Goal: Task Accomplishment & Management: Use online tool/utility

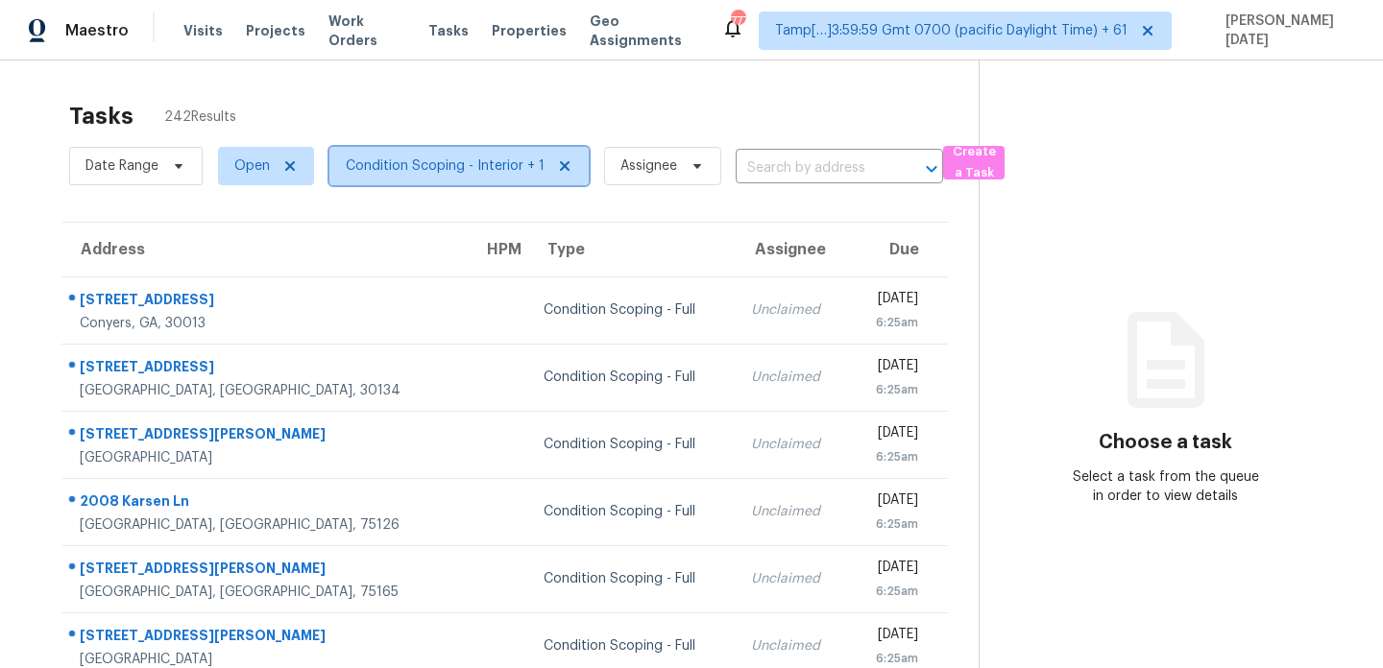
click at [463, 168] on span "Condition Scoping - Interior + 1" at bounding box center [445, 166] width 199 height 19
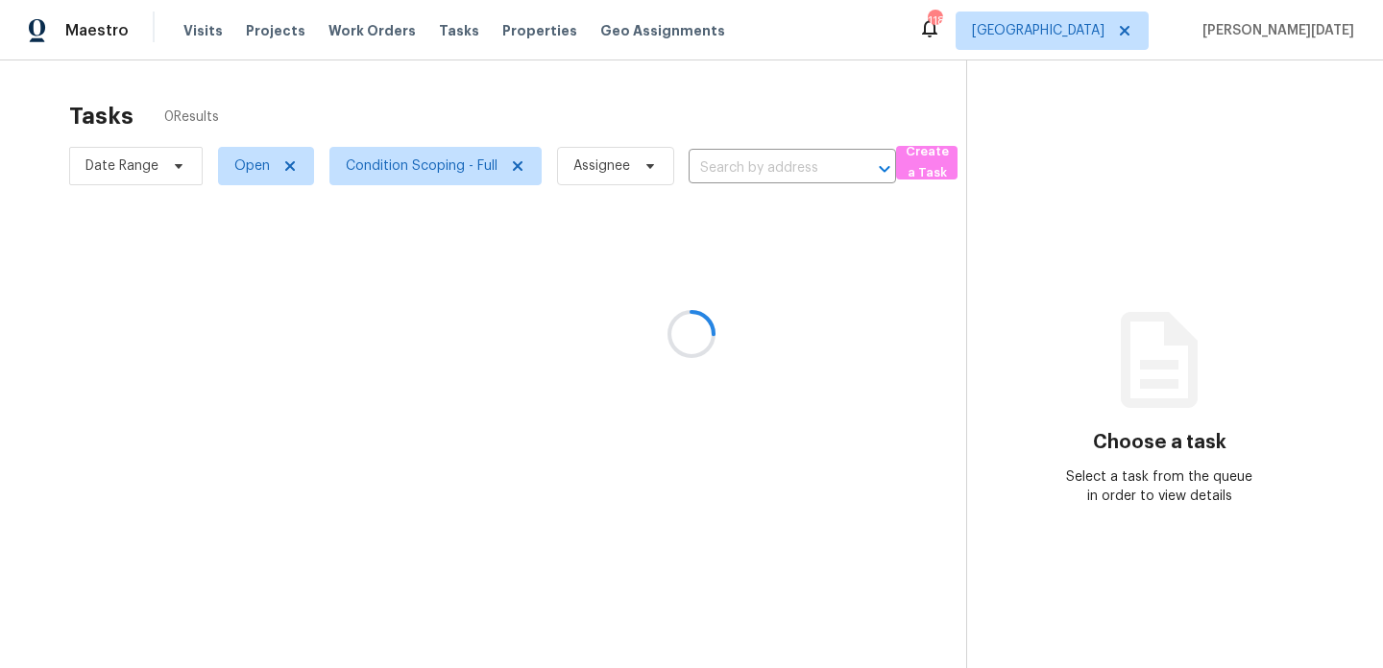
click at [846, 108] on div at bounding box center [691, 334] width 1383 height 668
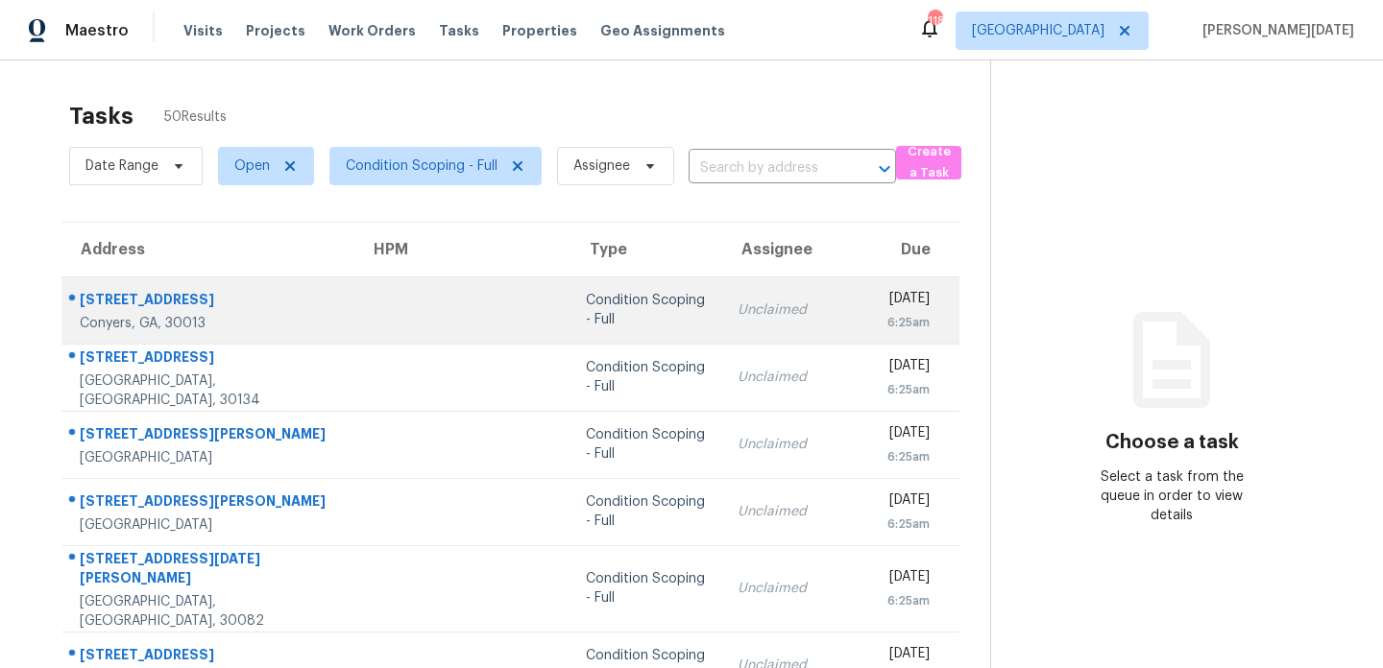
click at [605, 320] on div "Condition Scoping - Full" at bounding box center [646, 310] width 121 height 38
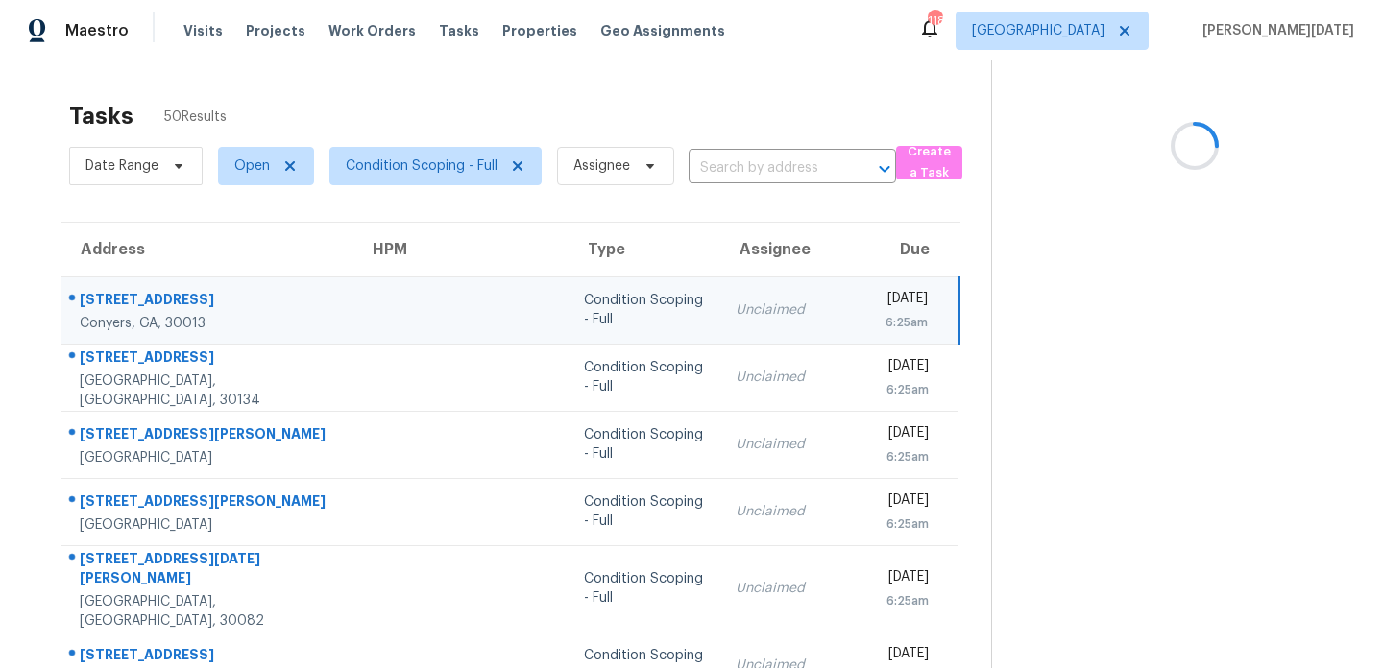
click at [755, 308] on div "Unclaimed" at bounding box center [795, 310] width 119 height 19
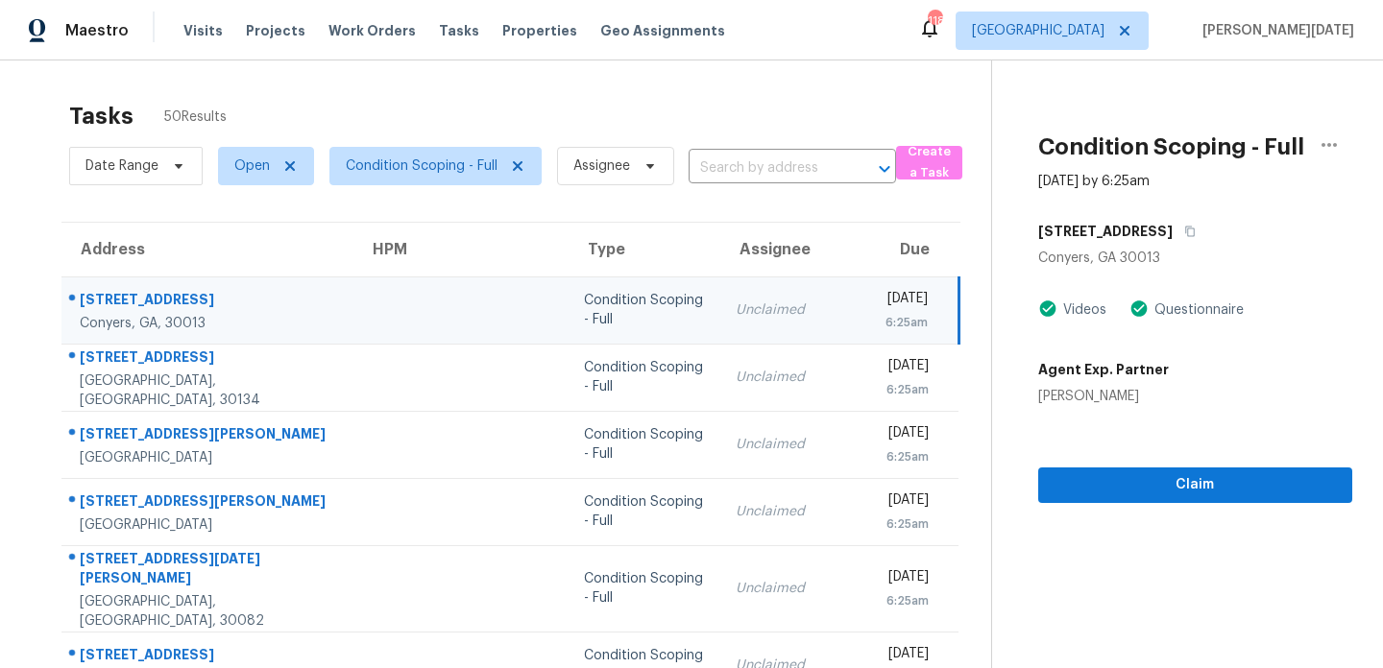
click at [755, 308] on div "Unclaimed" at bounding box center [795, 310] width 119 height 19
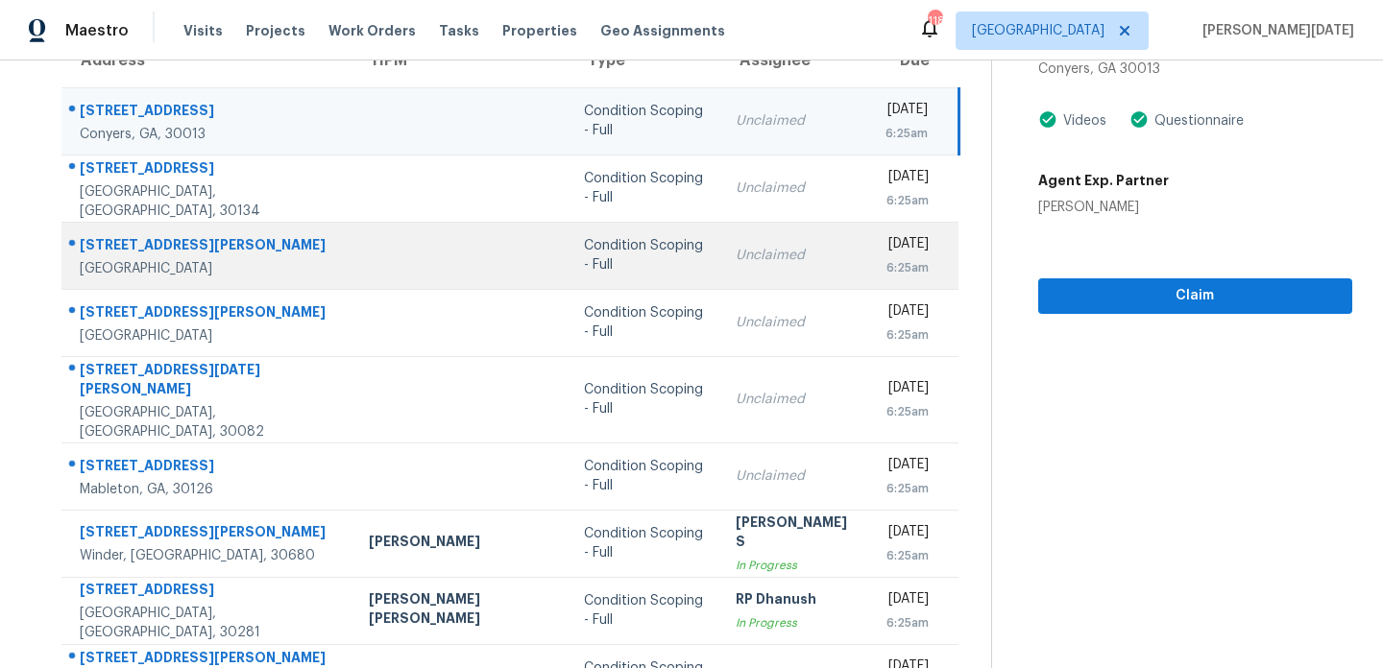
scroll to position [190, 0]
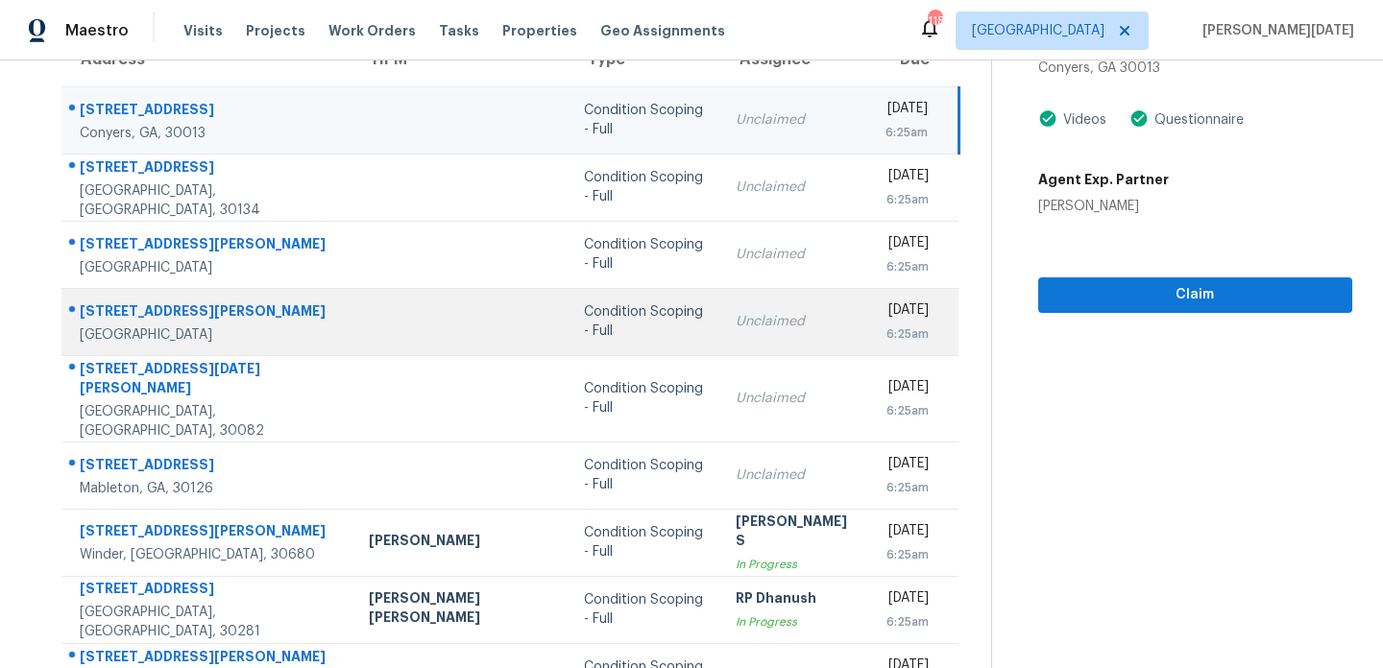
click at [736, 321] on div "Unclaimed" at bounding box center [795, 321] width 119 height 19
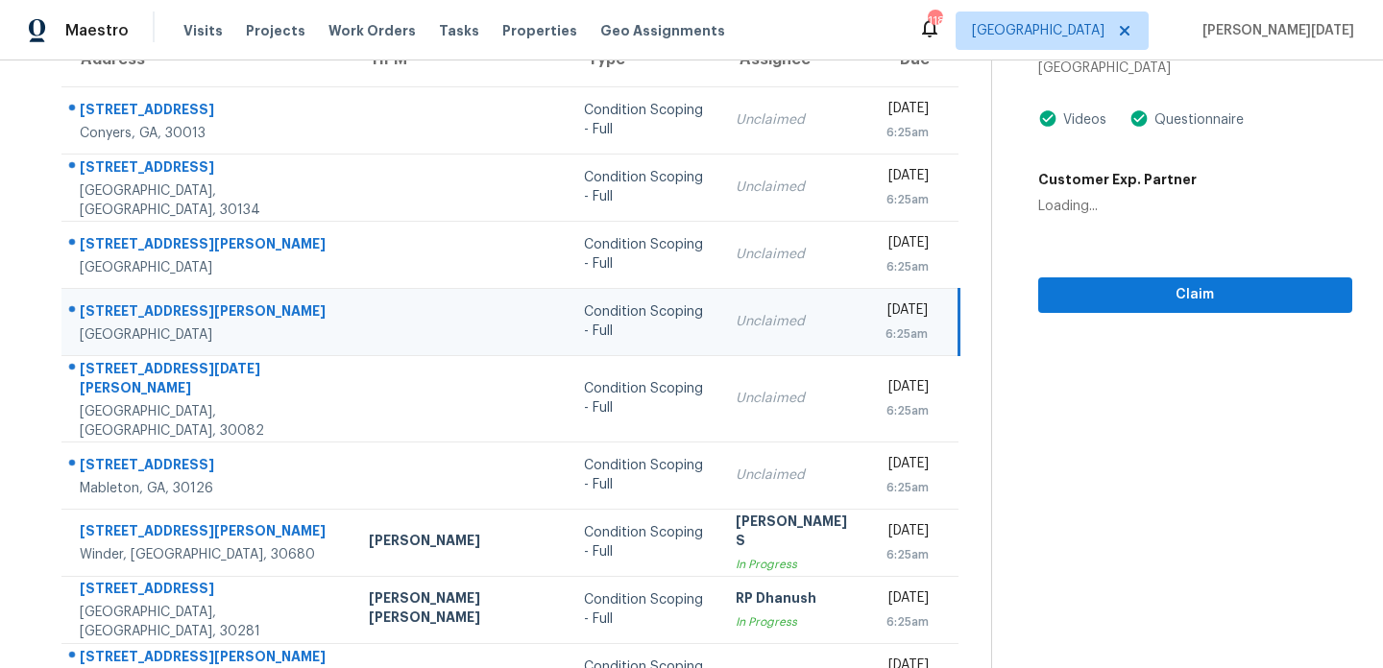
click at [767, 321] on div "Unclaimed" at bounding box center [795, 321] width 119 height 19
click at [885, 325] on div "[DATE]" at bounding box center [906, 313] width 42 height 24
click at [895, 339] on div "6:25am" at bounding box center [906, 334] width 42 height 19
click at [1053, 289] on span "Claim" at bounding box center [1194, 295] width 283 height 24
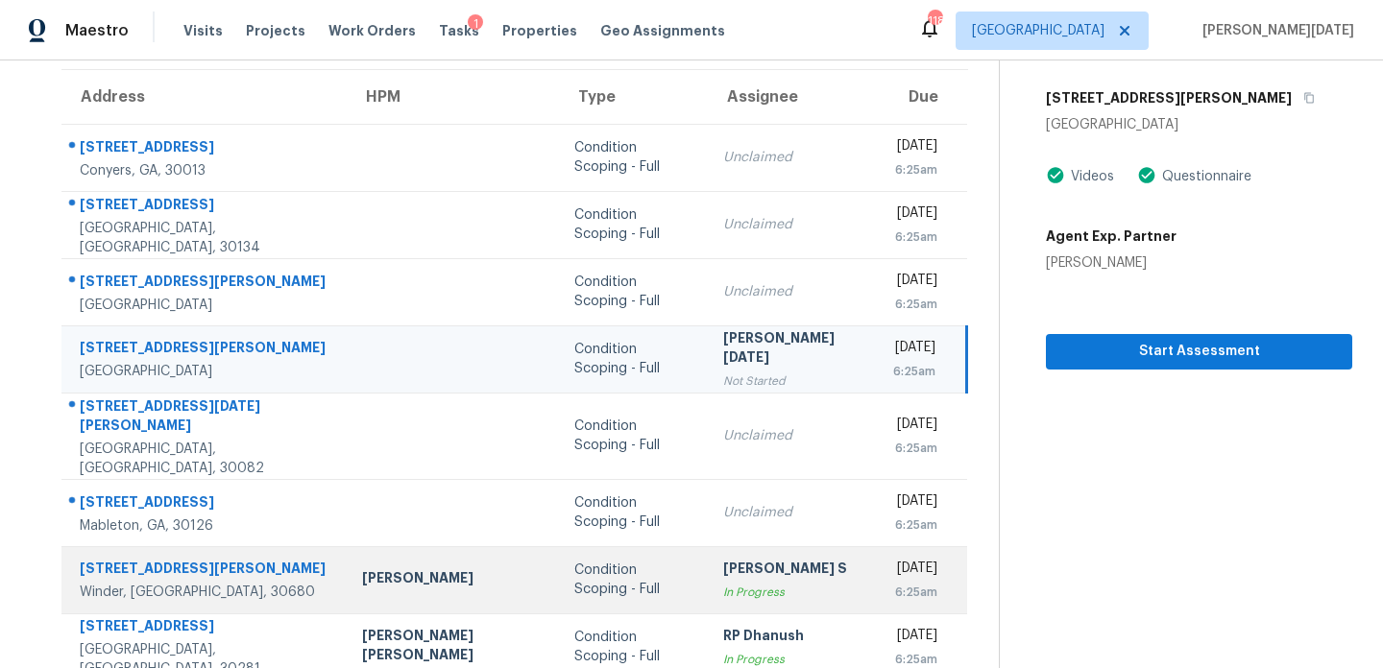
scroll to position [331, 0]
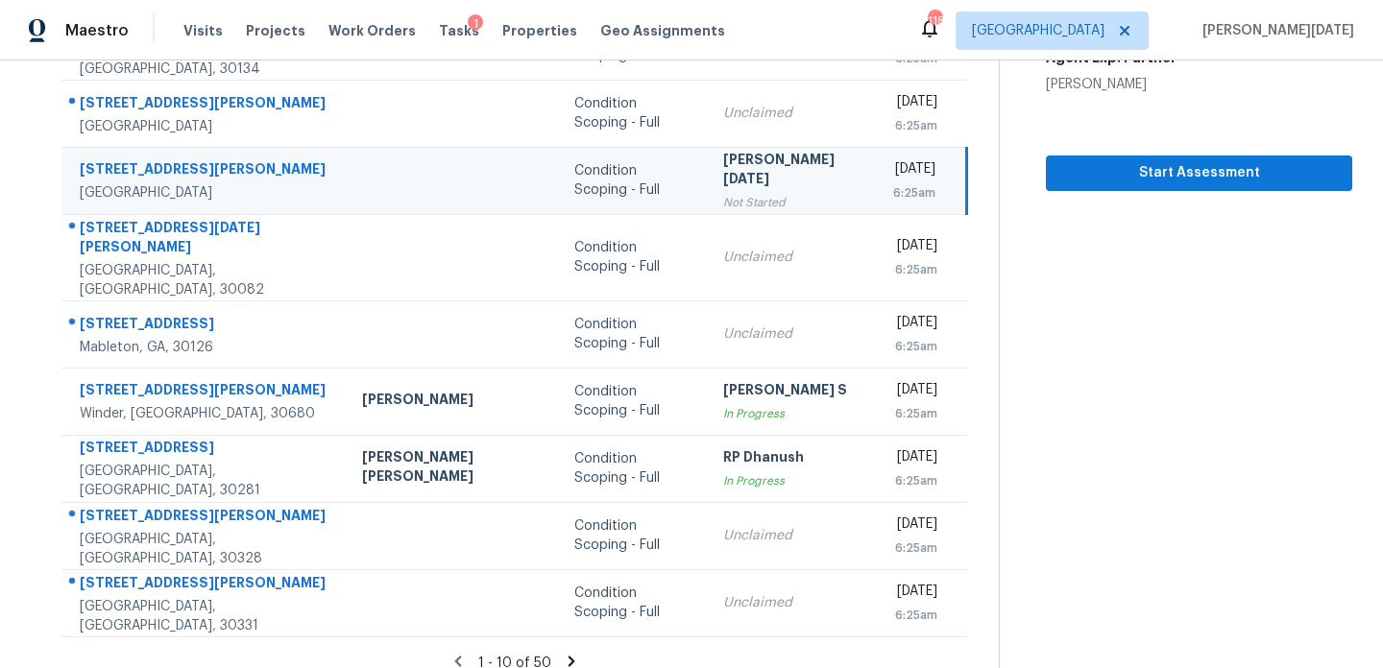
click at [568, 656] on icon at bounding box center [571, 661] width 7 height 11
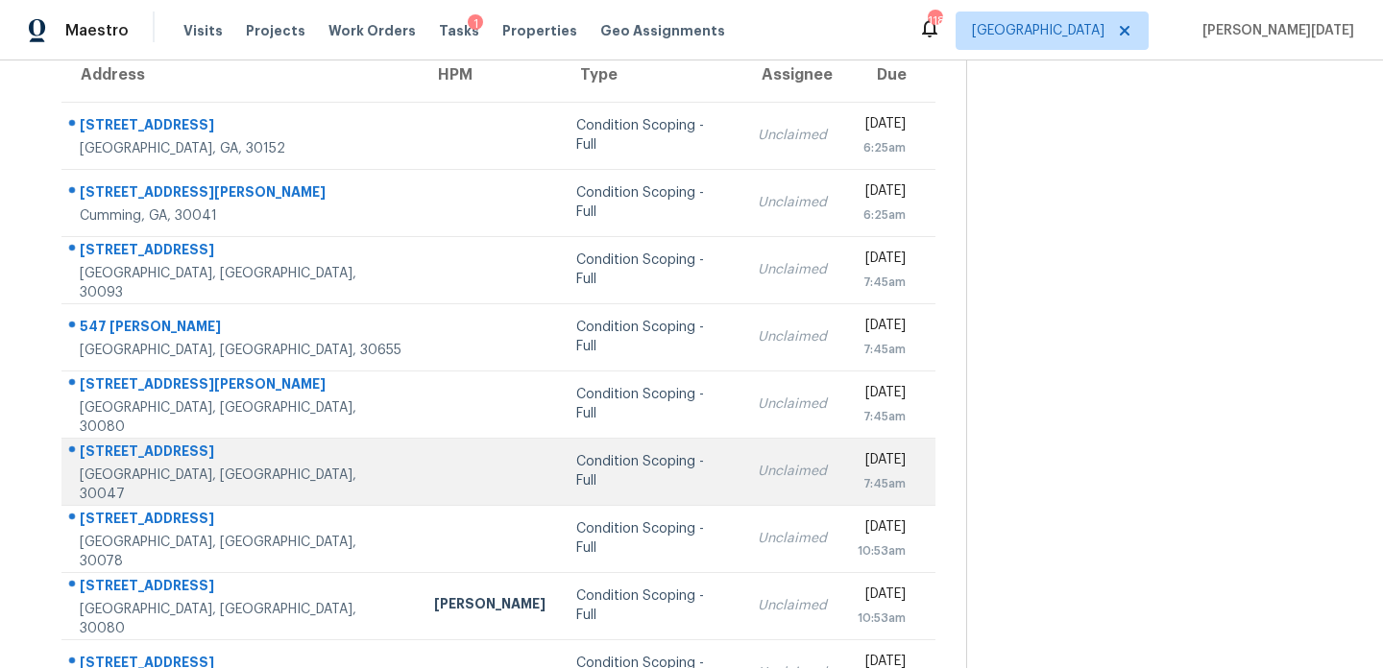
scroll to position [150, 0]
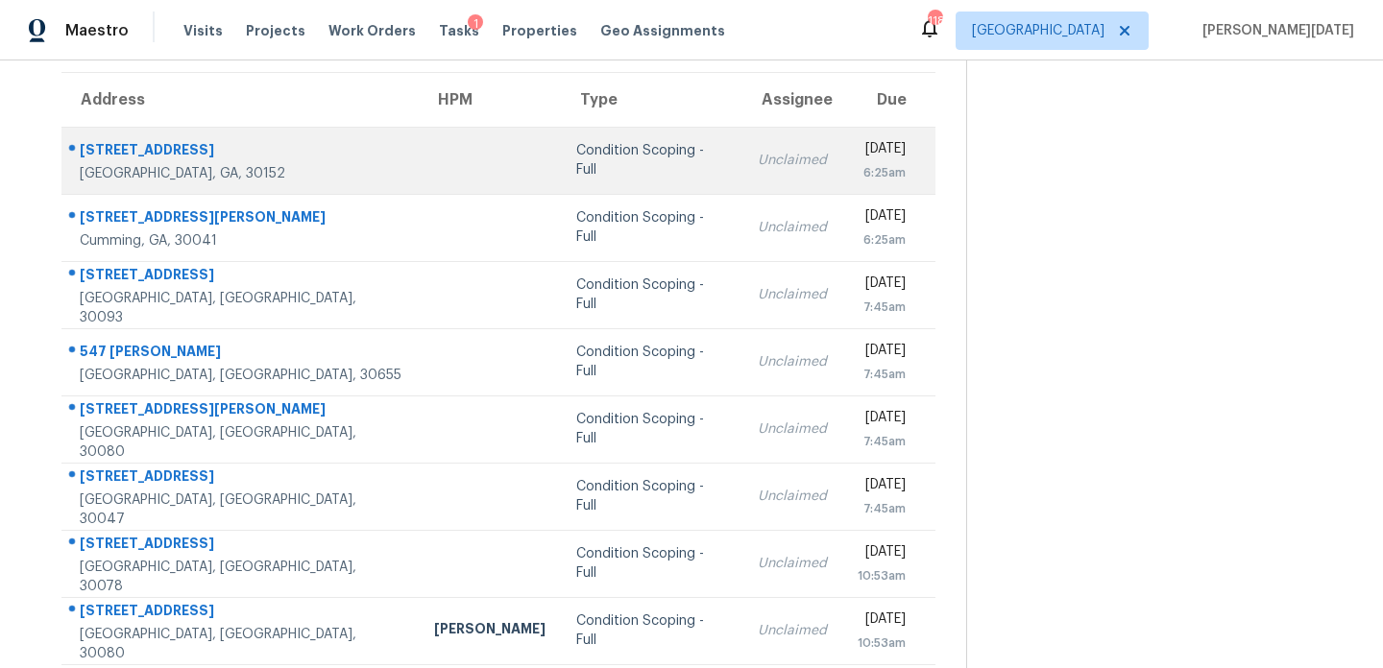
click at [842, 148] on td "[DATE] 6:25am" at bounding box center [888, 160] width 93 height 67
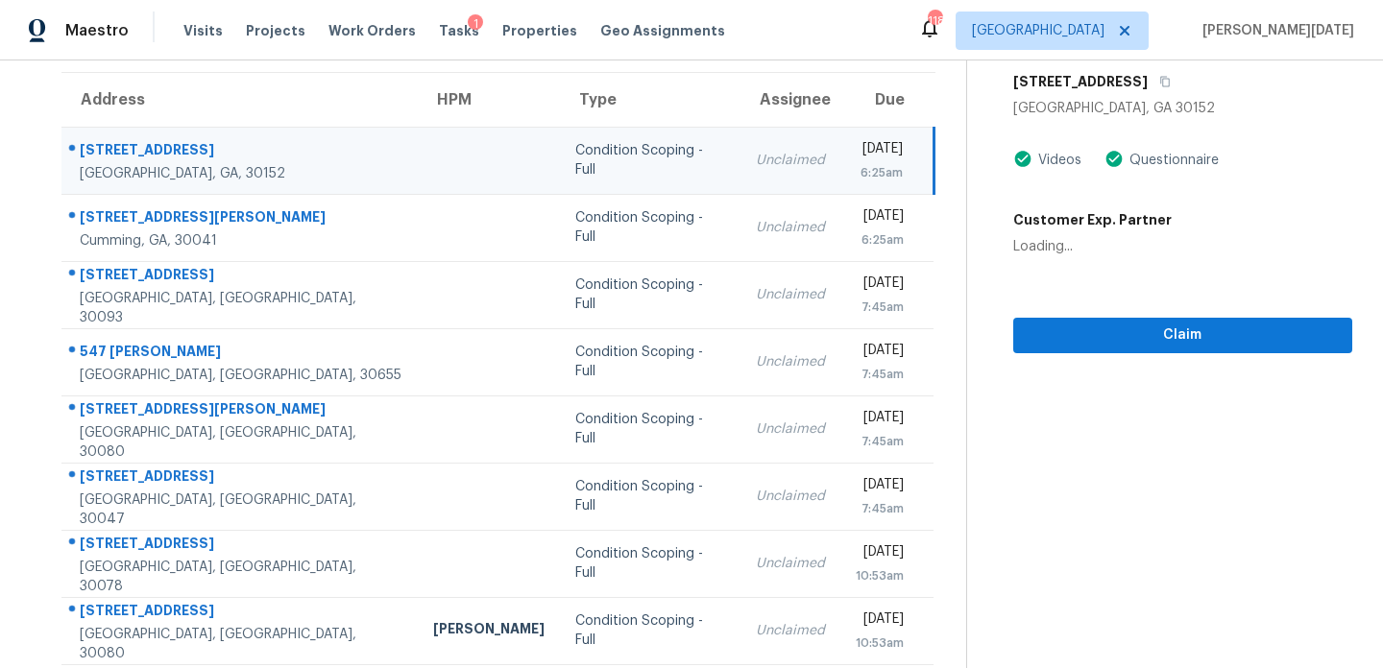
click at [840, 148] on td "[DATE] 6:25am" at bounding box center [886, 160] width 93 height 67
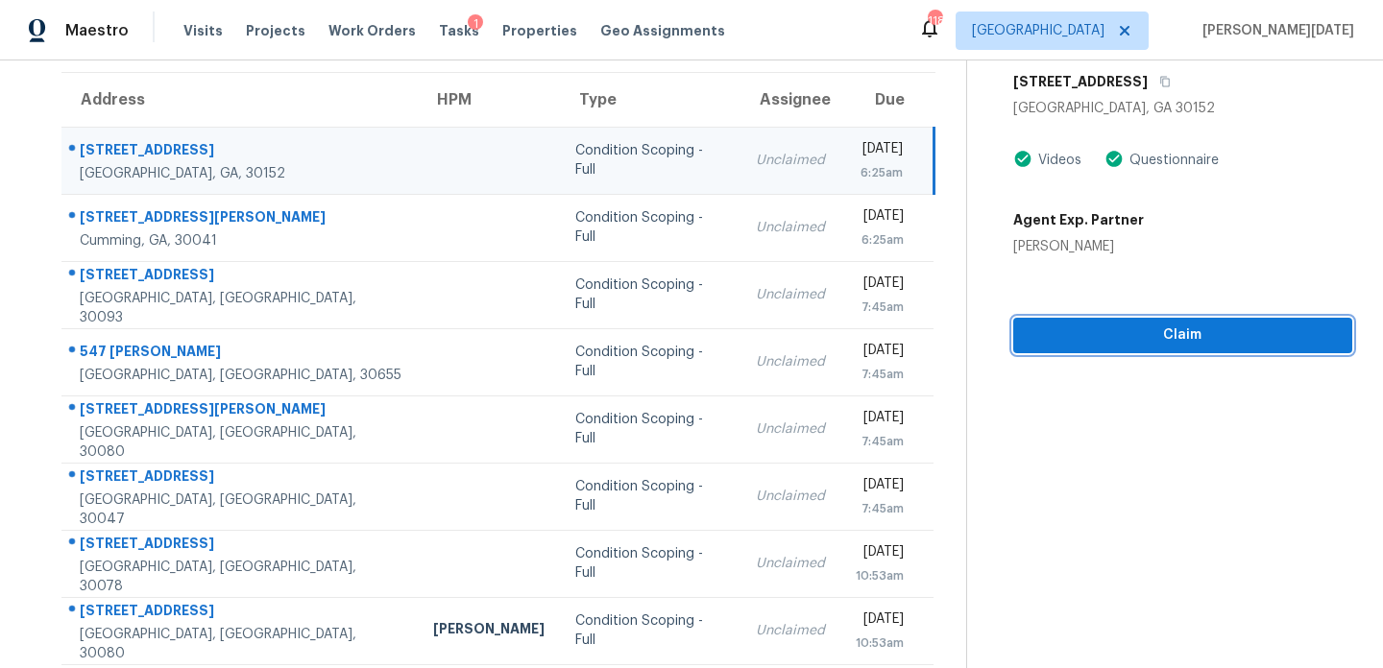
click at [1101, 345] on span "Claim" at bounding box center [1182, 336] width 308 height 24
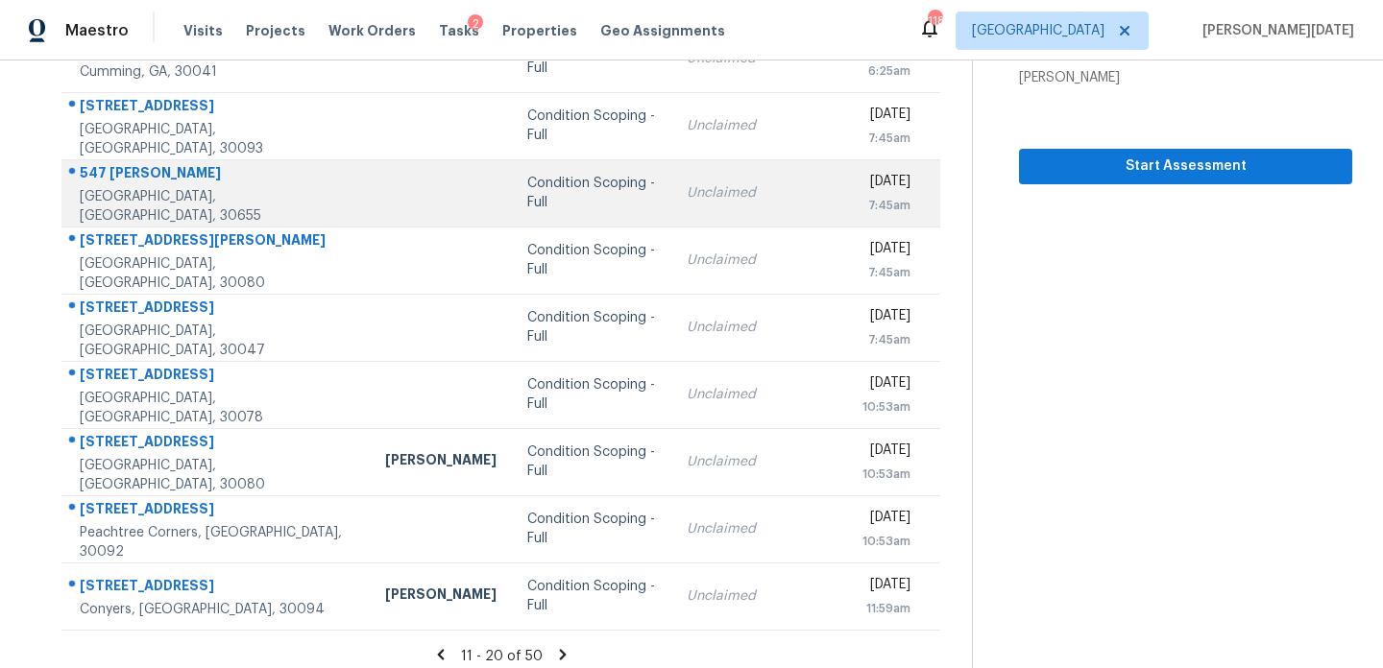
scroll to position [331, 0]
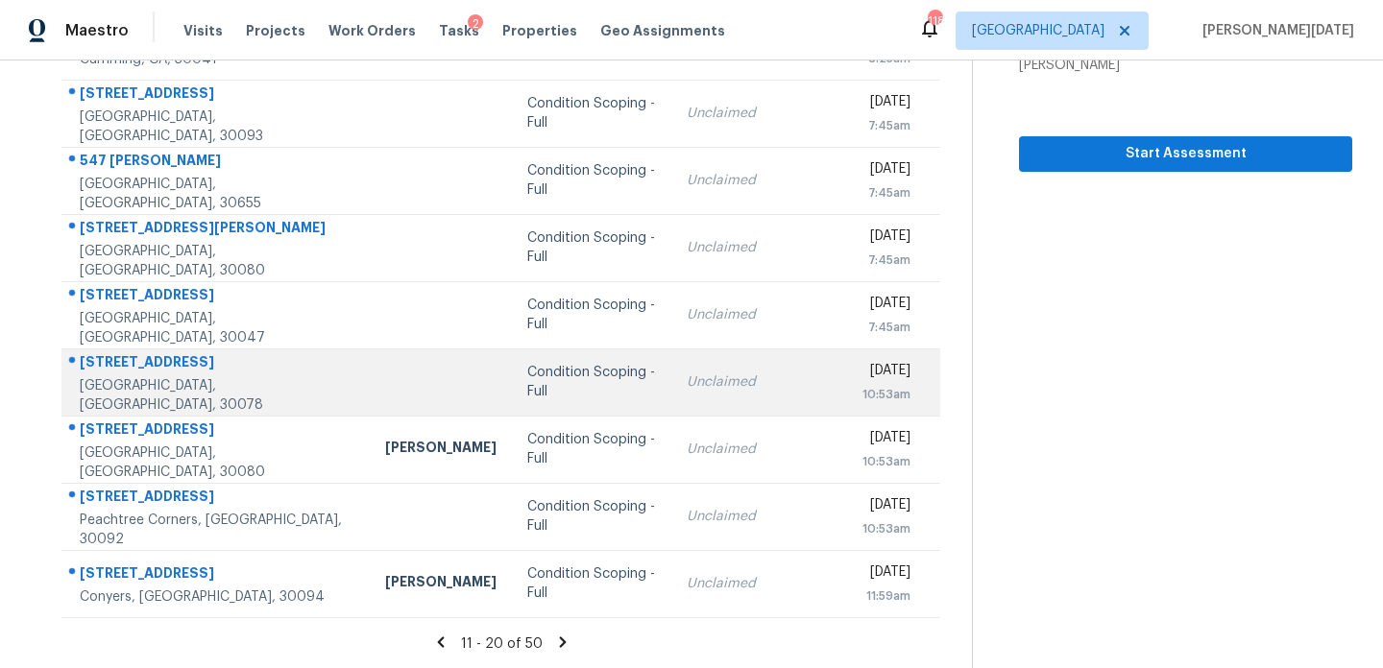
click at [671, 371] on td "Unclaimed" at bounding box center [759, 382] width 176 height 67
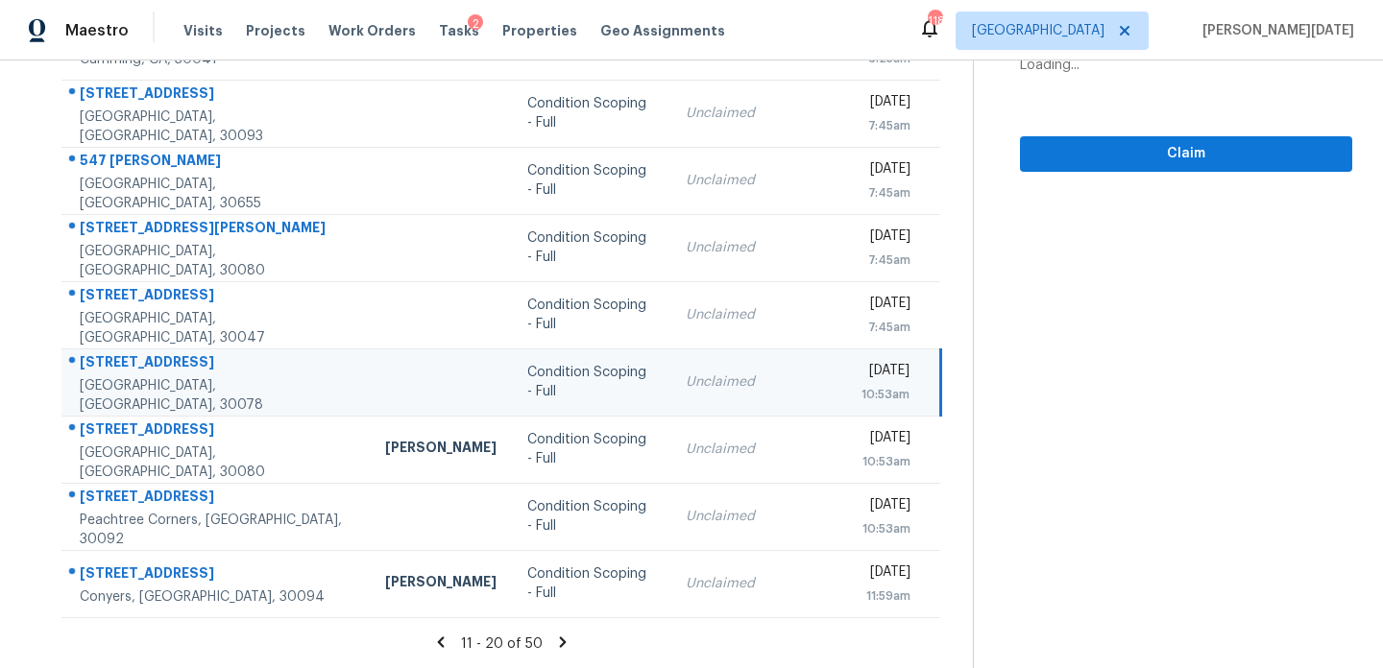
click at [861, 397] on div "10:53am" at bounding box center [885, 394] width 48 height 19
click at [872, 374] on div "[DATE]" at bounding box center [885, 373] width 48 height 24
click at [942, 357] on div "Address HPM Type Assignee Due 2657 Marleigh Farm Rd NW Kennesaw, GA, 30152 Cond…" at bounding box center [502, 255] width 942 height 728
click at [1137, 154] on span "Claim" at bounding box center [1186, 154] width 302 height 24
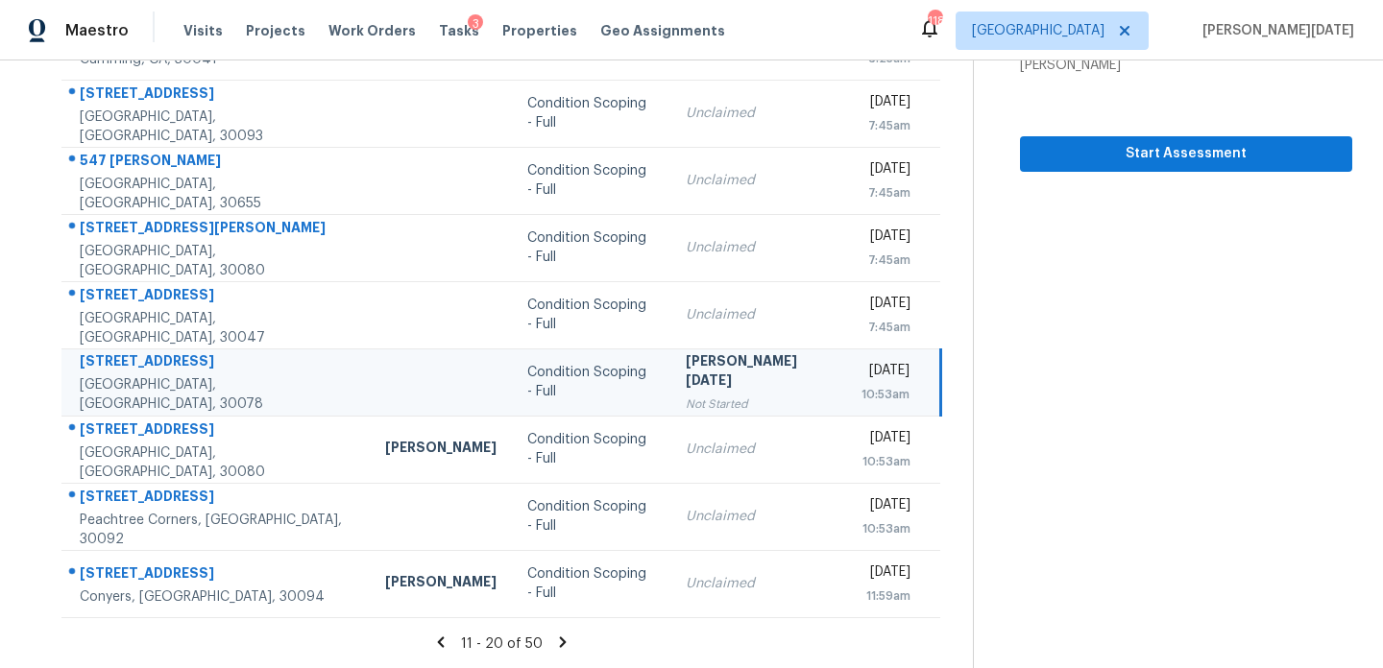
click at [559, 641] on icon at bounding box center [562, 642] width 7 height 11
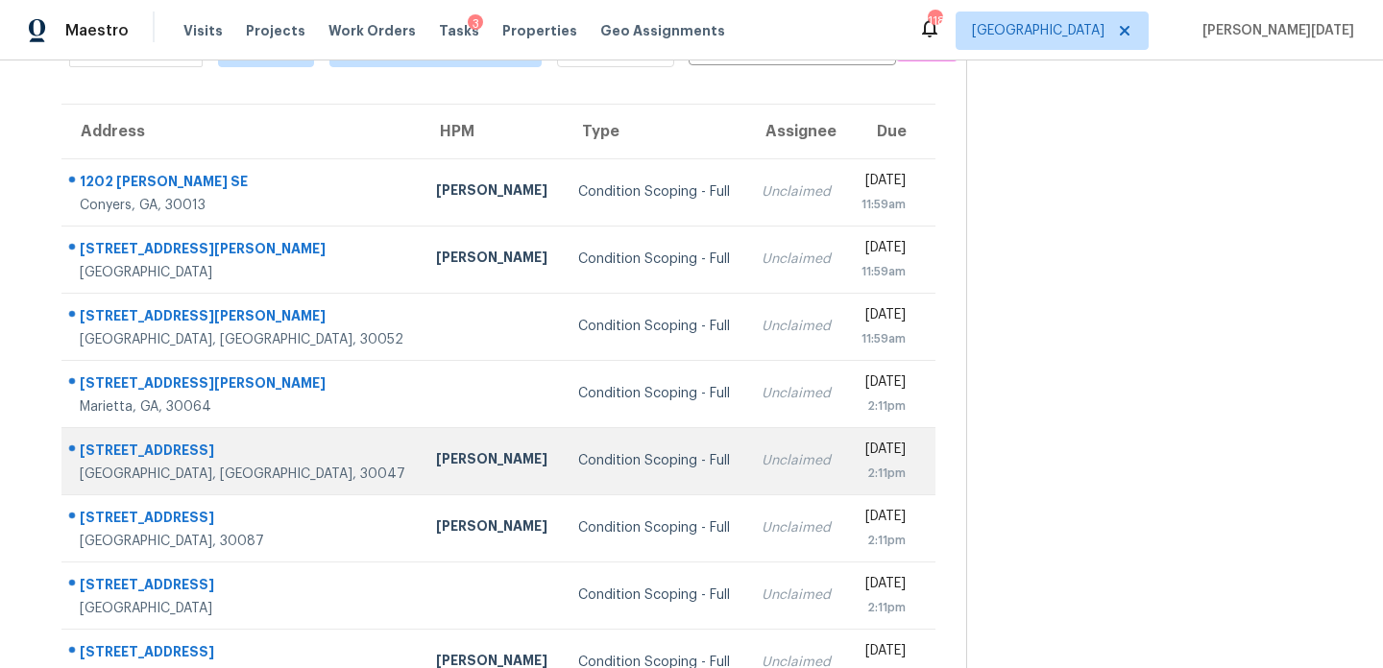
scroll to position [116, 0]
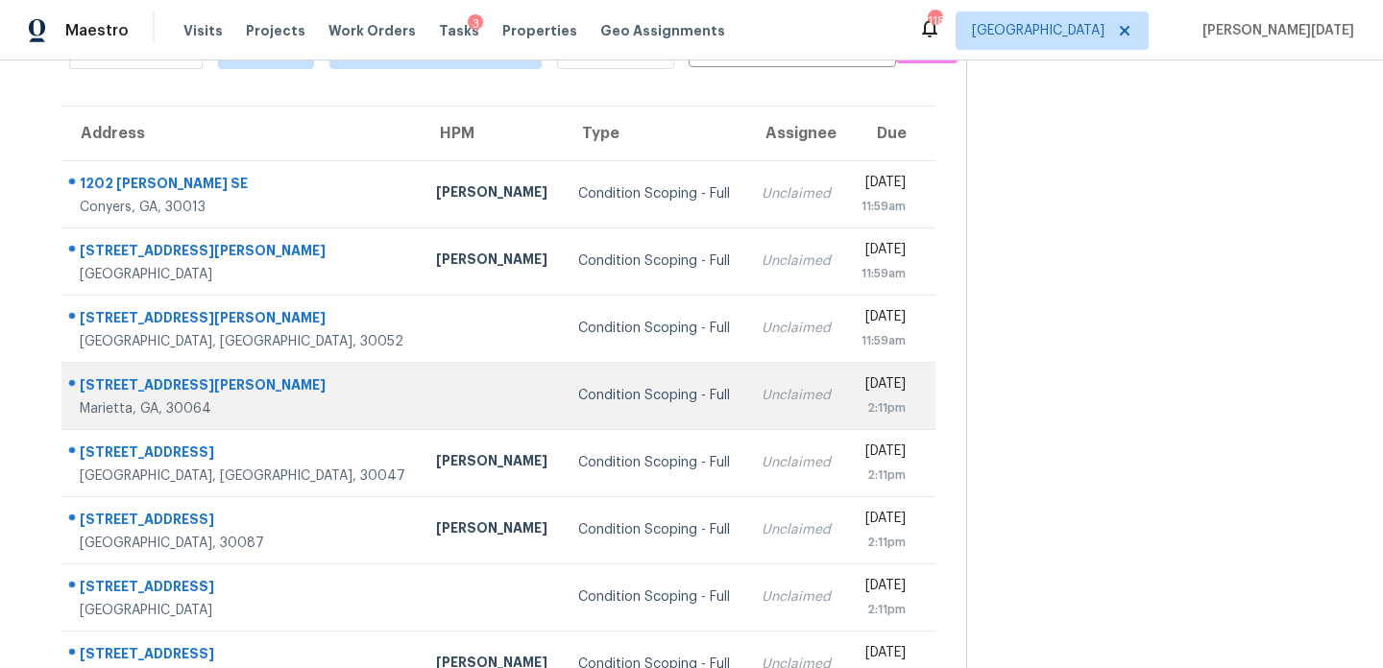
click at [746, 369] on td "Unclaimed" at bounding box center [796, 395] width 100 height 67
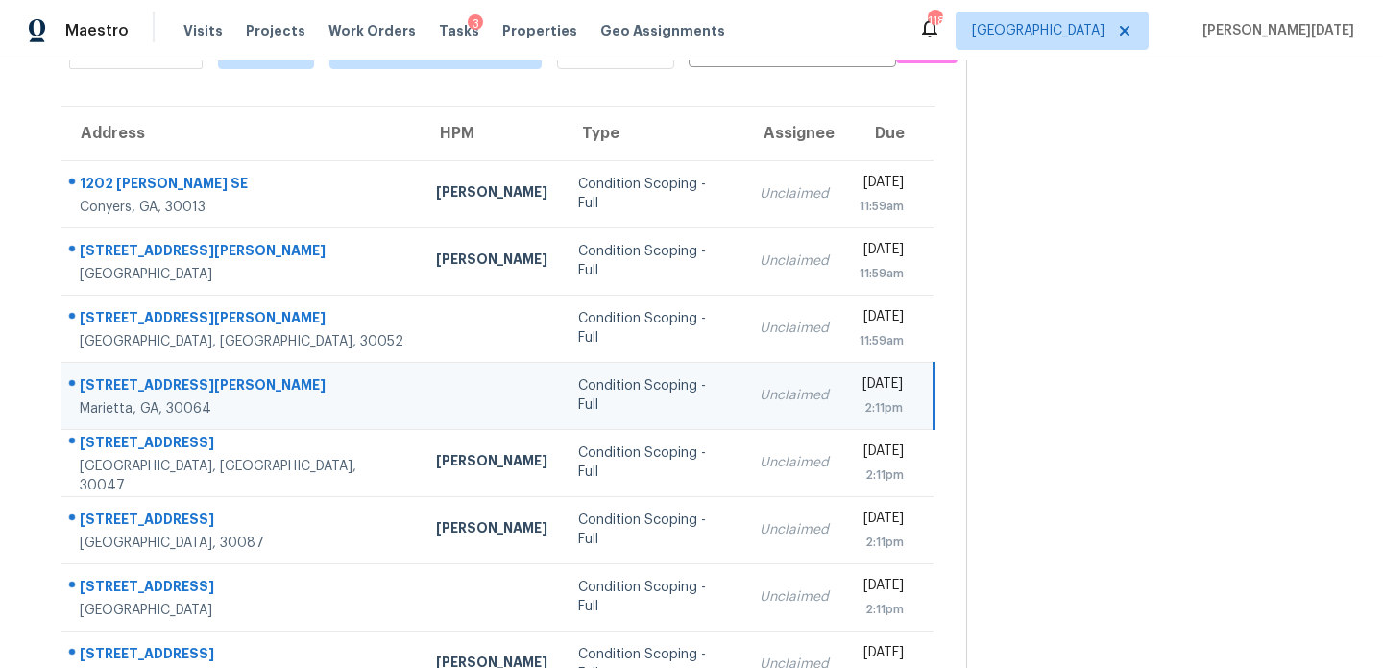
click at [859, 394] on div "[DATE]" at bounding box center [880, 386] width 43 height 24
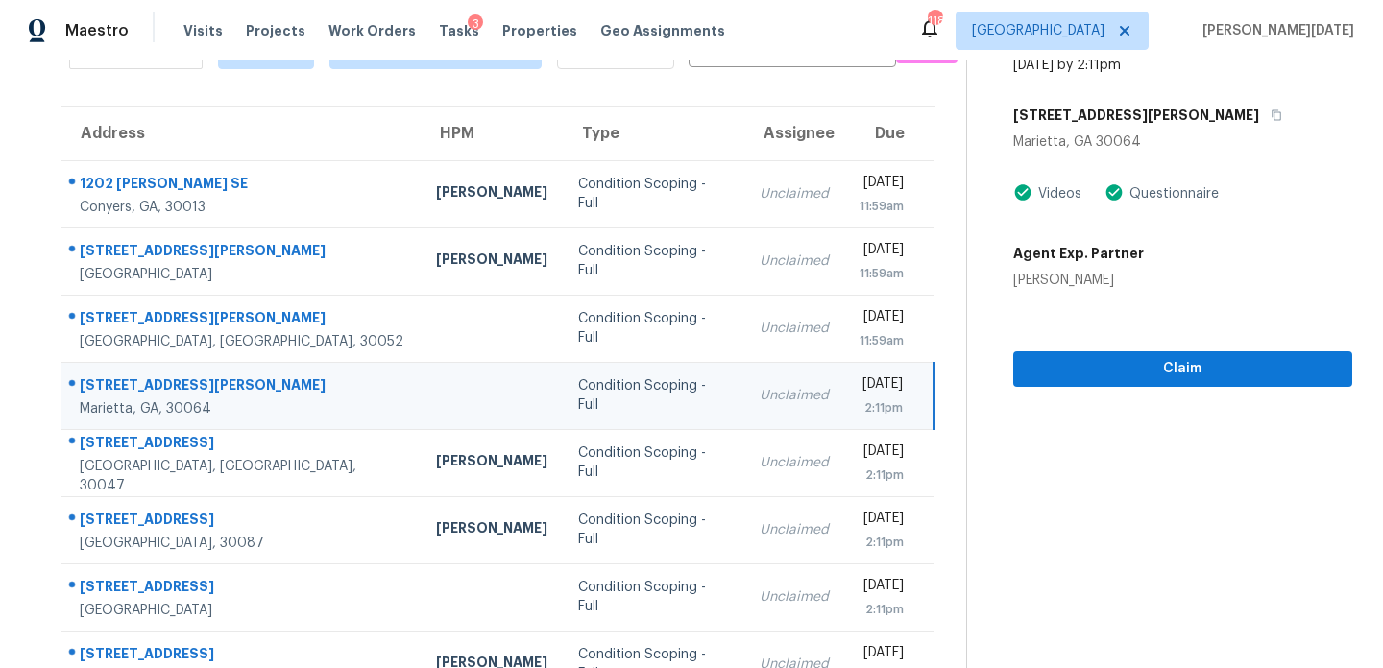
click at [881, 392] on div "[DATE]" at bounding box center [880, 386] width 43 height 24
click at [1129, 362] on span "Claim" at bounding box center [1182, 369] width 308 height 24
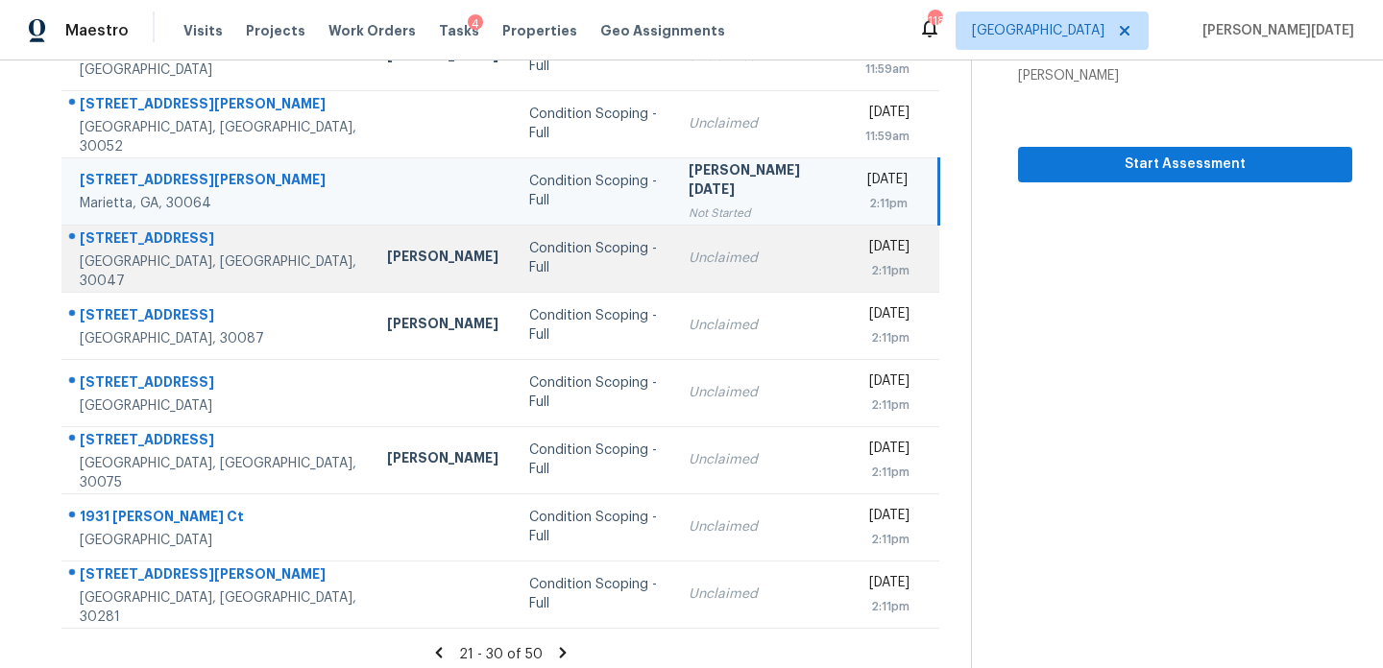
scroll to position [331, 0]
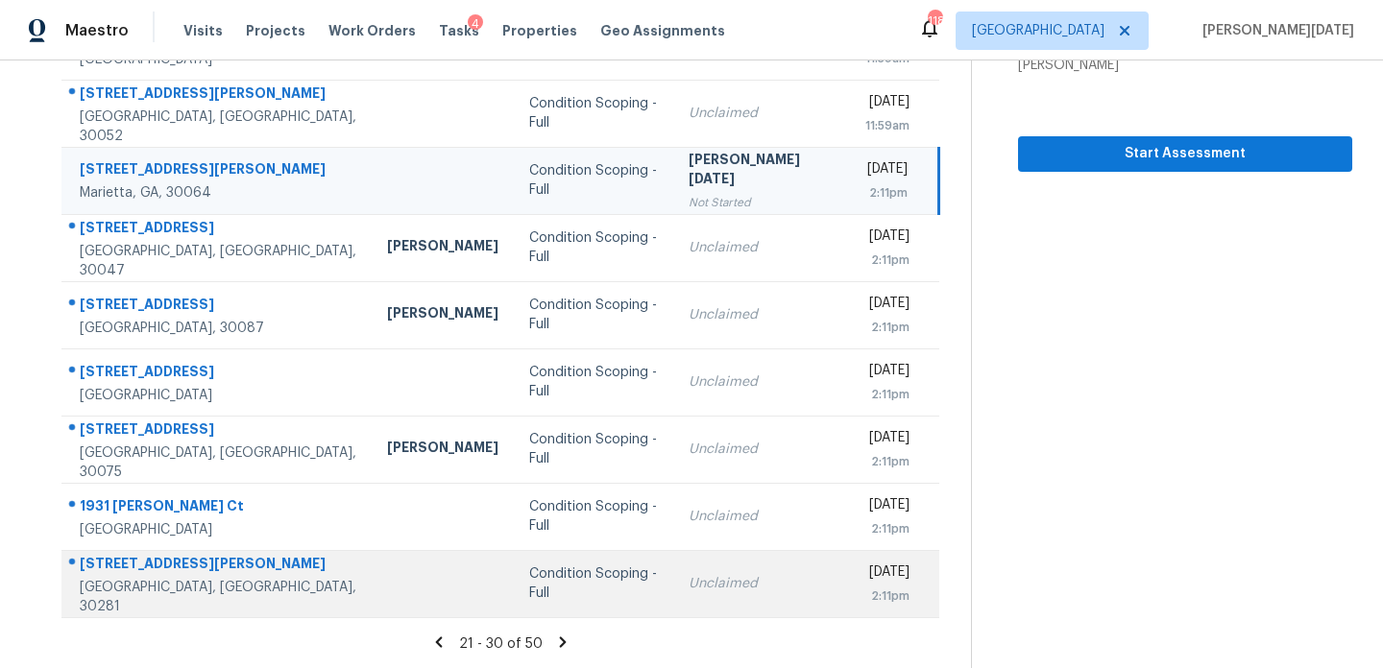
click at [529, 584] on div "Condition Scoping - Full" at bounding box center [593, 584] width 129 height 38
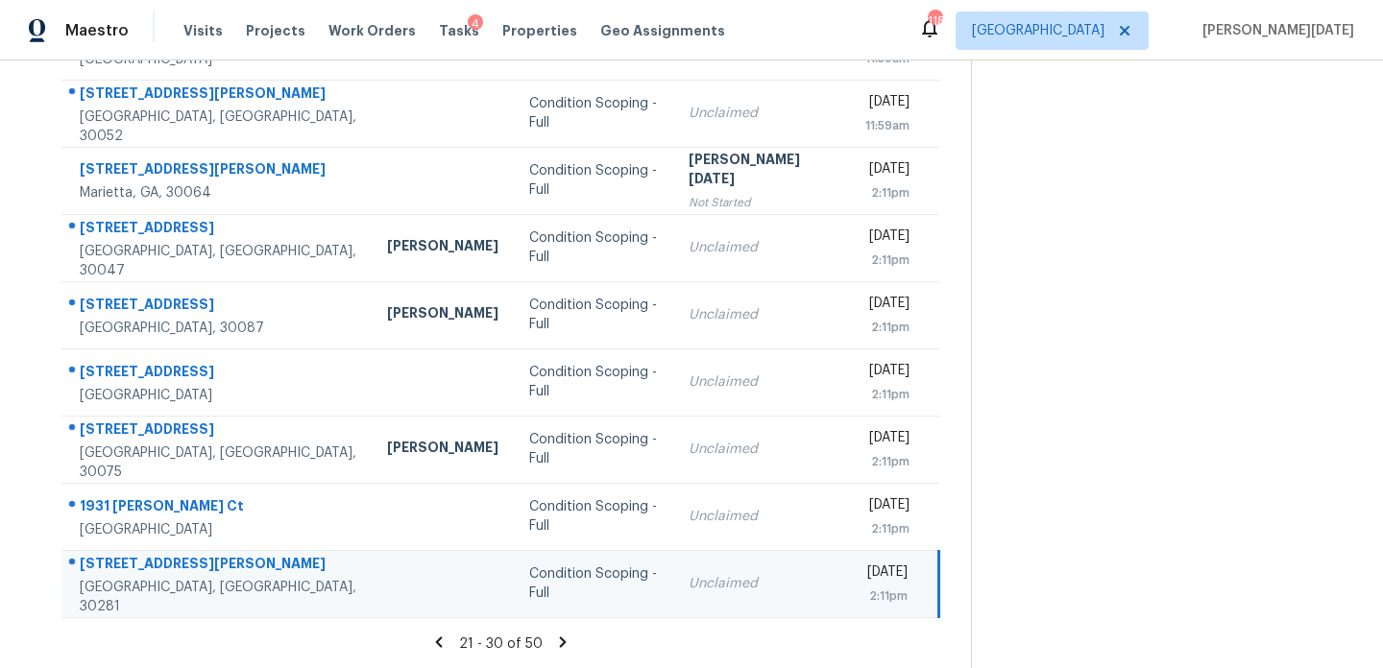
click at [850, 584] on td "Tue, Sep 9th 2025 2:11pm" at bounding box center [894, 583] width 89 height 67
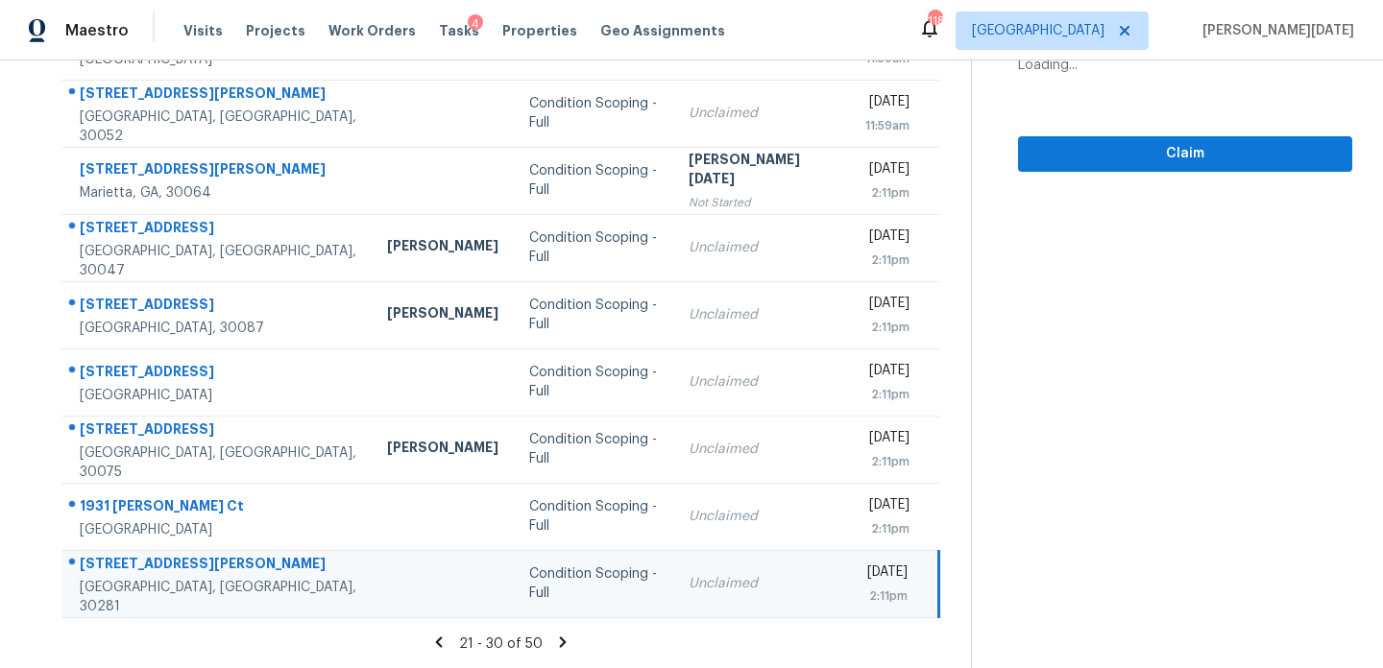
click at [850, 584] on td "Tue, Sep 9th 2025 2:11pm" at bounding box center [894, 583] width 89 height 67
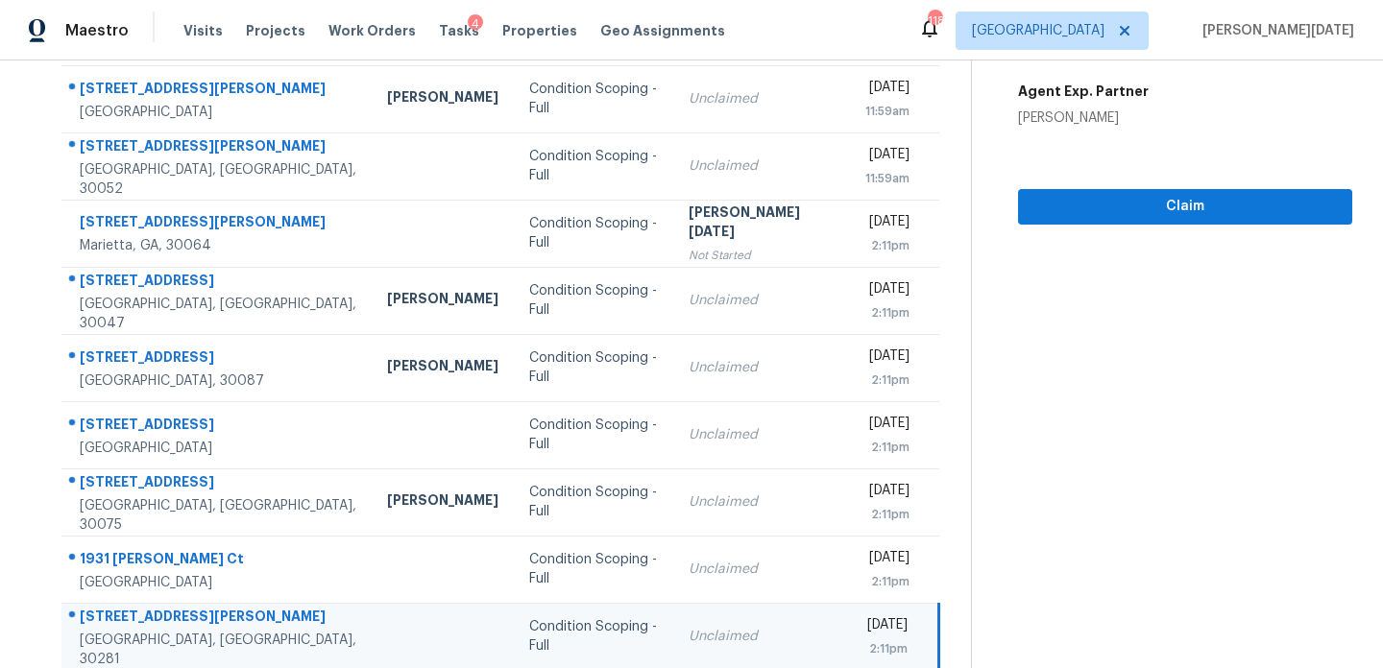
scroll to position [278, 0]
click at [1150, 208] on span "Claim" at bounding box center [1184, 208] width 303 height 24
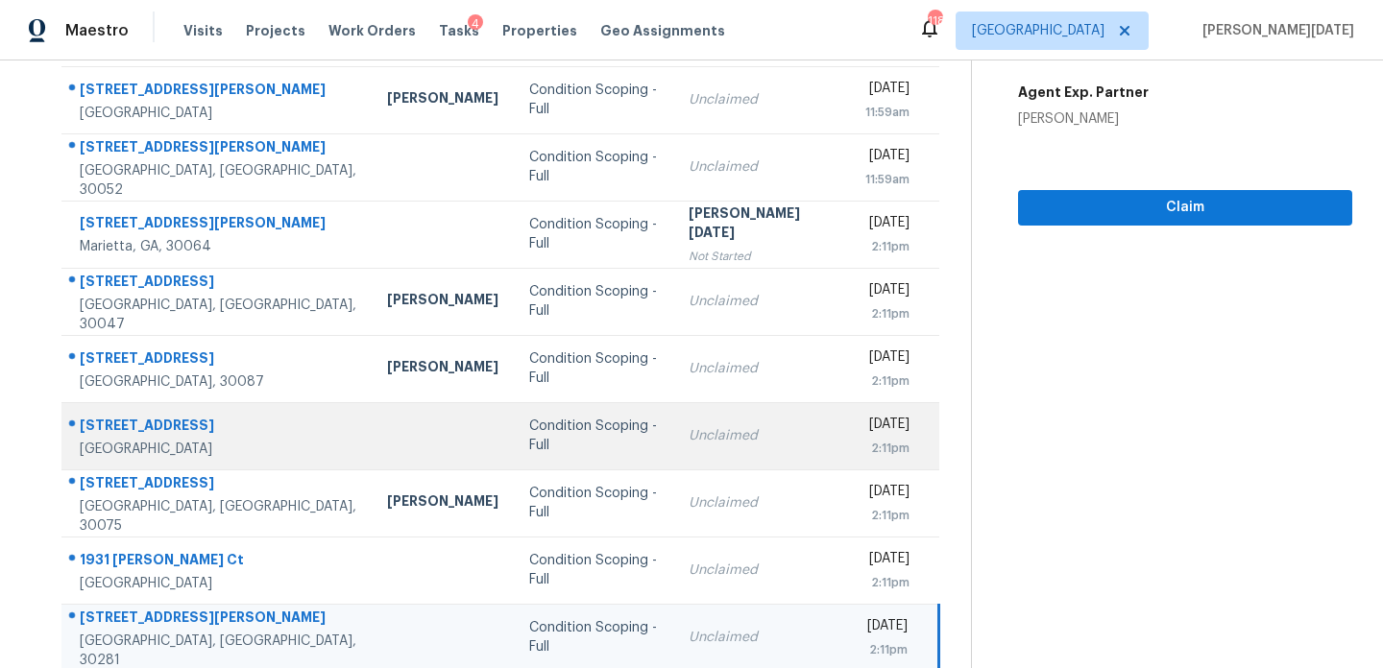
scroll to position [331, 0]
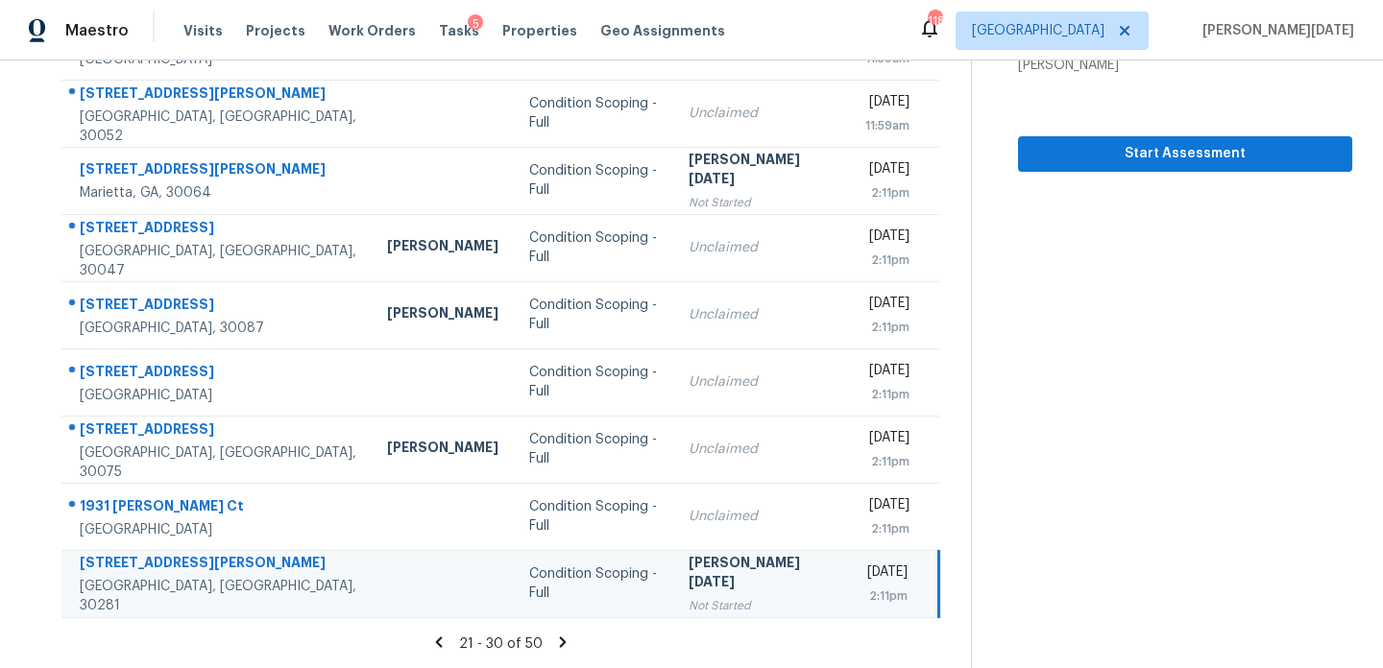
click at [560, 634] on icon at bounding box center [562, 642] width 17 height 17
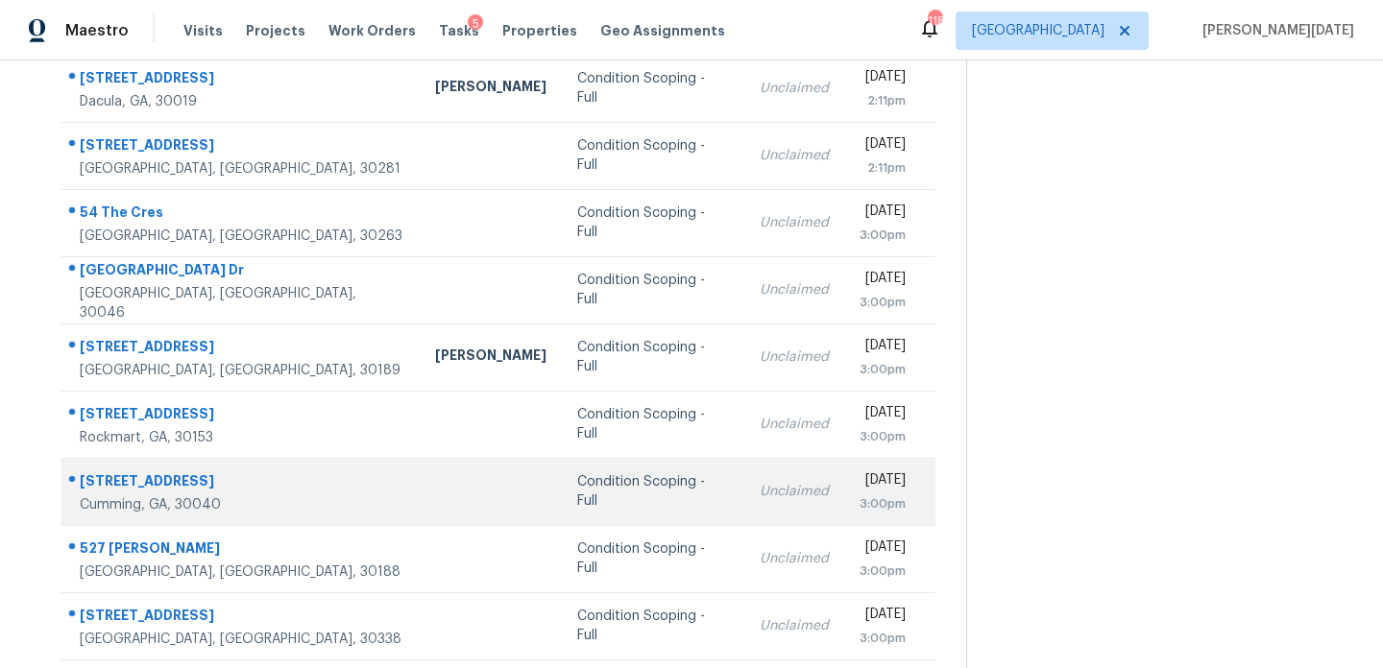
scroll to position [213, 0]
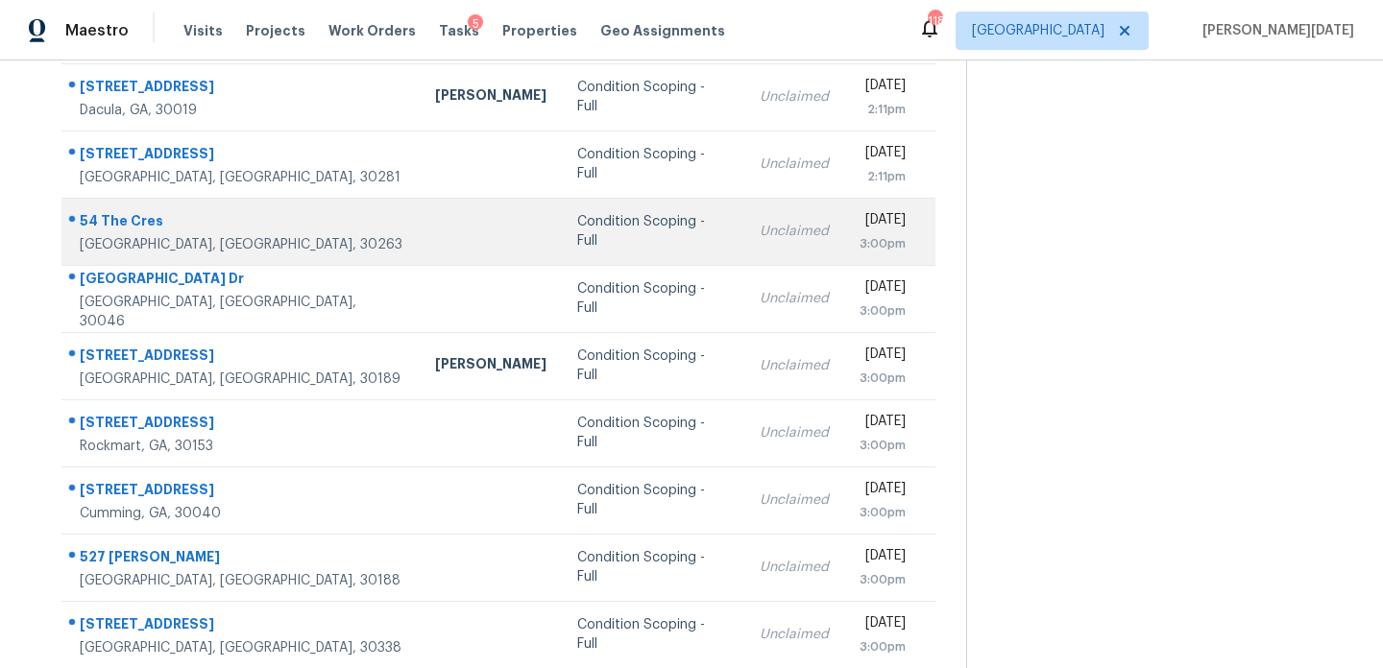
click at [760, 227] on div "Unclaimed" at bounding box center [794, 231] width 69 height 19
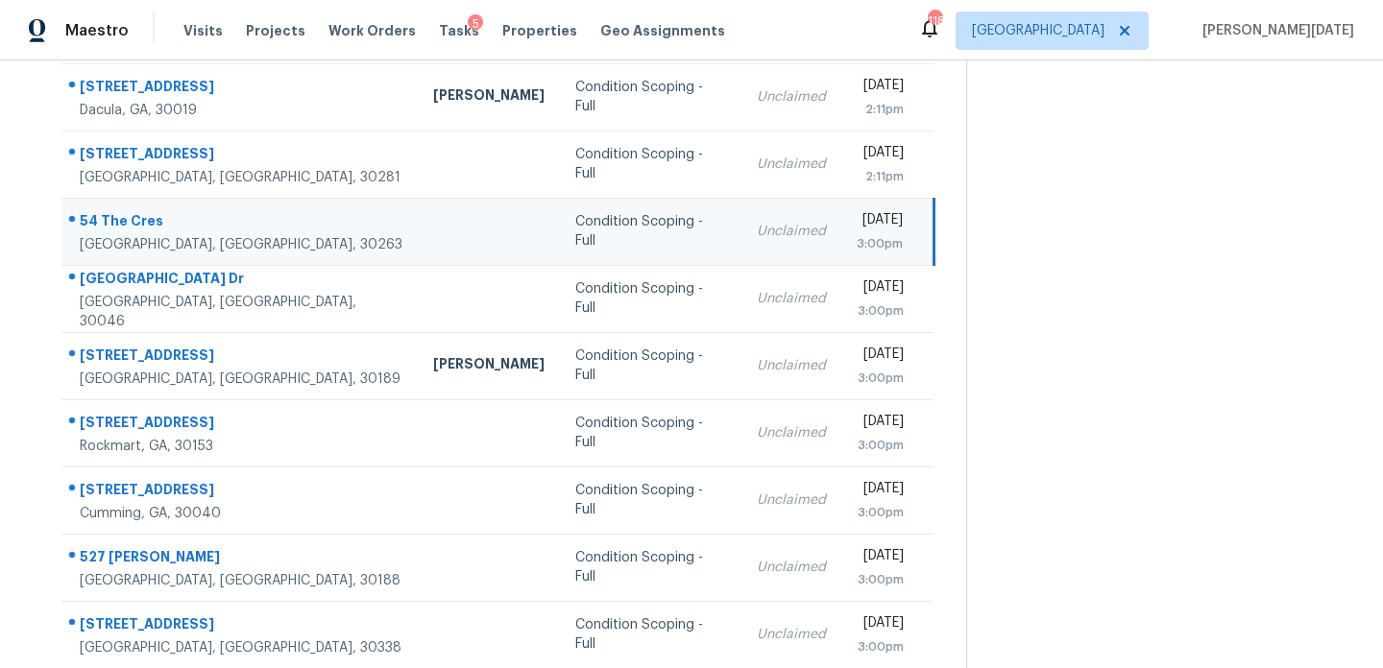
click at [857, 227] on div "[DATE]" at bounding box center [880, 222] width 46 height 24
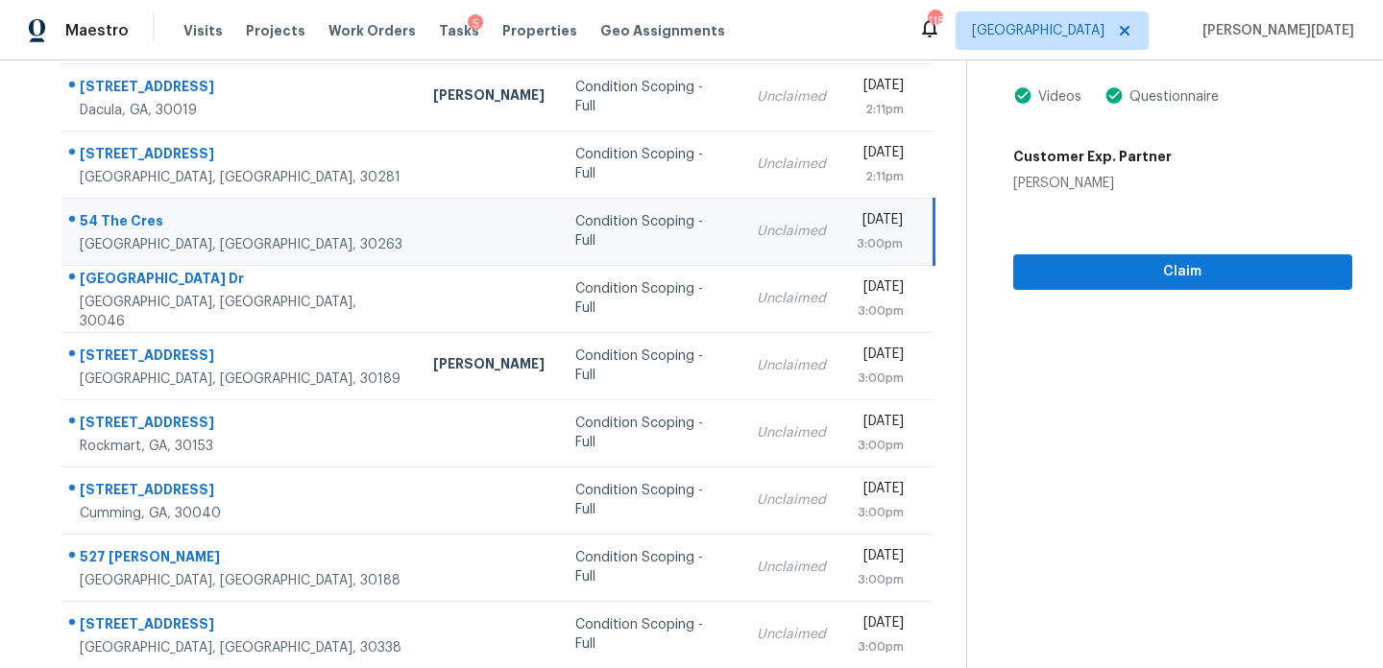
click at [909, 250] on div "Tue, Sep 9th 2025 3:00pm" at bounding box center [894, 231] width 75 height 43
click at [872, 234] on div "3:00pm" at bounding box center [880, 243] width 46 height 19
click at [1032, 262] on span "Claim" at bounding box center [1182, 272] width 308 height 24
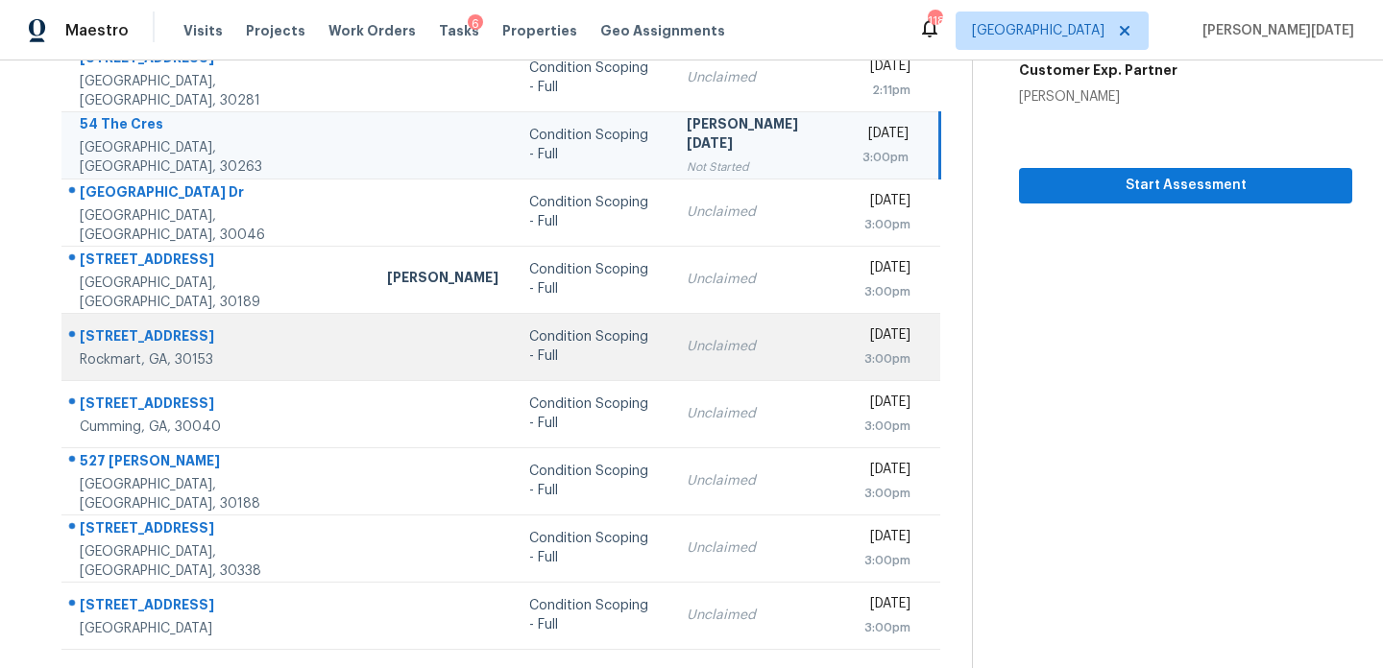
scroll to position [331, 0]
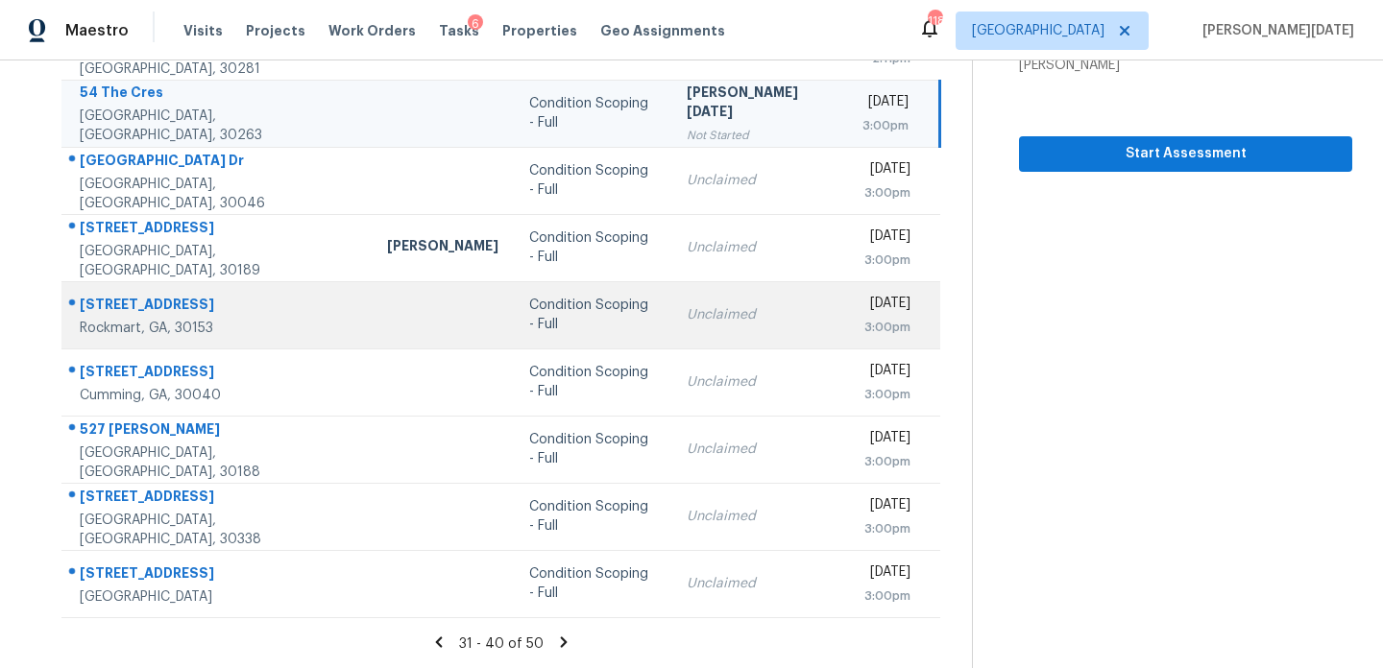
click at [690, 305] on div "Unclaimed" at bounding box center [759, 314] width 145 height 19
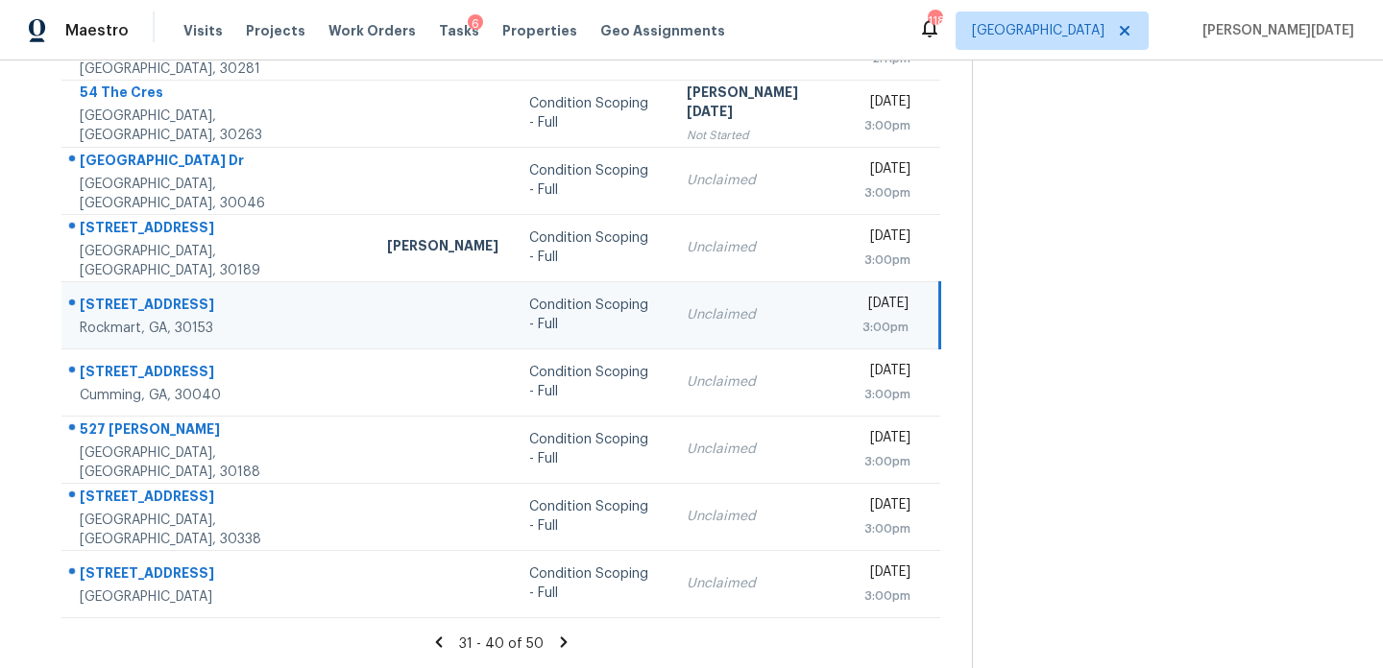
click at [750, 308] on td "Unclaimed" at bounding box center [759, 314] width 176 height 67
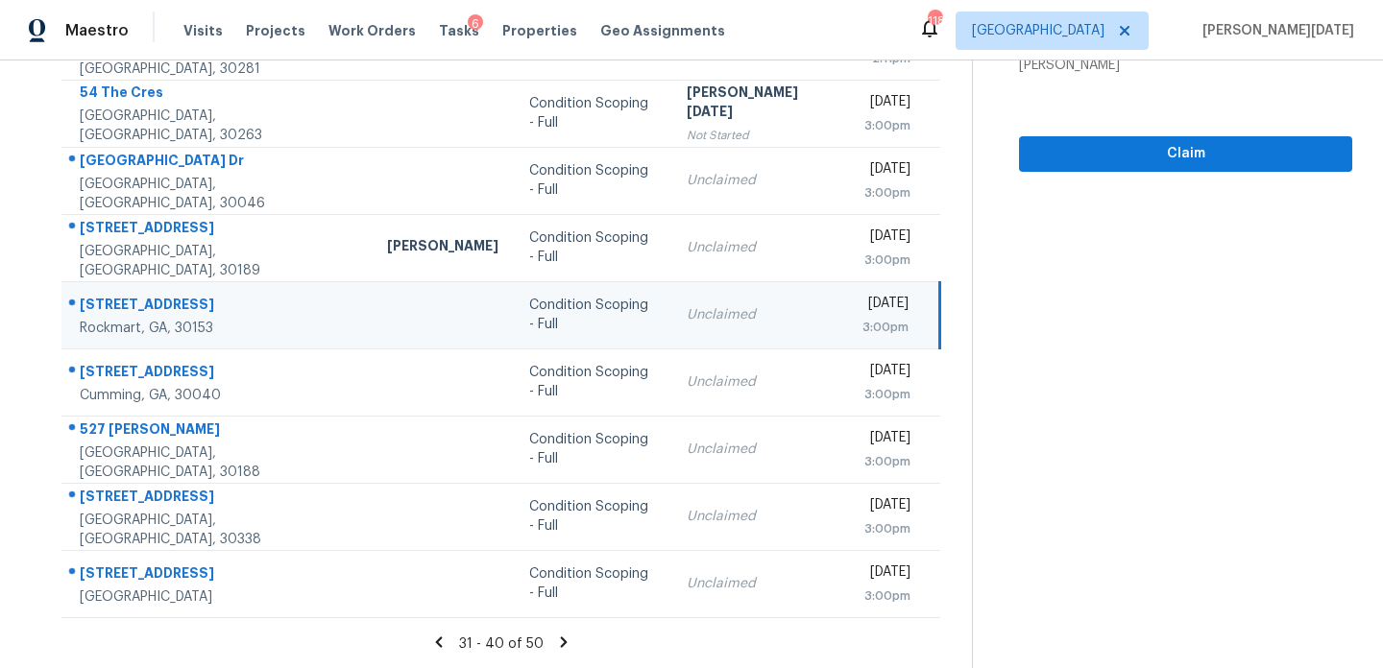
click at [862, 309] on div "[DATE]" at bounding box center [885, 306] width 46 height 24
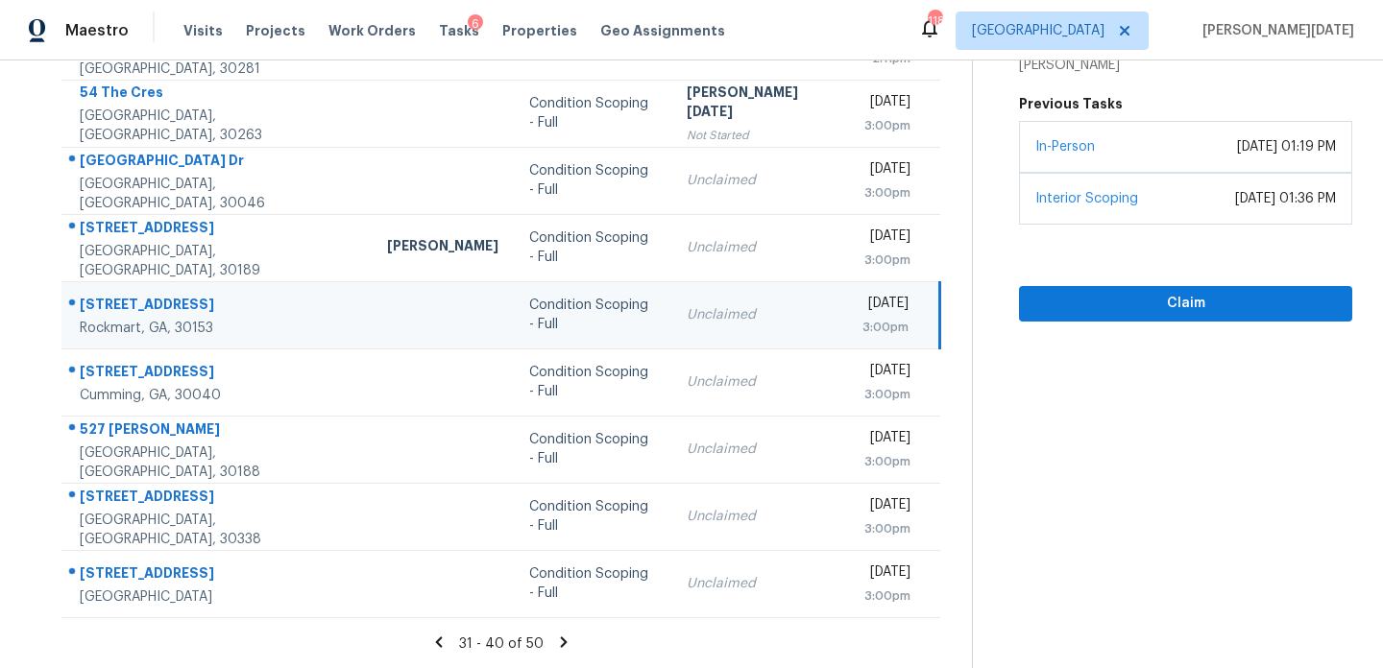
click at [862, 310] on div "[DATE]" at bounding box center [885, 306] width 46 height 24
click at [1040, 298] on span "Claim" at bounding box center [1185, 304] width 302 height 24
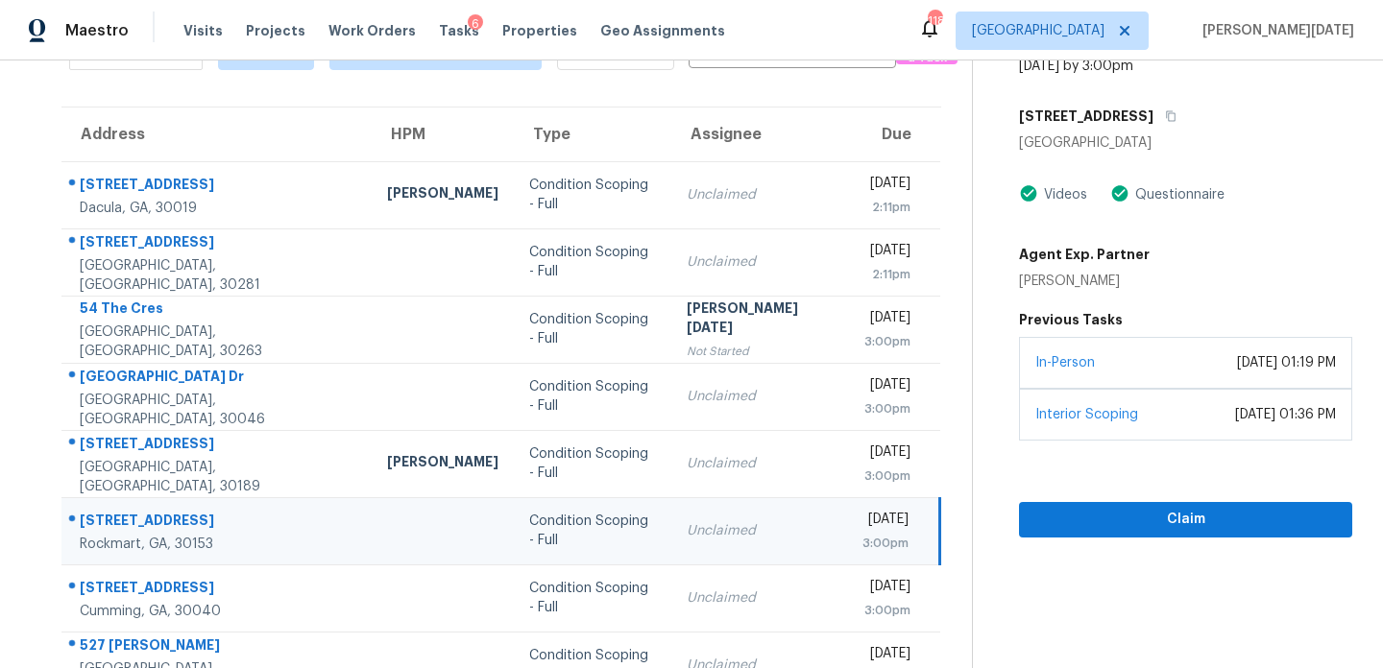
scroll to position [112, 0]
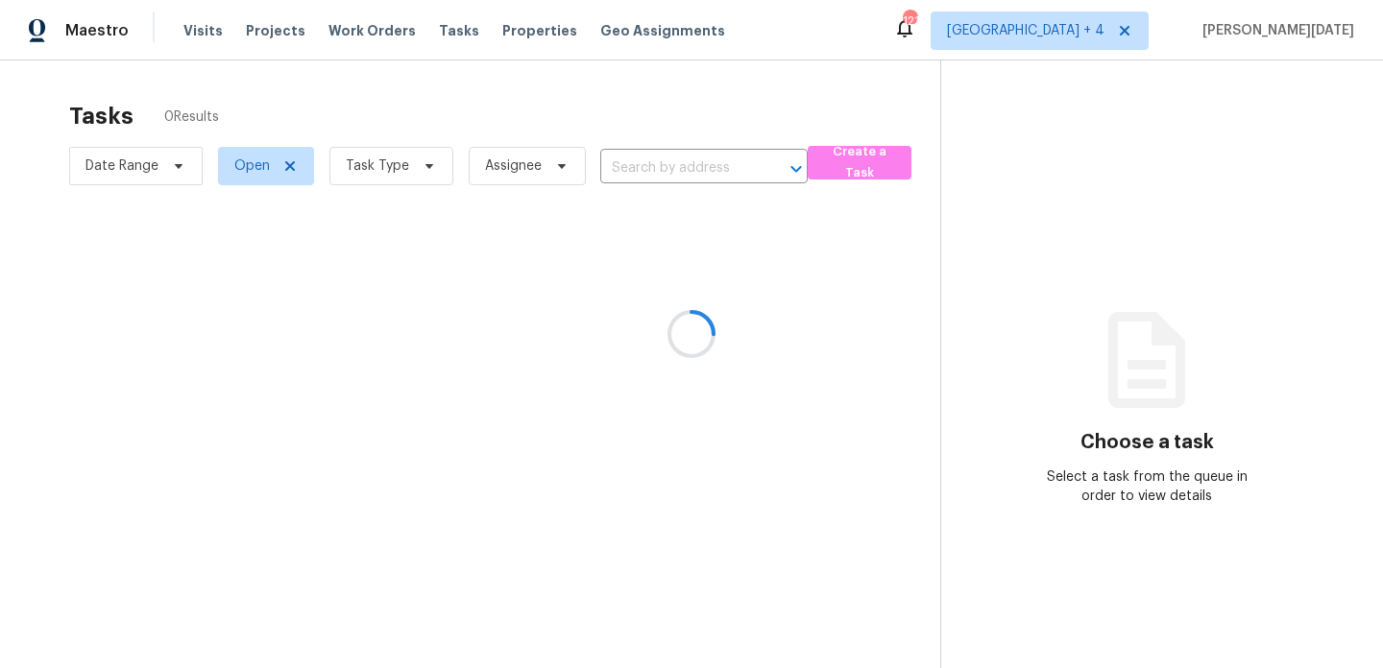
click at [396, 171] on div at bounding box center [691, 334] width 1383 height 668
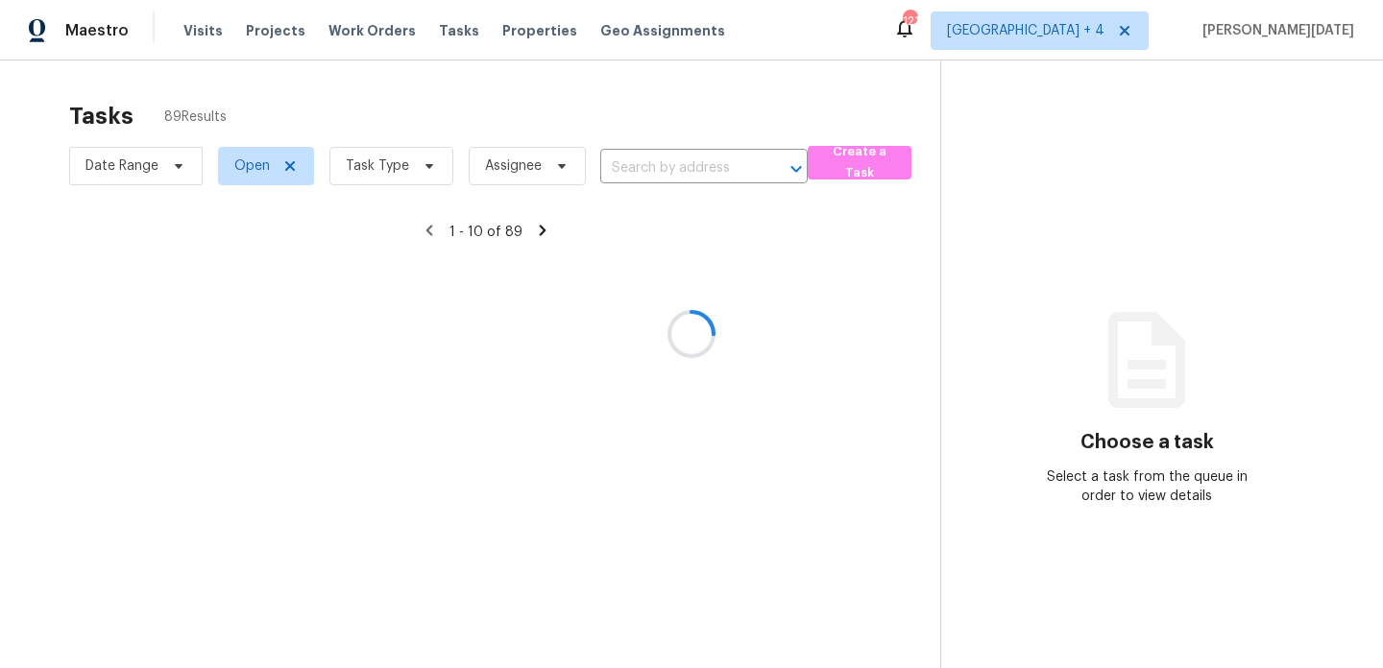
click at [396, 171] on div at bounding box center [691, 334] width 1383 height 668
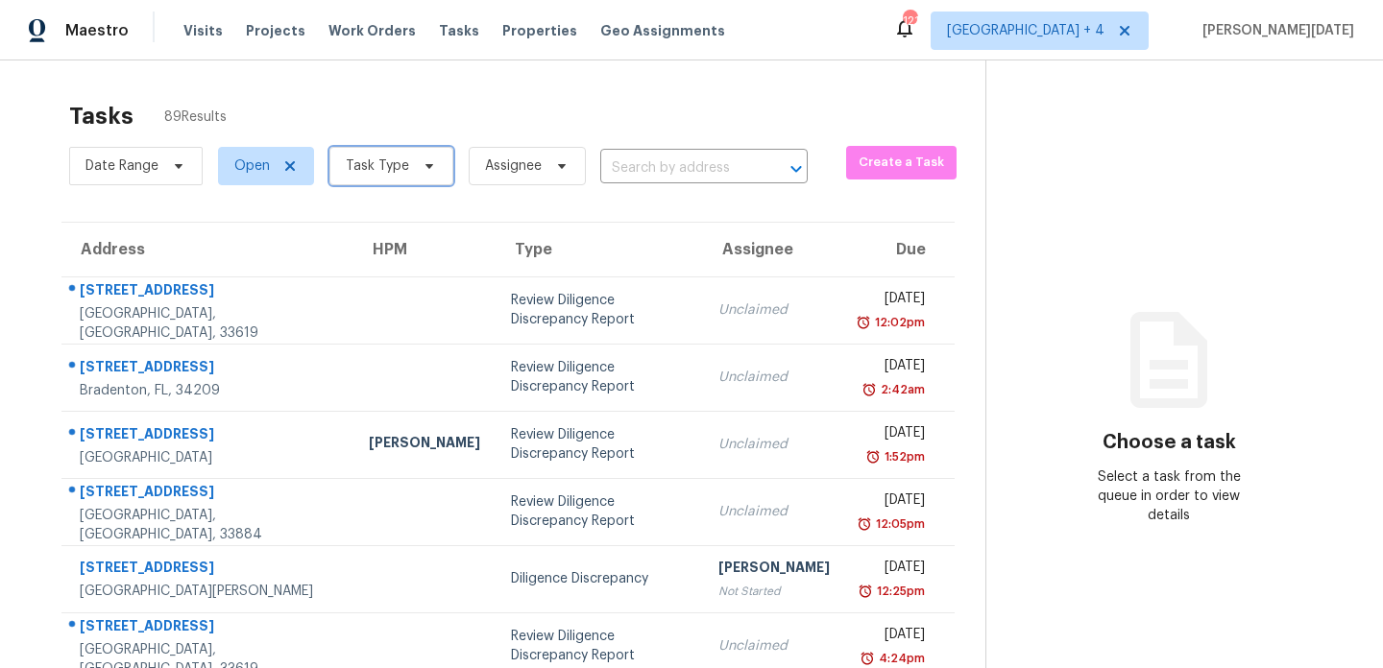
click at [396, 171] on span "Task Type" at bounding box center [377, 166] width 63 height 19
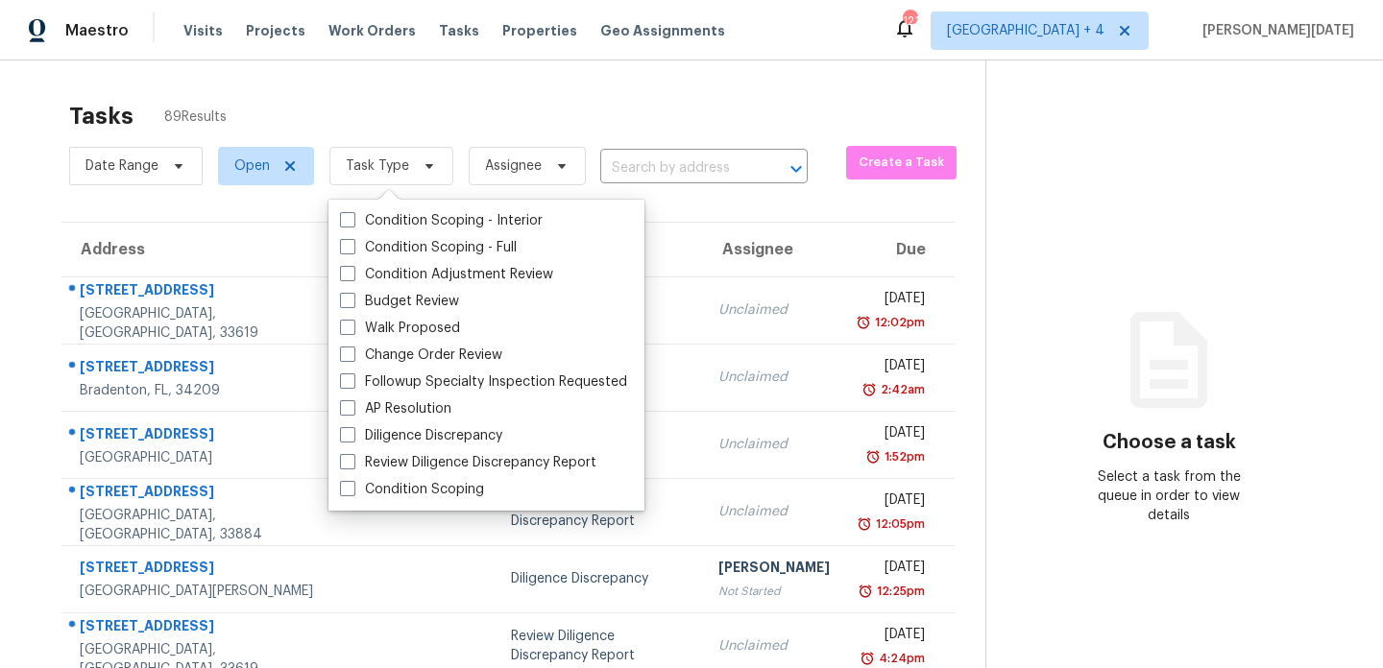
click at [396, 171] on span "Task Type" at bounding box center [377, 166] width 63 height 19
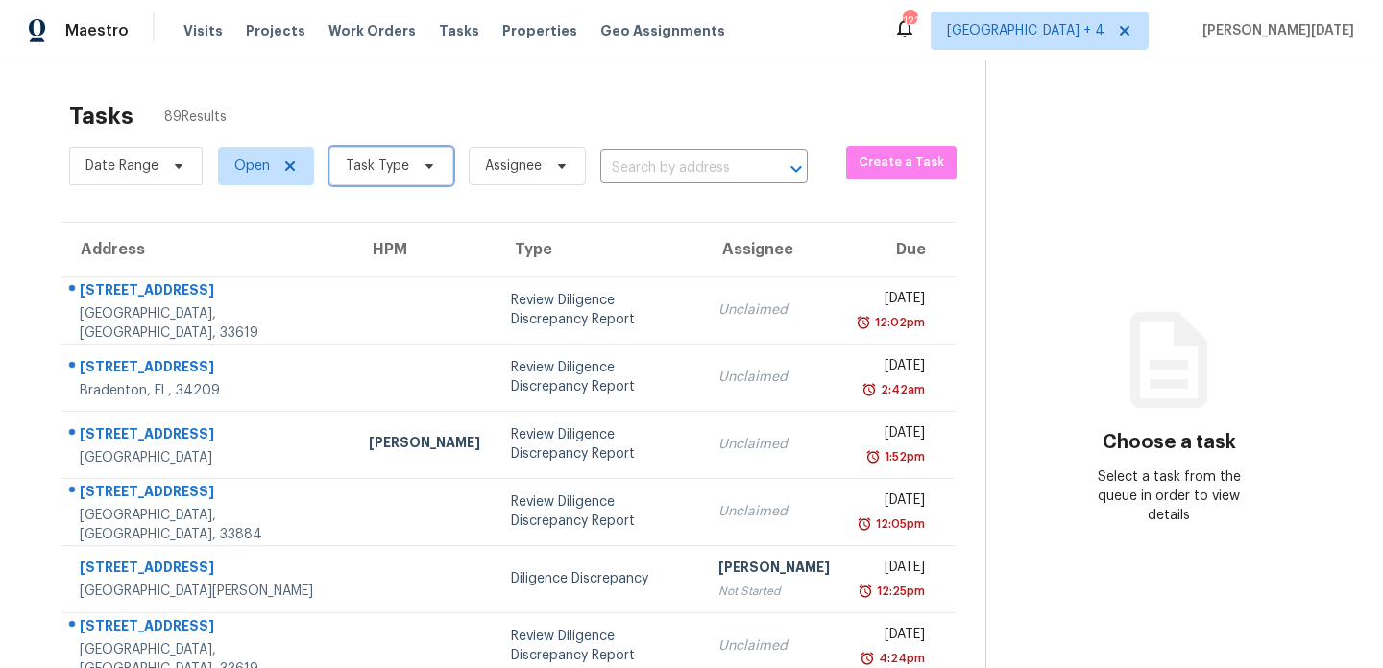
click at [396, 171] on span "Task Type" at bounding box center [377, 166] width 63 height 19
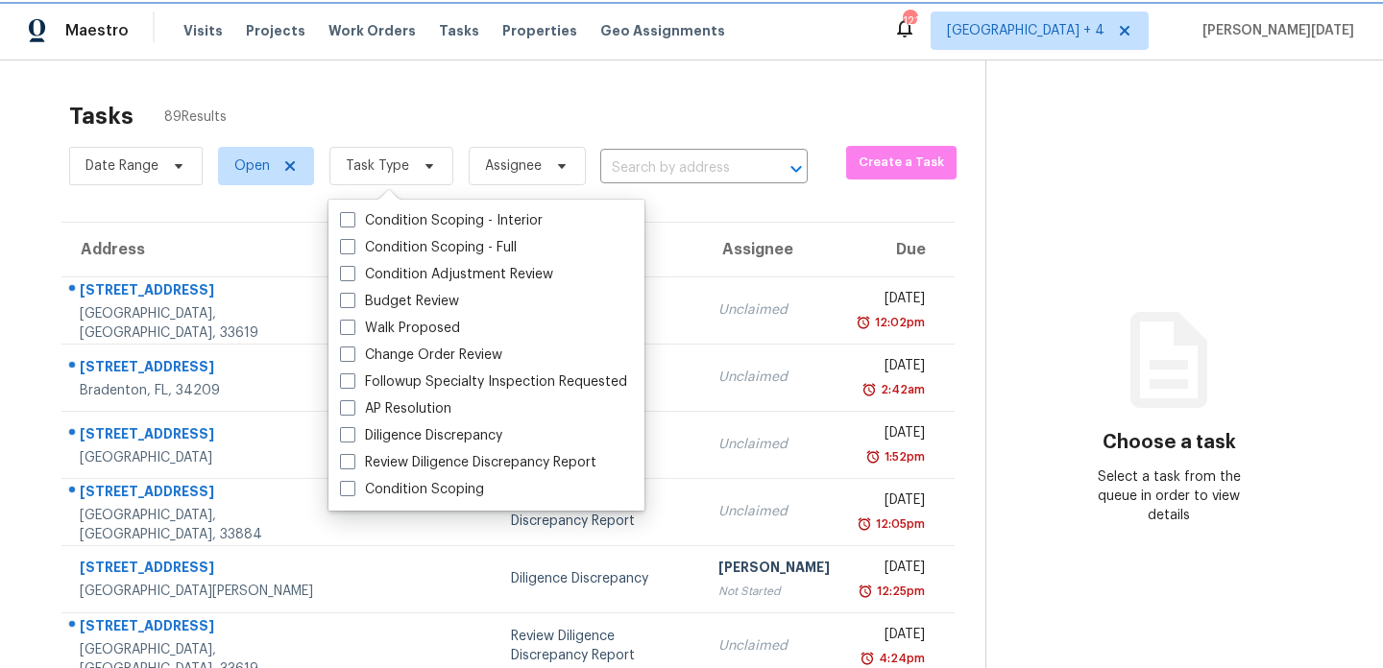
click at [396, 171] on span "Task Type" at bounding box center [377, 166] width 63 height 19
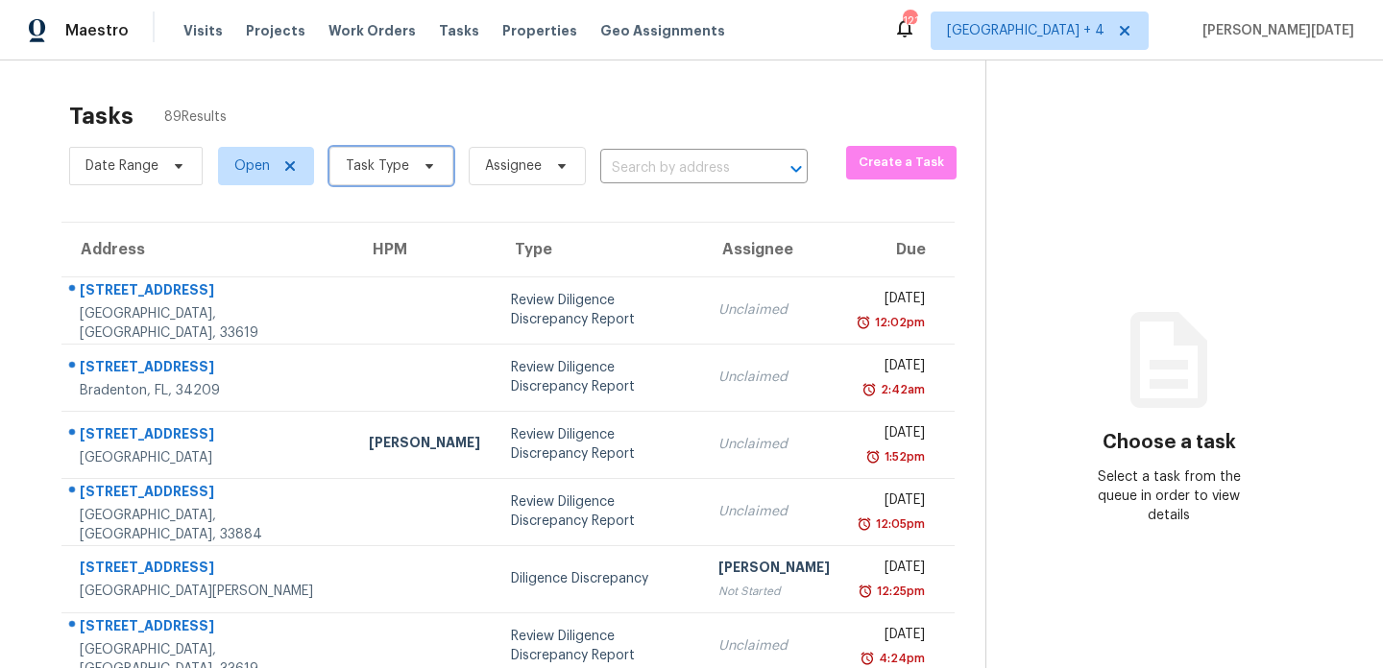
click at [396, 171] on span "Task Type" at bounding box center [377, 166] width 63 height 19
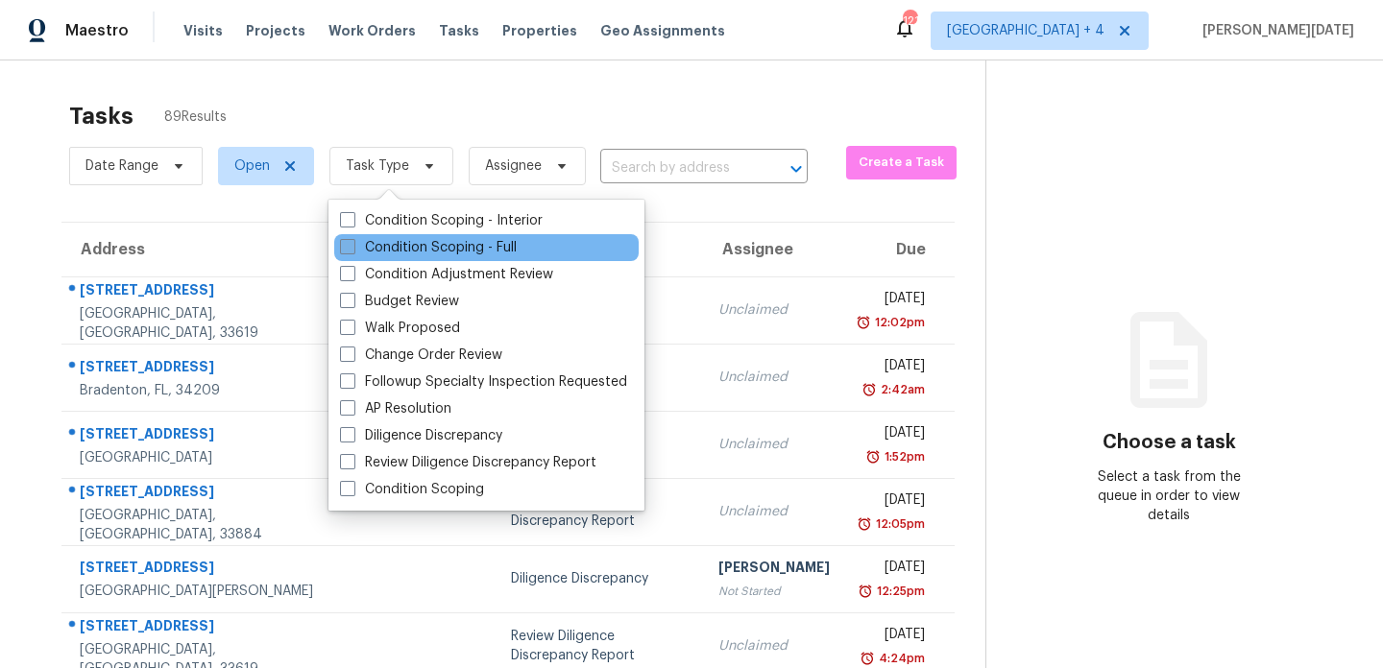
click at [397, 256] on label "Condition Scoping - Full" at bounding box center [428, 247] width 177 height 19
click at [352, 251] on input "Condition Scoping - Full" at bounding box center [346, 244] width 12 height 12
checkbox input "true"
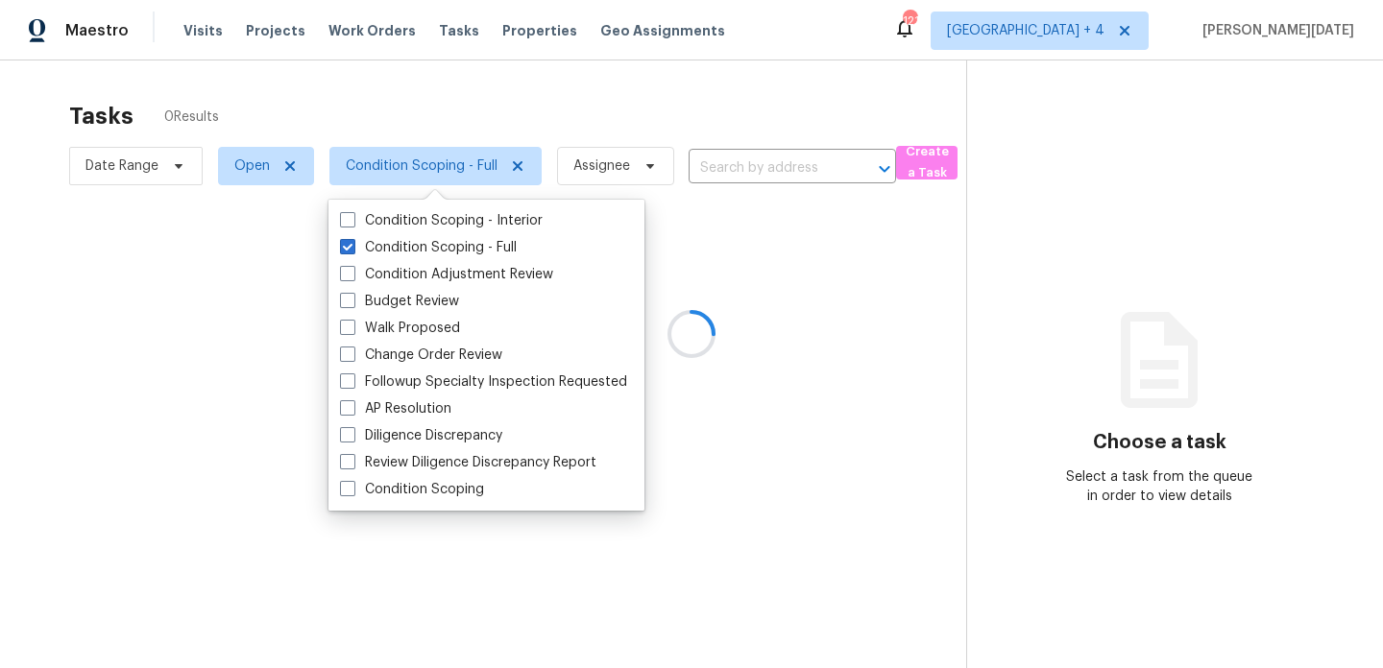
click at [638, 160] on div at bounding box center [691, 334] width 1383 height 668
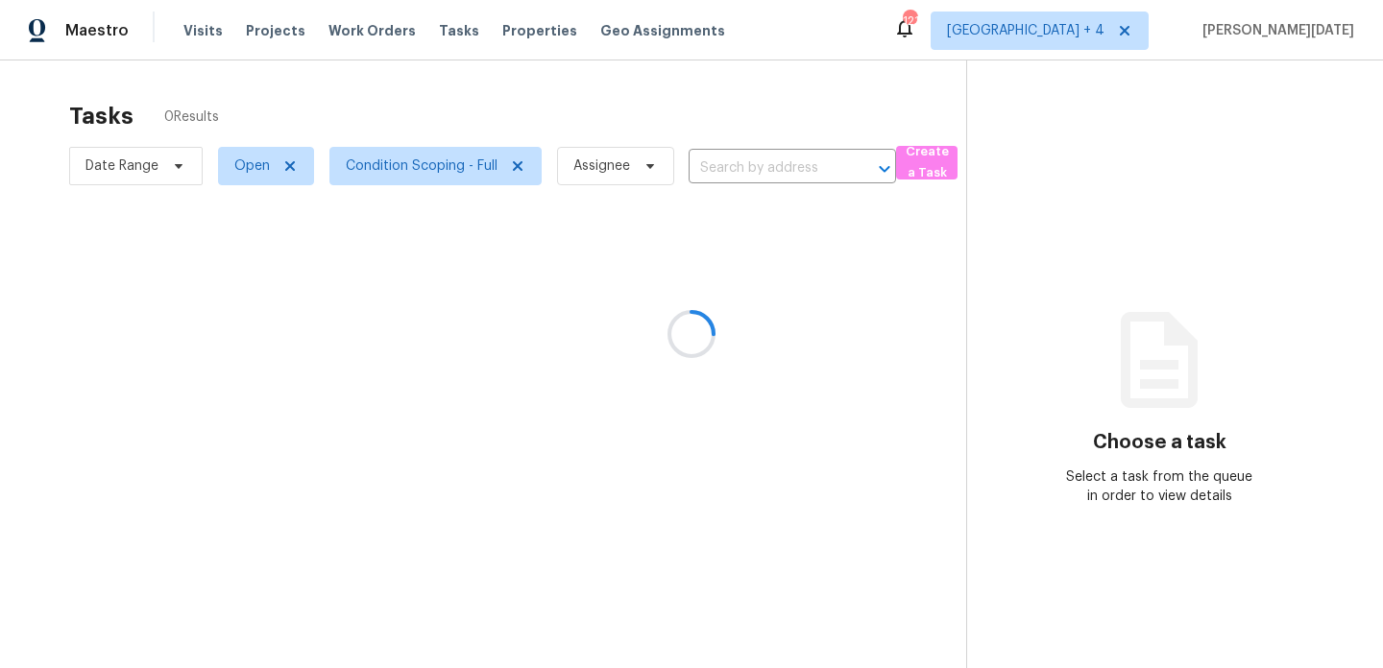
click at [766, 114] on div at bounding box center [691, 334] width 1383 height 668
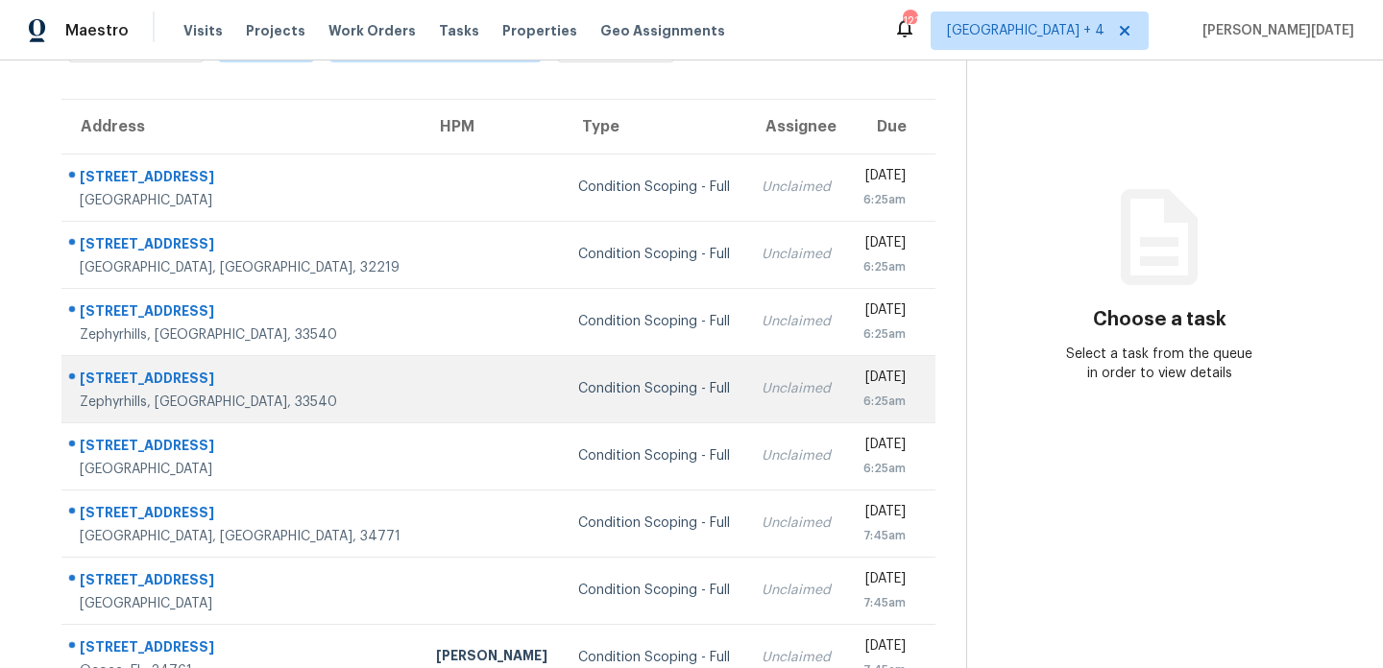
scroll to position [331, 0]
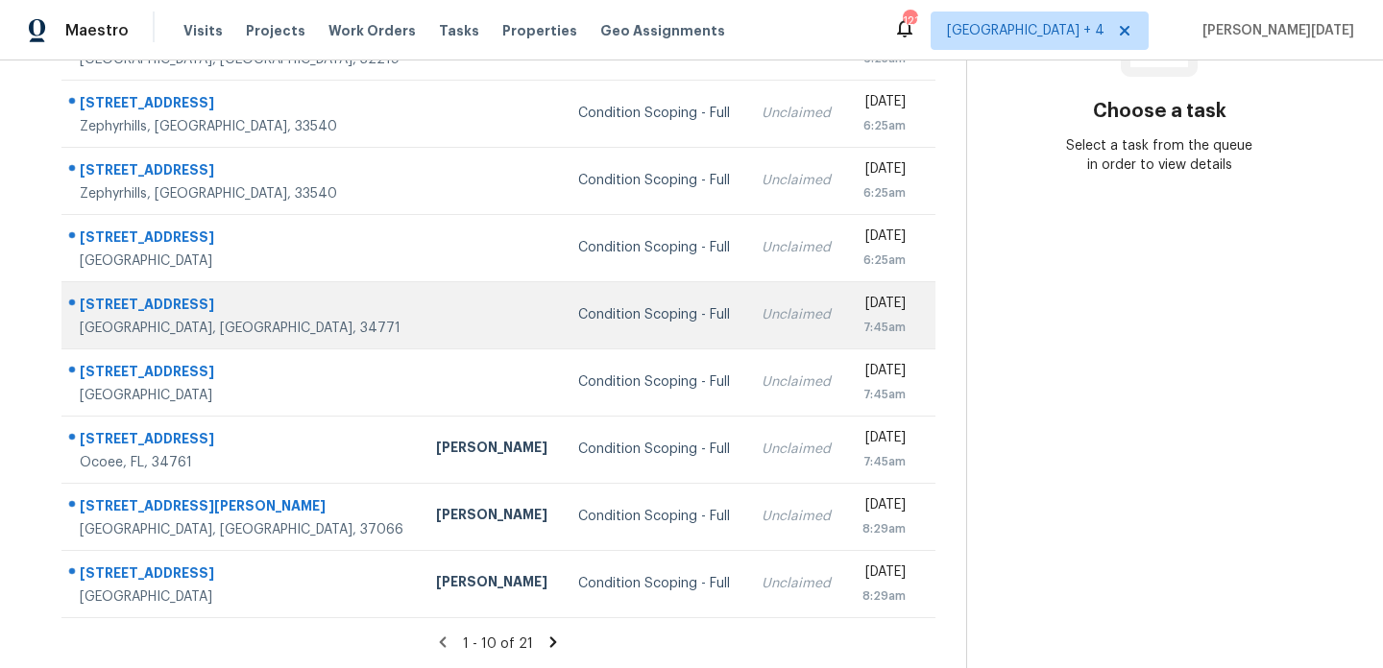
click at [597, 291] on td "Condition Scoping - Full" at bounding box center [654, 314] width 183 height 67
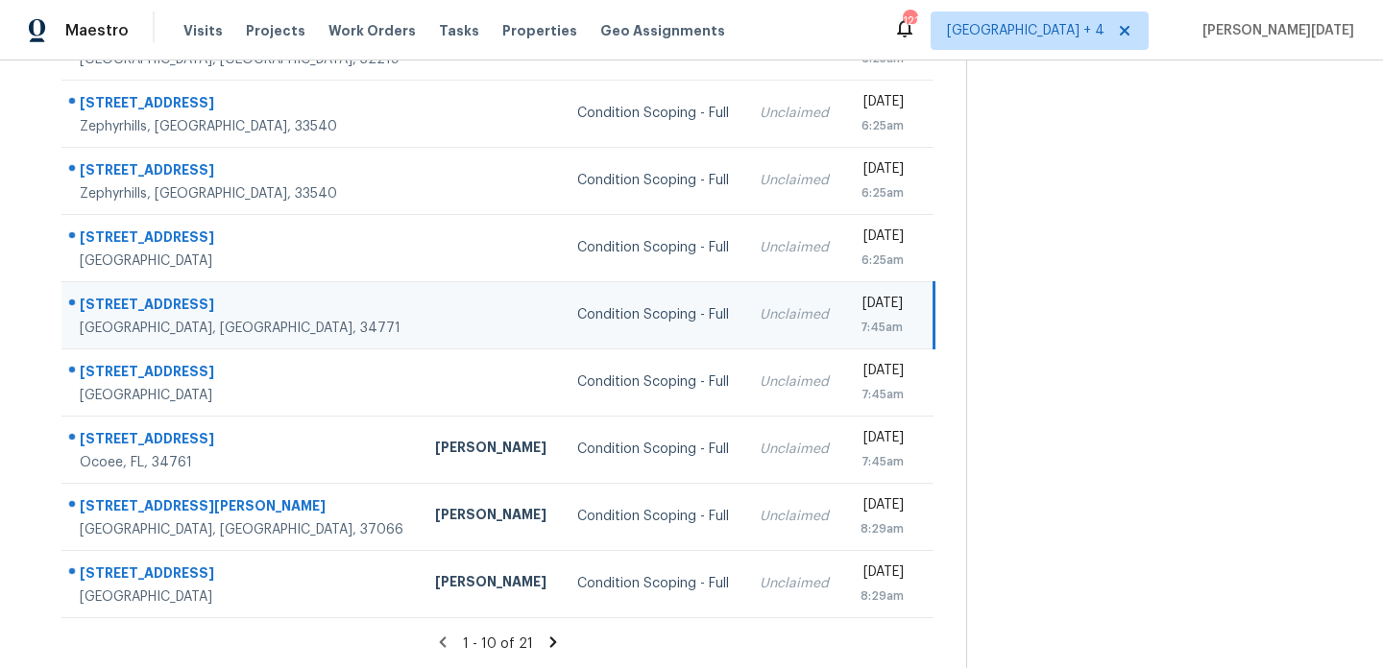
click at [845, 290] on td "Tue, Sep 9th 2025 7:45am" at bounding box center [889, 314] width 89 height 67
click at [860, 299] on div "[DATE]" at bounding box center [881, 306] width 42 height 24
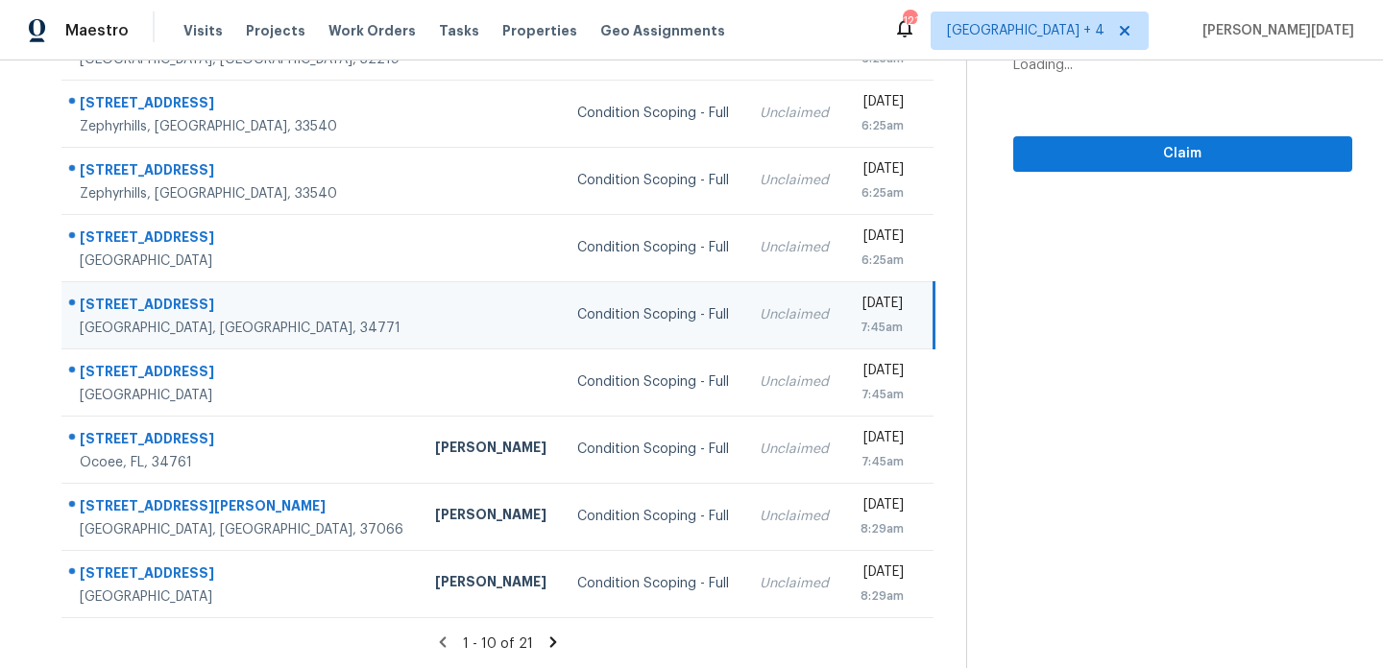
click at [890, 310] on div "[DATE]" at bounding box center [881, 306] width 42 height 24
click at [1109, 156] on span "Claim" at bounding box center [1182, 154] width 308 height 24
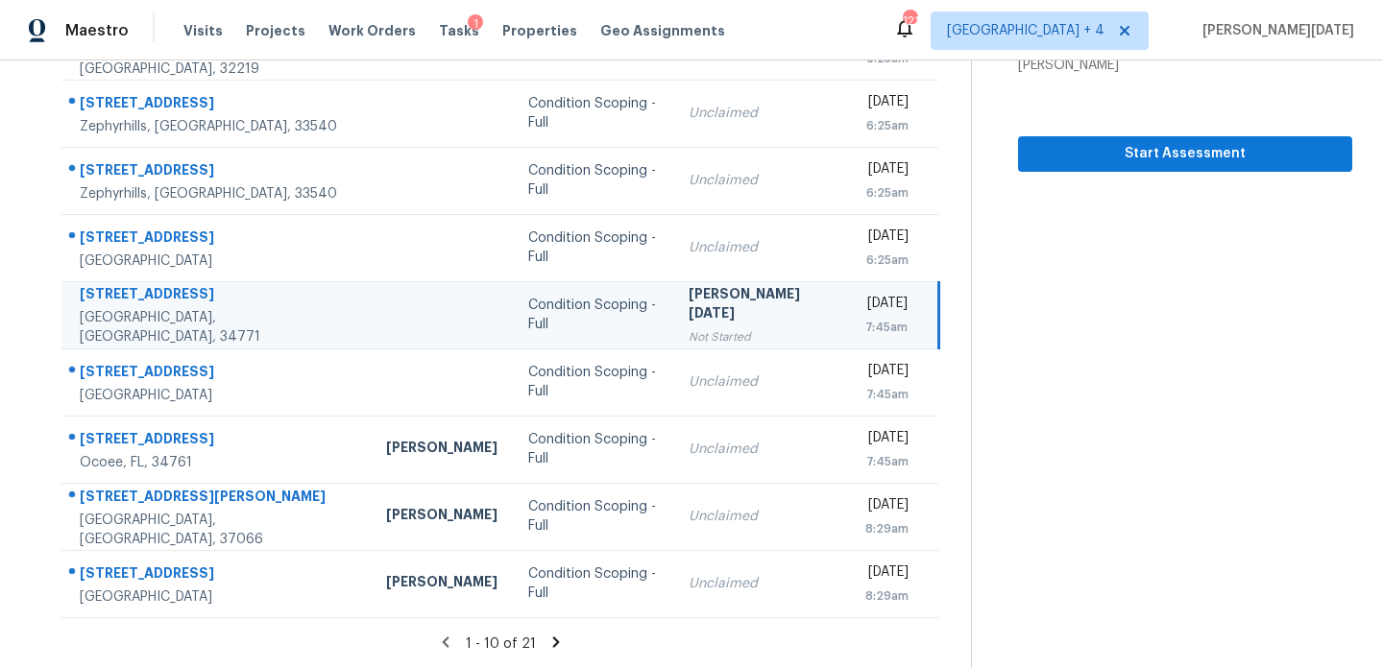
click at [547, 643] on icon at bounding box center [555, 642] width 17 height 17
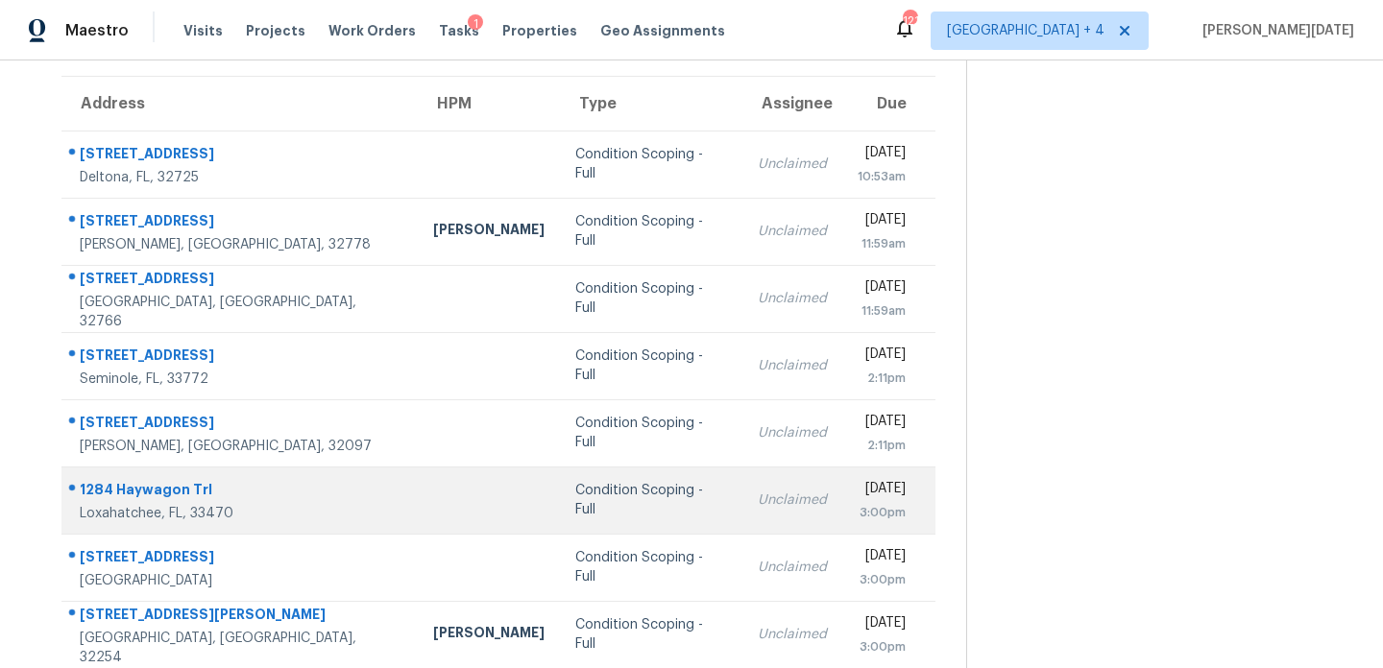
scroll to position [153, 0]
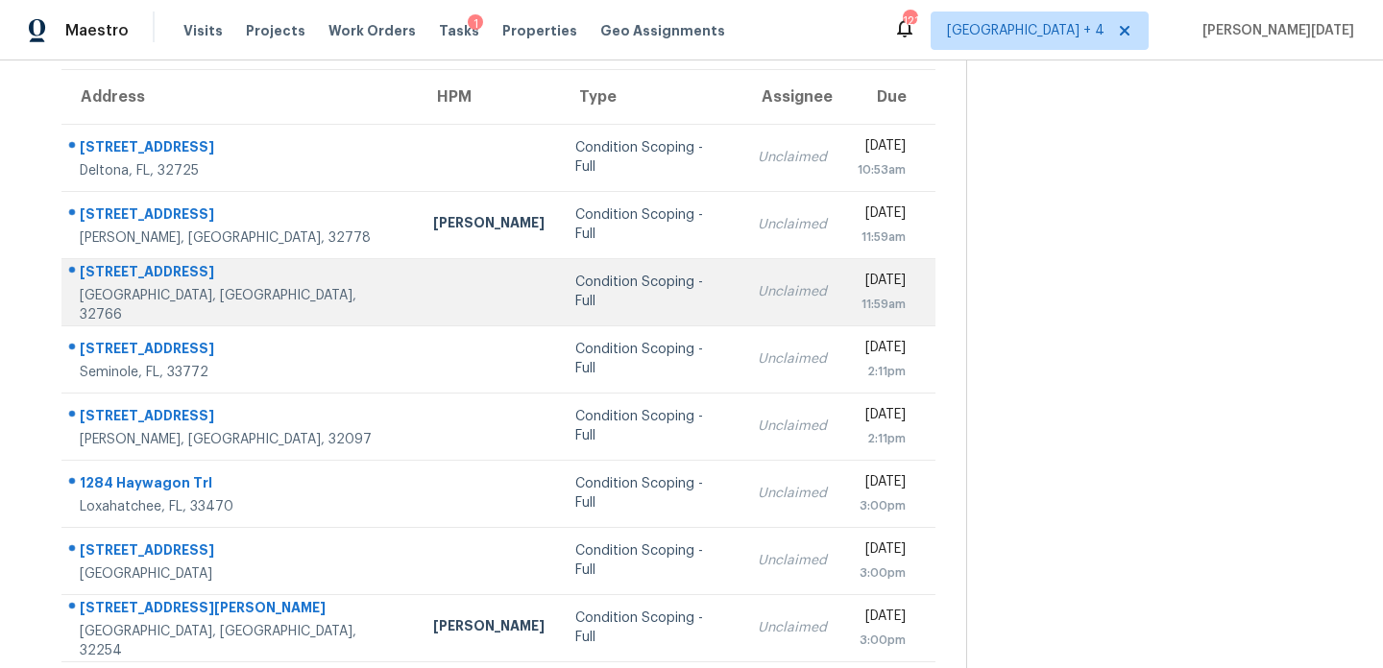
click at [742, 278] on td "Unclaimed" at bounding box center [792, 291] width 100 height 67
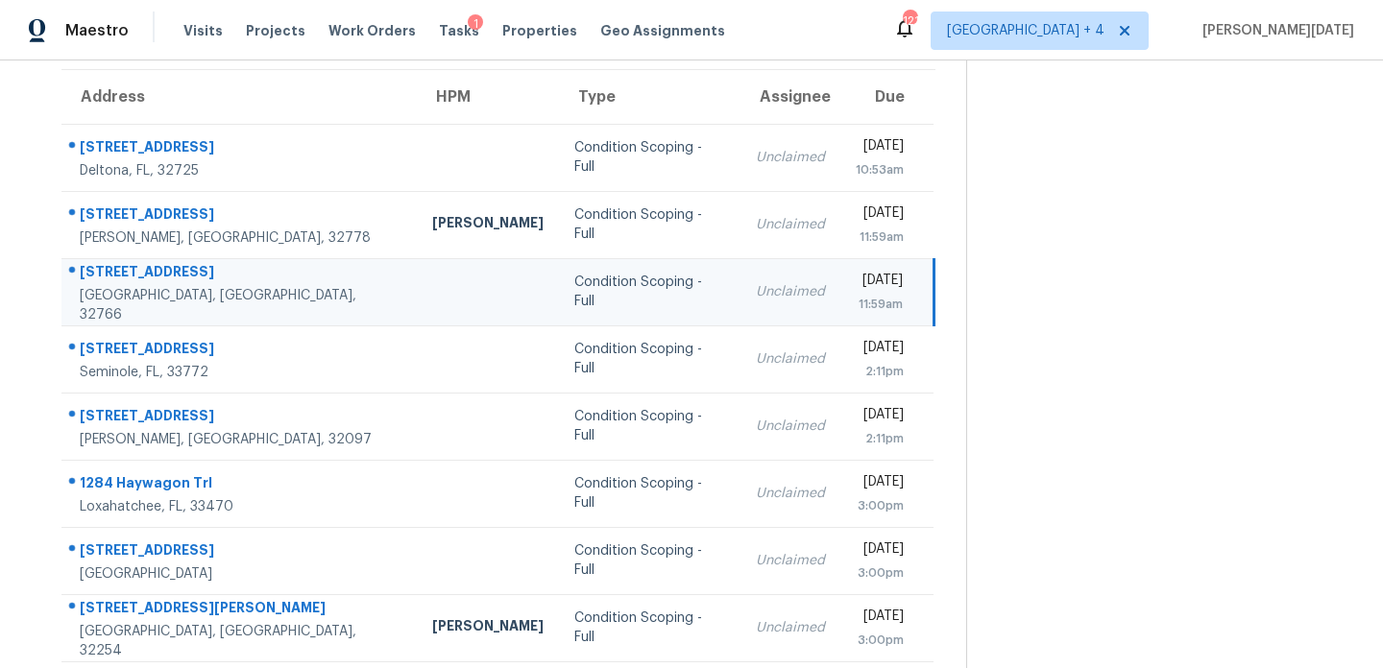
click at [856, 284] on div "[DATE]" at bounding box center [879, 283] width 47 height 24
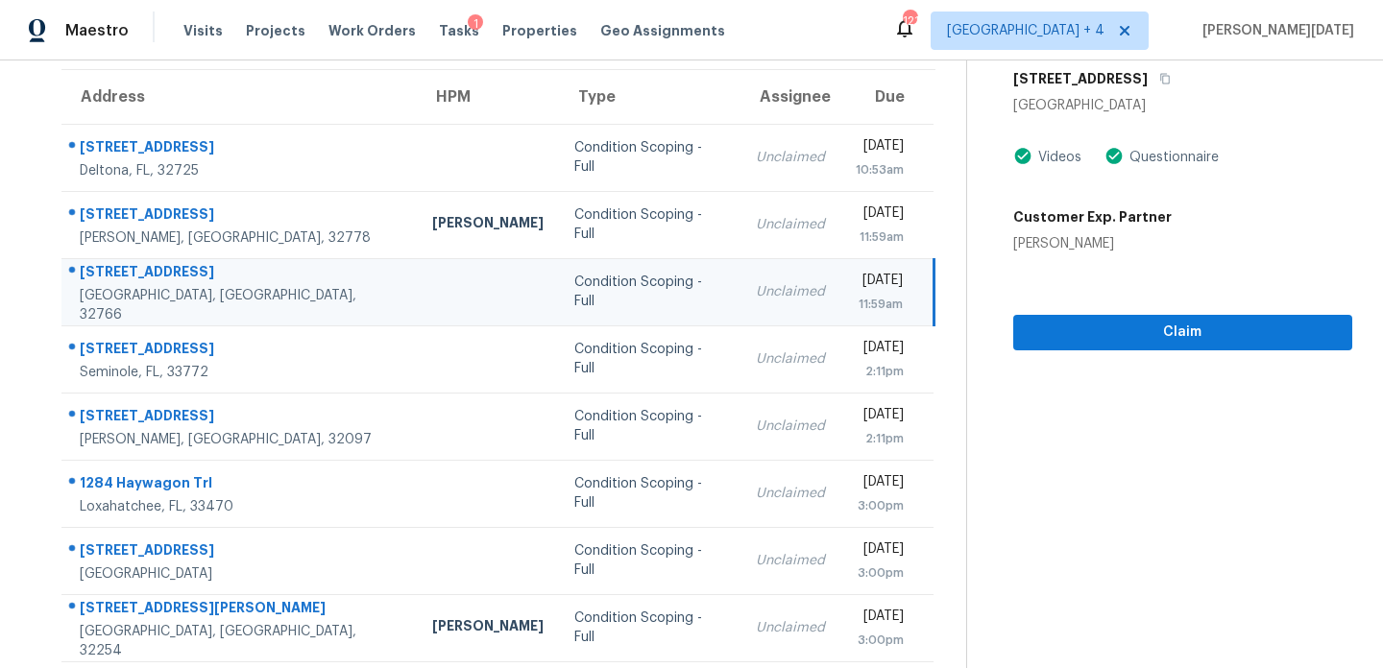
click at [882, 298] on div "11:59am" at bounding box center [879, 304] width 47 height 19
click at [1055, 325] on span "Claim" at bounding box center [1182, 333] width 308 height 24
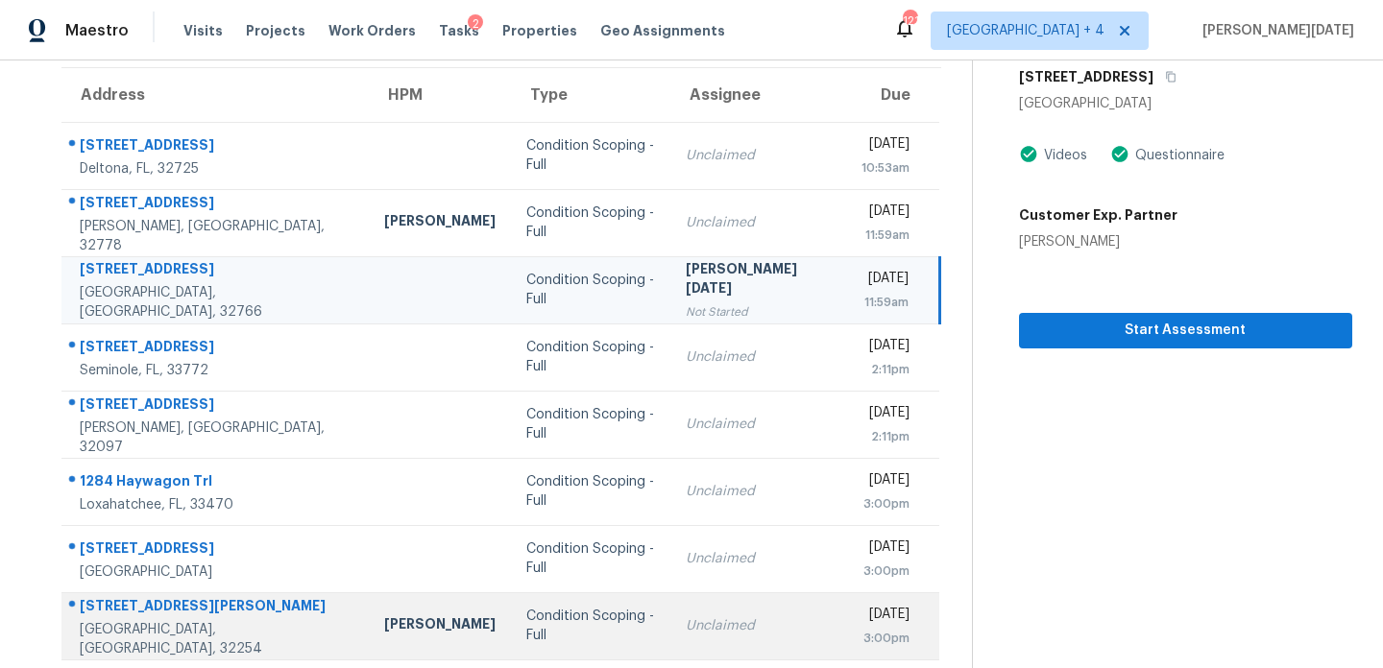
scroll to position [331, 0]
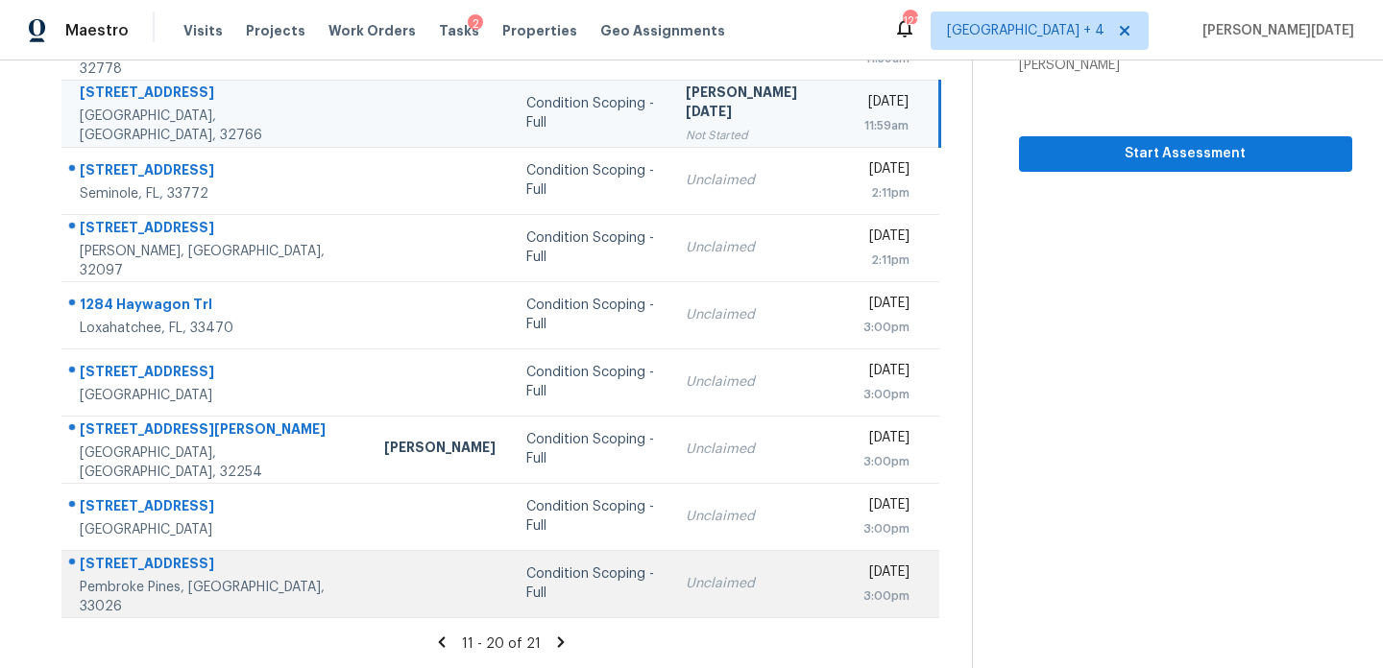
click at [636, 586] on td "Condition Scoping - Full" at bounding box center [590, 583] width 159 height 67
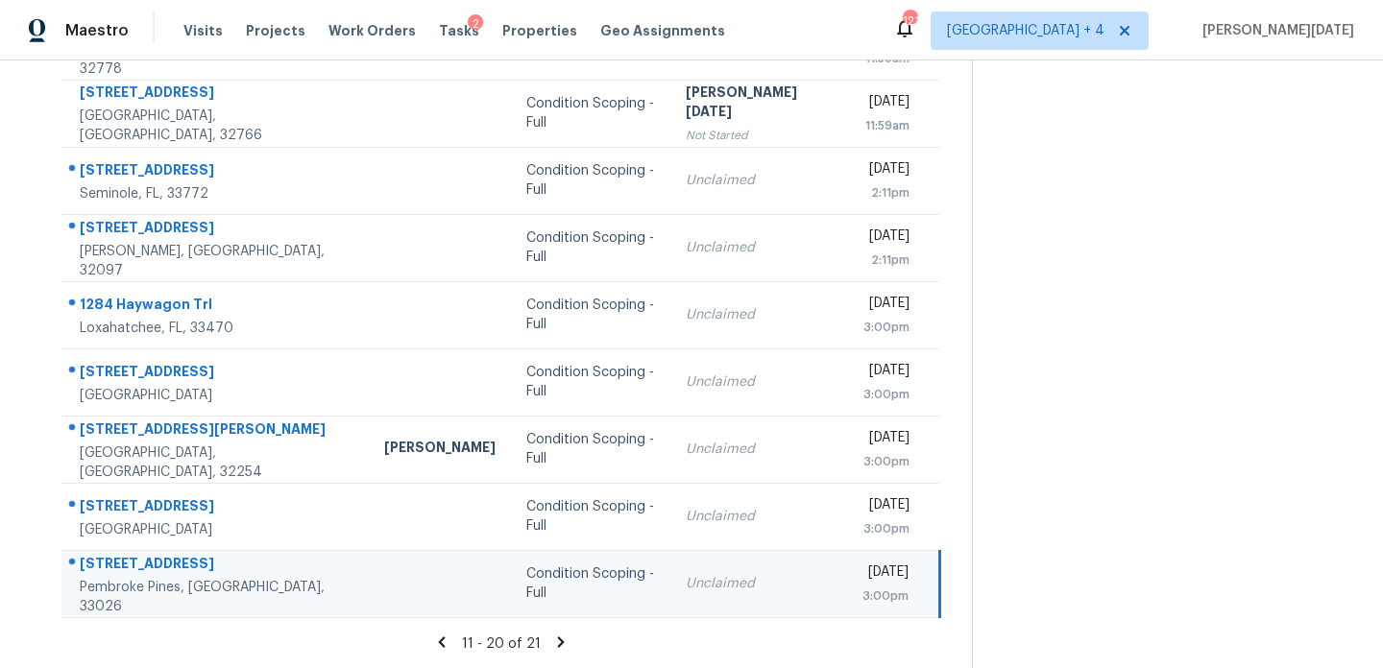
click at [748, 583] on td "Unclaimed" at bounding box center [758, 583] width 176 height 67
click at [861, 599] on div "3:00pm" at bounding box center [884, 596] width 47 height 19
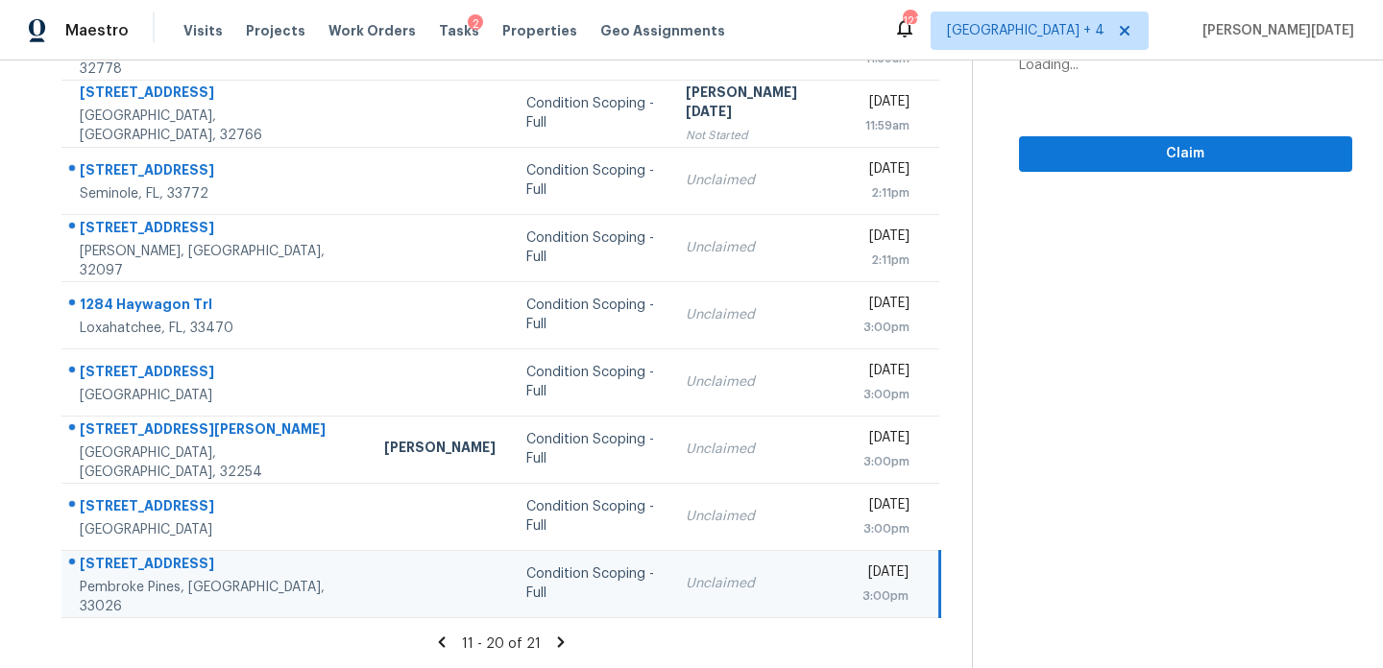
click at [861, 599] on div "3:00pm" at bounding box center [884, 596] width 47 height 19
click at [1139, 160] on span "Claim" at bounding box center [1185, 154] width 302 height 24
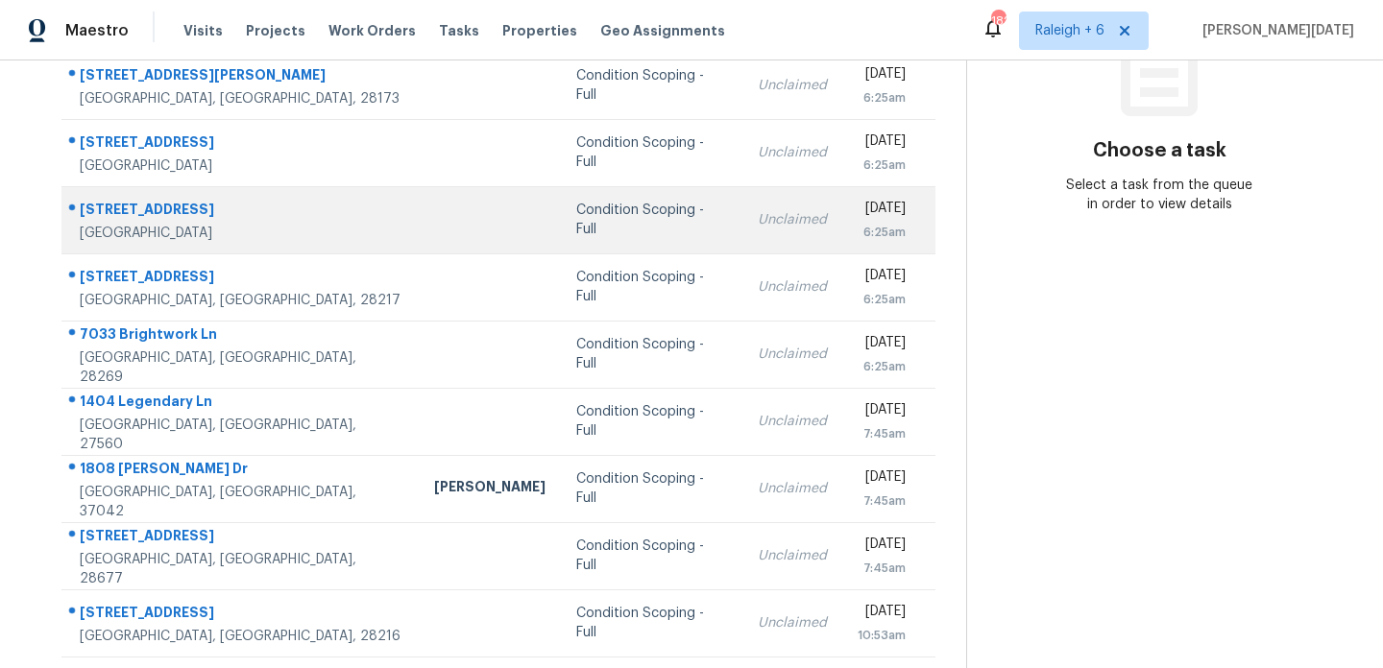
scroll to position [331, 0]
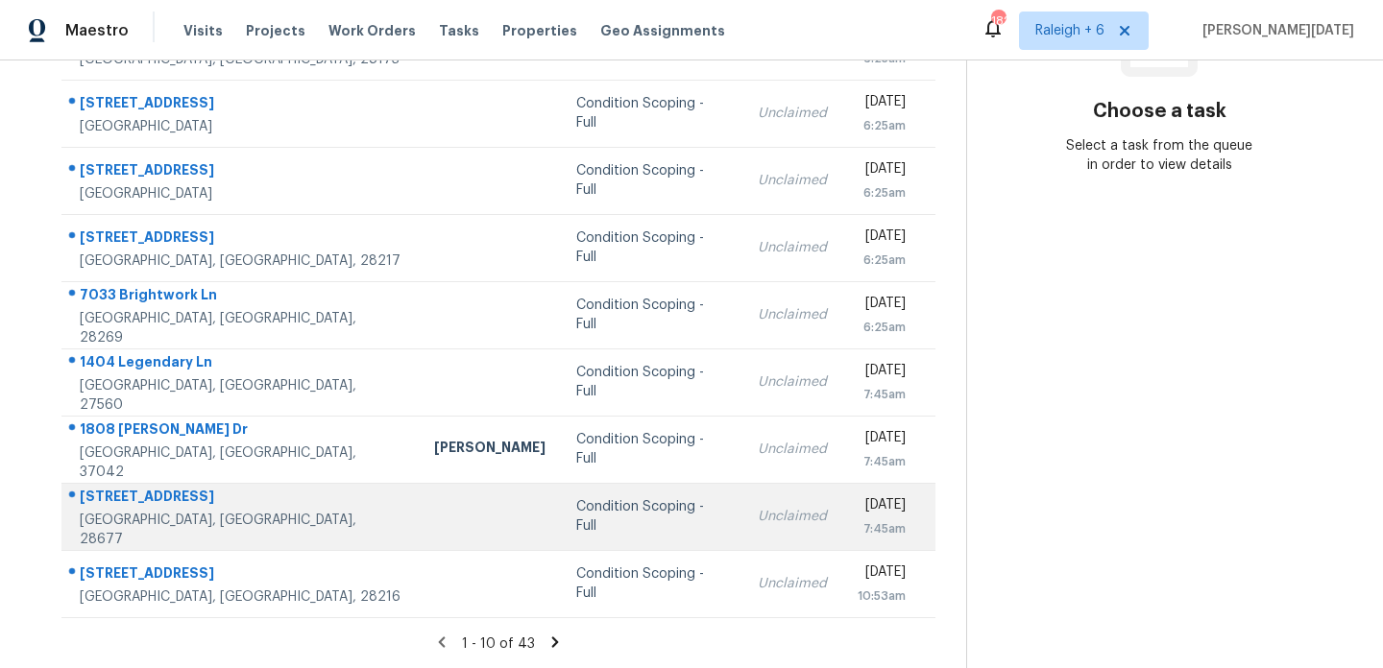
click at [562, 495] on td "Condition Scoping - Full" at bounding box center [651, 516] width 181 height 67
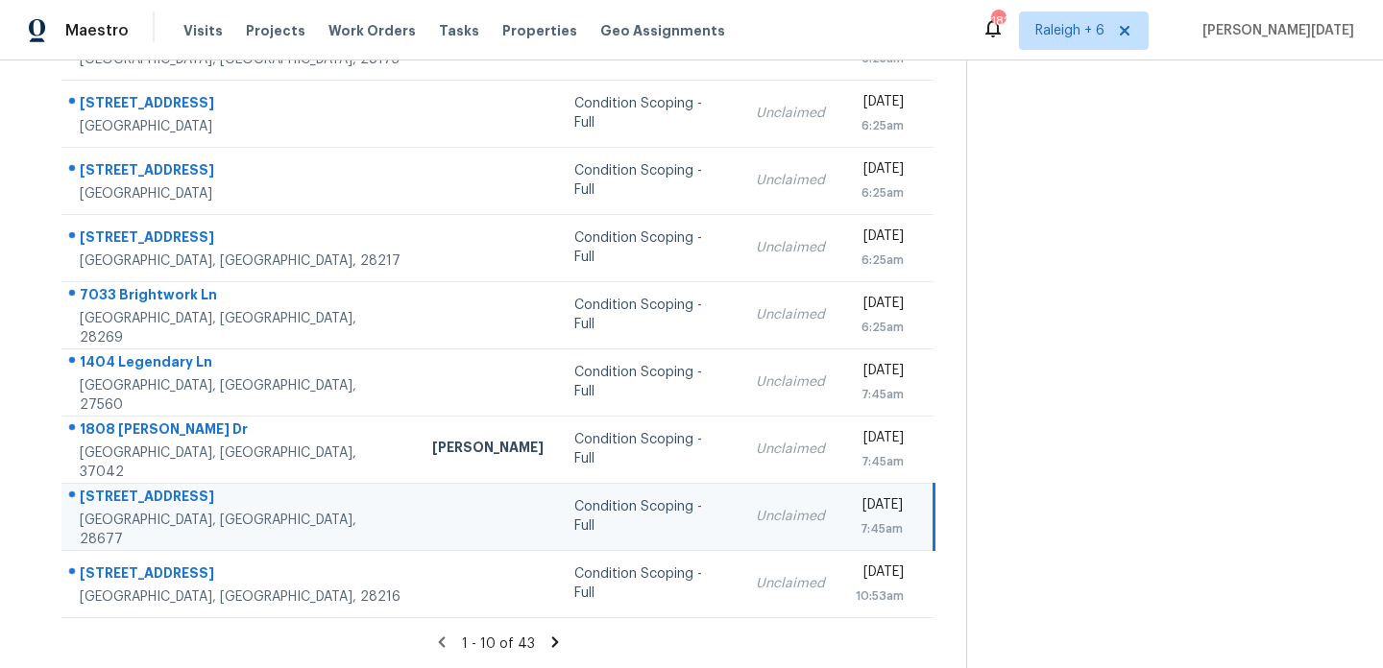
click at [756, 512] on div "Unclaimed" at bounding box center [790, 516] width 69 height 19
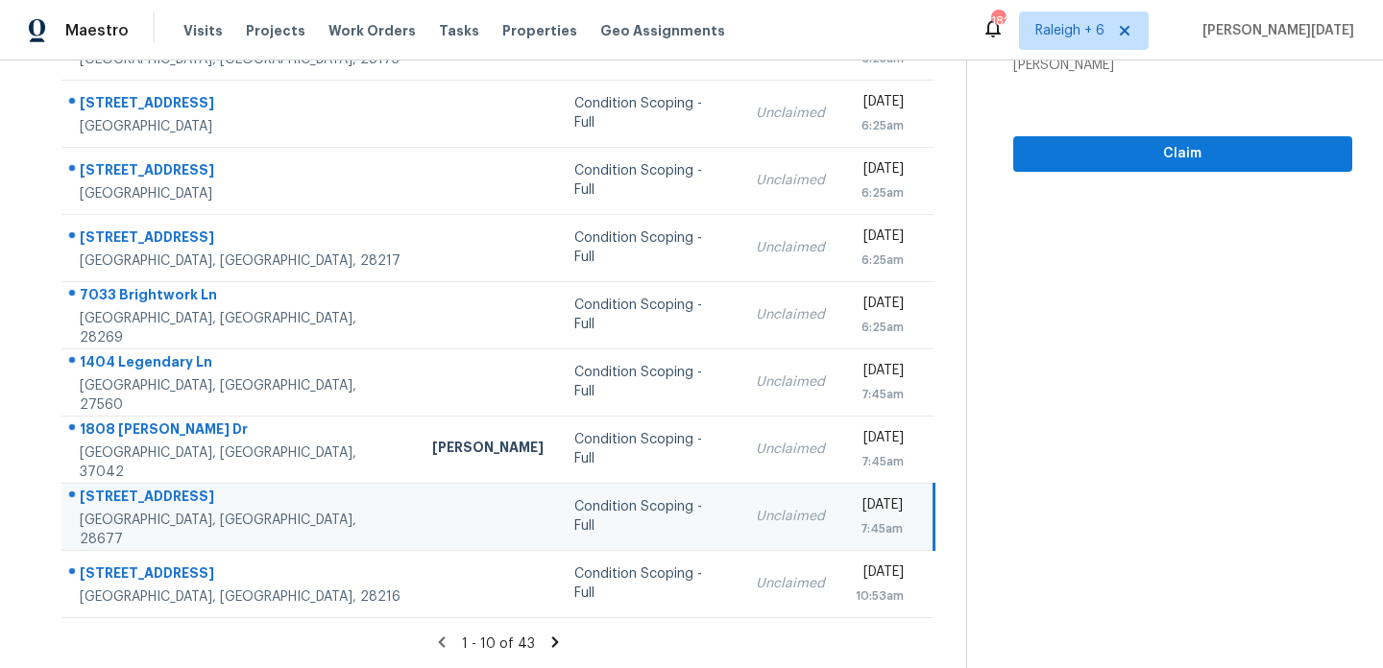
click at [856, 517] on div "[DATE]" at bounding box center [879, 507] width 47 height 24
click at [912, 497] on div "Tue, Sep 9th 2025 7:45am" at bounding box center [894, 516] width 76 height 43
click at [840, 490] on td "Tue, Sep 9th 2025 7:45am" at bounding box center [886, 516] width 93 height 67
click at [1112, 166] on button "Claim" at bounding box center [1182, 154] width 339 height 36
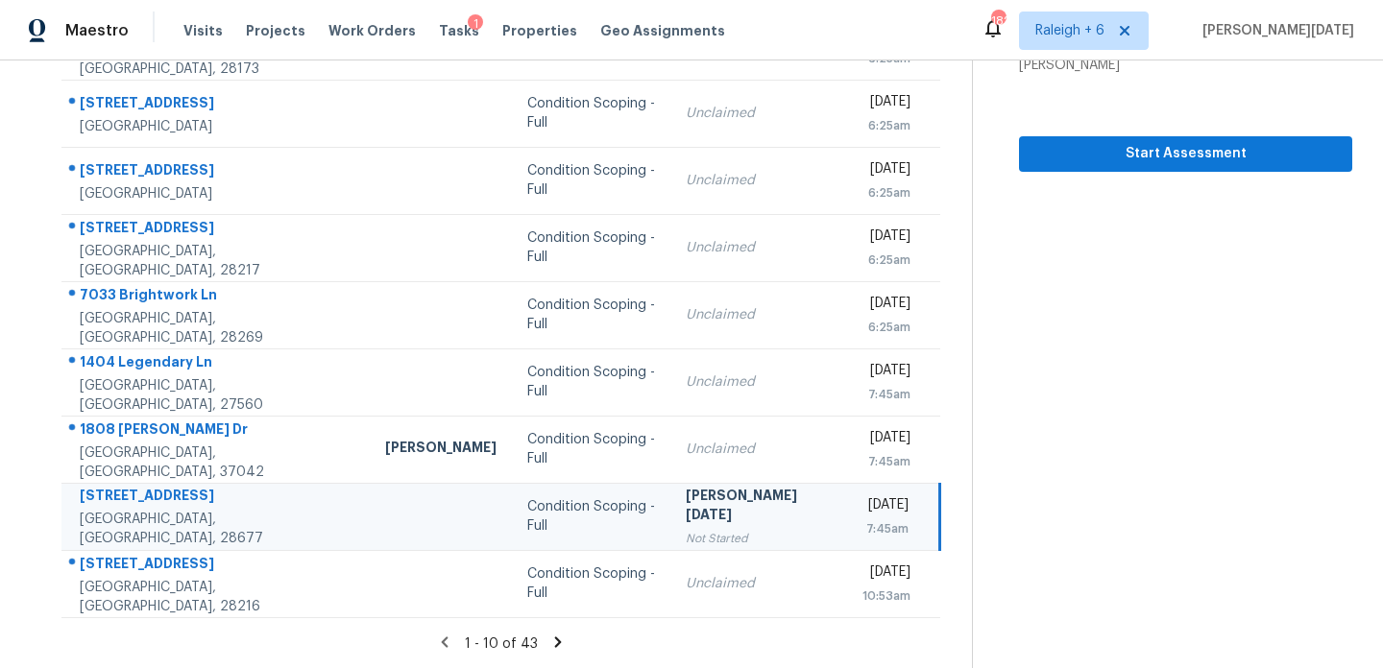
click at [555, 637] on icon at bounding box center [558, 642] width 7 height 11
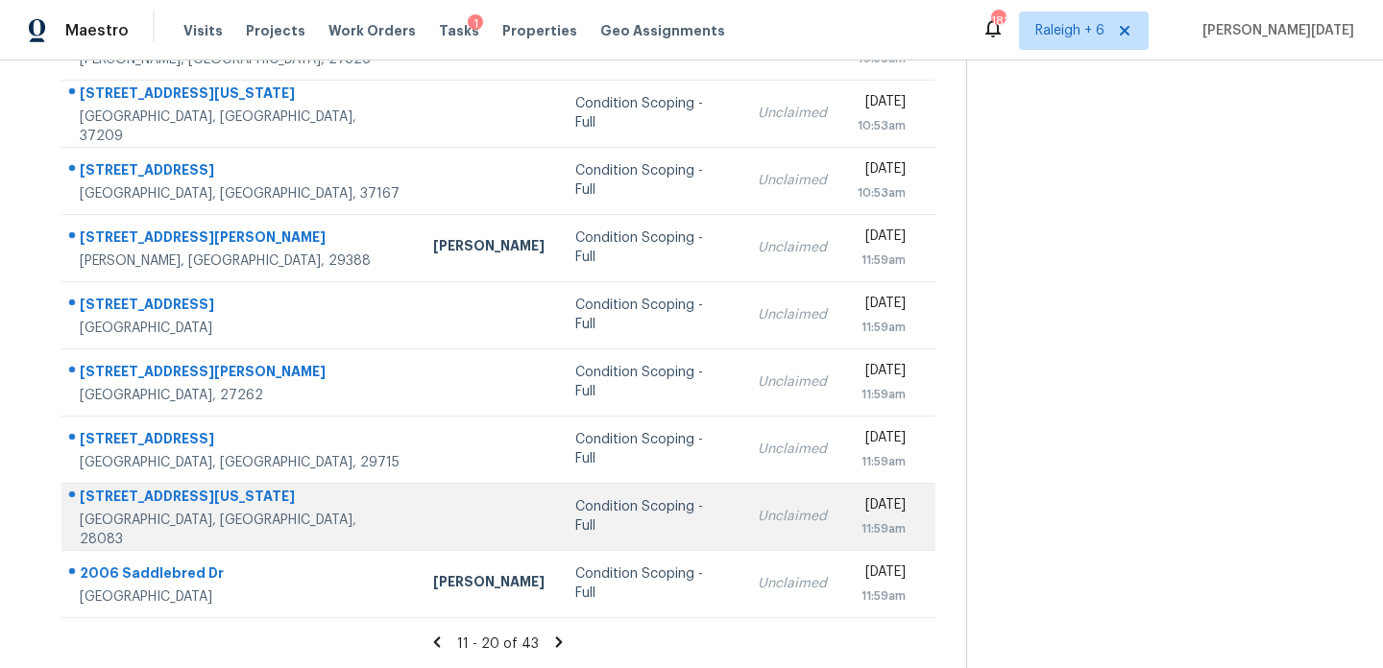
click at [858, 498] on div "[DATE]" at bounding box center [882, 507] width 48 height 24
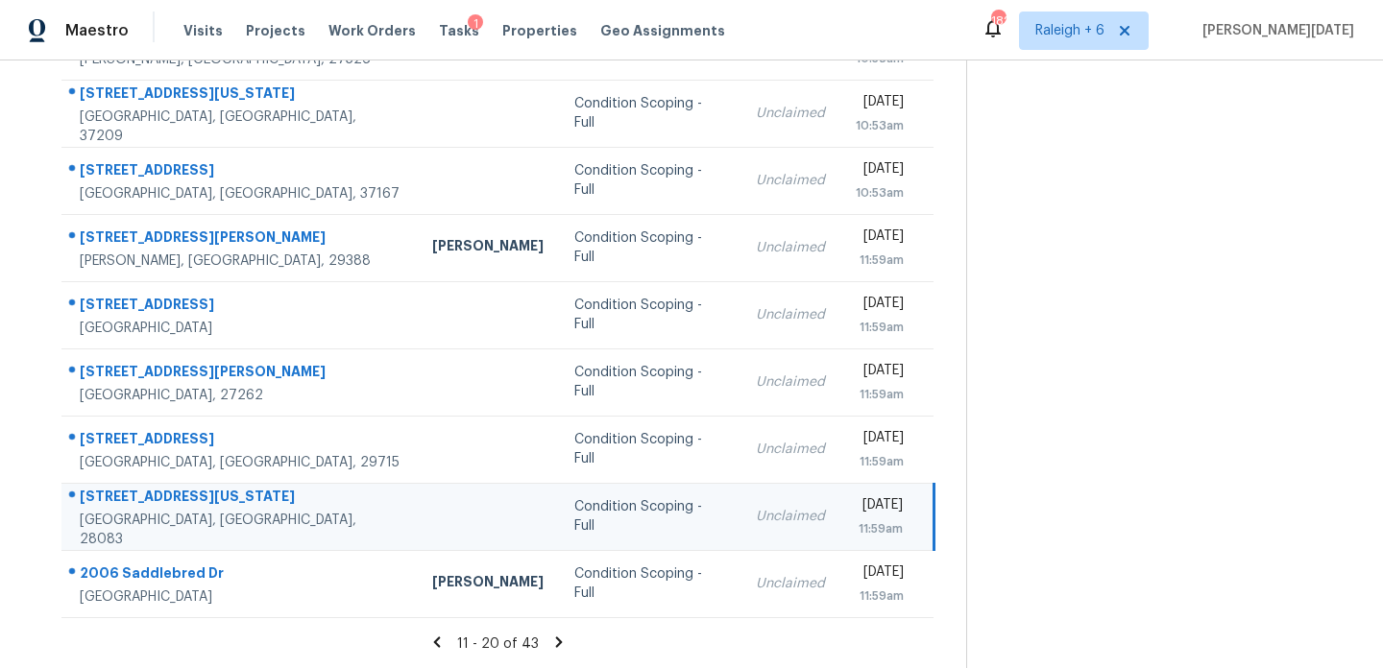
click at [882, 497] on div "[DATE]" at bounding box center [879, 507] width 47 height 24
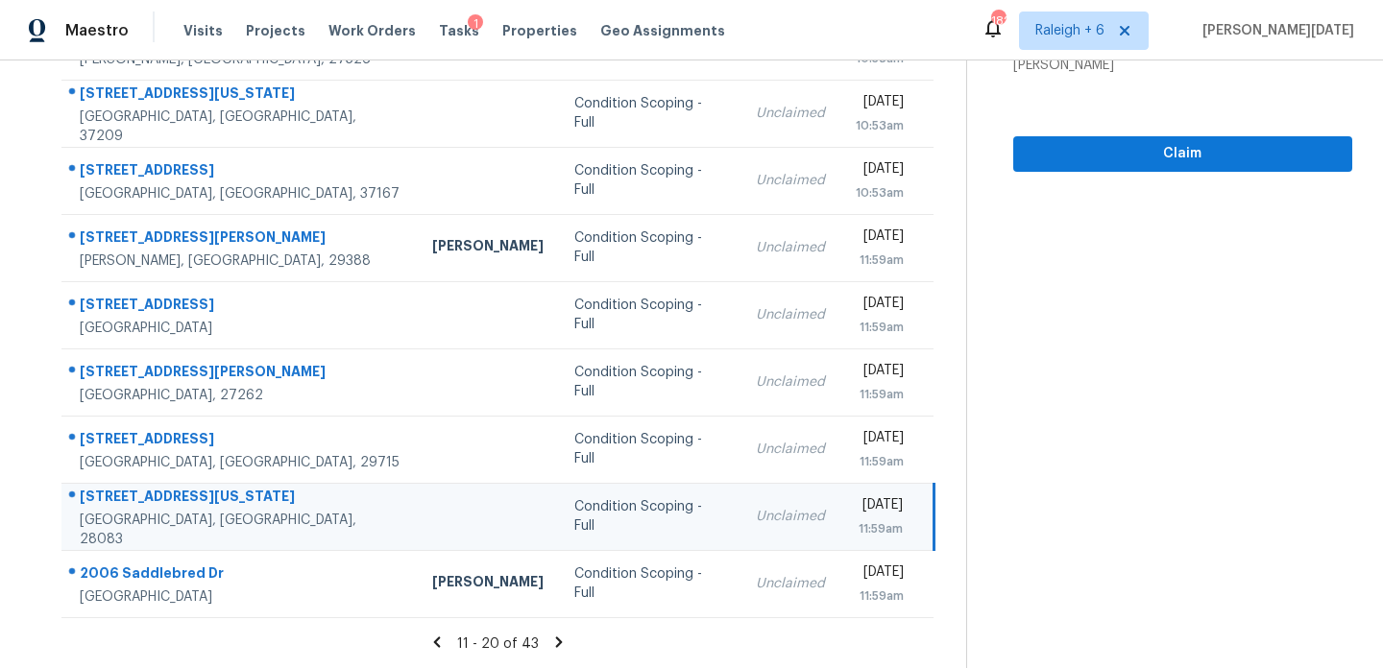
click at [882, 497] on div "[DATE]" at bounding box center [879, 507] width 47 height 24
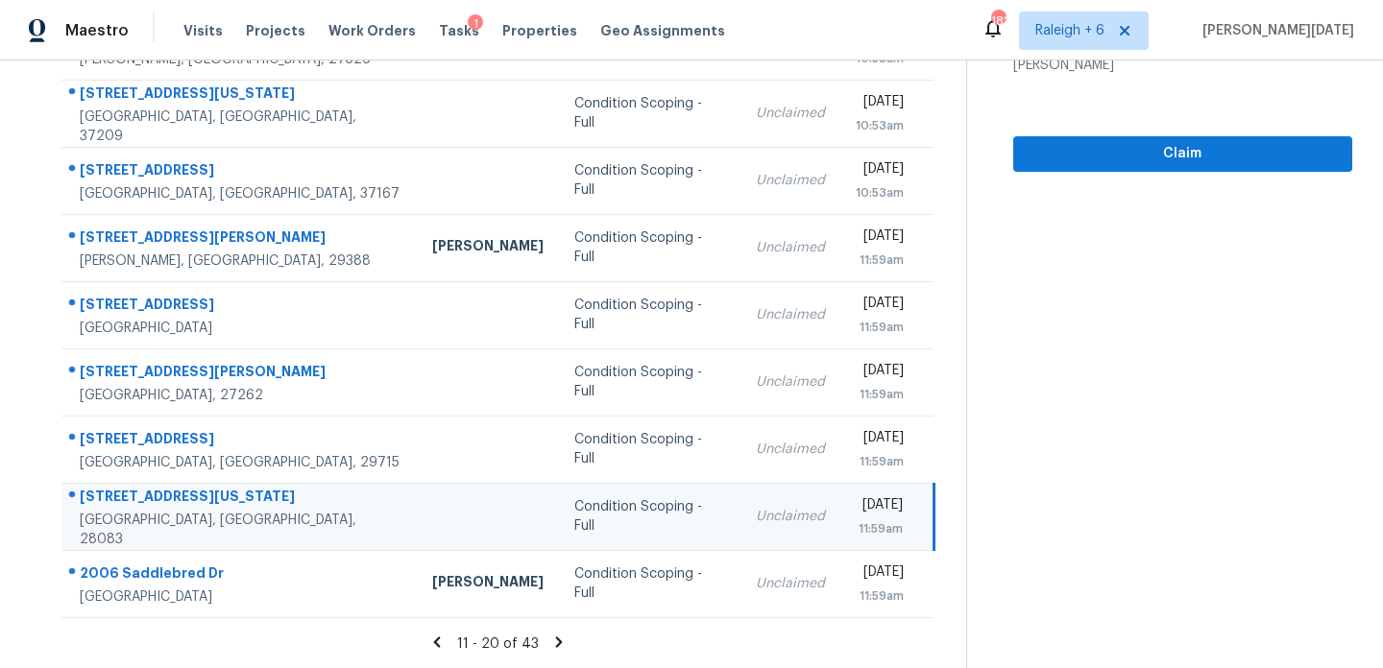
click at [882, 497] on div "[DATE]" at bounding box center [879, 507] width 47 height 24
click at [1147, 147] on span "Claim" at bounding box center [1182, 154] width 308 height 24
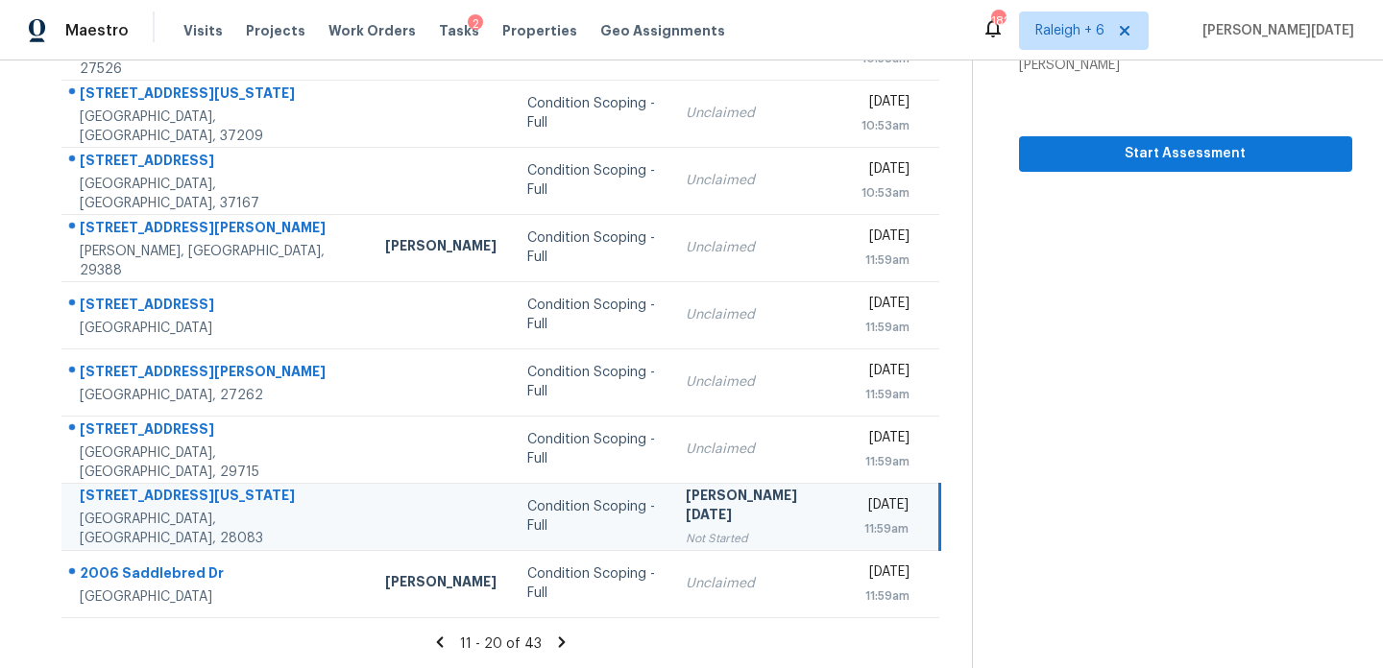
click at [554, 641] on icon at bounding box center [561, 642] width 17 height 17
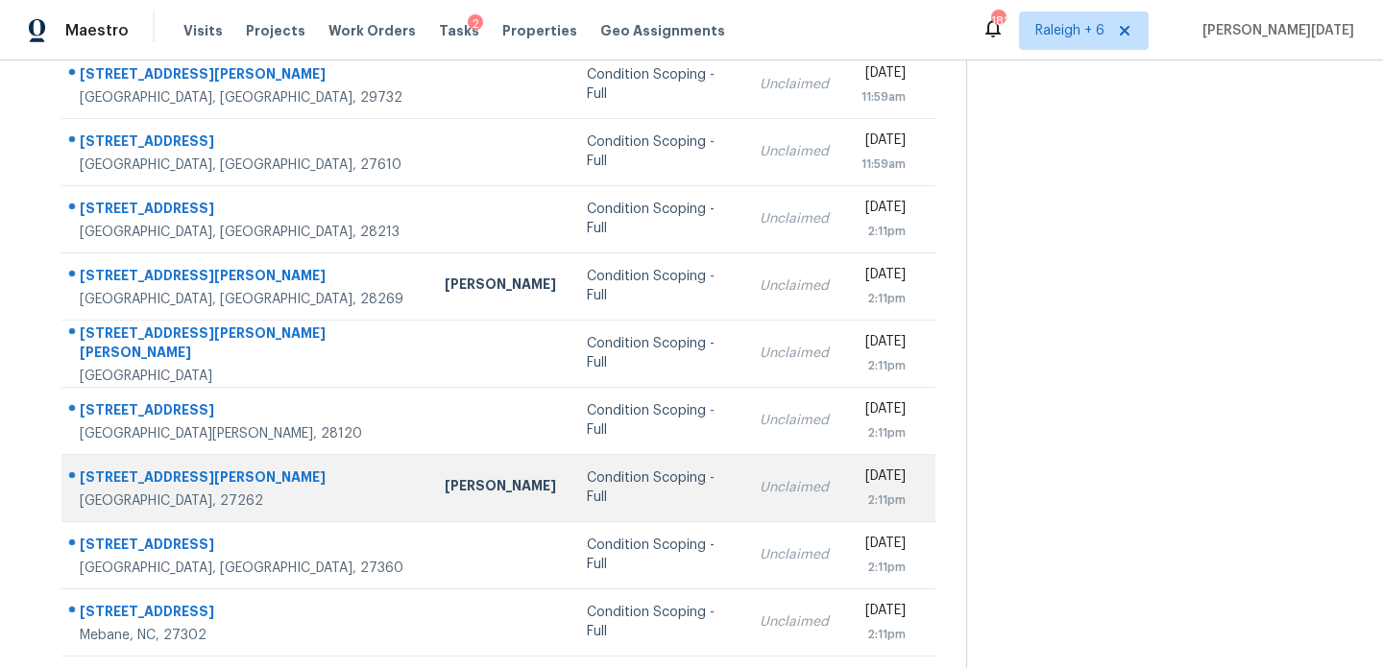
scroll to position [173, 0]
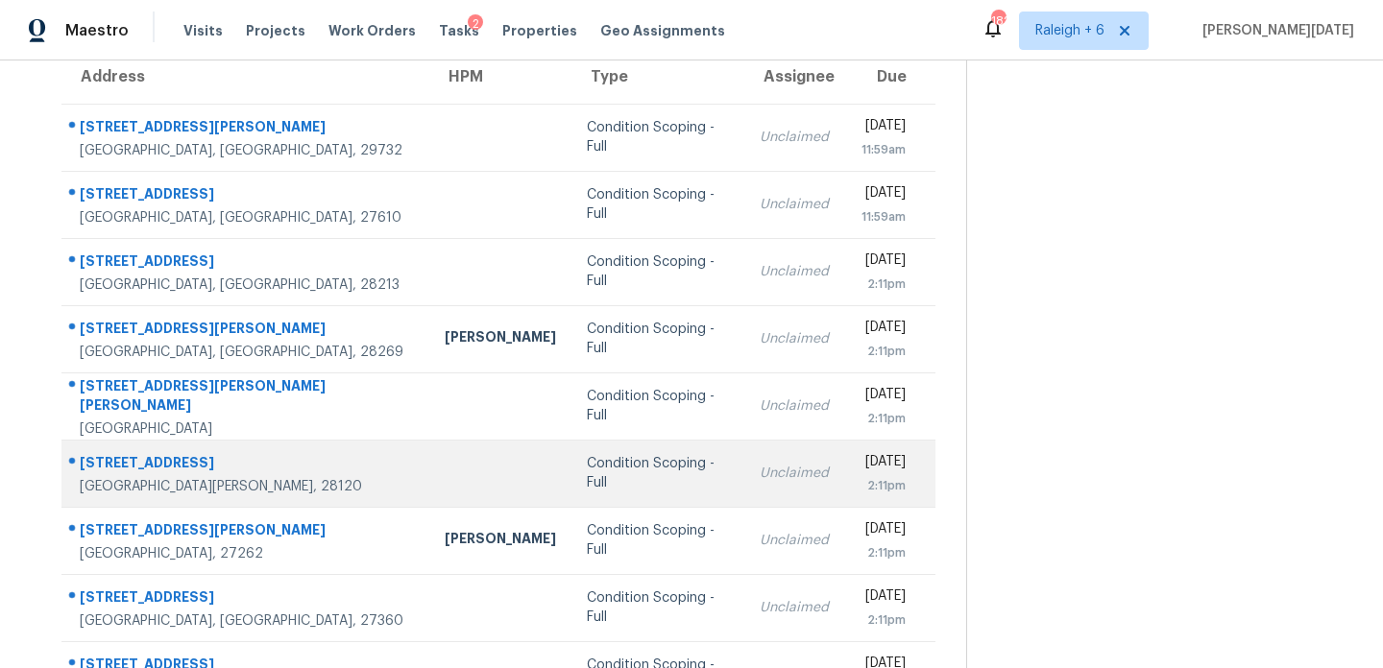
click at [630, 465] on td "Condition Scoping - Full" at bounding box center [657, 473] width 173 height 67
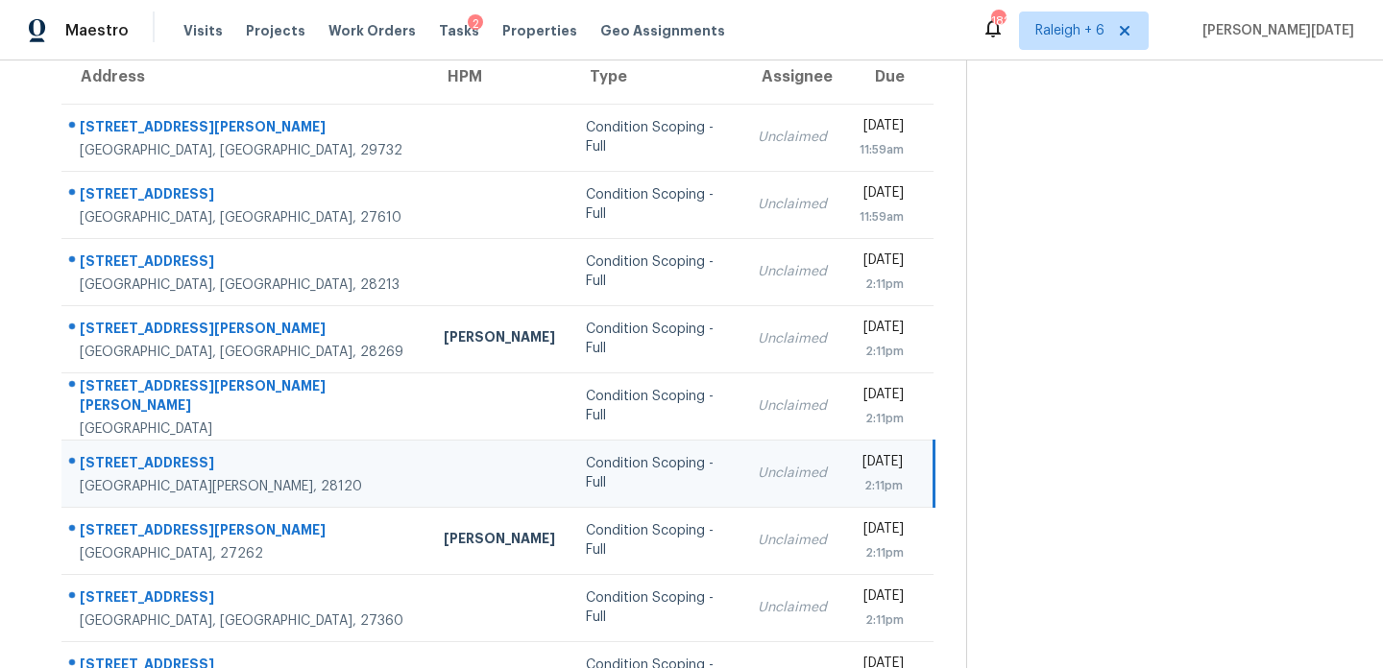
click at [630, 465] on td "Condition Scoping - Full" at bounding box center [656, 473] width 173 height 67
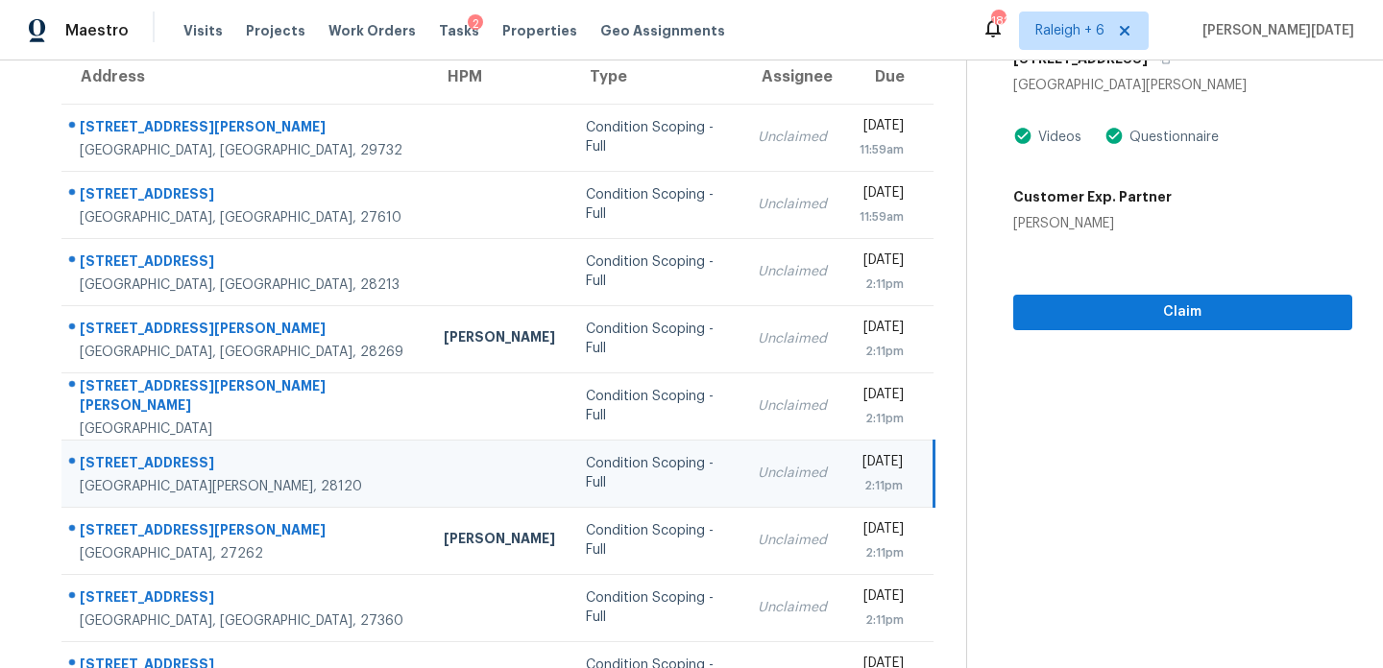
click at [630, 465] on td "Condition Scoping - Full" at bounding box center [656, 473] width 173 height 67
click at [1095, 320] on span "Claim" at bounding box center [1182, 313] width 308 height 24
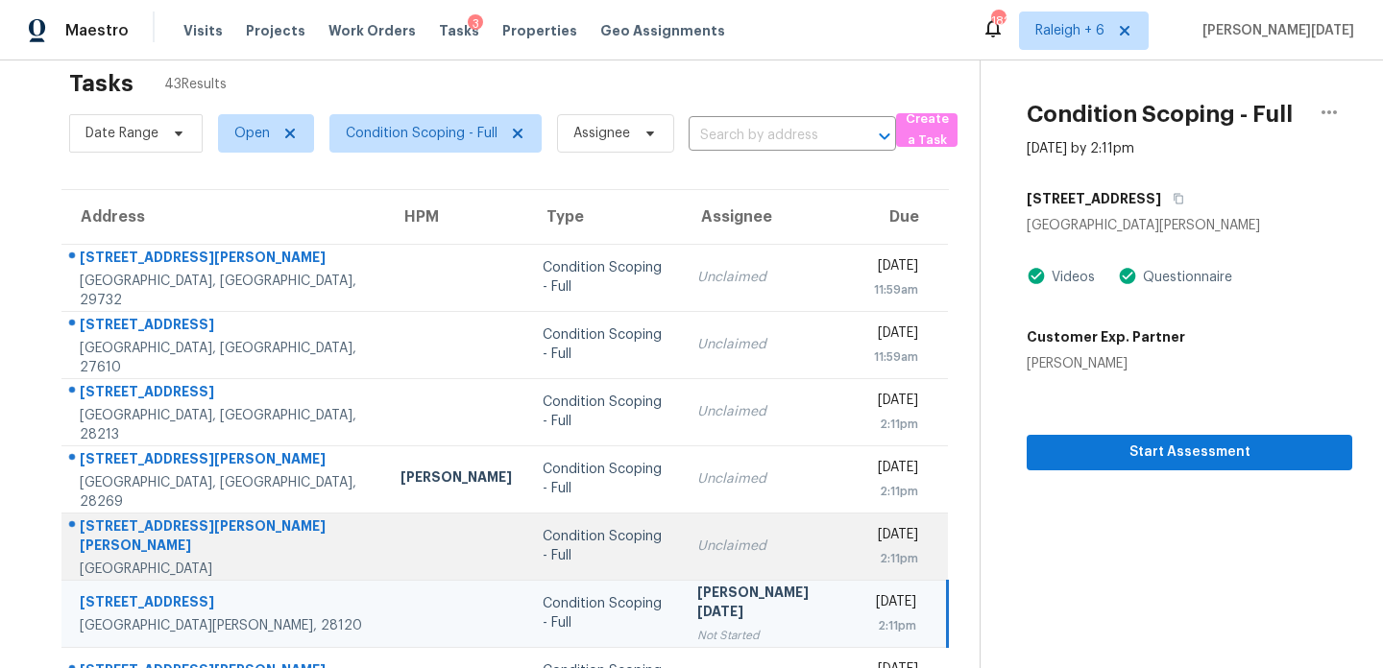
scroll to position [331, 0]
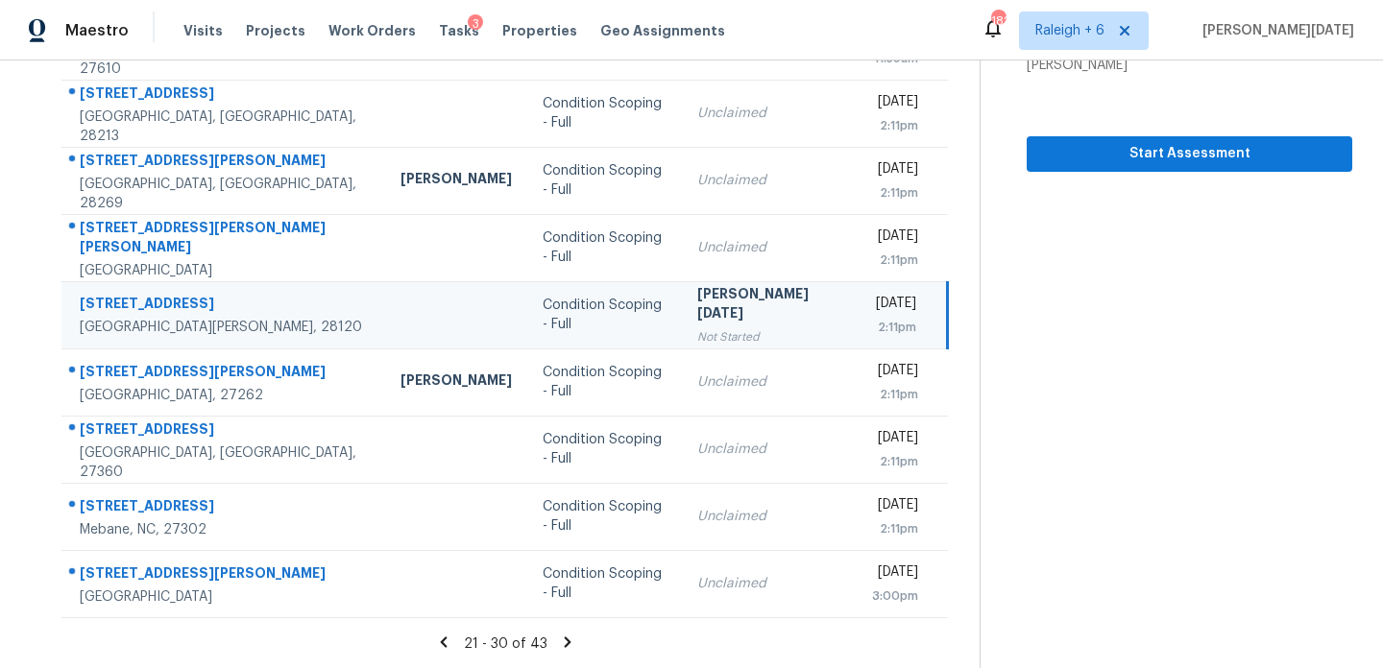
click at [559, 640] on icon at bounding box center [567, 642] width 17 height 17
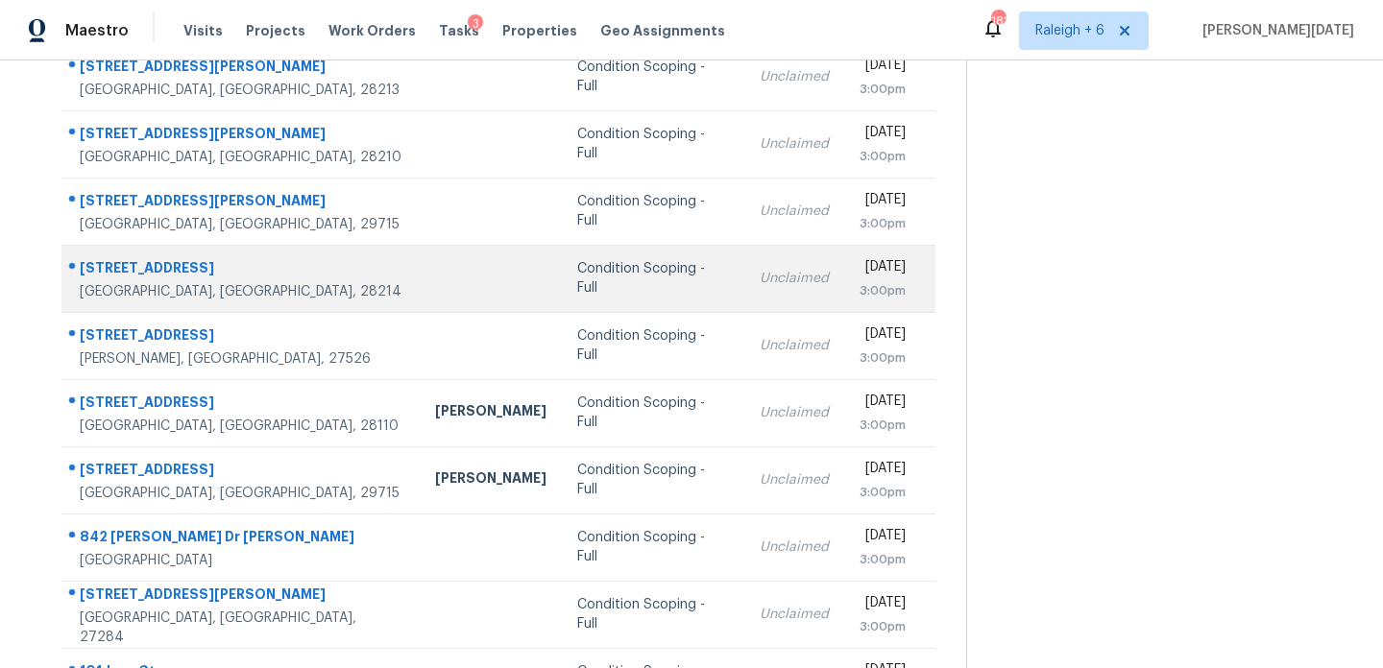
scroll to position [258, 0]
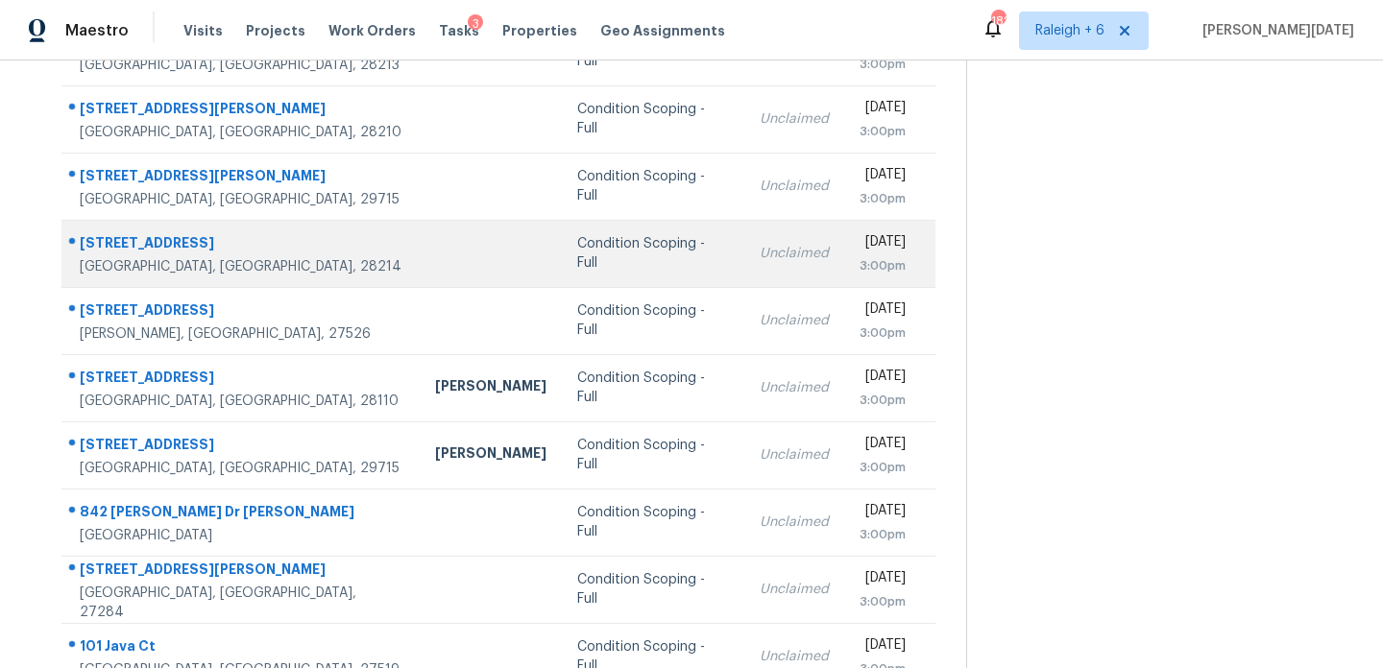
click at [760, 256] on div "Unclaimed" at bounding box center [794, 253] width 69 height 19
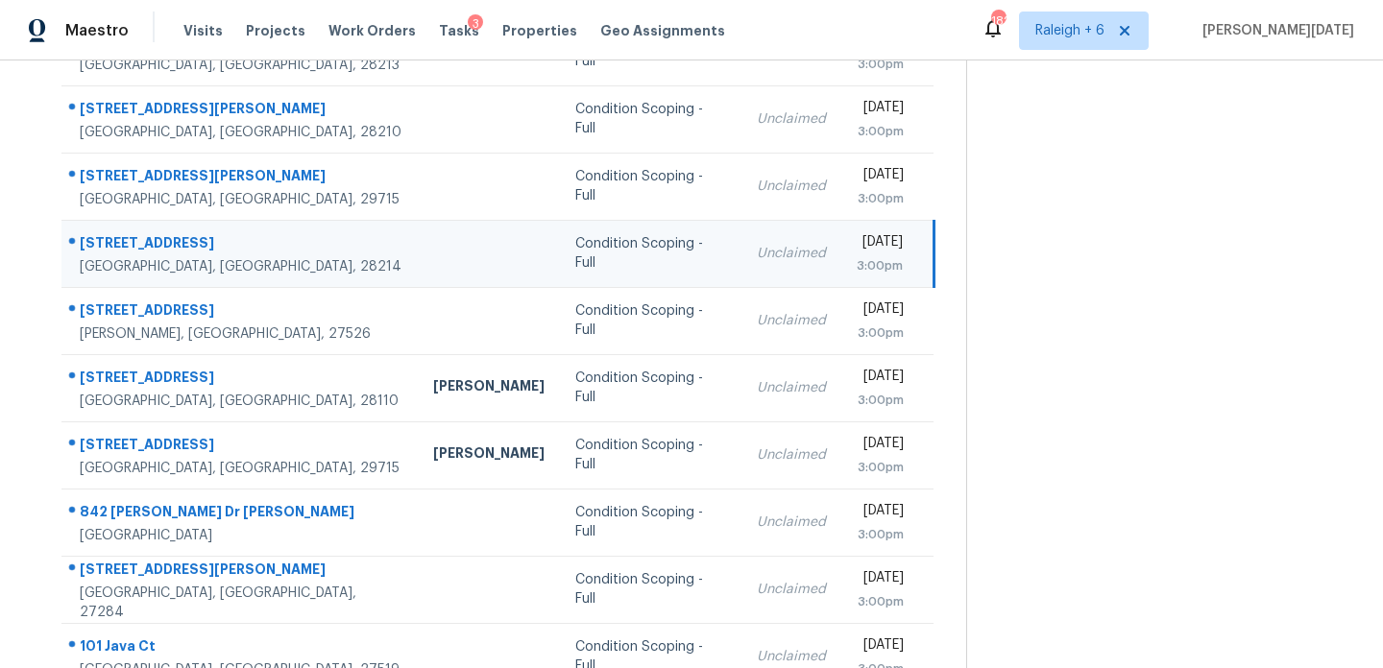
click at [841, 254] on td "Tue, Sep 9th 2025 3:00pm" at bounding box center [887, 253] width 93 height 67
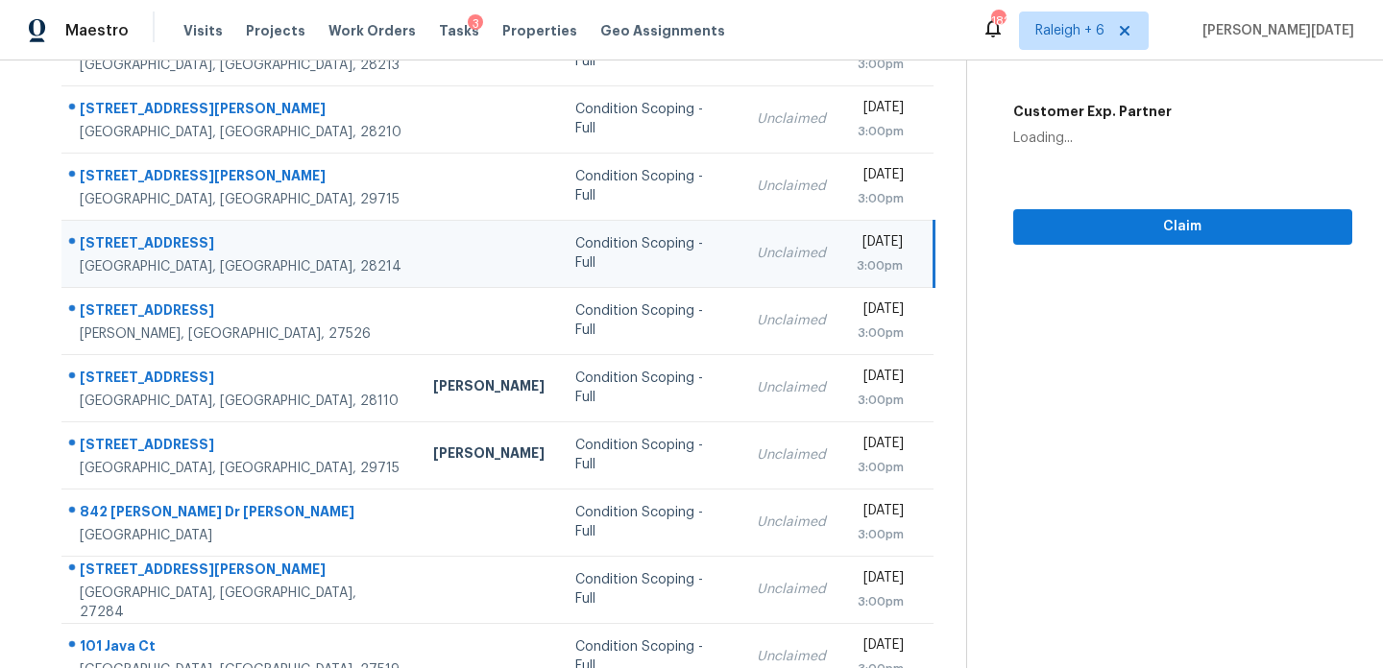
click at [857, 253] on div "[DATE]" at bounding box center [880, 244] width 46 height 24
click at [1023, 230] on button "Claim" at bounding box center [1182, 227] width 339 height 36
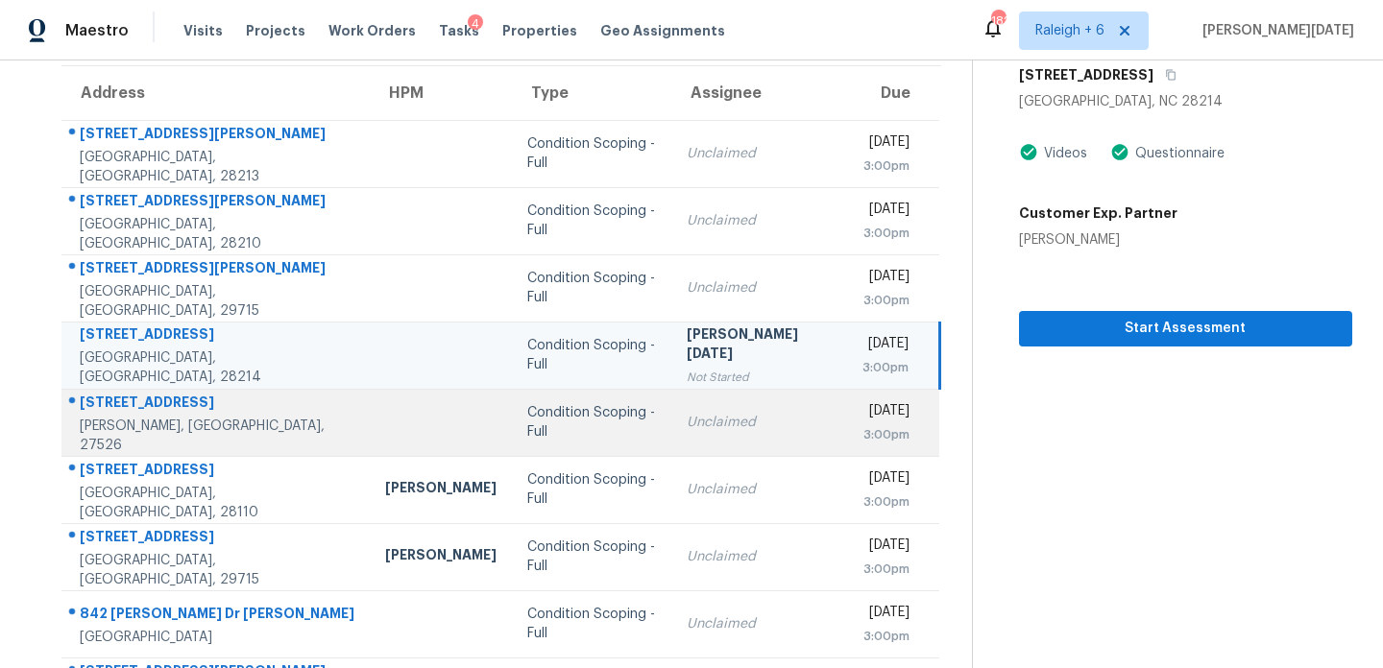
scroll to position [331, 0]
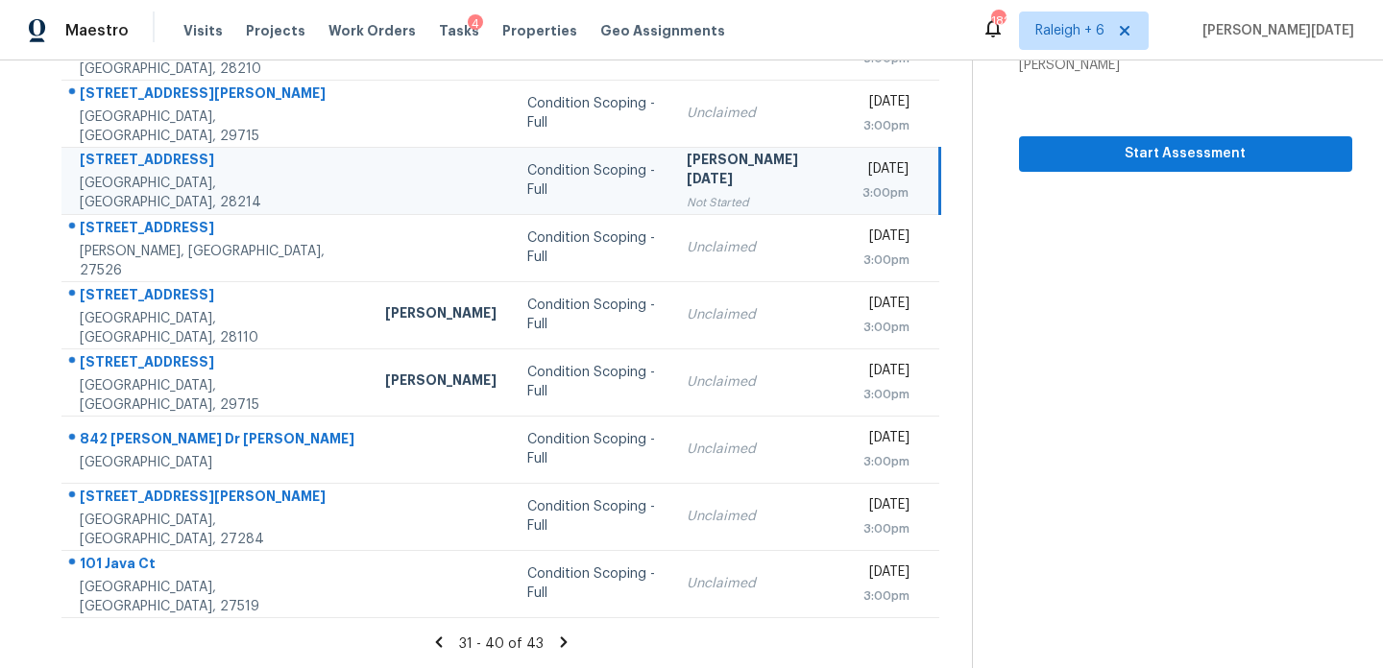
click at [555, 649] on icon at bounding box center [563, 642] width 17 height 17
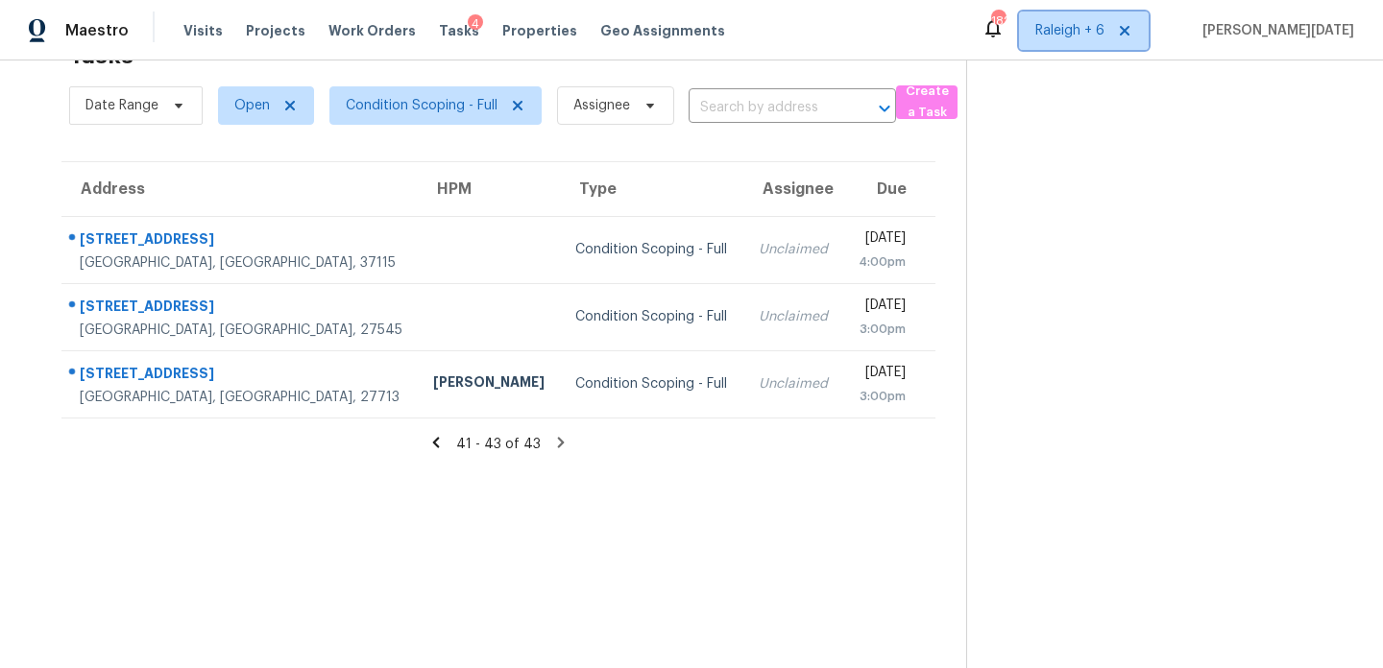
click at [1104, 23] on span "Raleigh + 6" at bounding box center [1069, 30] width 69 height 19
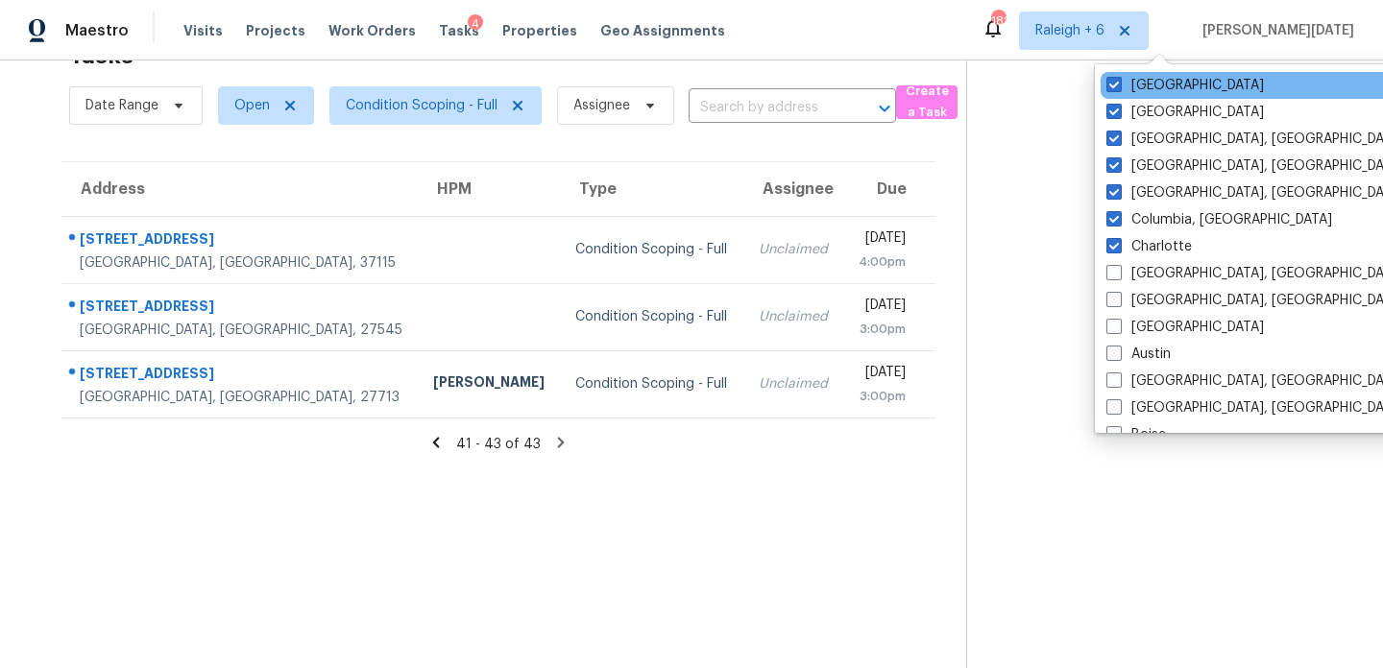
click at [1183, 83] on div "Raleigh" at bounding box center [1293, 85] width 387 height 27
click at [1166, 88] on label "Raleigh" at bounding box center [1184, 85] width 157 height 19
click at [1119, 88] on input "Raleigh" at bounding box center [1112, 82] width 12 height 12
checkbox input "false"
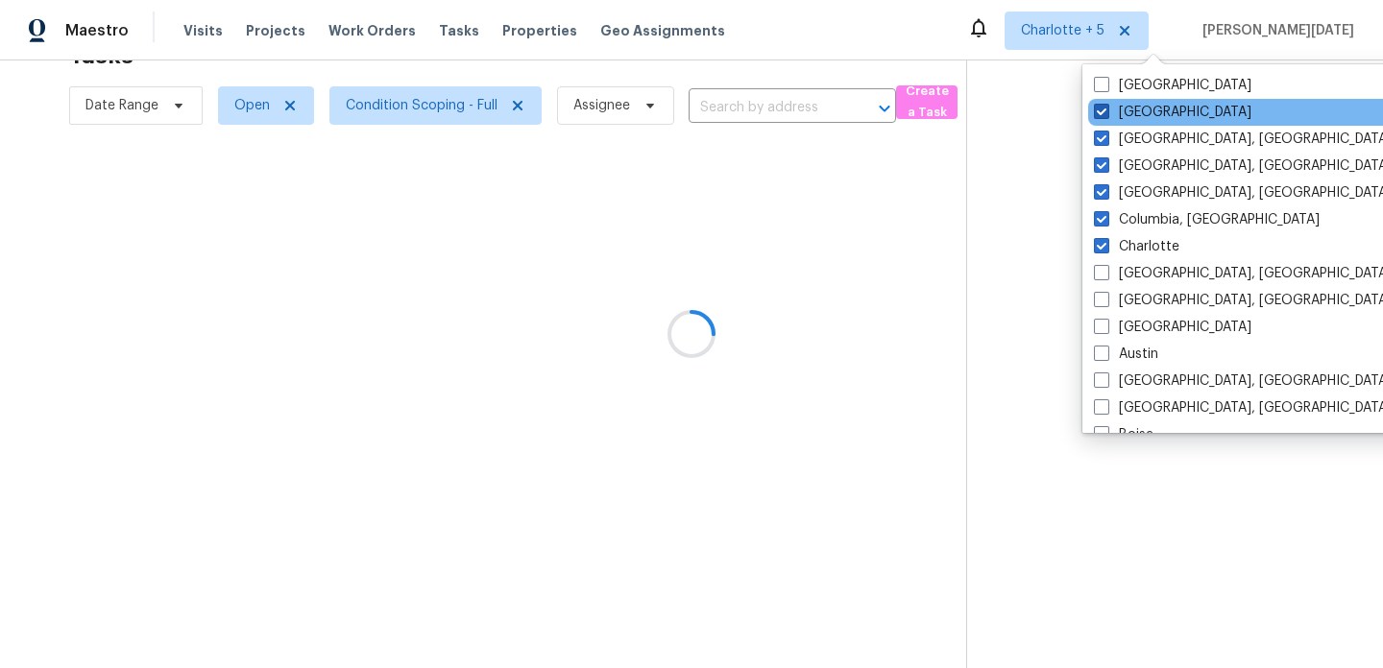
click at [1165, 109] on label "Nashville" at bounding box center [1172, 112] width 157 height 19
click at [1106, 109] on input "Nashville" at bounding box center [1100, 109] width 12 height 12
checkbox input "false"
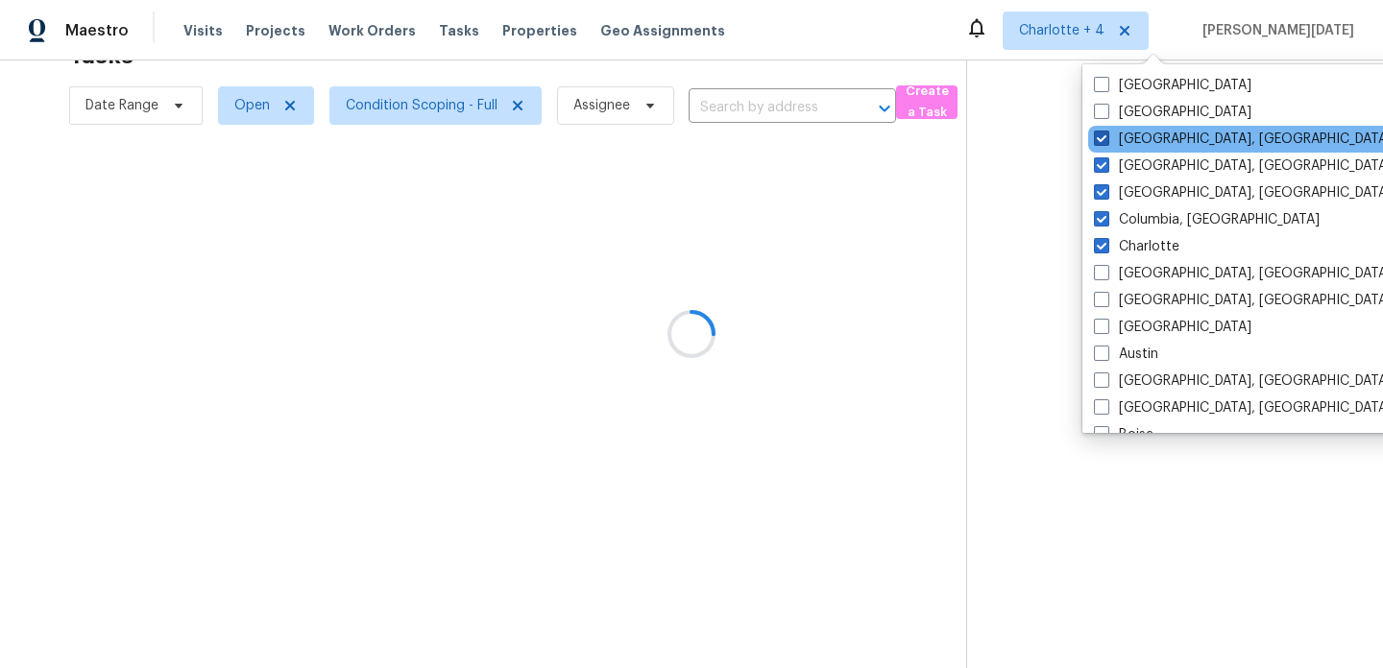
click at [1161, 135] on label "Knoxville, TN" at bounding box center [1243, 139] width 298 height 19
click at [1106, 135] on input "Knoxville, TN" at bounding box center [1100, 136] width 12 height 12
checkbox input "false"
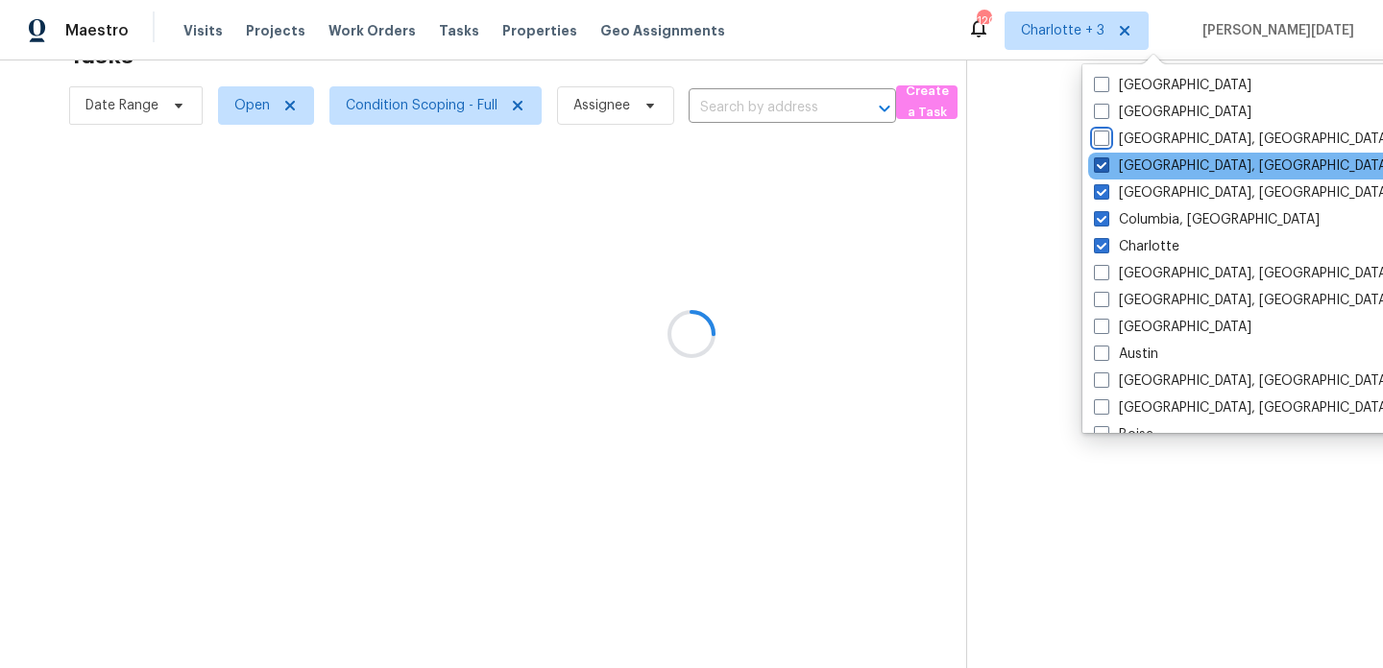
click at [1149, 165] on label "Greenville, SC" at bounding box center [1243, 166] width 298 height 19
click at [1106, 165] on input "Greenville, SC" at bounding box center [1100, 163] width 12 height 12
checkbox input "false"
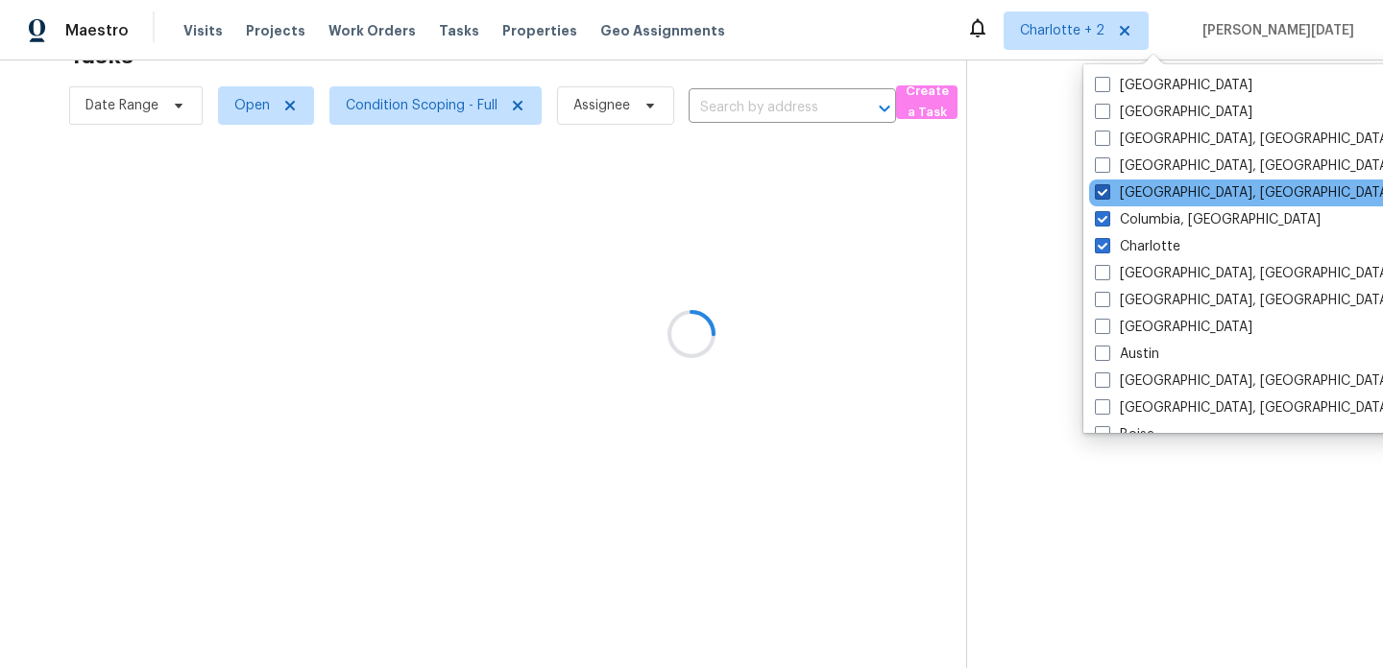
click at [1141, 187] on label "Greensboro, NC" at bounding box center [1244, 192] width 298 height 19
click at [1107, 187] on input "Greensboro, NC" at bounding box center [1101, 189] width 12 height 12
checkbox input "false"
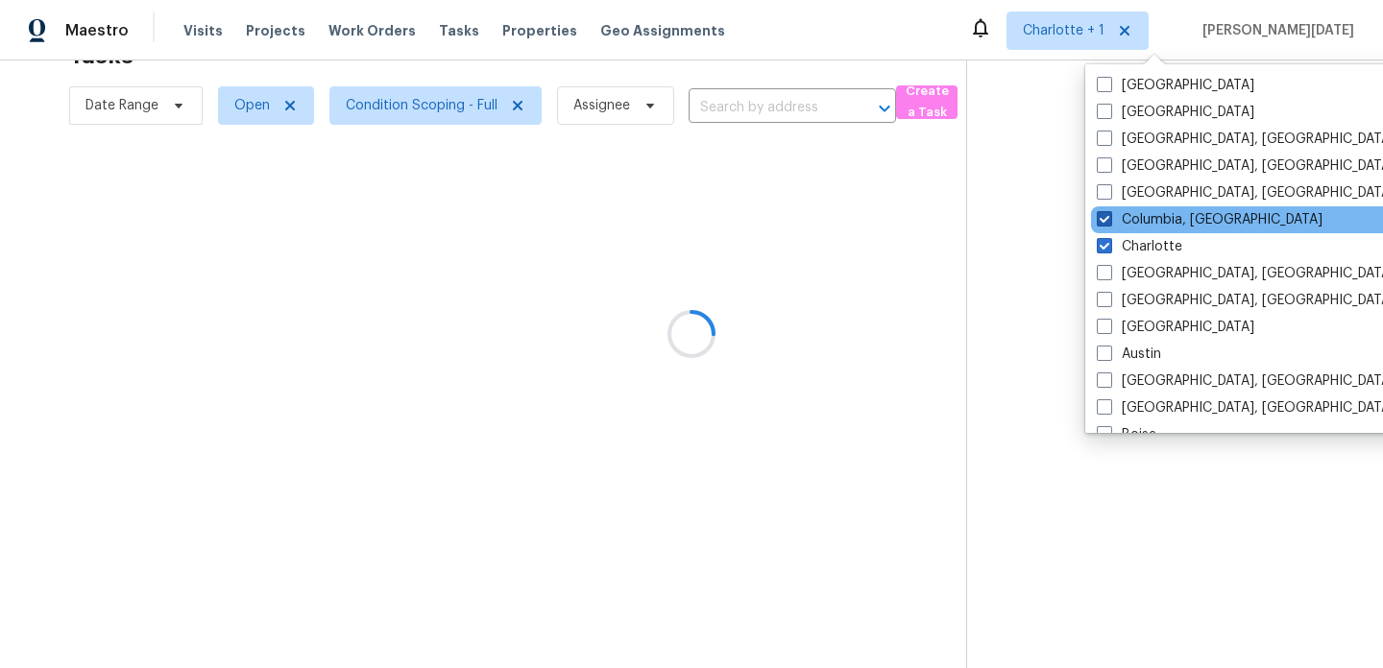
click at [1131, 222] on label "Columbia, SC" at bounding box center [1210, 219] width 226 height 19
click at [1109, 222] on input "Columbia, SC" at bounding box center [1103, 216] width 12 height 12
checkbox input "false"
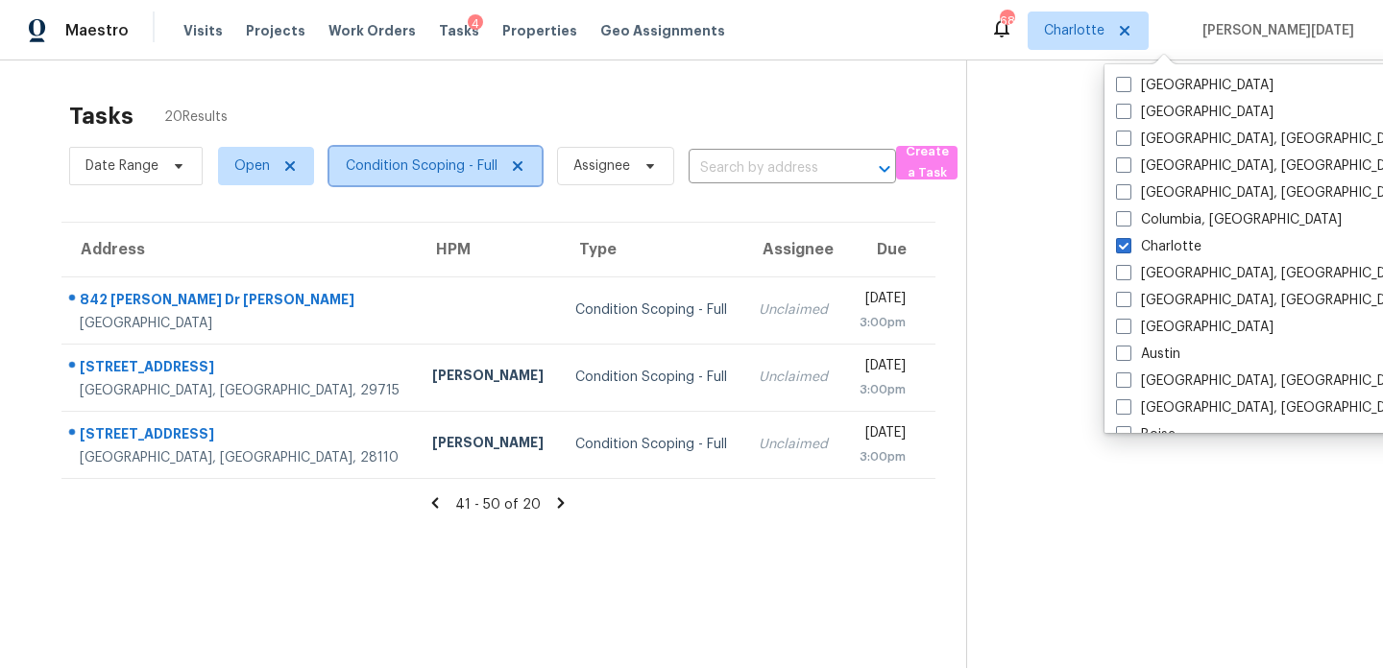
click at [429, 164] on span "Condition Scoping - Full" at bounding box center [422, 166] width 152 height 19
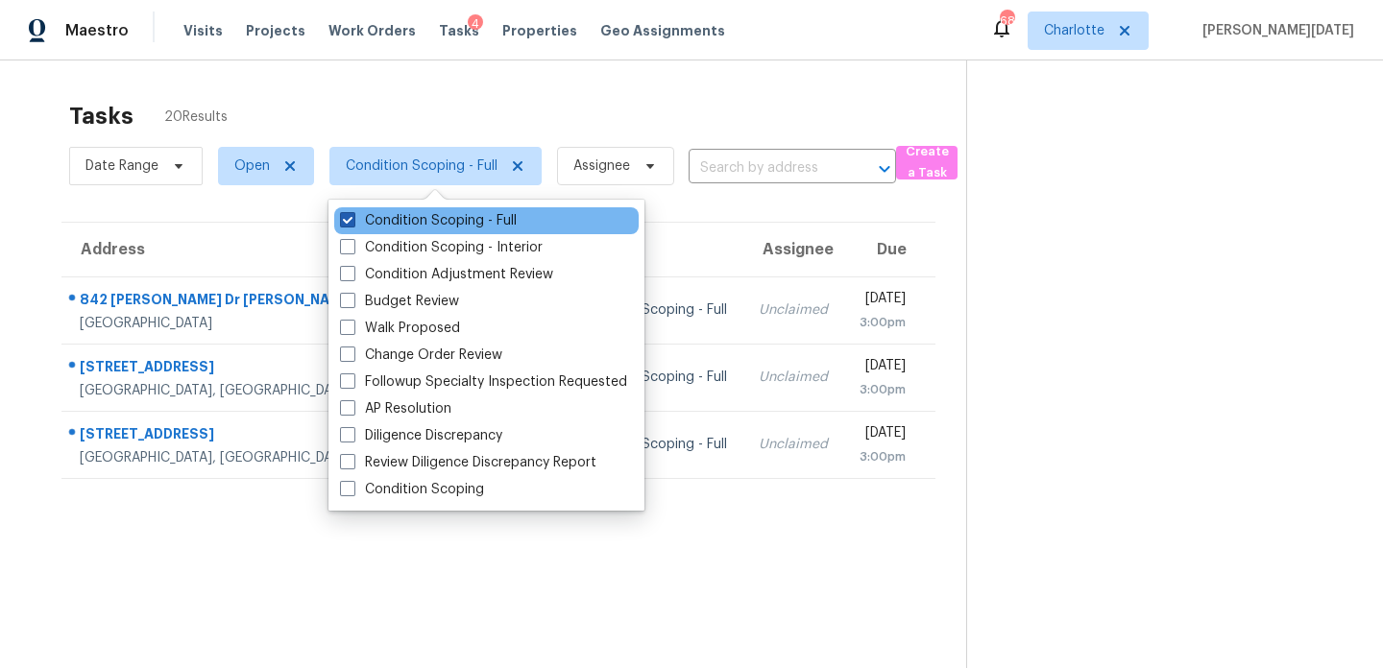
click at [419, 218] on label "Condition Scoping - Full" at bounding box center [428, 220] width 177 height 19
click at [352, 218] on input "Condition Scoping - Full" at bounding box center [346, 217] width 12 height 12
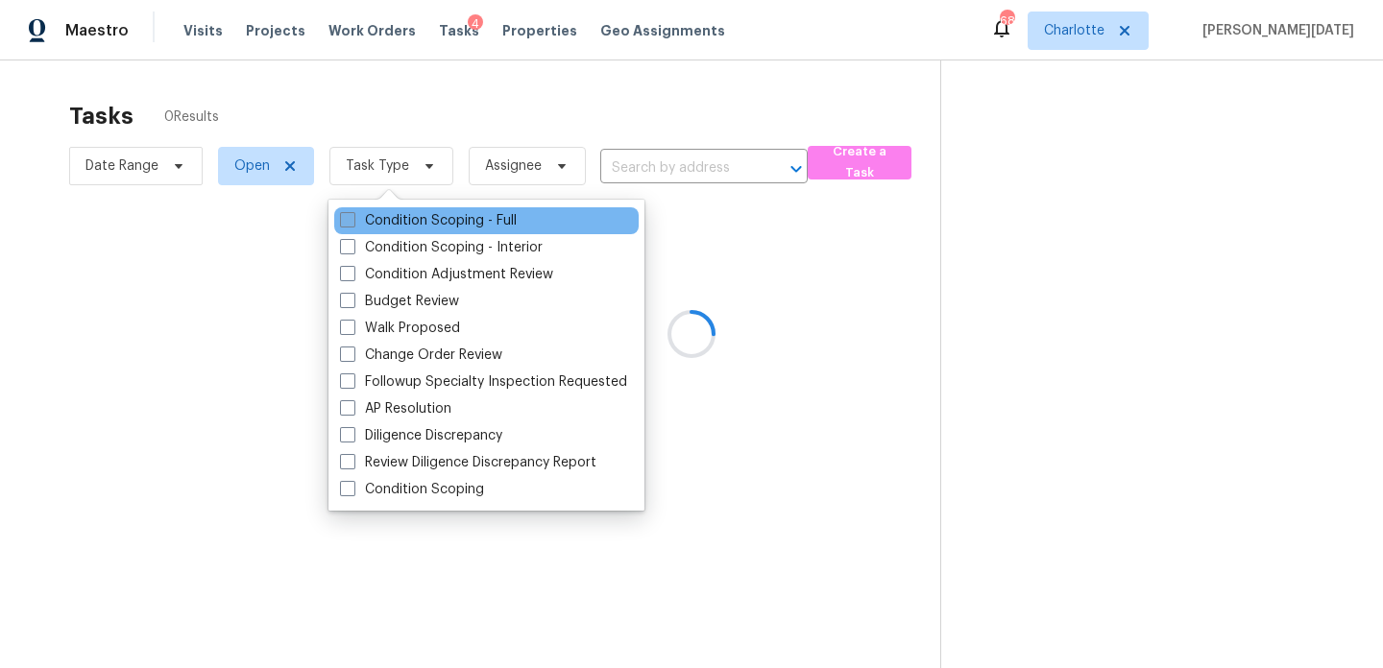
click at [419, 218] on label "Condition Scoping - Full" at bounding box center [428, 220] width 177 height 19
click at [352, 218] on input "Condition Scoping - Full" at bounding box center [346, 217] width 12 height 12
checkbox input "true"
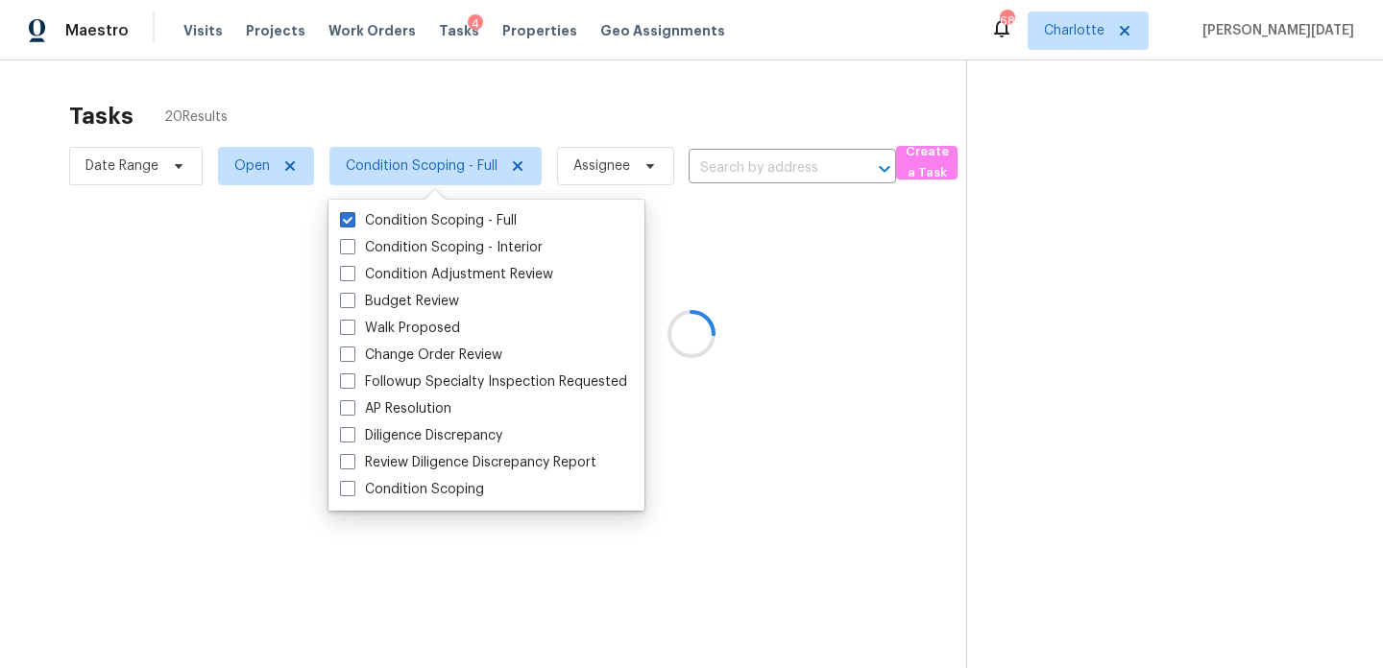
click at [608, 98] on div at bounding box center [691, 334] width 1383 height 668
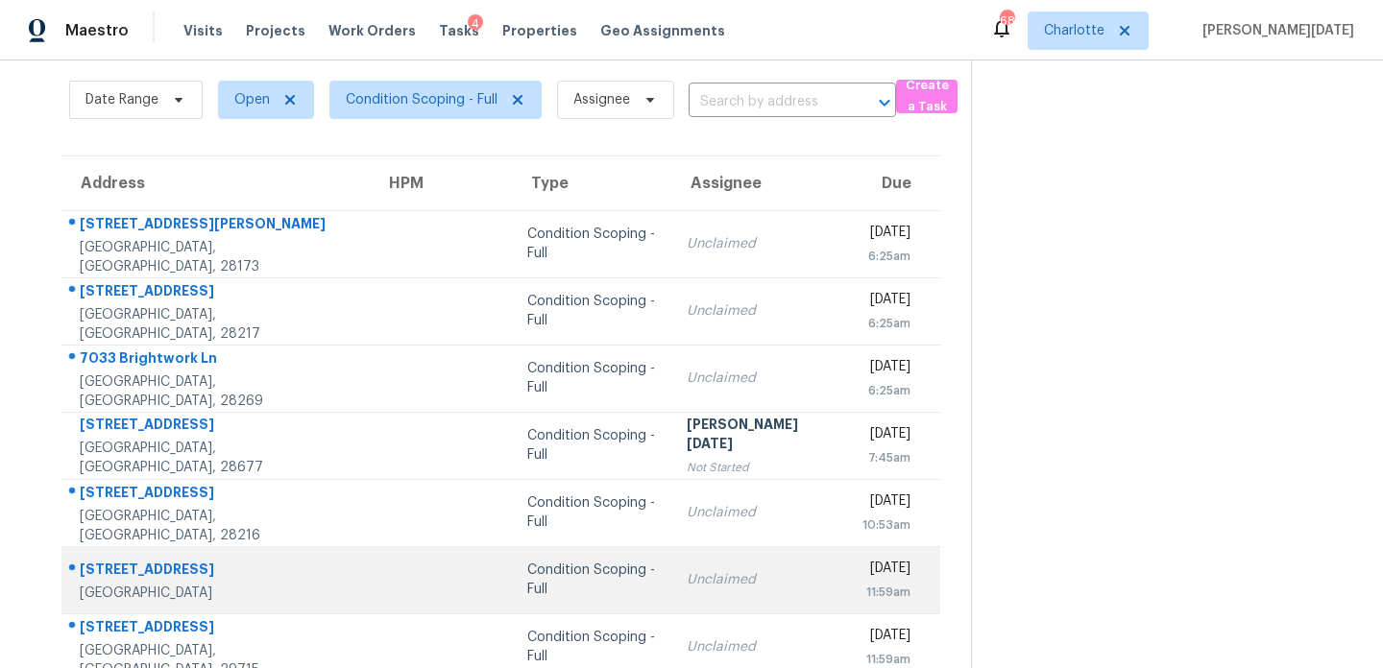
scroll to position [331, 0]
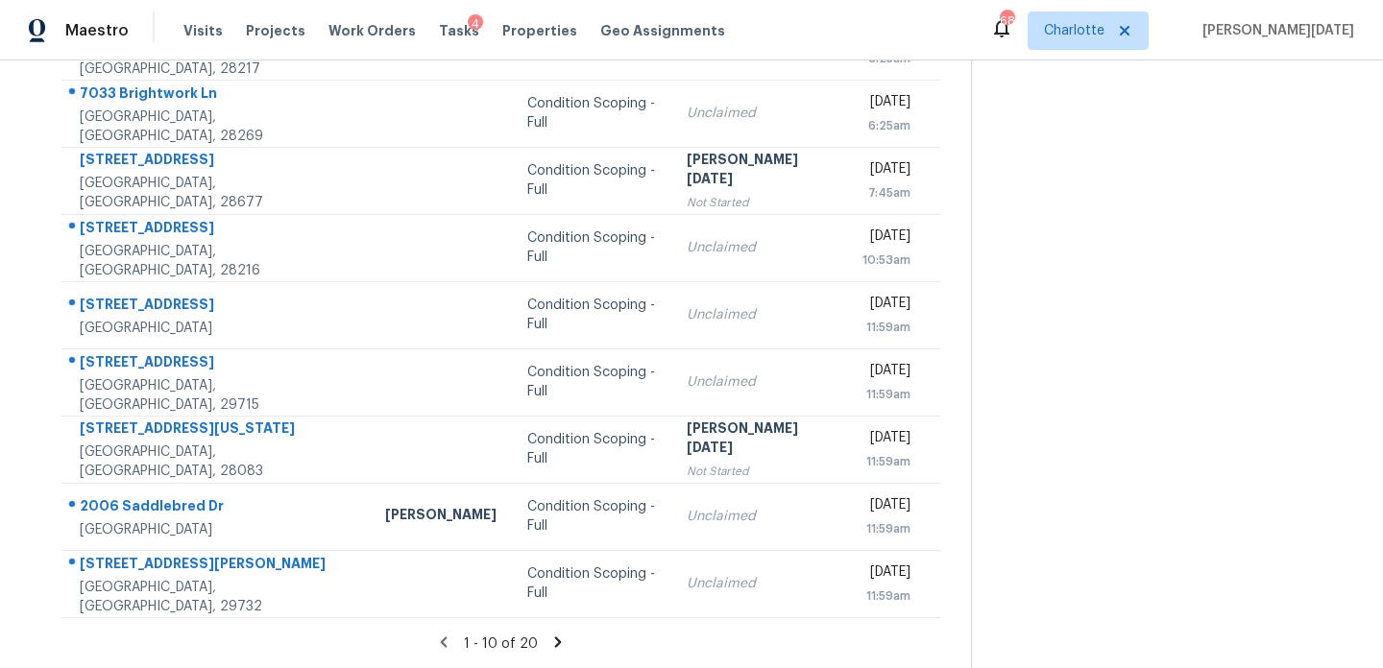
click at [554, 635] on icon at bounding box center [557, 642] width 17 height 17
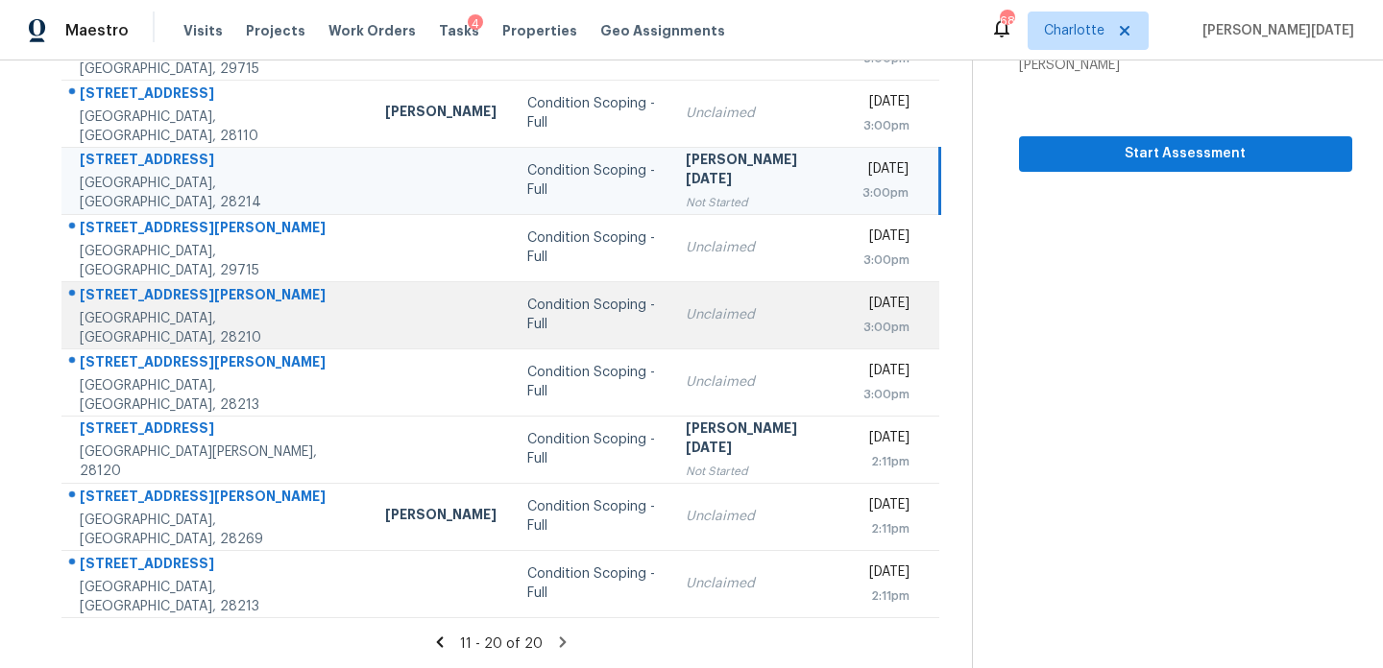
click at [692, 298] on td "Unclaimed" at bounding box center [758, 314] width 176 height 67
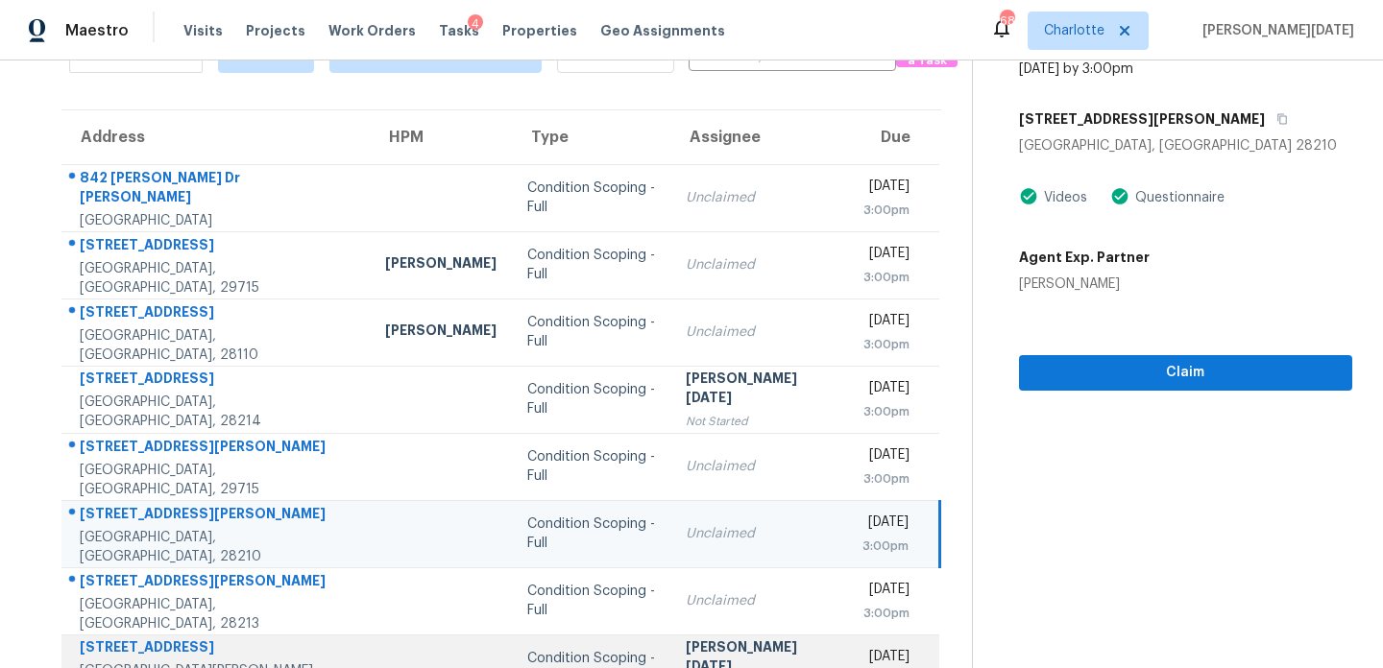
scroll to position [98, 0]
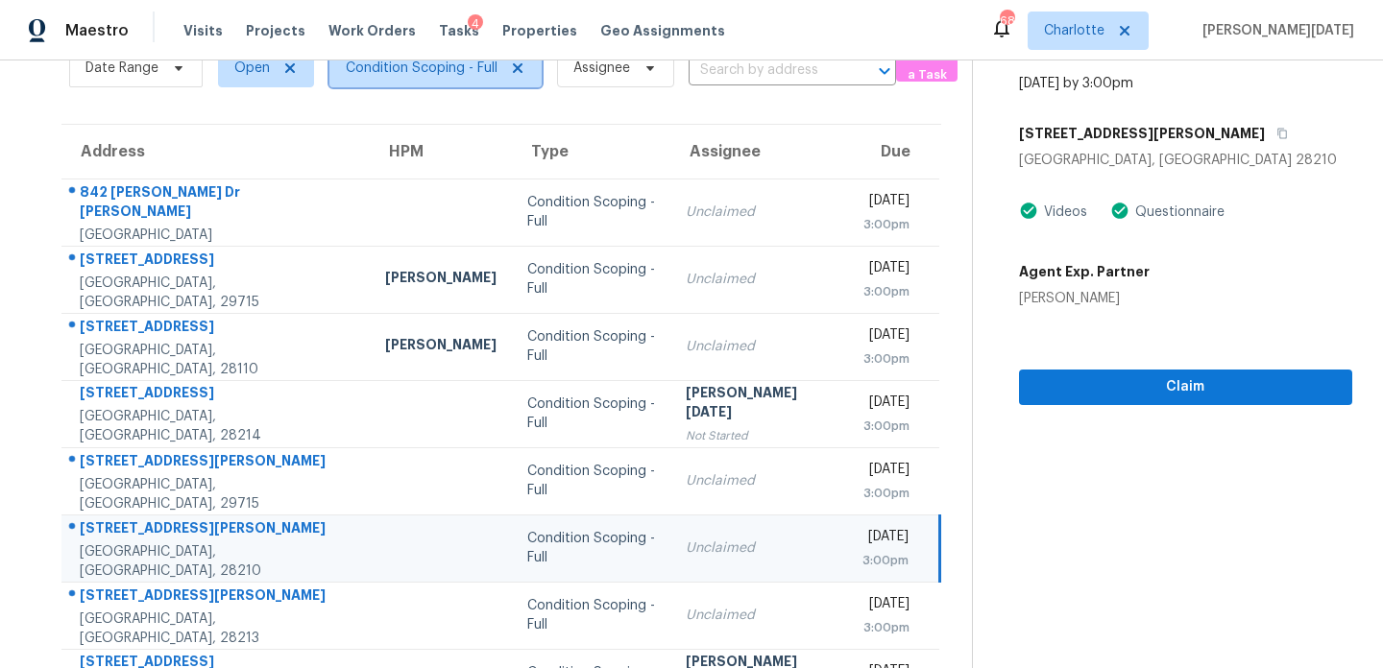
click at [415, 78] on span "Condition Scoping - Full" at bounding box center [435, 68] width 212 height 38
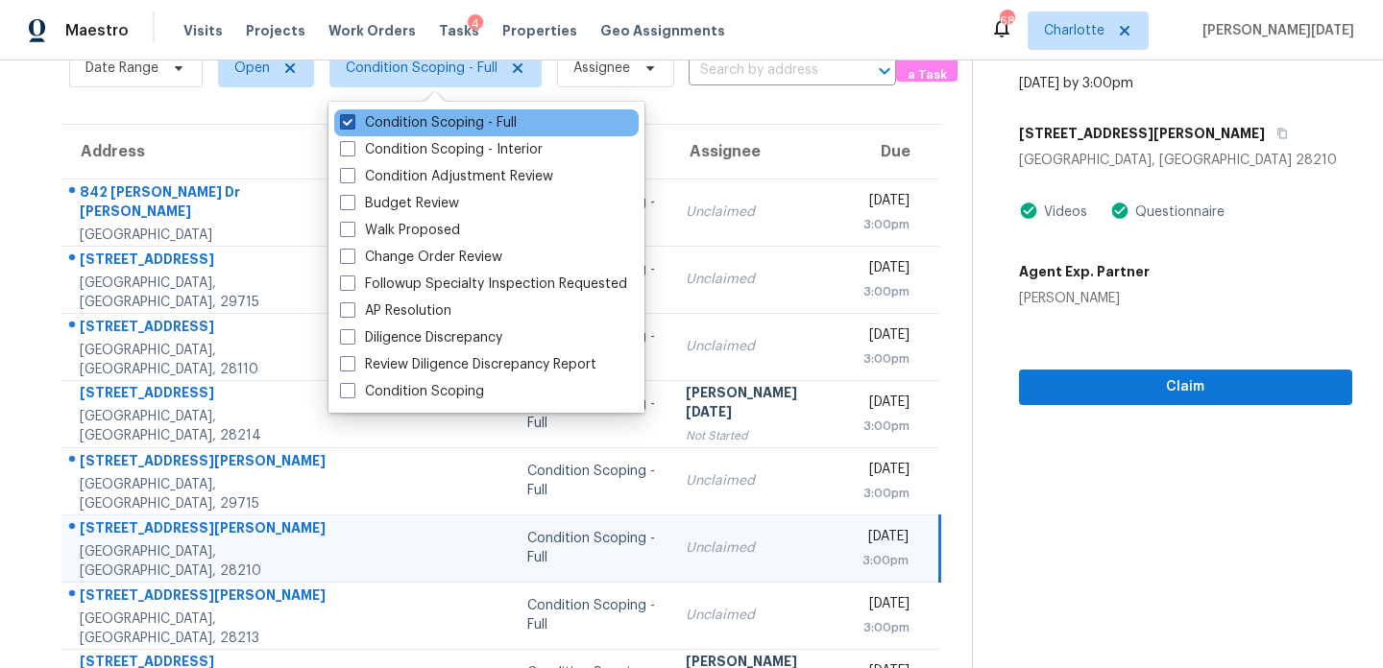
click at [420, 125] on label "Condition Scoping - Full" at bounding box center [428, 122] width 177 height 19
click at [352, 125] on input "Condition Scoping - Full" at bounding box center [346, 119] width 12 height 12
checkbox input "false"
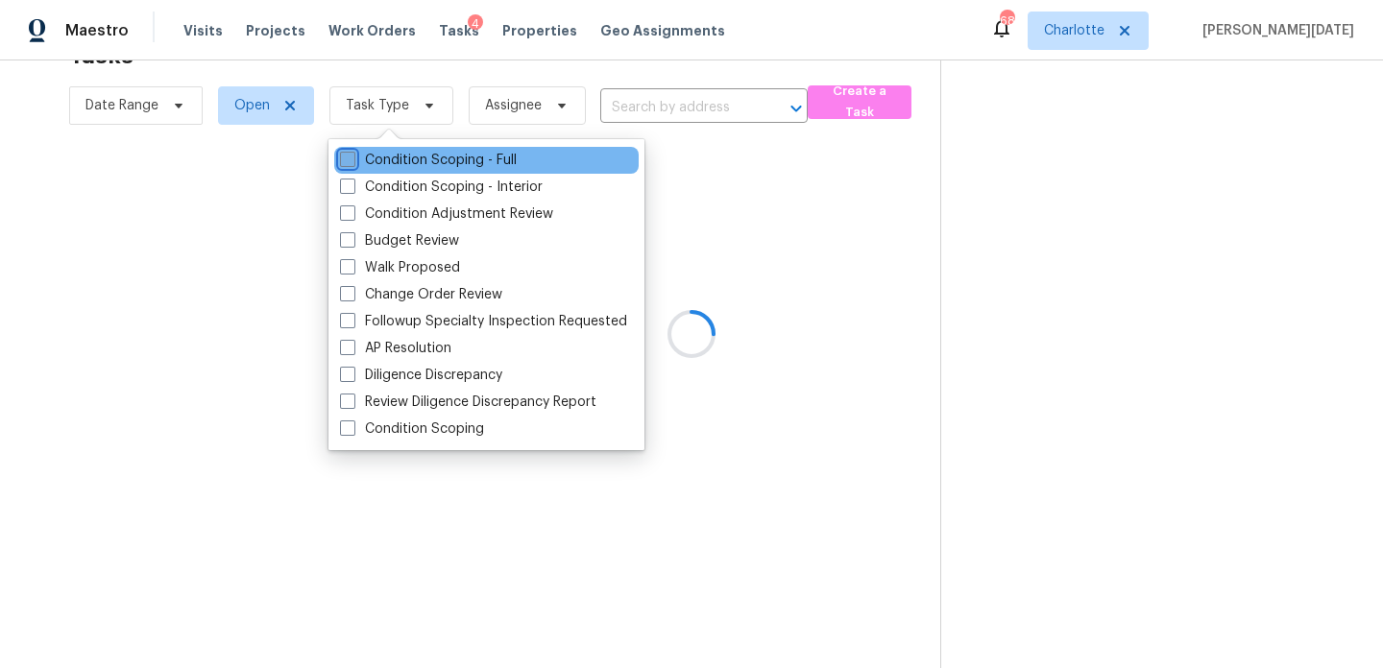
scroll to position [60, 0]
click at [420, 125] on div at bounding box center [691, 334] width 1383 height 668
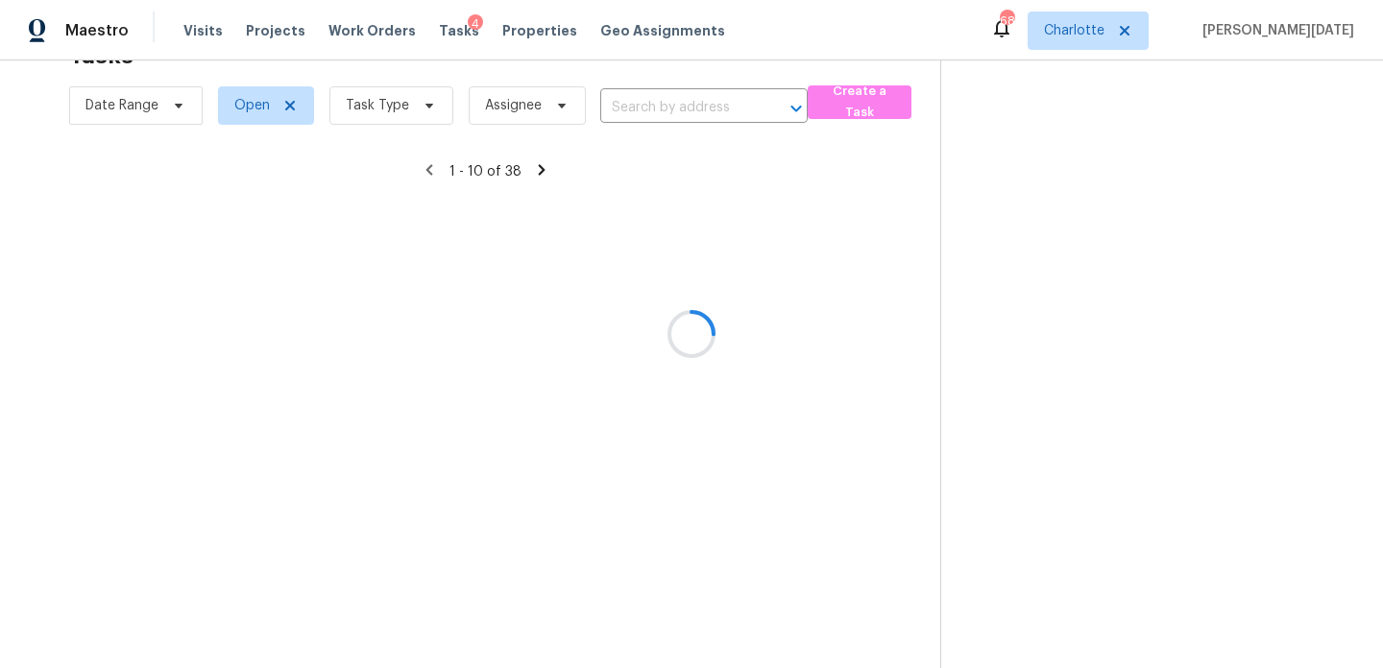
click at [419, 122] on div at bounding box center [691, 334] width 1383 height 668
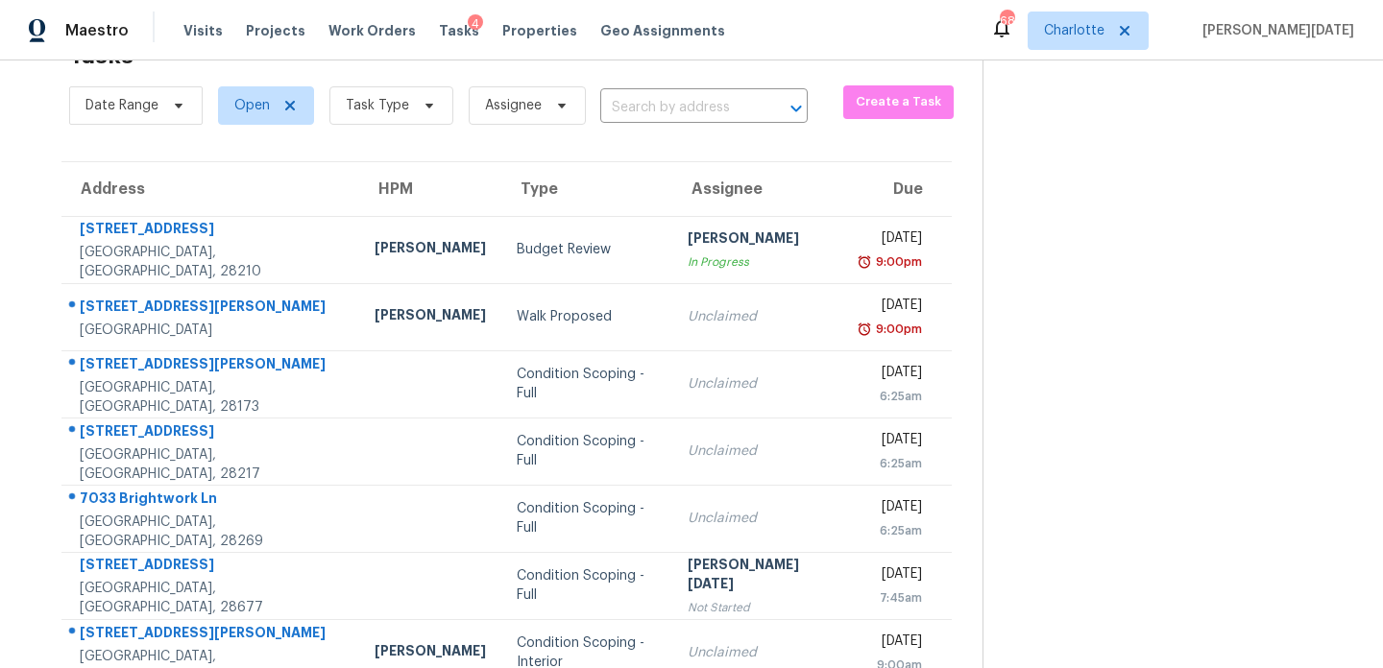
scroll to position [98, 0]
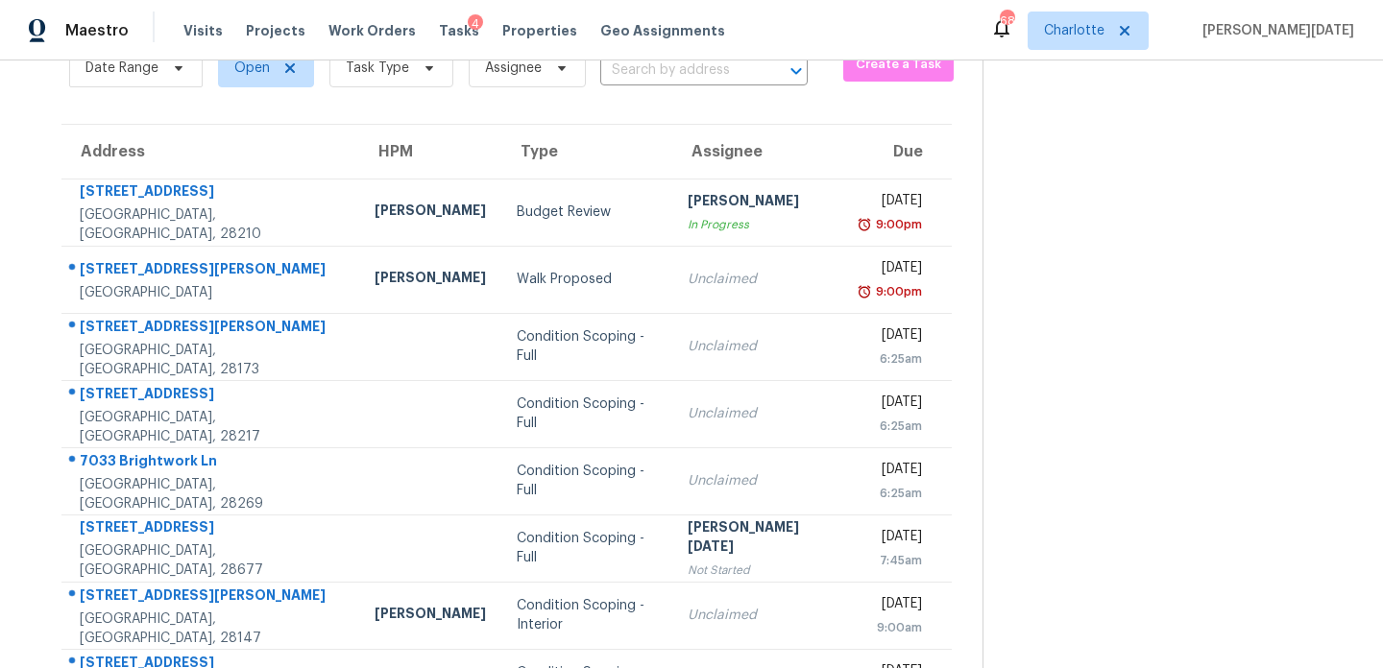
click at [428, 109] on section "Tasks 38 Results Date Range Open Task Type Assignee ​ Create a Task Address HPM…" at bounding box center [507, 447] width 952 height 909
click at [405, 64] on span "Task Type" at bounding box center [391, 68] width 124 height 38
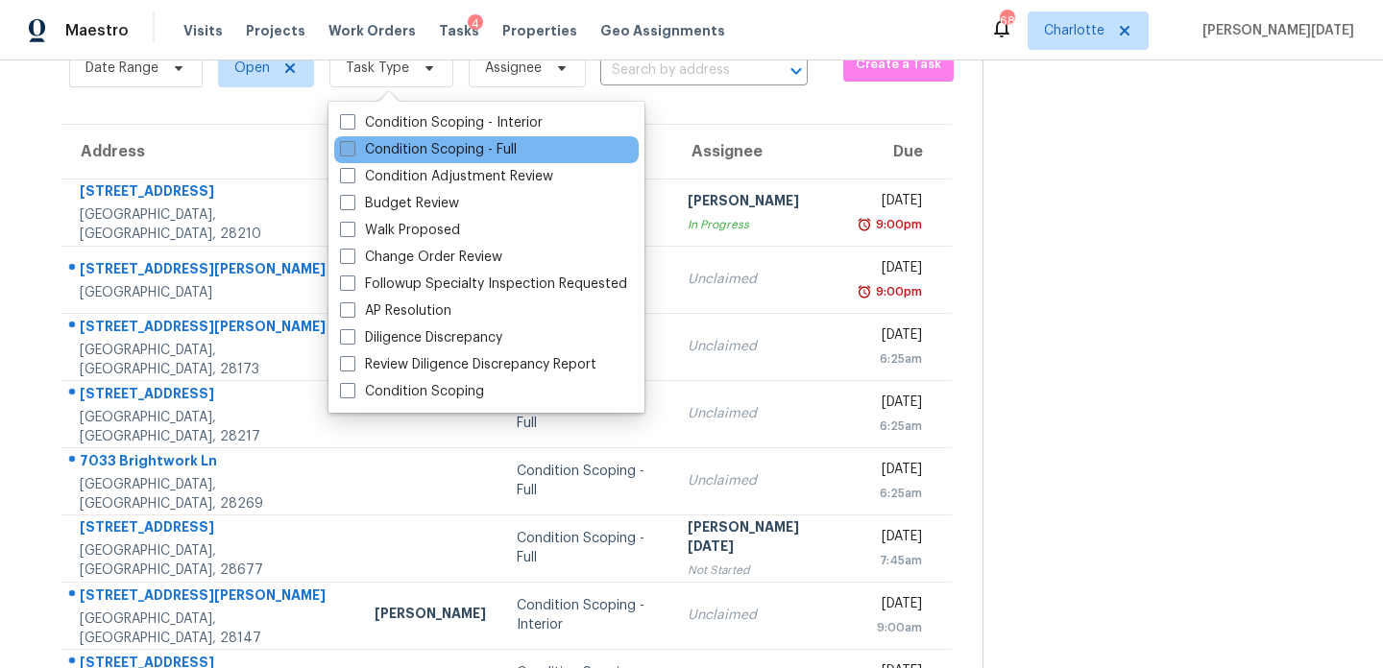
click at [395, 141] on label "Condition Scoping - Full" at bounding box center [428, 149] width 177 height 19
click at [352, 141] on input "Condition Scoping - Full" at bounding box center [346, 146] width 12 height 12
checkbox input "true"
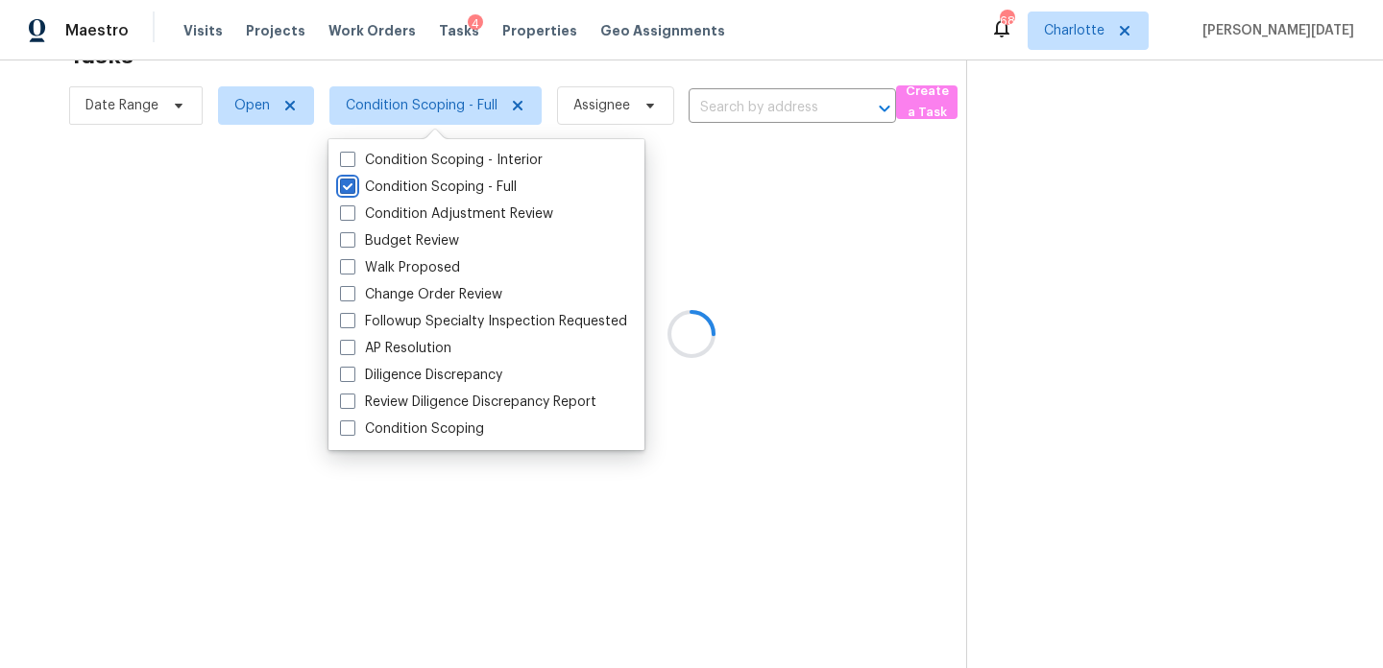
scroll to position [98, 0]
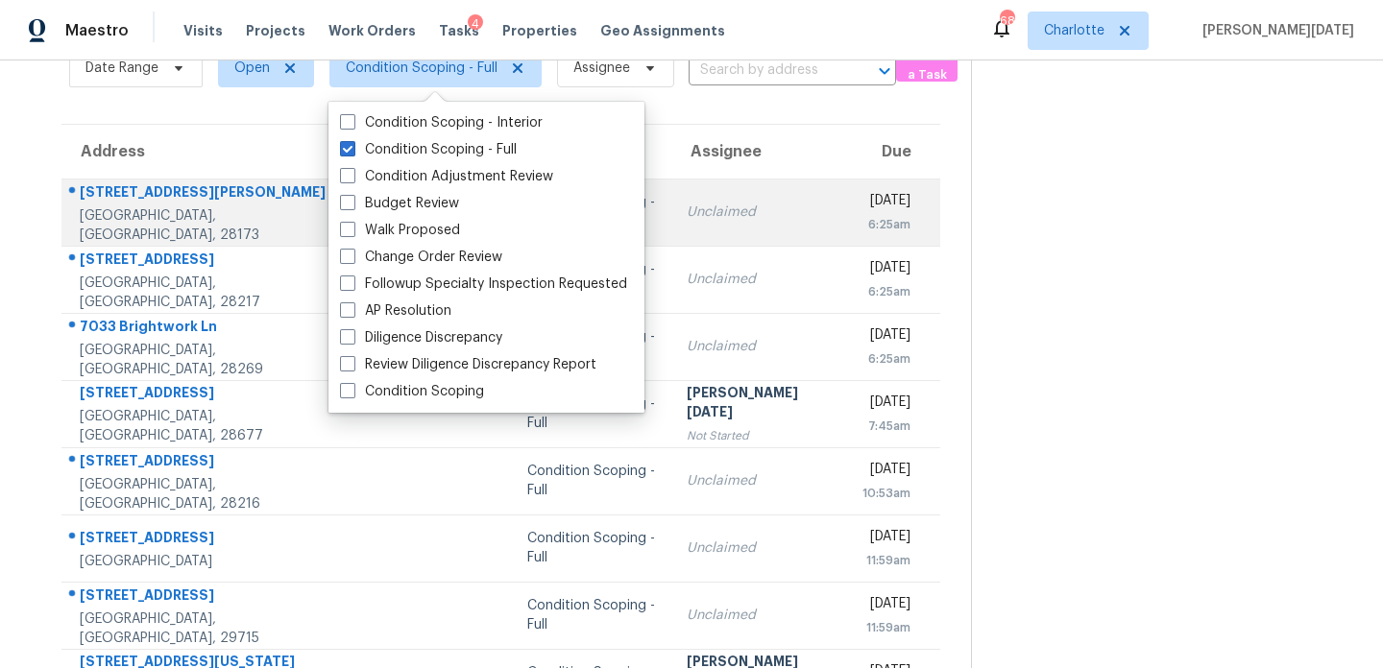
click at [847, 230] on td "Tue, Sep 9th 2025 6:25am" at bounding box center [893, 212] width 93 height 67
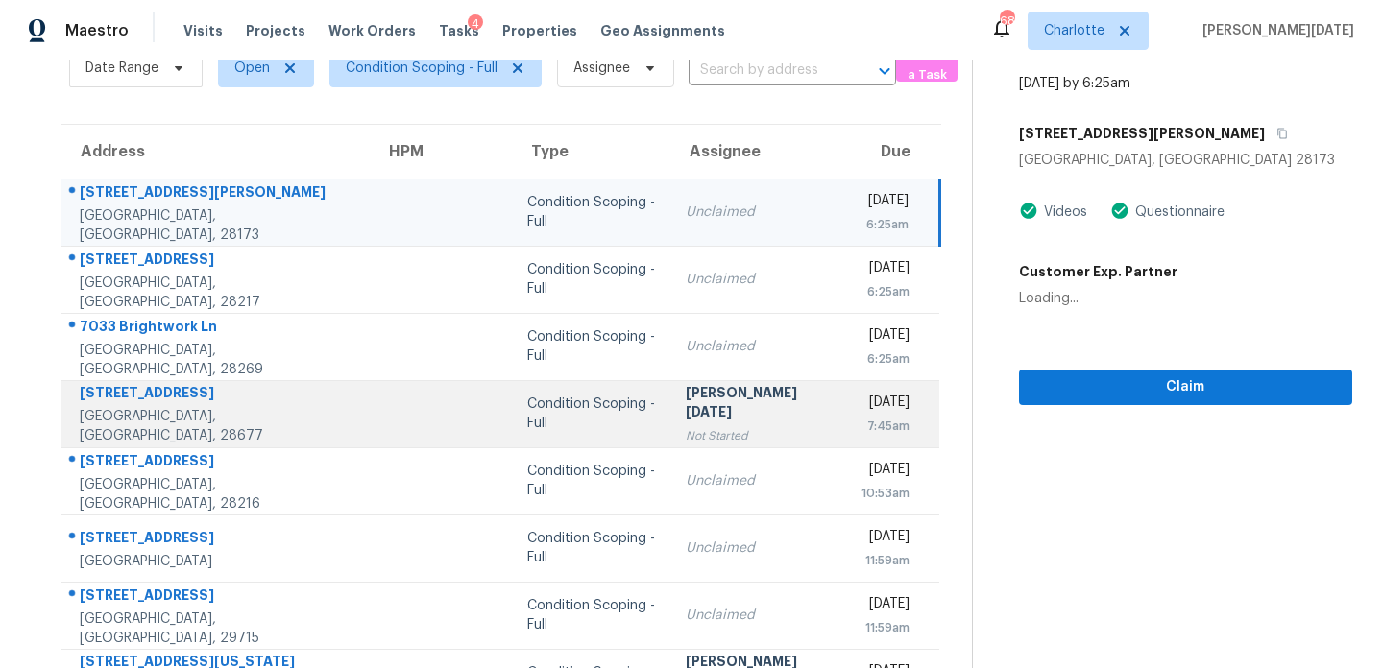
scroll to position [331, 0]
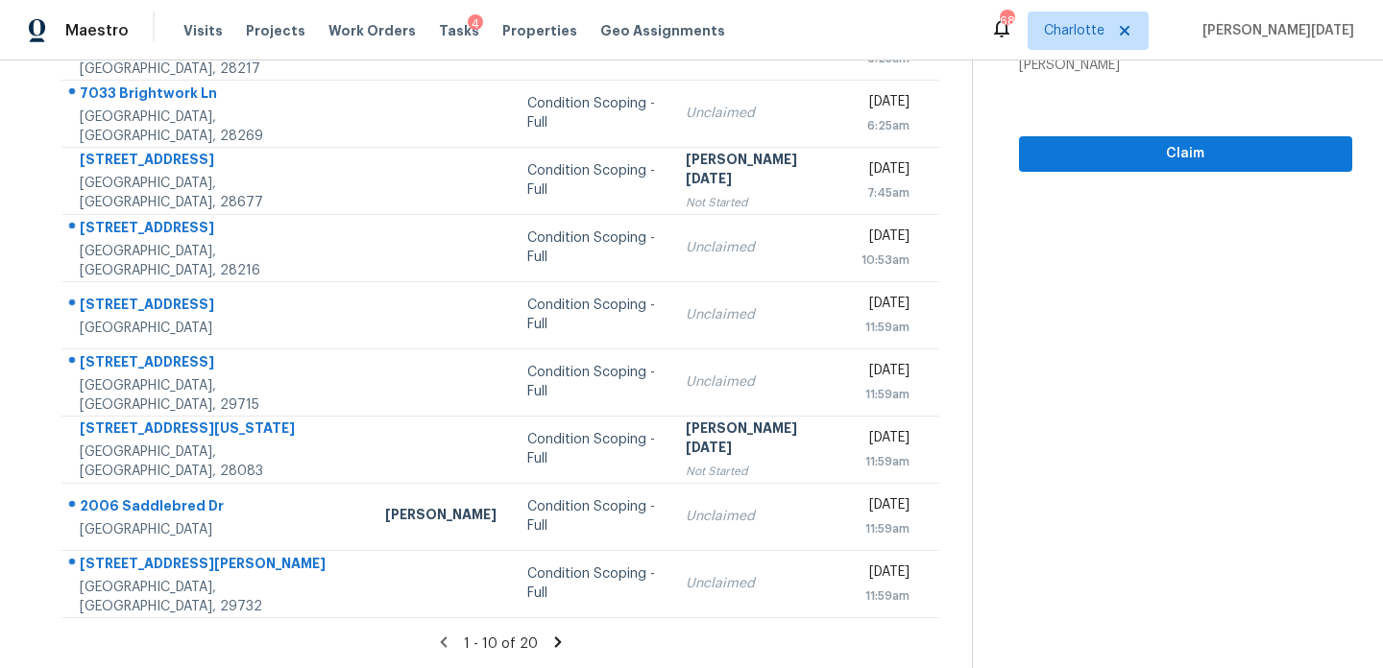
click at [550, 641] on icon at bounding box center [557, 642] width 17 height 17
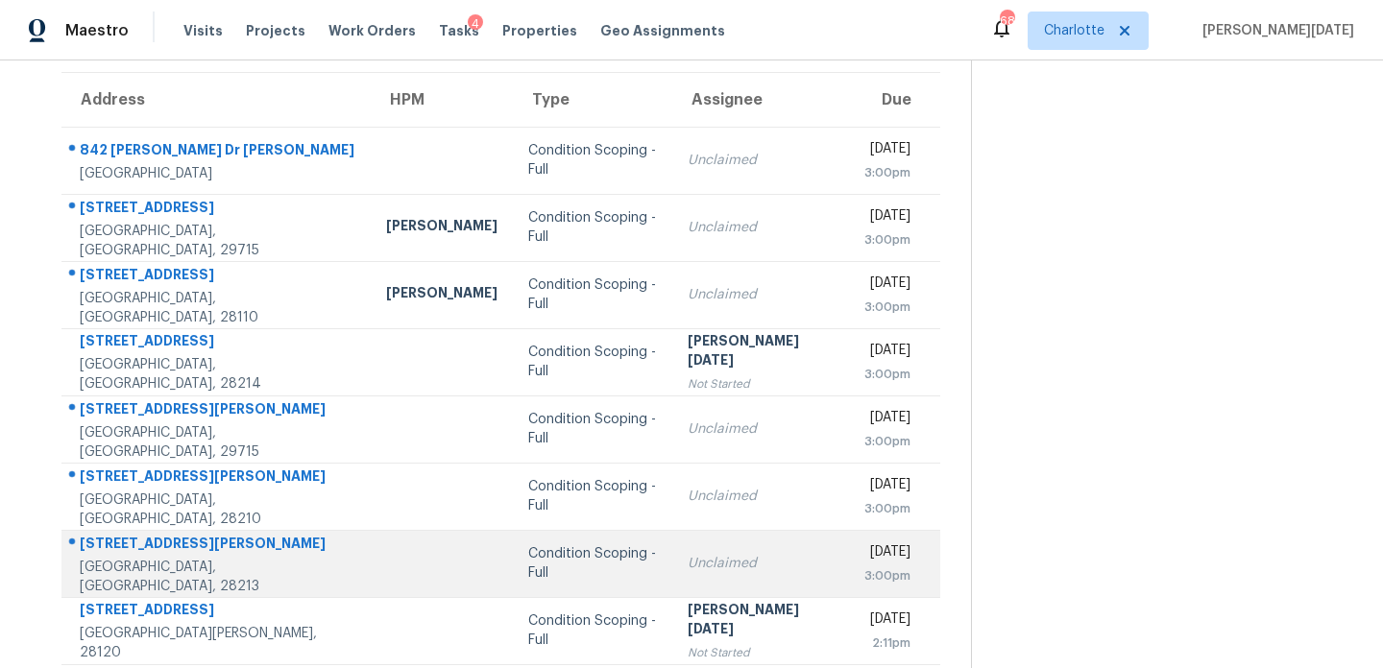
scroll to position [148, 0]
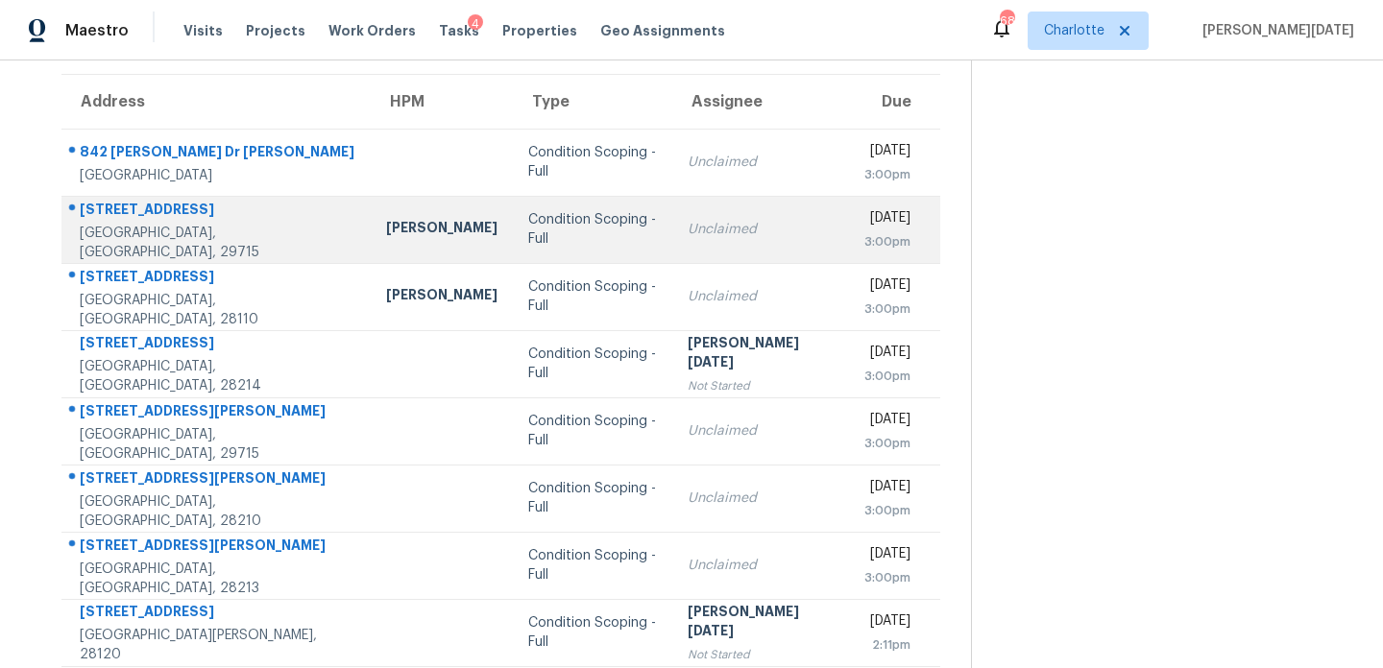
click at [688, 229] on div "Unclaimed" at bounding box center [761, 229] width 146 height 19
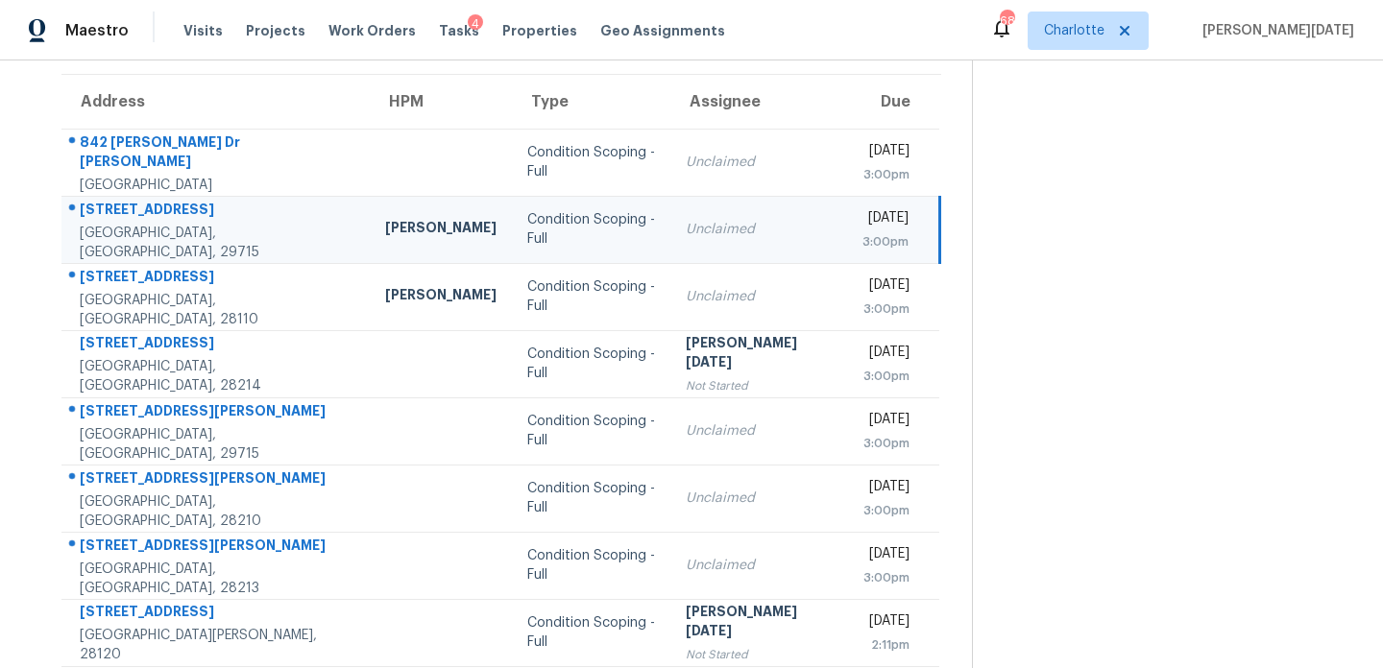
click at [686, 229] on div "Unclaimed" at bounding box center [758, 229] width 145 height 19
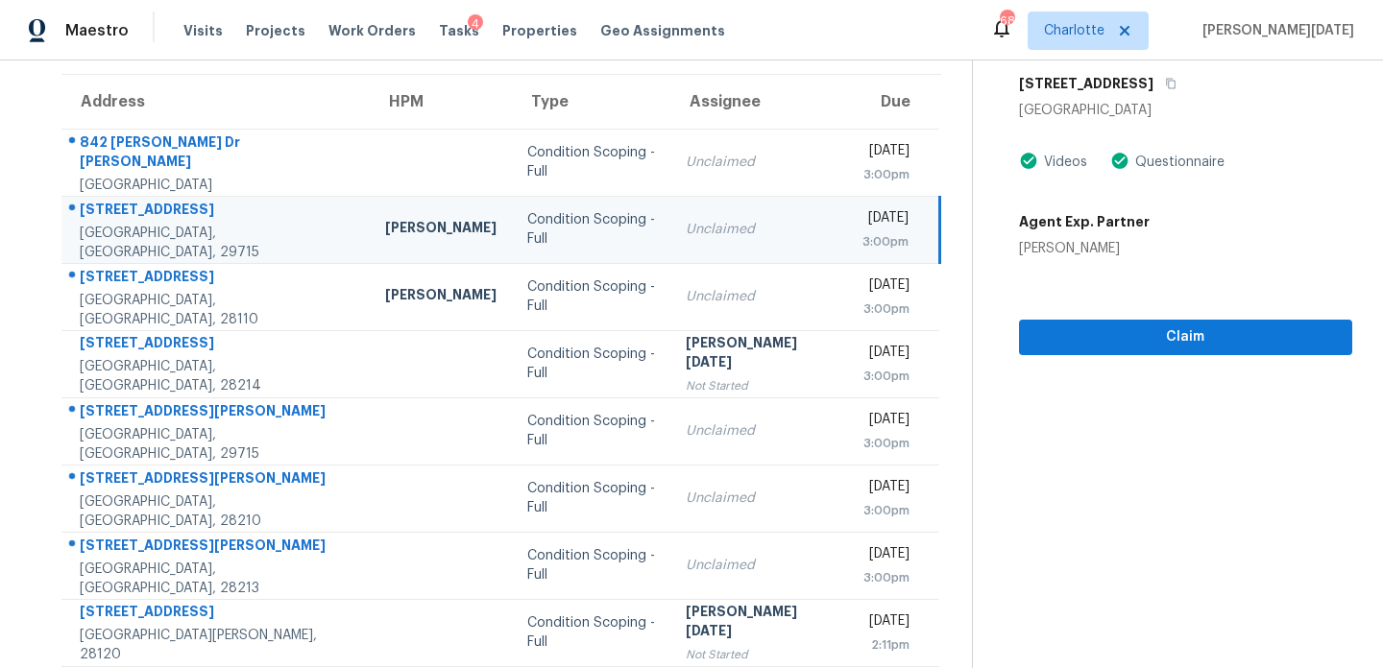
click at [686, 229] on div "Unclaimed" at bounding box center [758, 229] width 145 height 19
click at [1058, 339] on span "Claim" at bounding box center [1185, 338] width 302 height 24
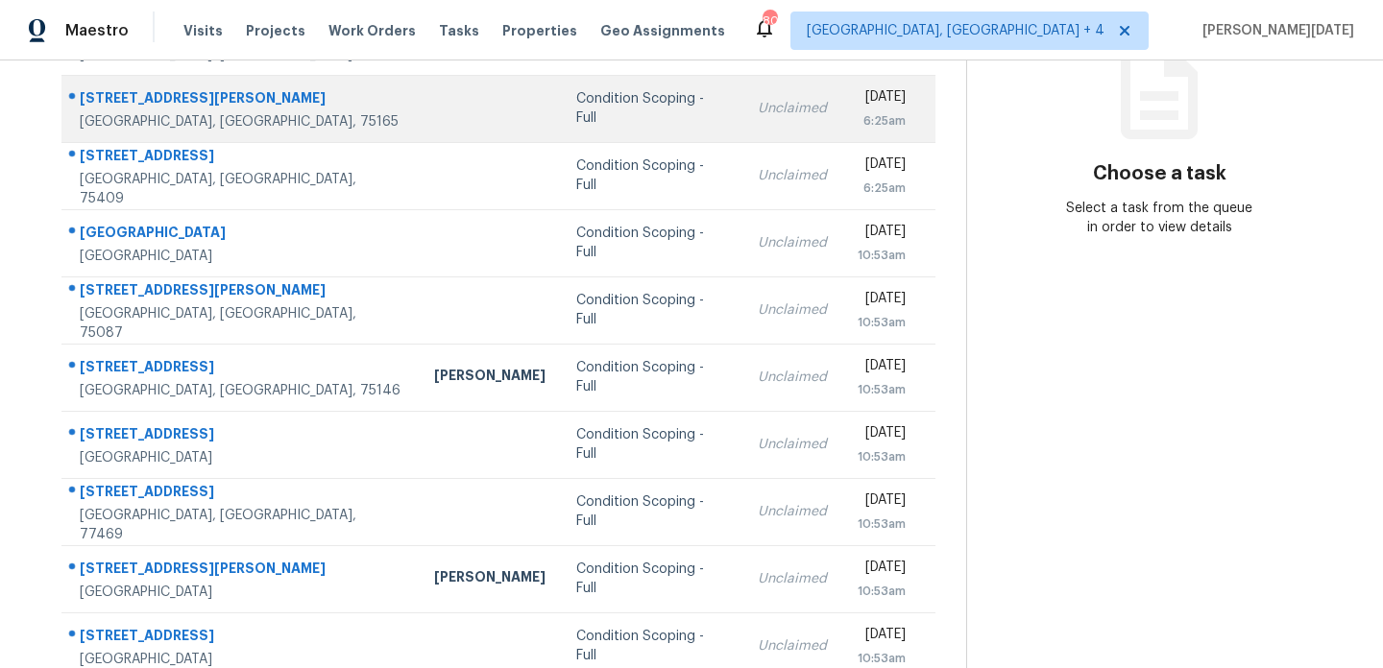
scroll to position [274, 0]
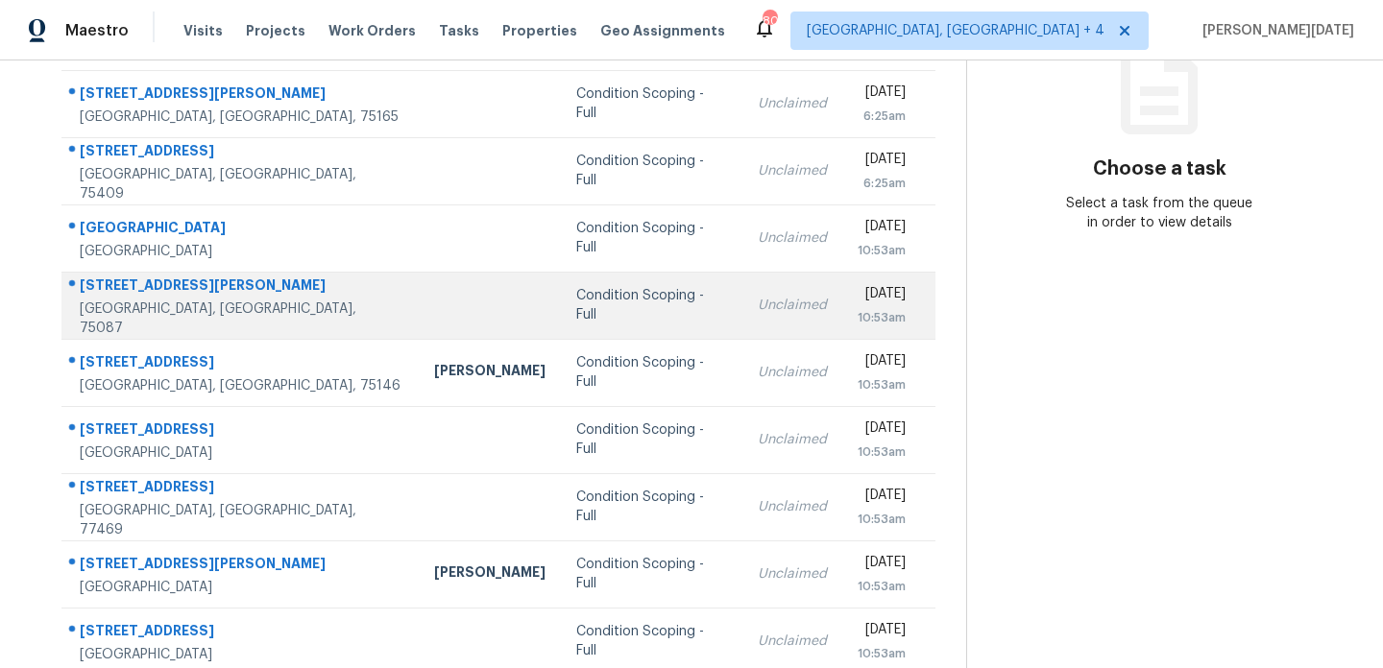
click at [858, 311] on div "10:53am" at bounding box center [882, 317] width 48 height 19
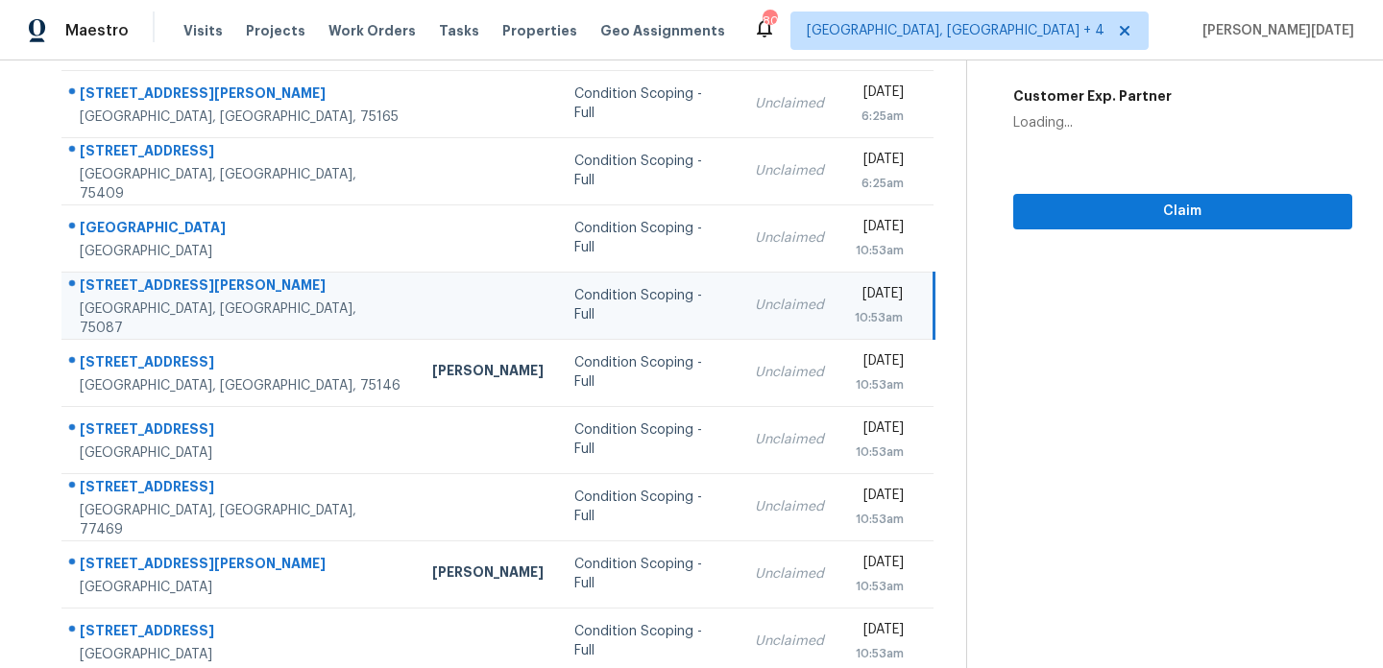
click at [855, 310] on div "10:53am" at bounding box center [879, 317] width 48 height 19
click at [865, 310] on div "10:53am" at bounding box center [879, 317] width 48 height 19
click at [902, 308] on div "10:53am" at bounding box center [879, 317] width 48 height 19
click at [1095, 206] on span "Claim" at bounding box center [1182, 212] width 308 height 24
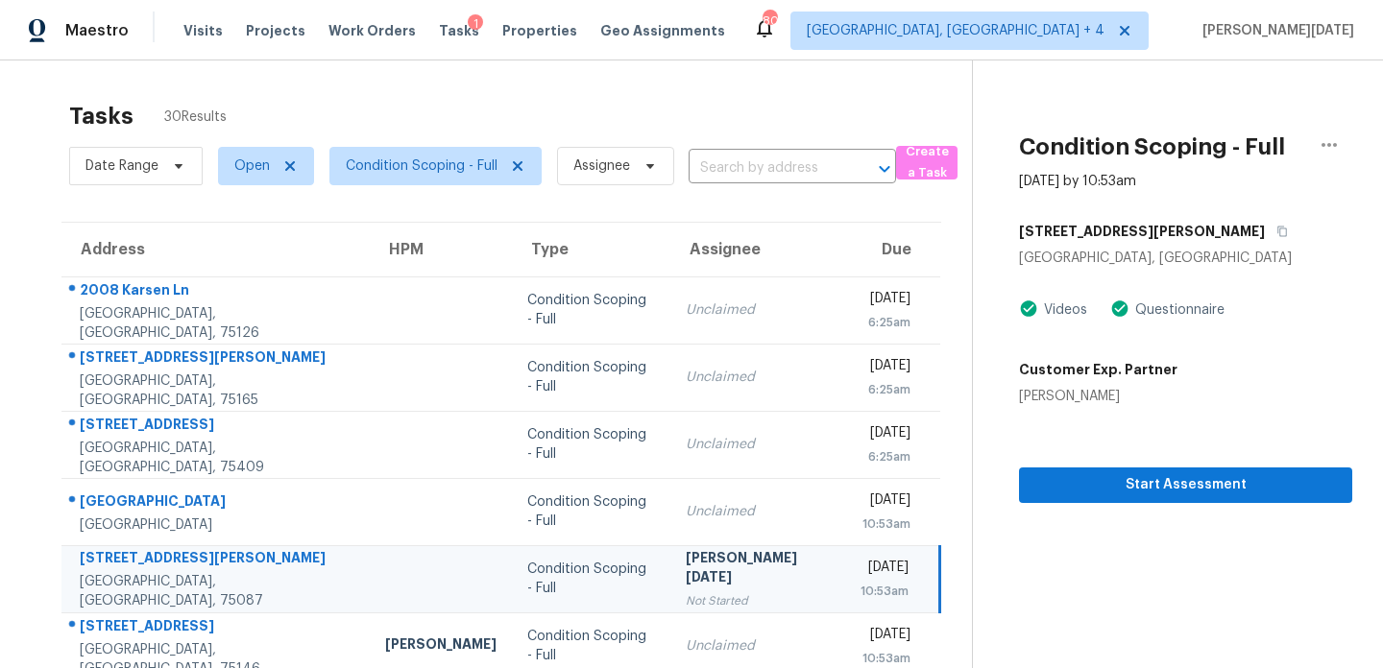
scroll to position [331, 0]
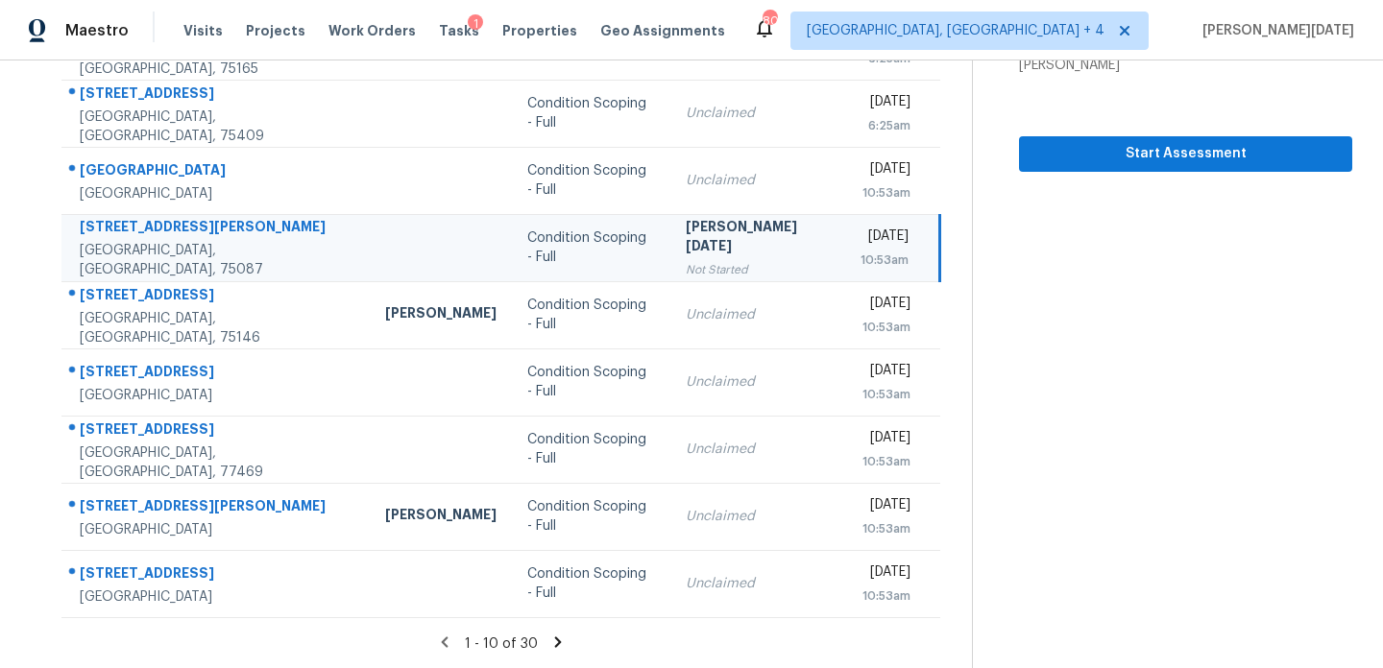
click at [555, 637] on icon at bounding box center [558, 642] width 7 height 11
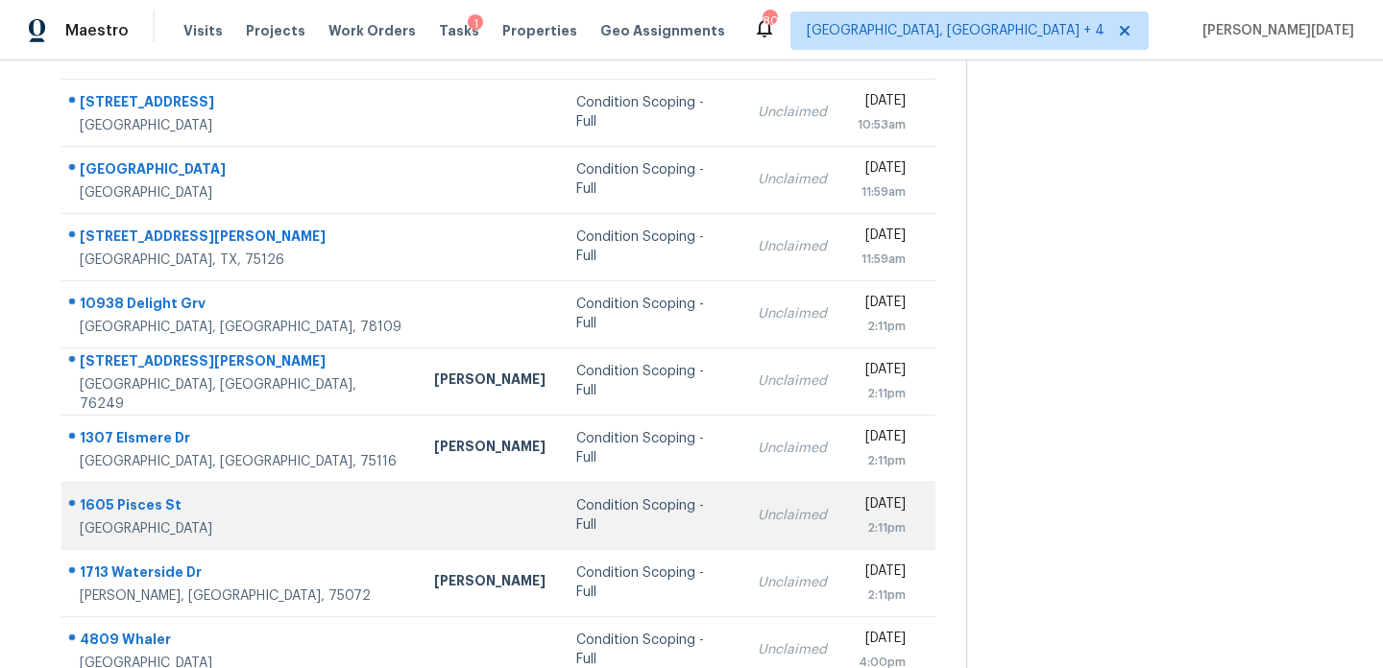
scroll to position [194, 0]
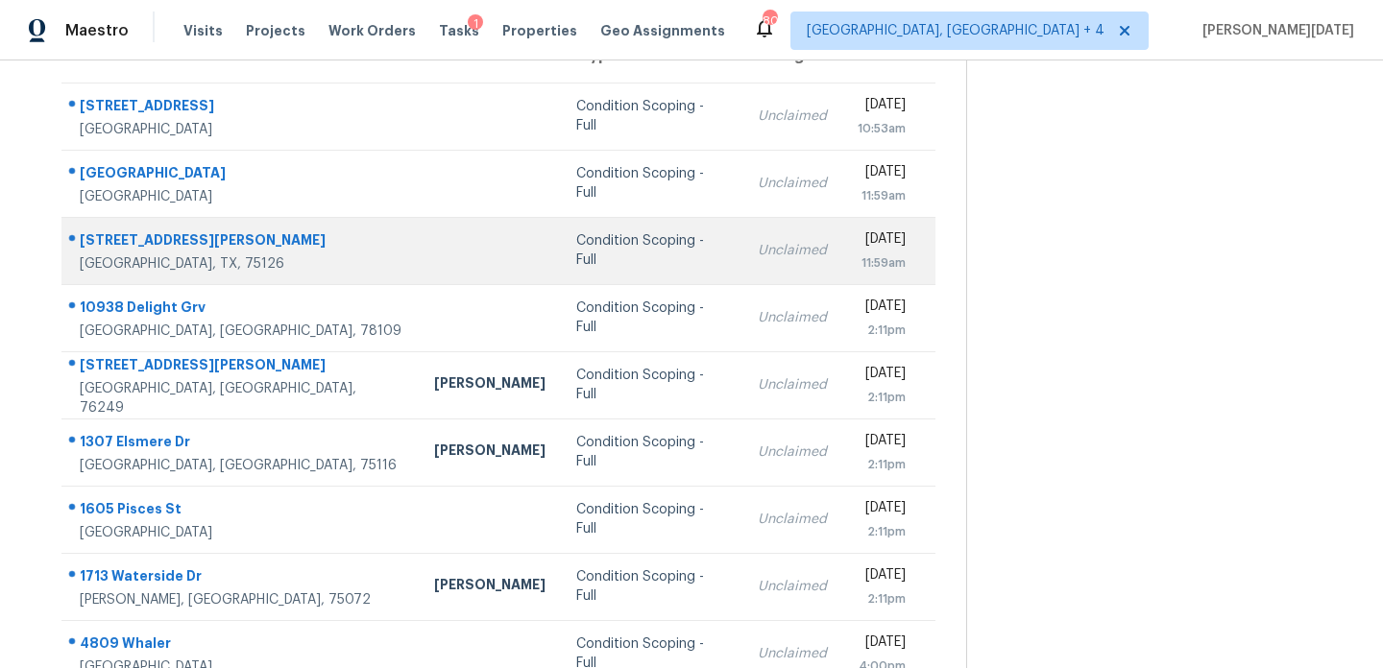
click at [742, 267] on td "Unclaimed" at bounding box center [792, 250] width 100 height 67
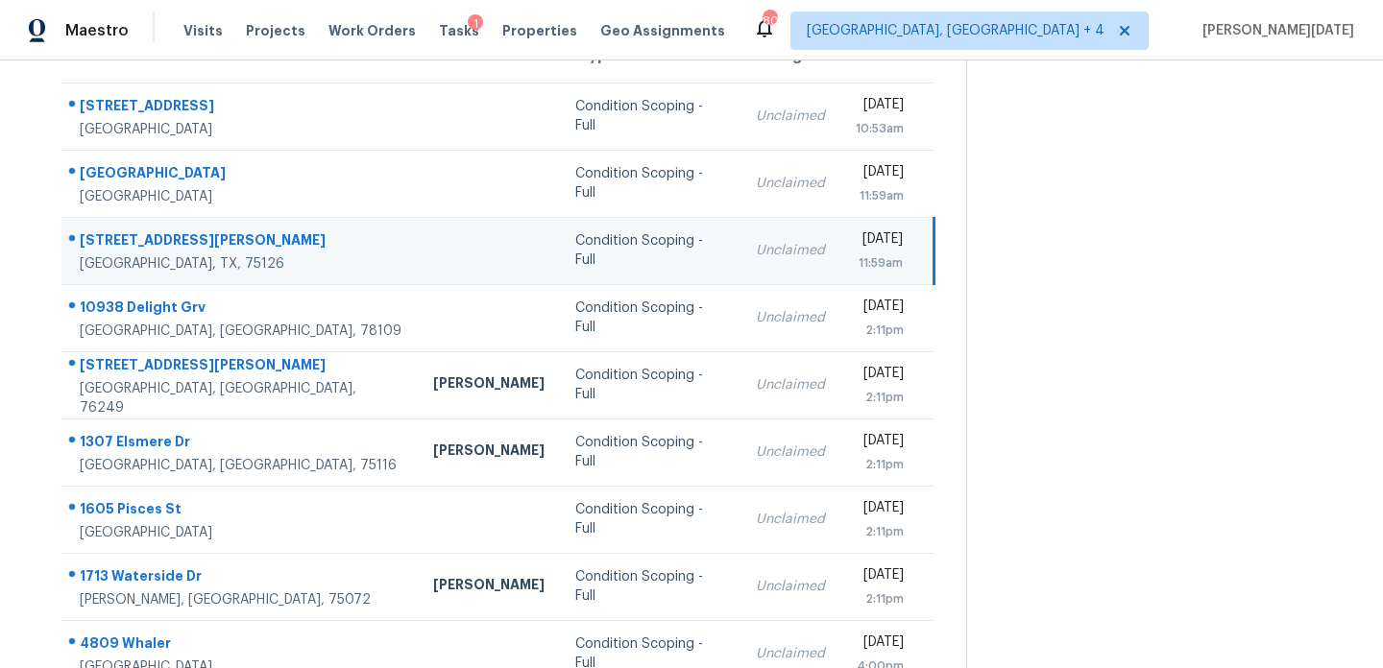
click at [856, 269] on div "11:59am" at bounding box center [879, 263] width 47 height 19
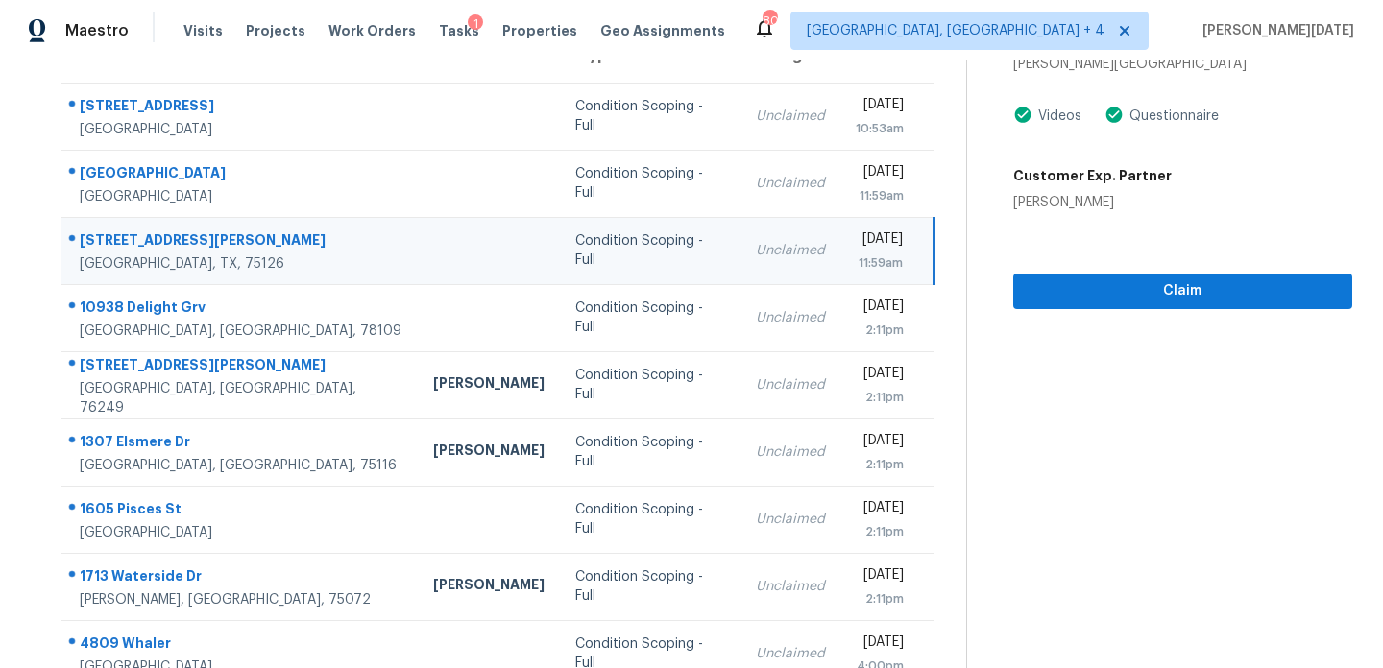
click at [872, 258] on div "11:59am" at bounding box center [879, 263] width 47 height 19
click at [905, 255] on div "[DATE] 11:59am" at bounding box center [894, 250] width 76 height 43
click at [1029, 285] on span "Claim" at bounding box center [1182, 291] width 308 height 24
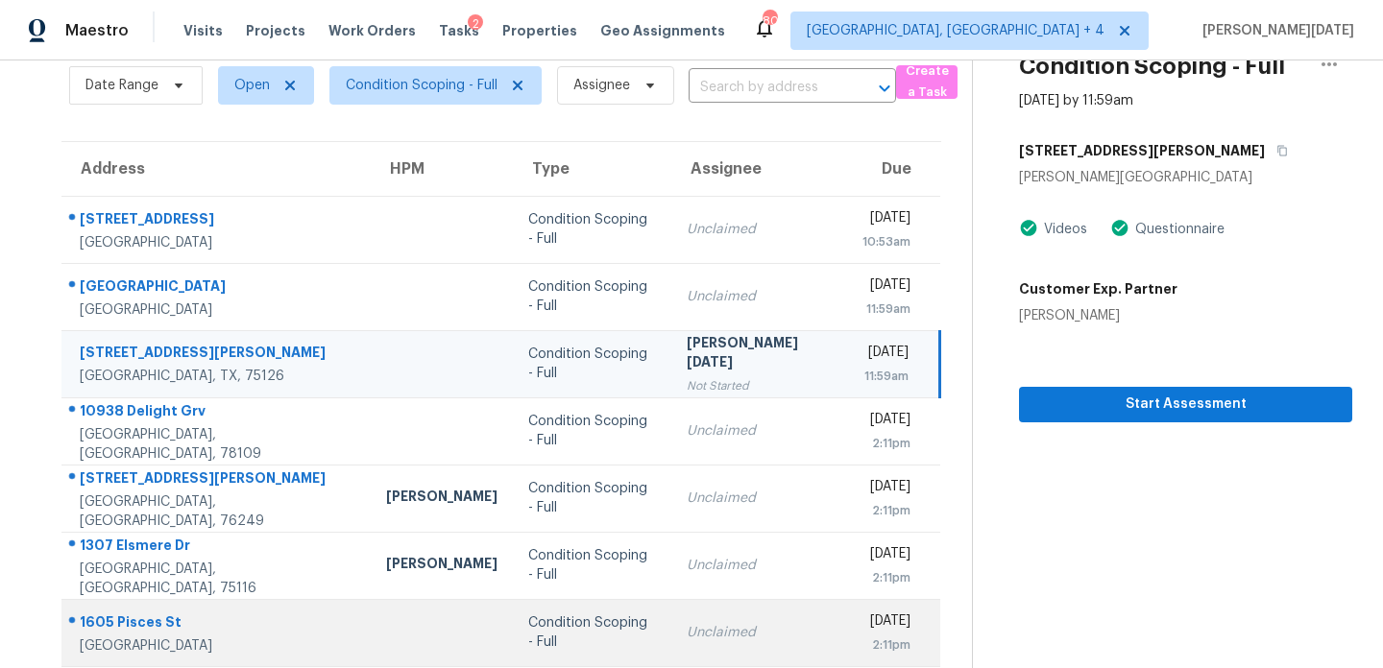
scroll to position [308, 0]
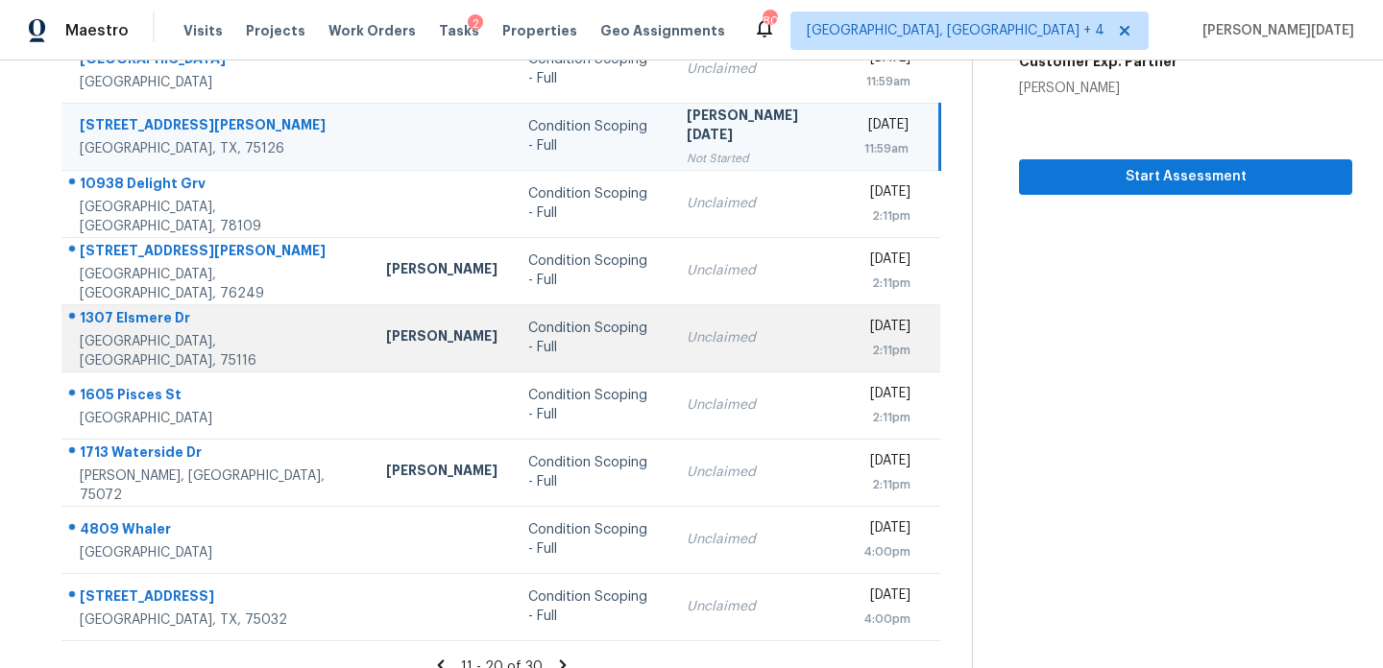
click at [572, 331] on div "Condition Scoping - Full" at bounding box center [592, 338] width 128 height 38
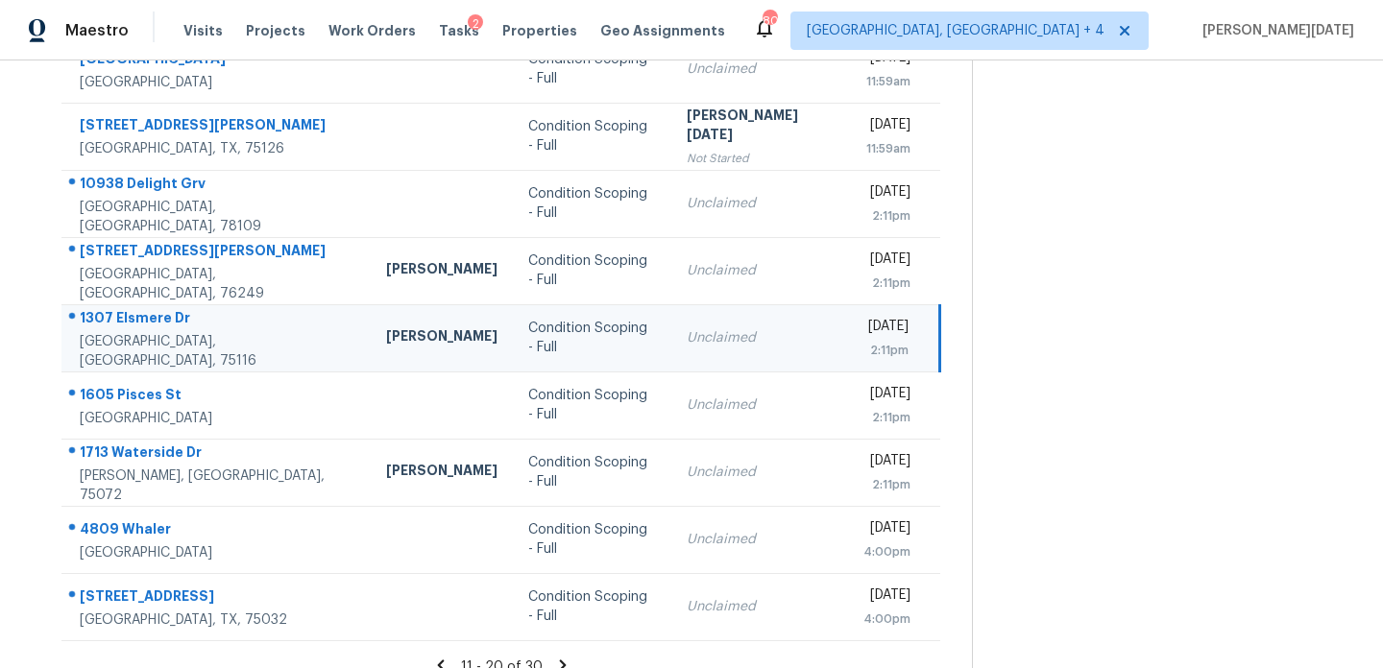
click at [711, 339] on div "Unclaimed" at bounding box center [759, 337] width 145 height 19
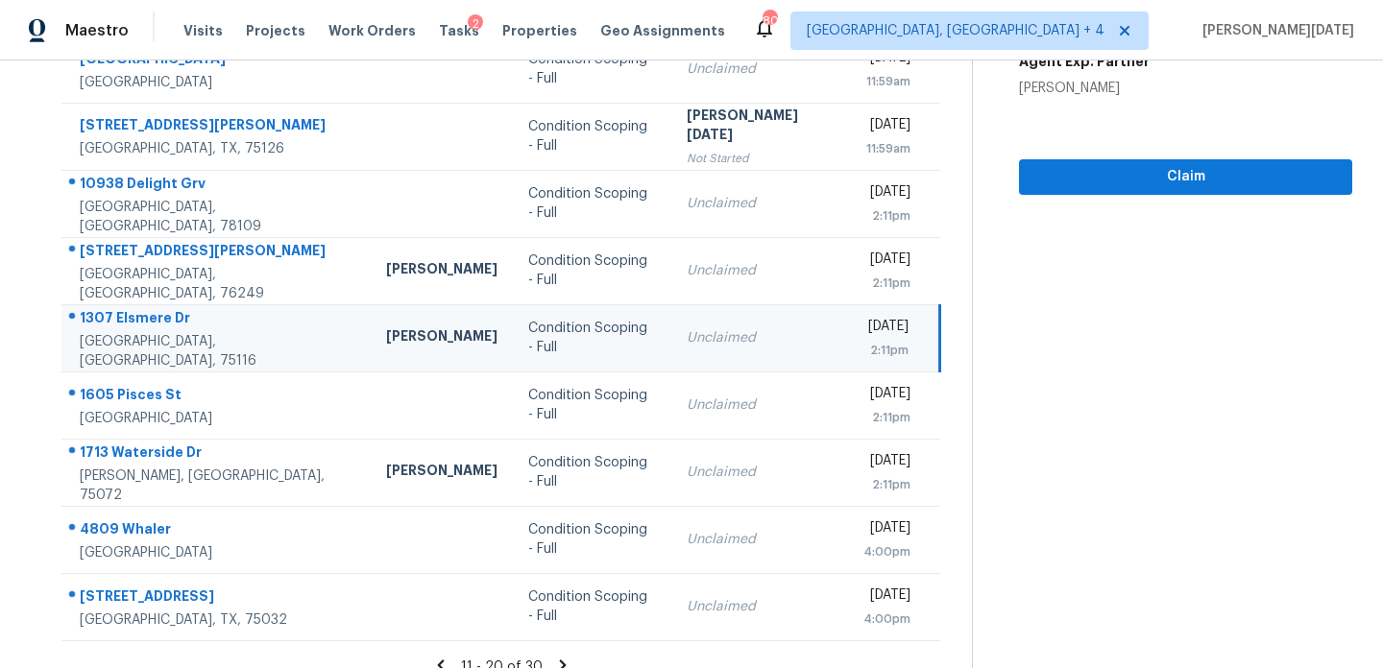
click at [862, 353] on div "2:11pm" at bounding box center [885, 350] width 47 height 19
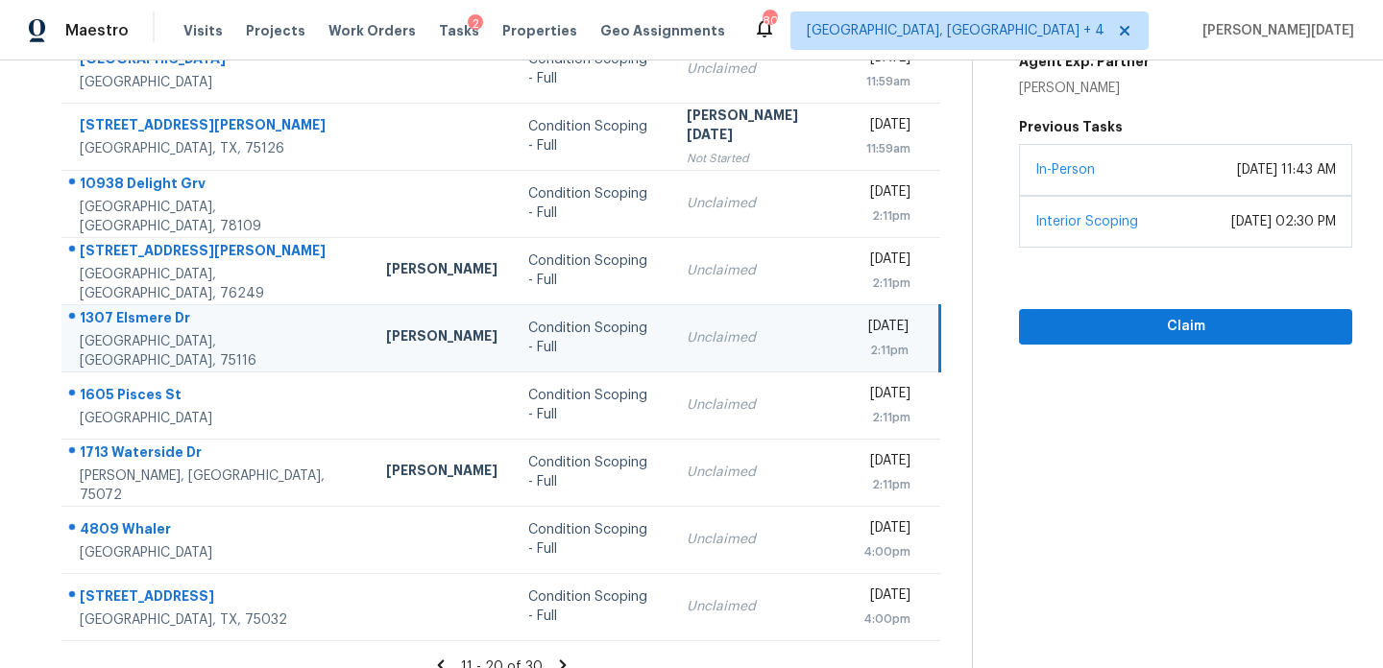
click at [886, 342] on div "2:11pm" at bounding box center [885, 350] width 47 height 19
click at [1064, 330] on span "Claim" at bounding box center [1185, 327] width 302 height 24
click at [847, 348] on td "[DATE] 2:11pm" at bounding box center [893, 337] width 93 height 67
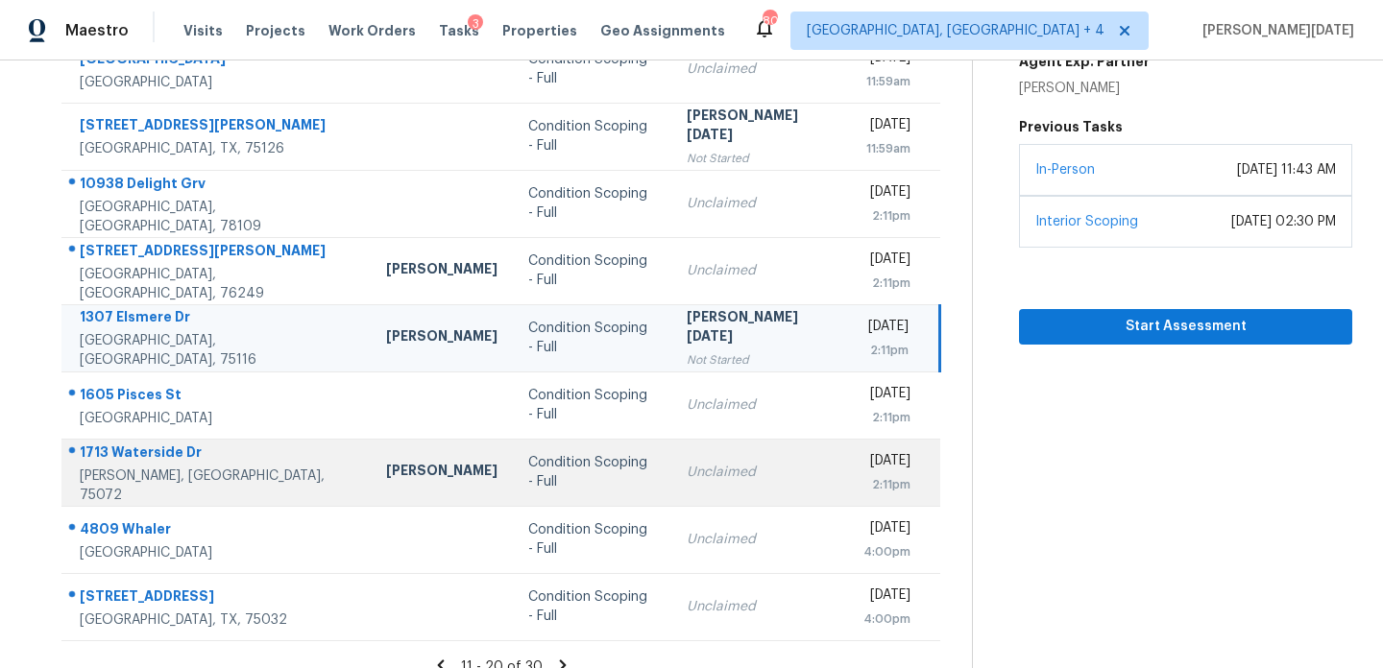
scroll to position [331, 0]
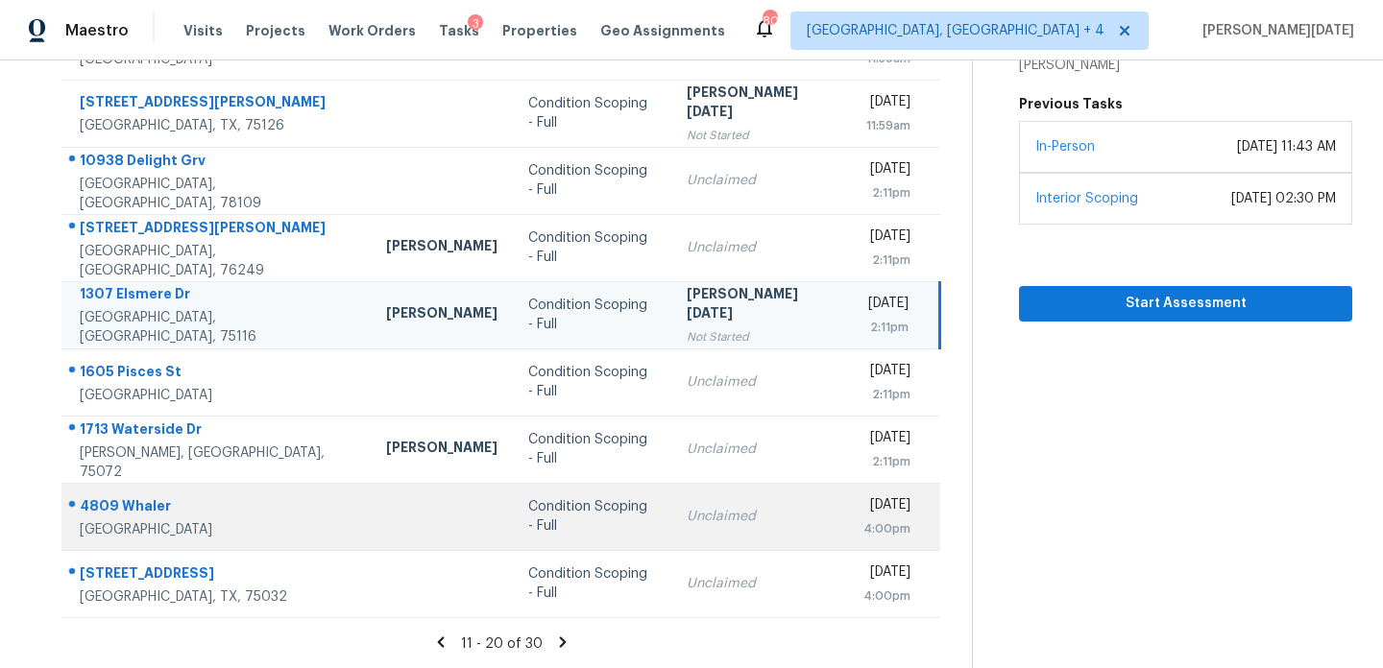
click at [623, 483] on td "Condition Scoping - Full" at bounding box center [592, 516] width 158 height 67
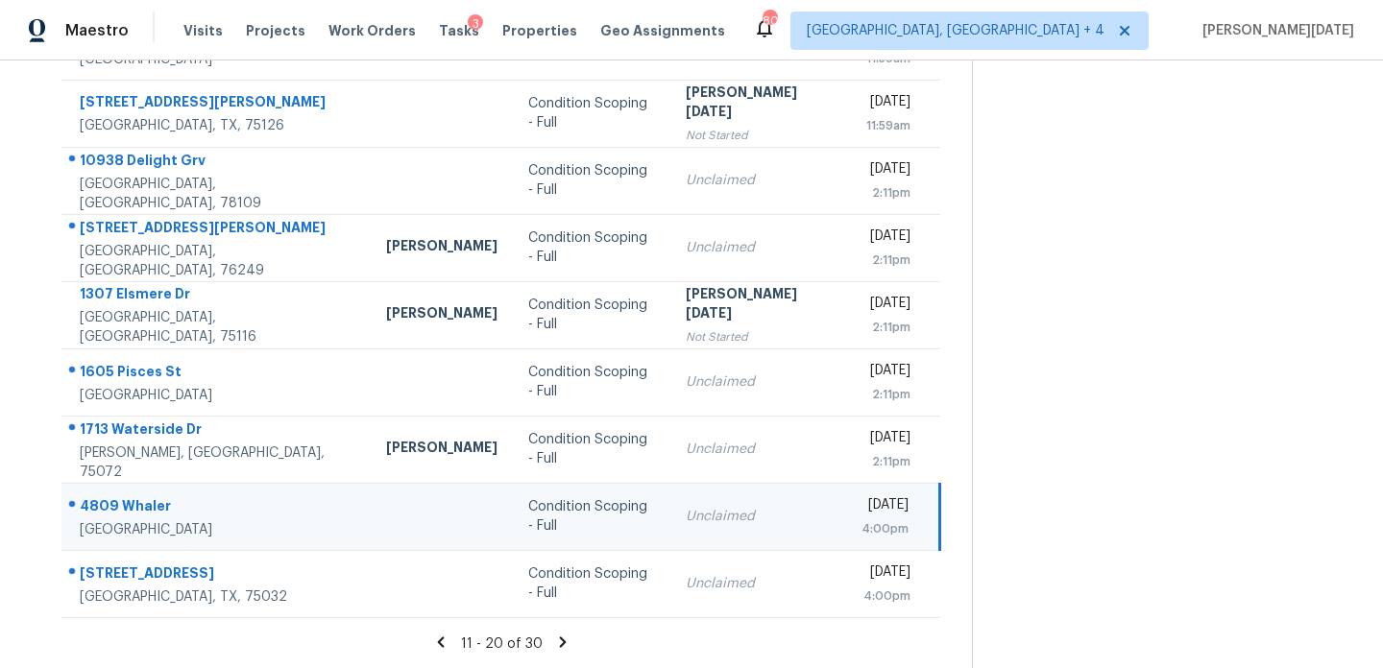
click at [695, 511] on div "Unclaimed" at bounding box center [758, 516] width 145 height 19
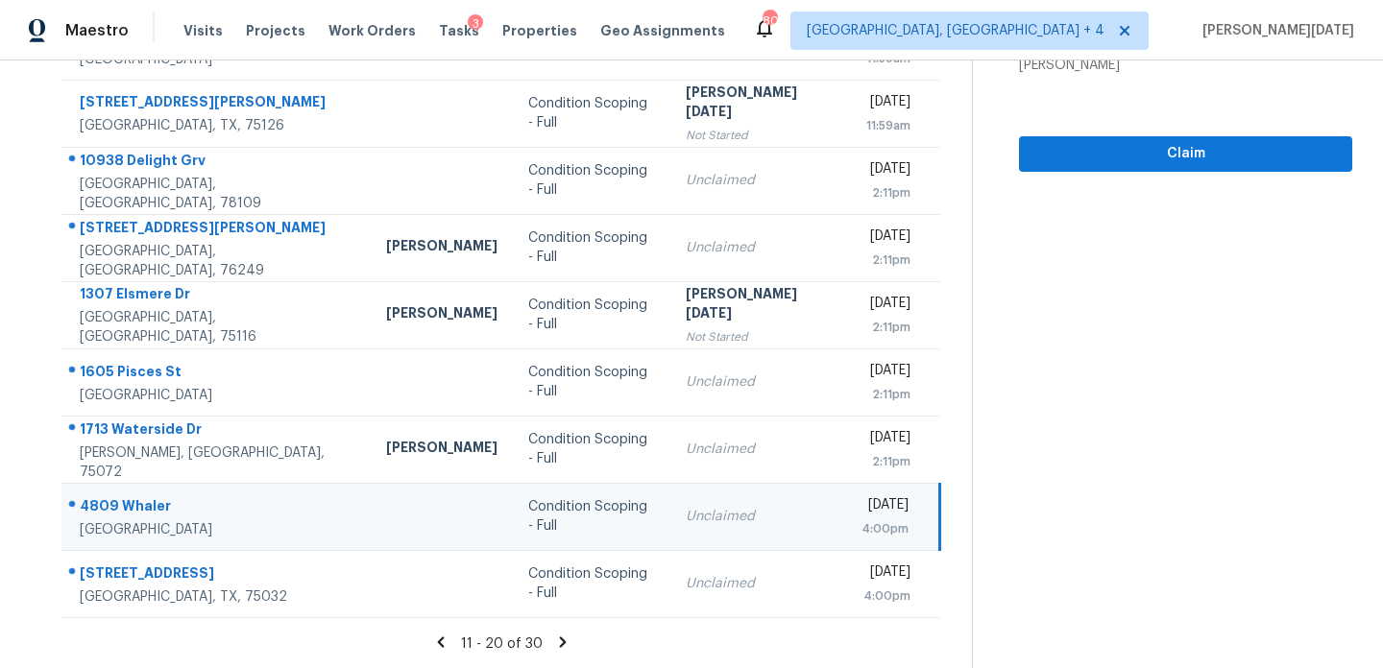
click at [861, 519] on div "4:00pm" at bounding box center [884, 528] width 47 height 19
click at [1227, 161] on span "Claim" at bounding box center [1185, 154] width 302 height 24
click at [558, 634] on icon at bounding box center [562, 642] width 17 height 17
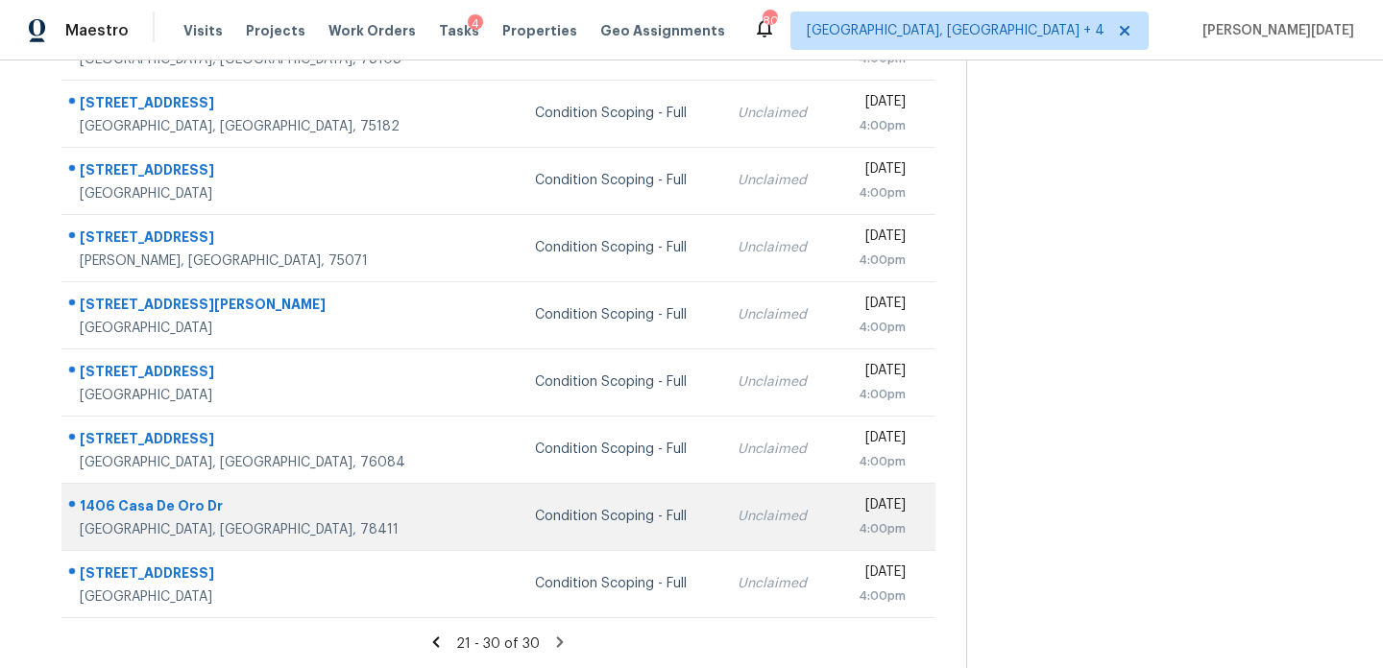
click at [722, 502] on td "Unclaimed" at bounding box center [777, 516] width 110 height 67
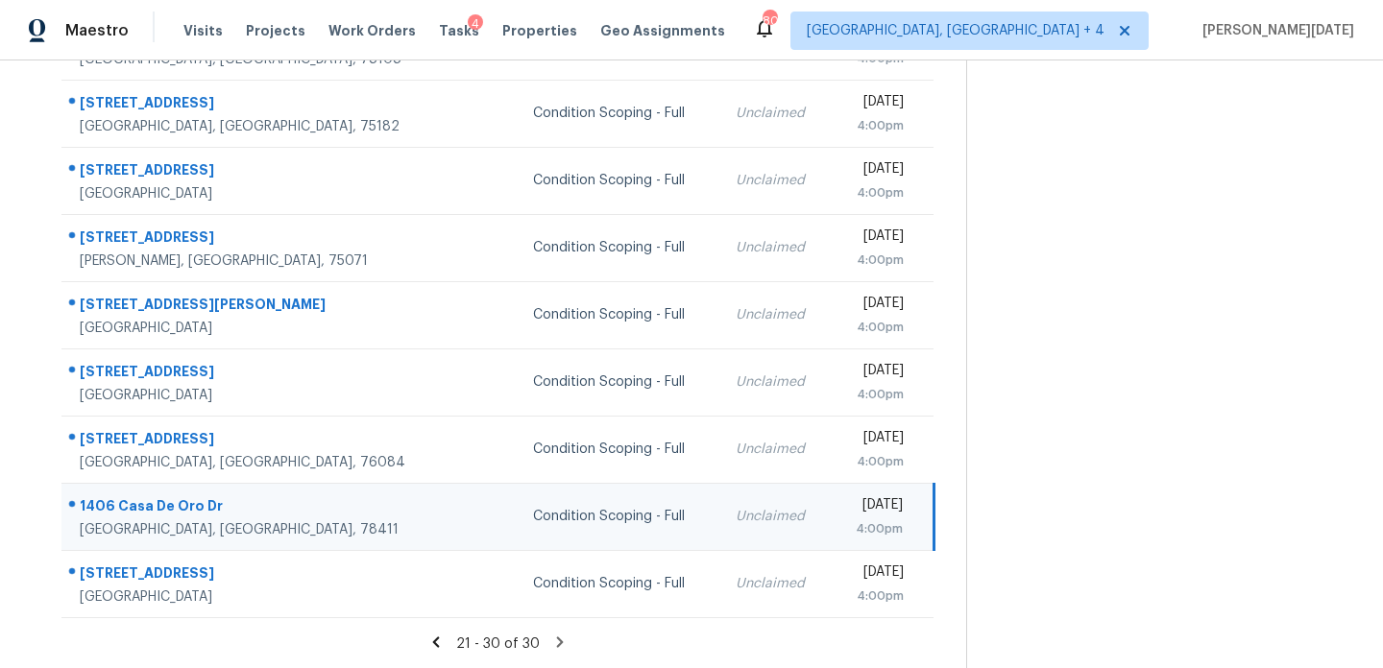
click at [845, 502] on div "[DATE]" at bounding box center [873, 507] width 57 height 24
click at [851, 508] on div "[DATE]" at bounding box center [873, 507] width 57 height 24
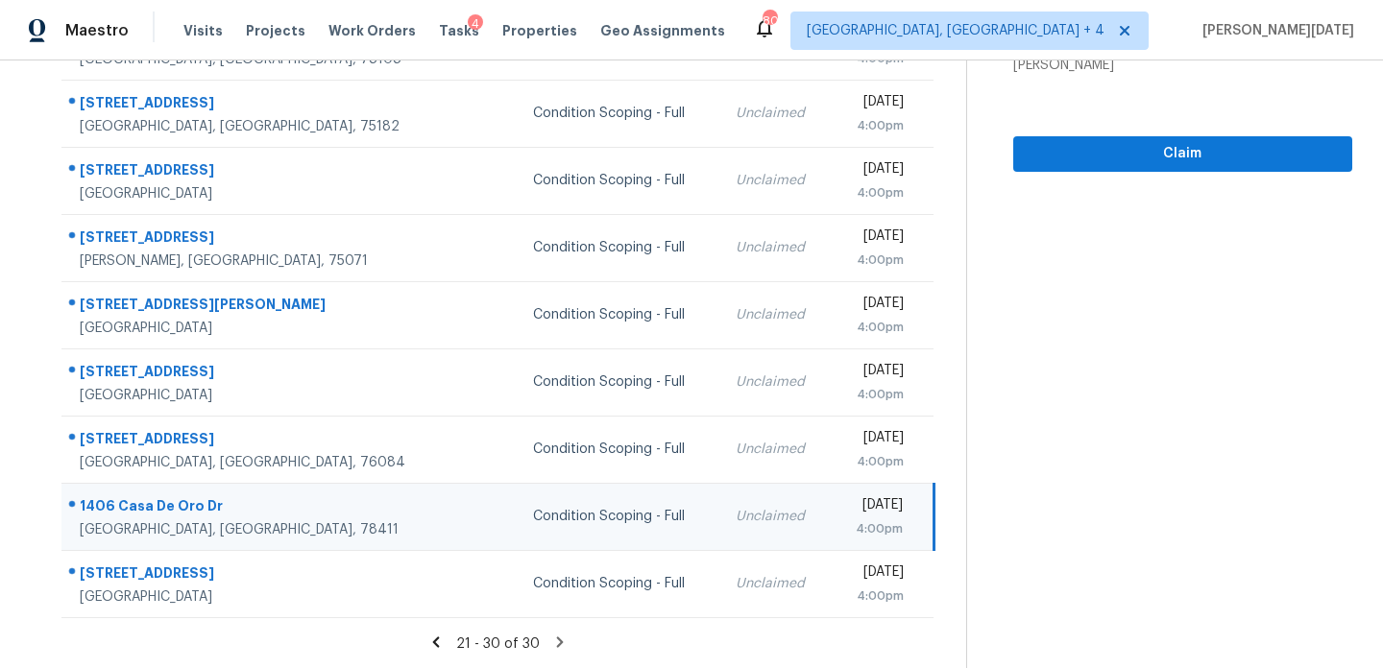
click at [851, 508] on div "[DATE]" at bounding box center [873, 507] width 57 height 24
click at [1180, 163] on span "Claim" at bounding box center [1182, 154] width 308 height 24
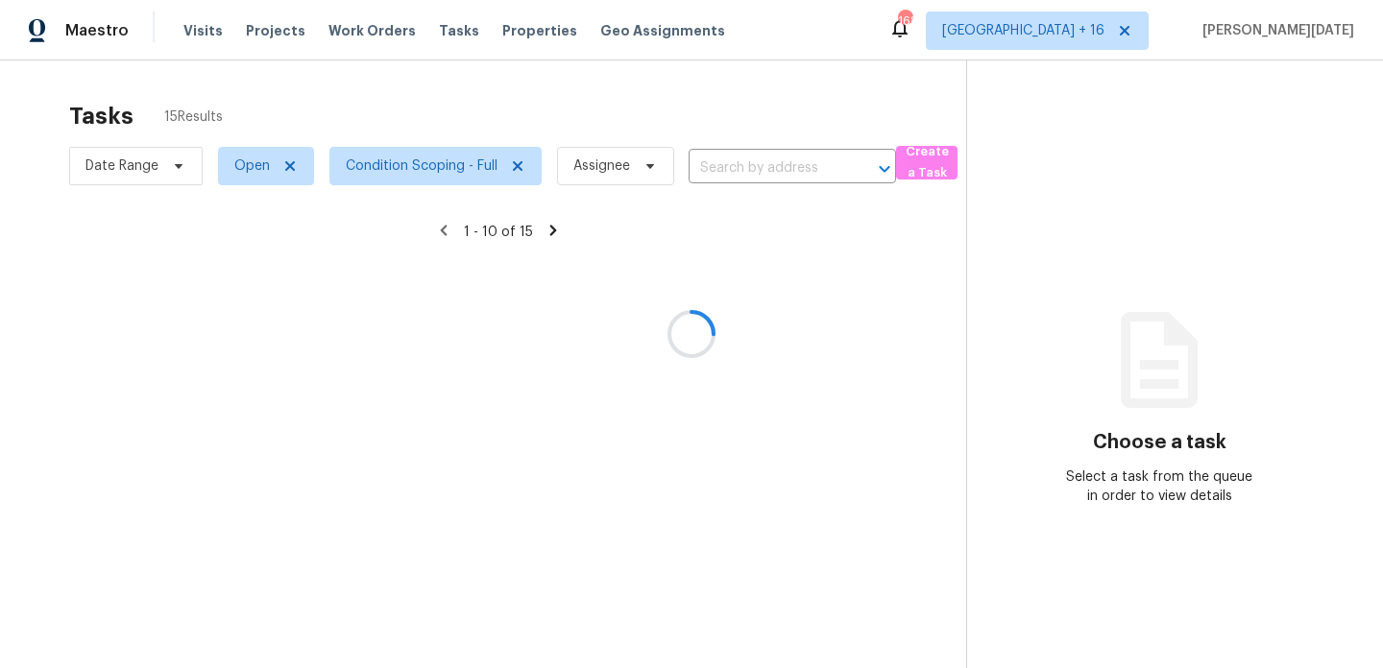
click at [462, 168] on div at bounding box center [691, 334] width 1383 height 668
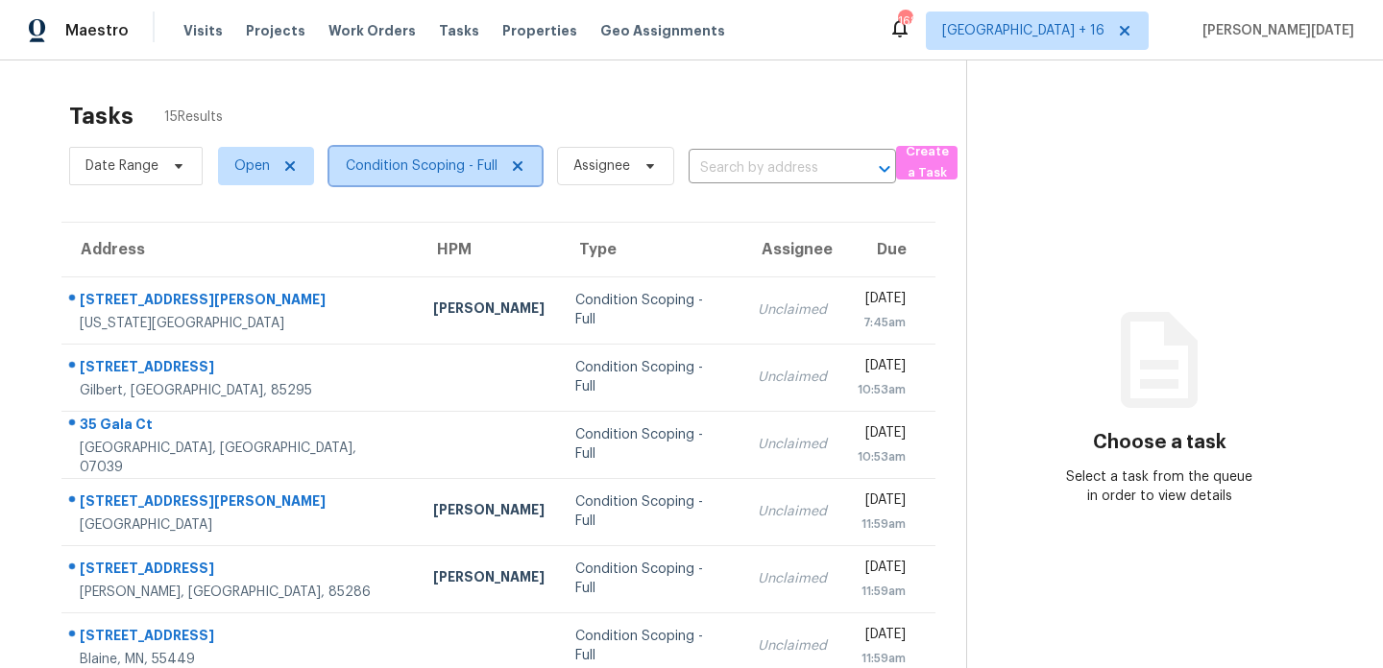
click at [462, 168] on span "Condition Scoping - Full" at bounding box center [422, 166] width 152 height 19
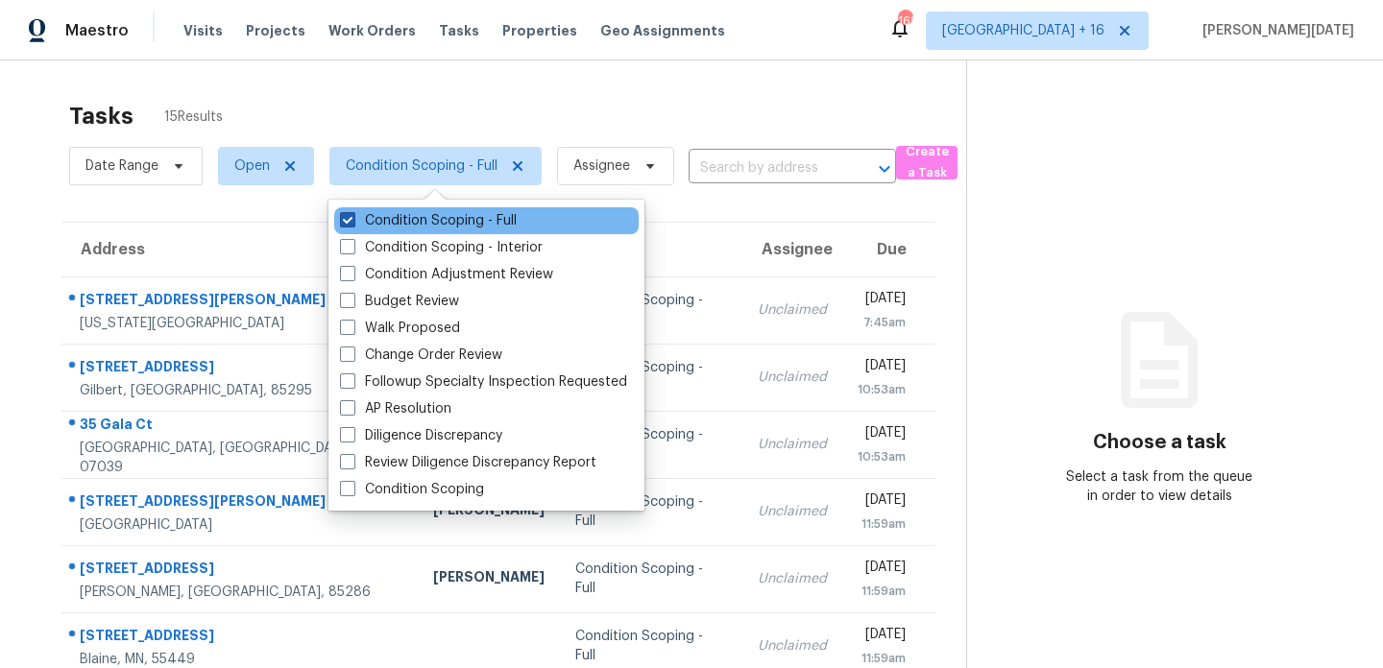
click at [453, 220] on label "Condition Scoping - Full" at bounding box center [428, 220] width 177 height 19
click at [352, 220] on input "Condition Scoping - Full" at bounding box center [346, 217] width 12 height 12
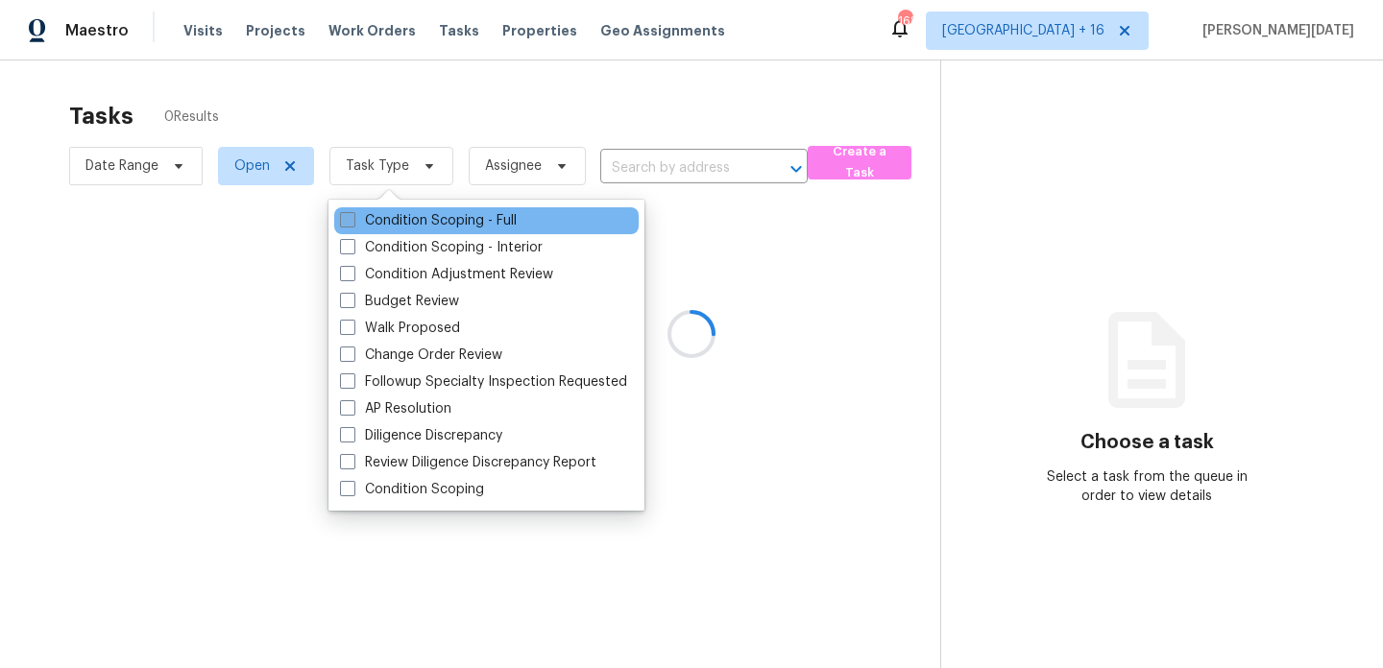
click at [453, 220] on label "Condition Scoping - Full" at bounding box center [428, 220] width 177 height 19
click at [352, 220] on input "Condition Scoping - Full" at bounding box center [346, 217] width 12 height 12
checkbox input "true"
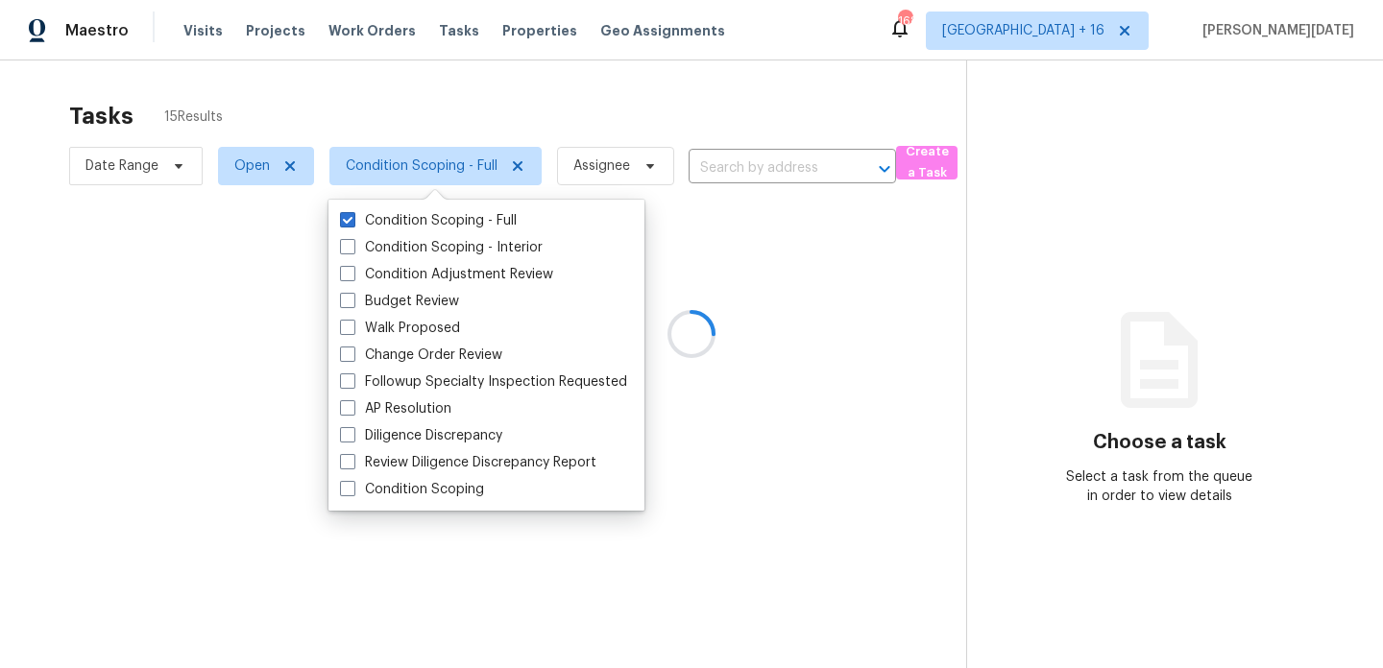
click at [568, 121] on div at bounding box center [691, 334] width 1383 height 668
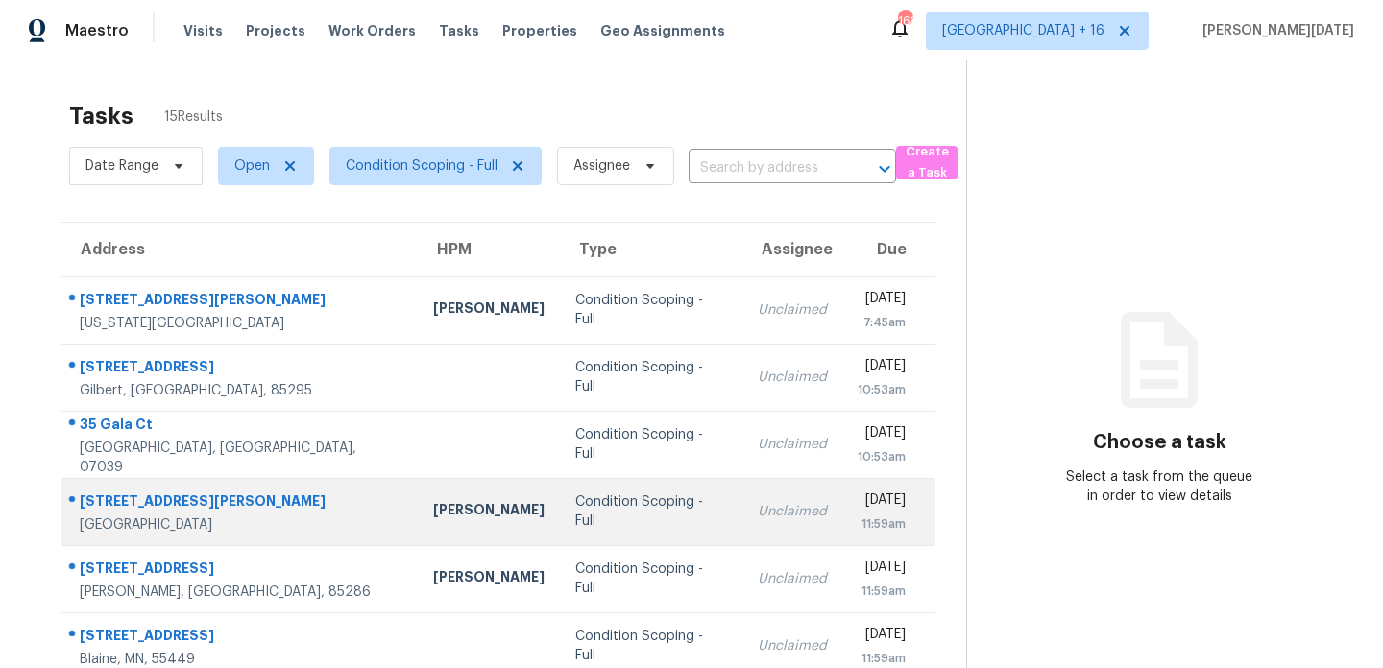
click at [742, 530] on td "Unclaimed" at bounding box center [792, 511] width 100 height 67
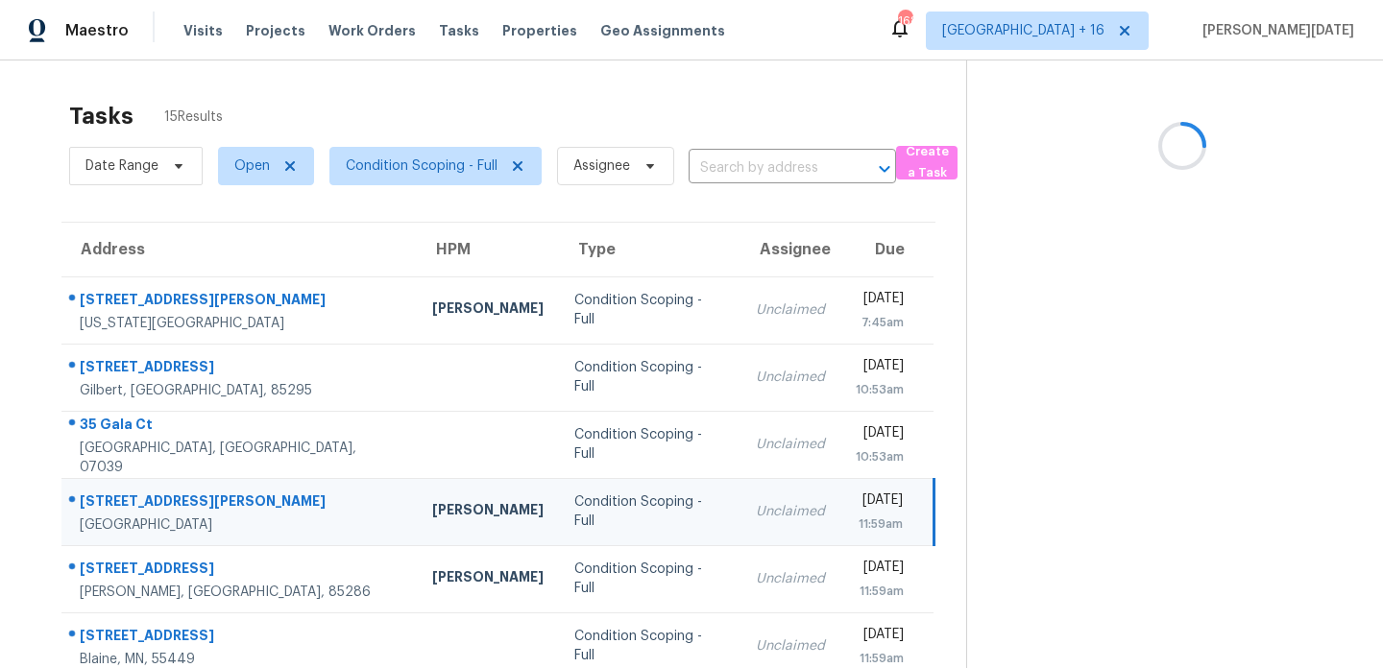
click at [744, 535] on td "Unclaimed" at bounding box center [790, 511] width 100 height 67
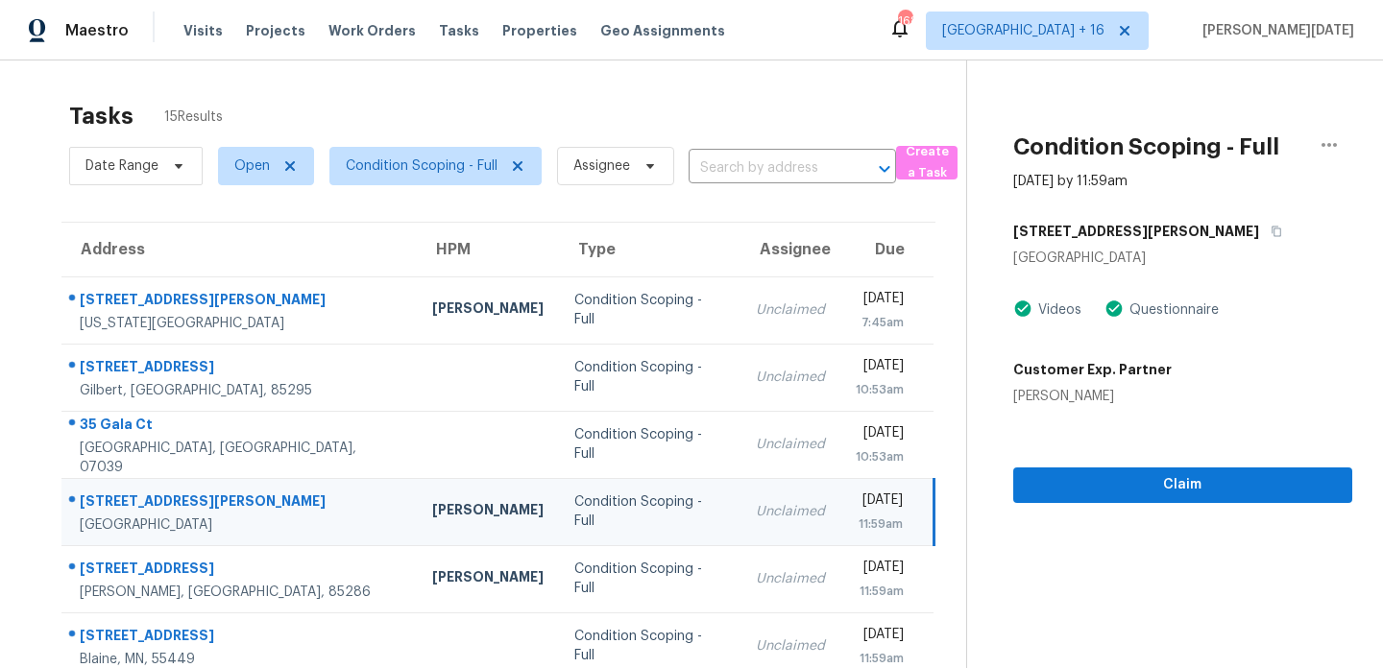
click at [856, 522] on div "11:59am" at bounding box center [879, 524] width 47 height 19
click at [1048, 484] on span "Claim" at bounding box center [1182, 485] width 308 height 24
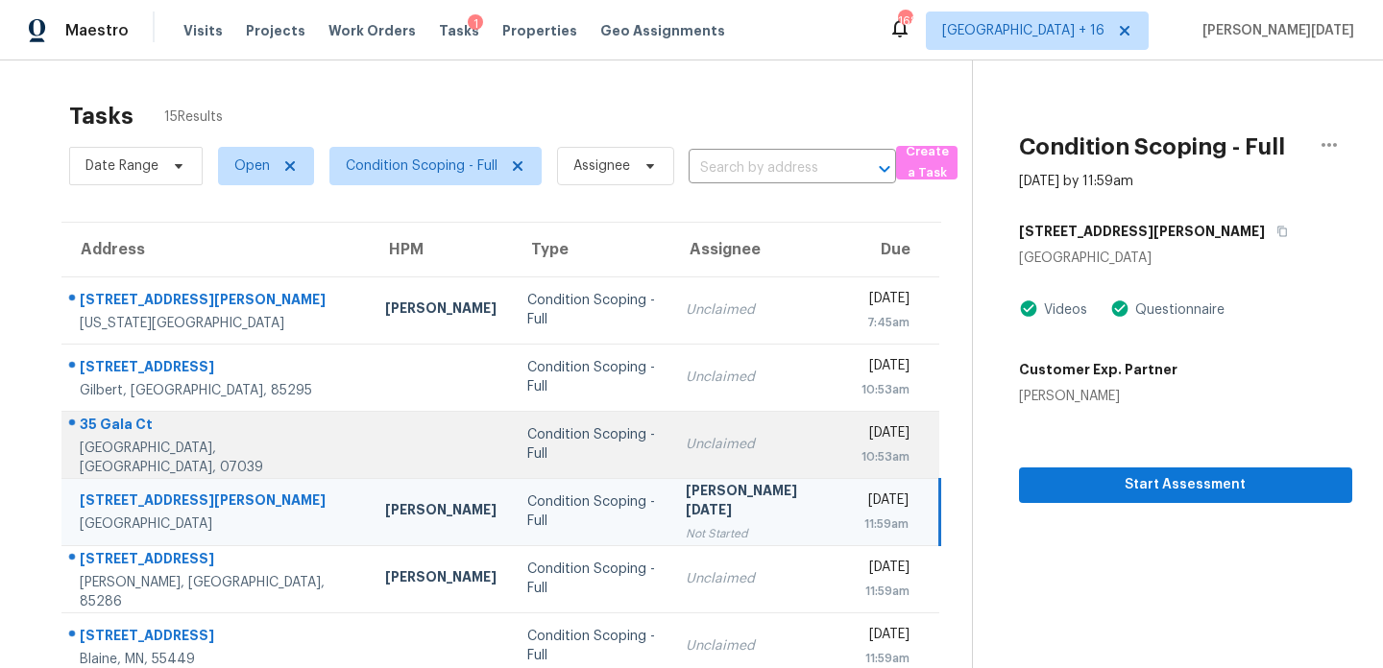
scroll to position [331, 0]
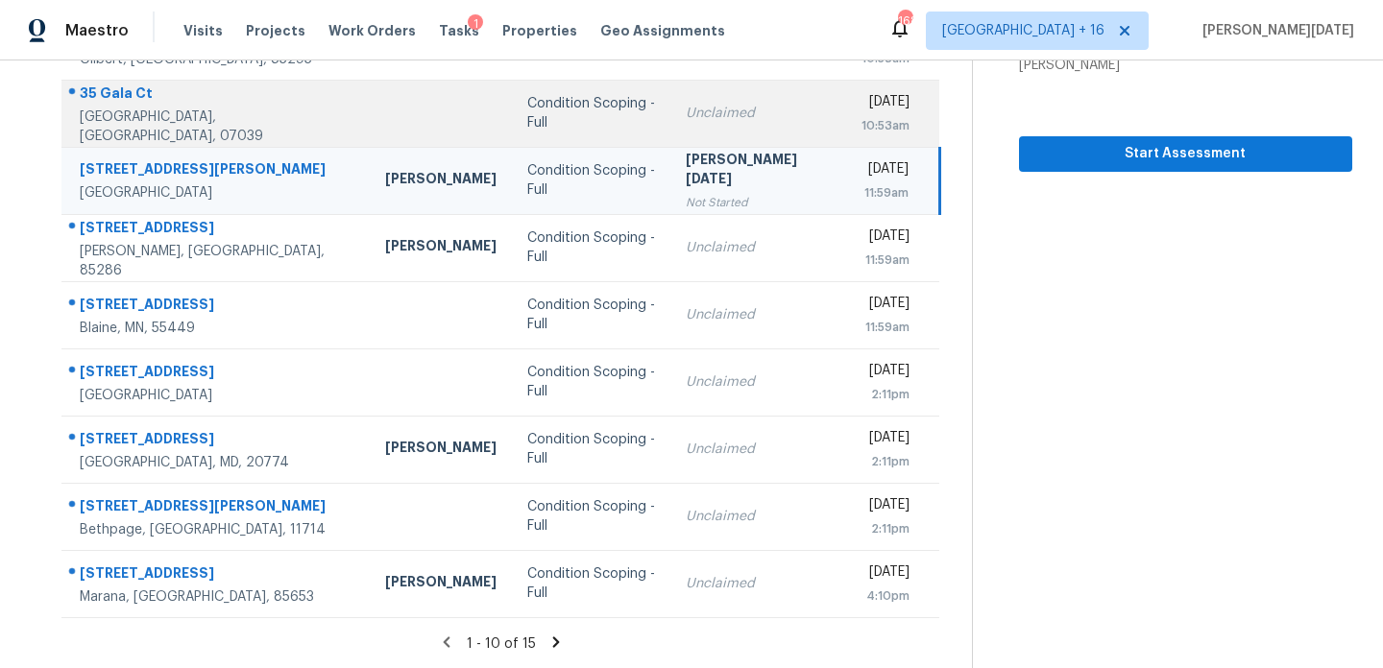
click at [670, 100] on td "Unclaimed" at bounding box center [758, 113] width 176 height 67
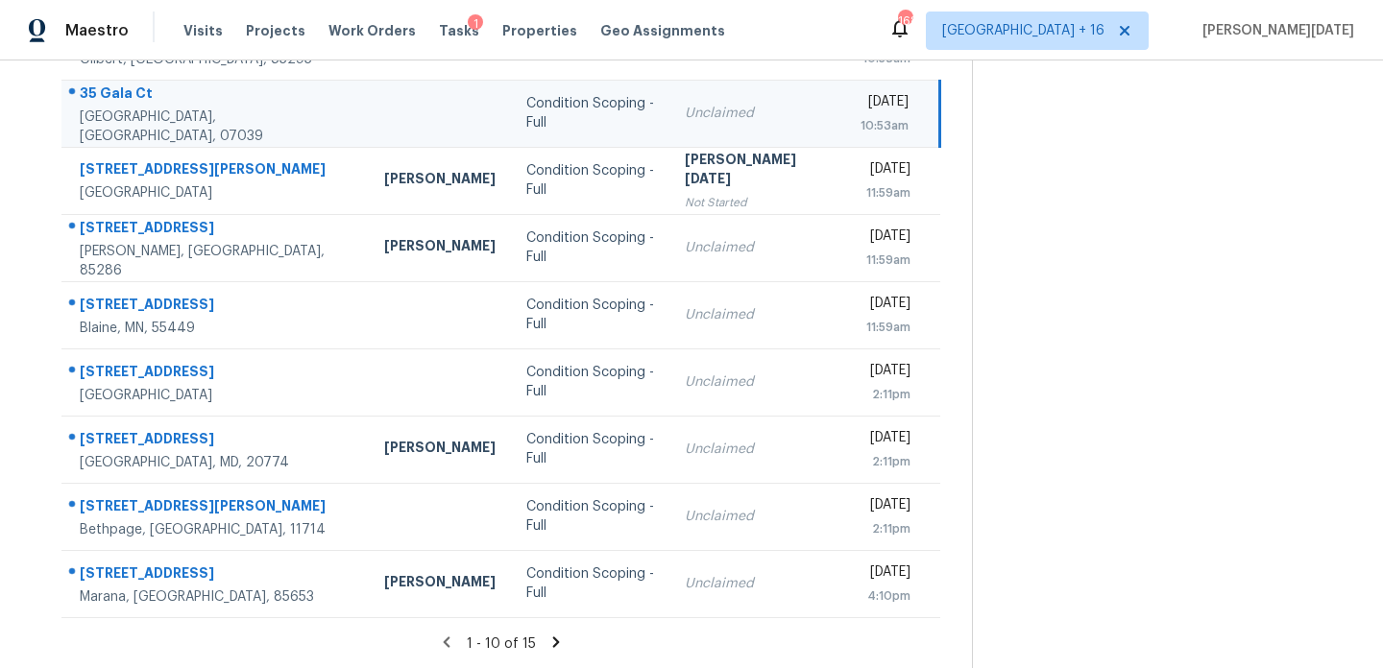
click at [860, 103] on div "[DATE]" at bounding box center [884, 104] width 48 height 24
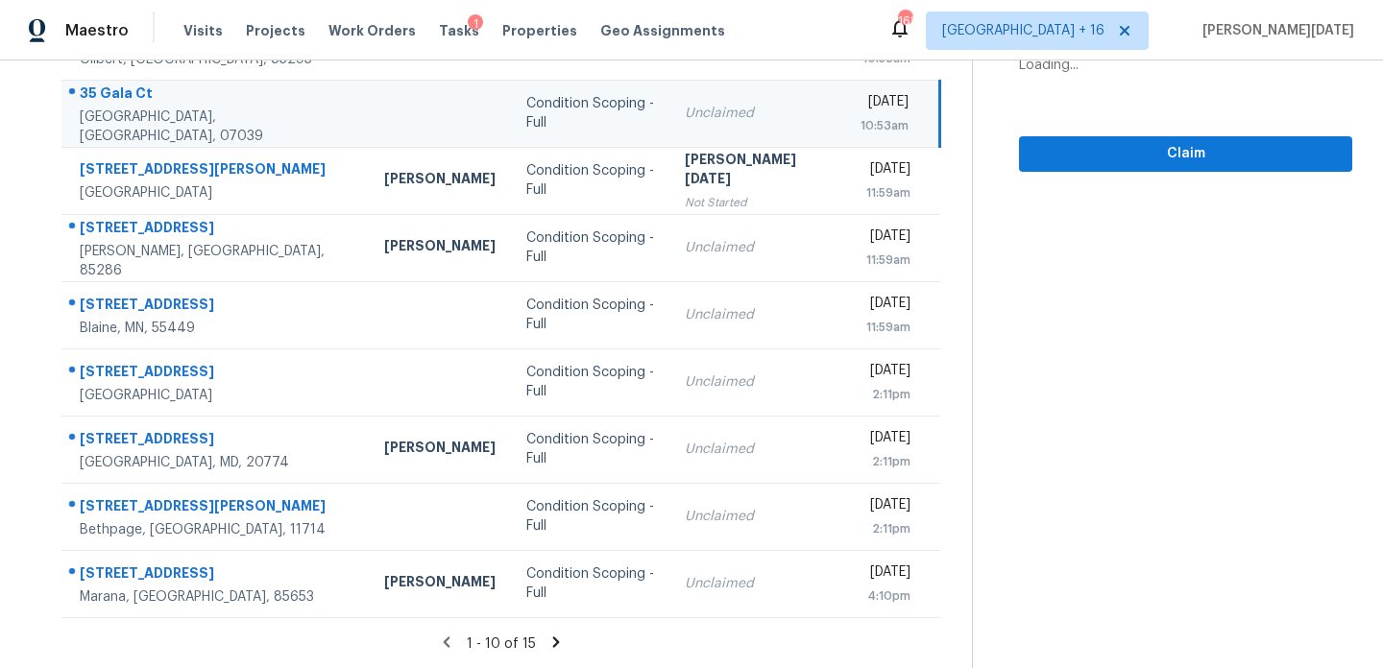
click at [883, 119] on div "10:53am" at bounding box center [884, 125] width 48 height 19
click at [887, 120] on div "10:53am" at bounding box center [884, 125] width 48 height 19
click at [1078, 151] on span "Claim" at bounding box center [1185, 154] width 302 height 24
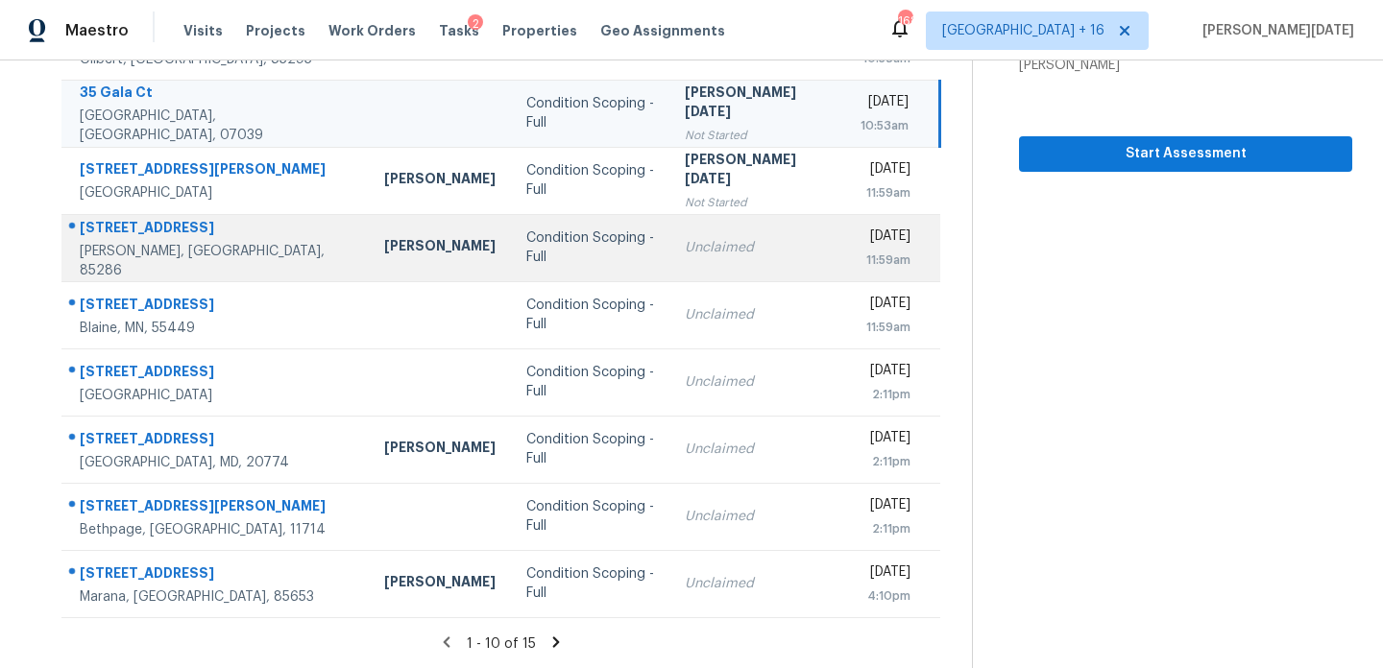
click at [762, 243] on td "Unclaimed" at bounding box center [757, 247] width 176 height 67
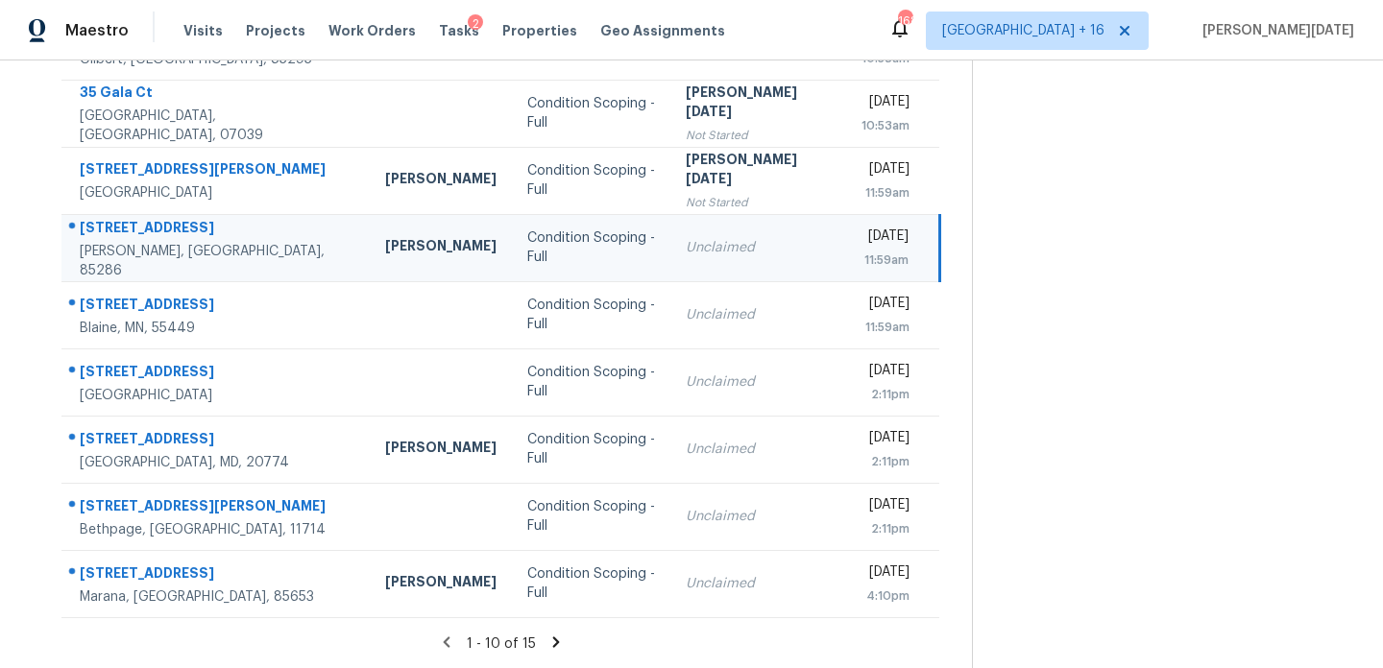
click at [861, 243] on div "[DATE]" at bounding box center [884, 239] width 47 height 24
click at [869, 242] on div "[DATE]" at bounding box center [884, 239] width 47 height 24
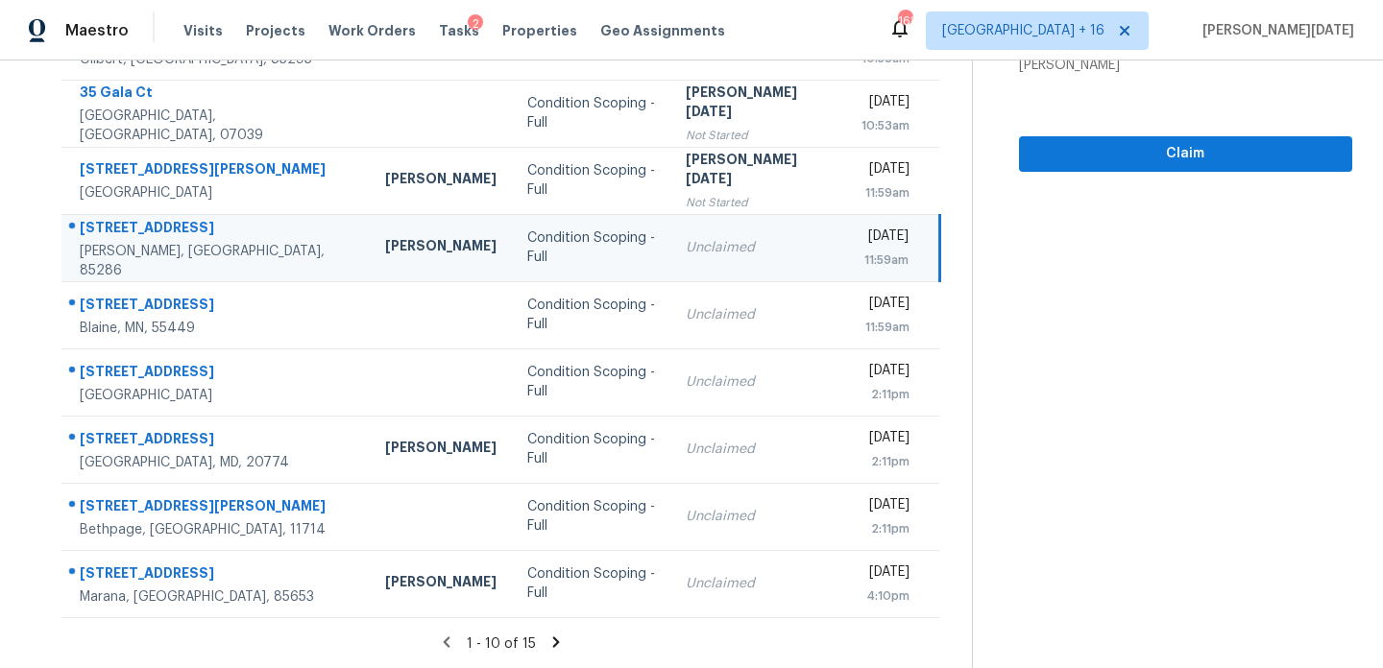
scroll to position [287, 0]
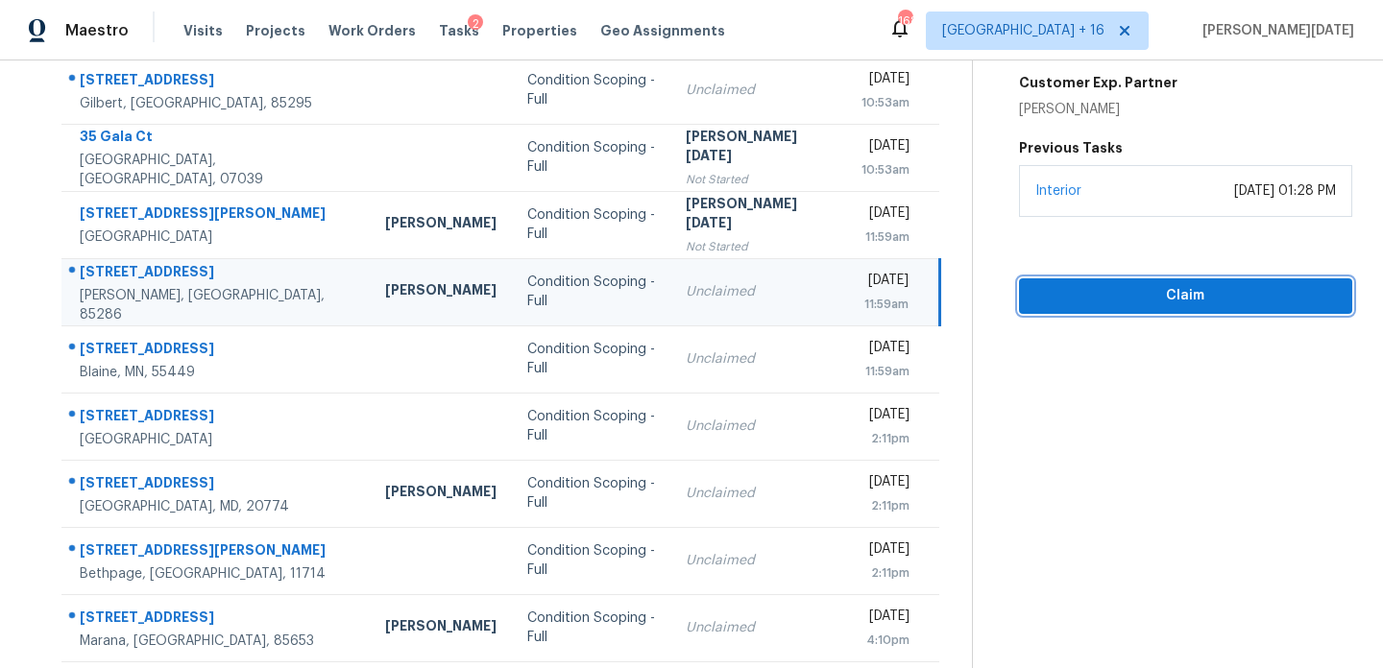
click at [1049, 291] on span "Claim" at bounding box center [1185, 296] width 302 height 24
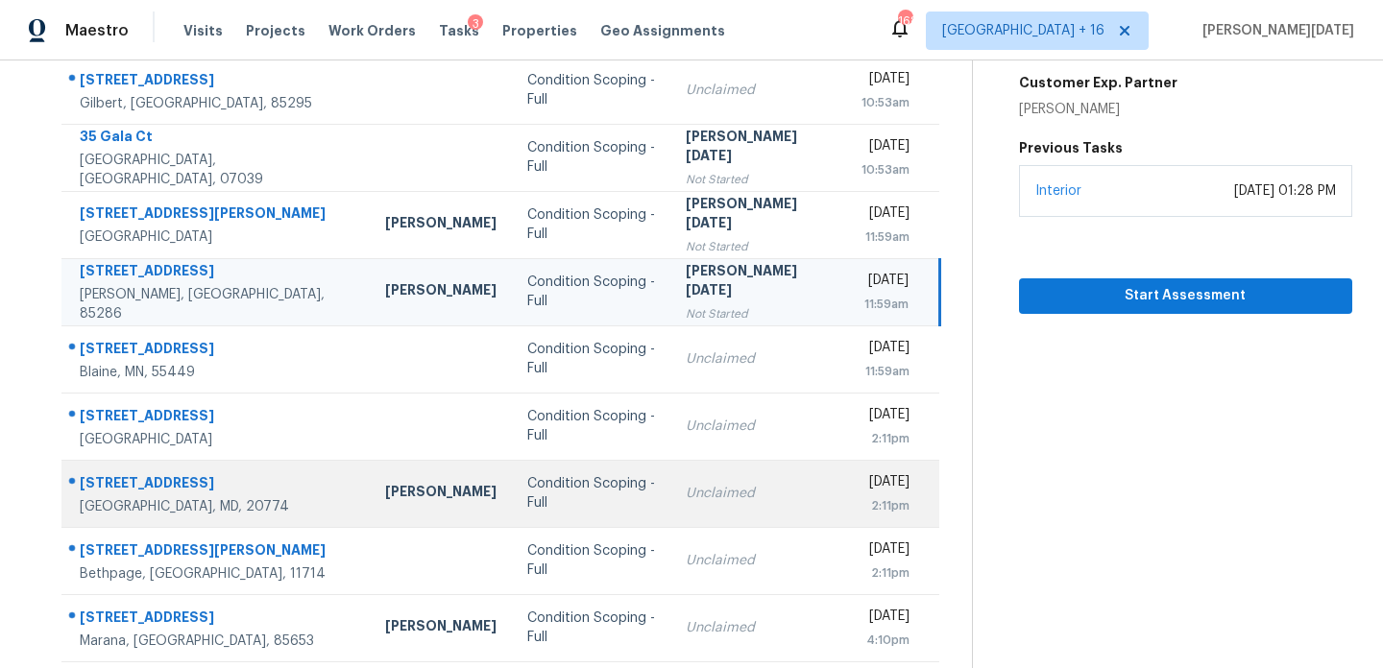
scroll to position [331, 0]
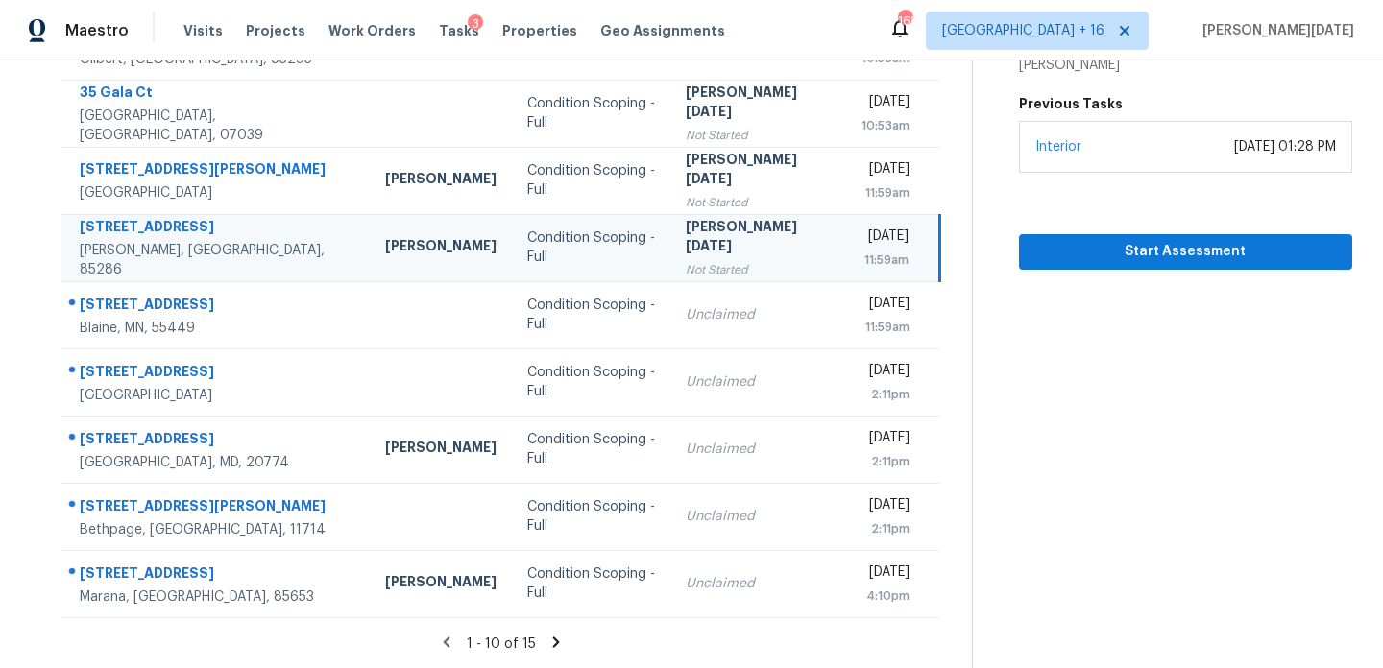
click at [555, 638] on icon at bounding box center [555, 642] width 17 height 17
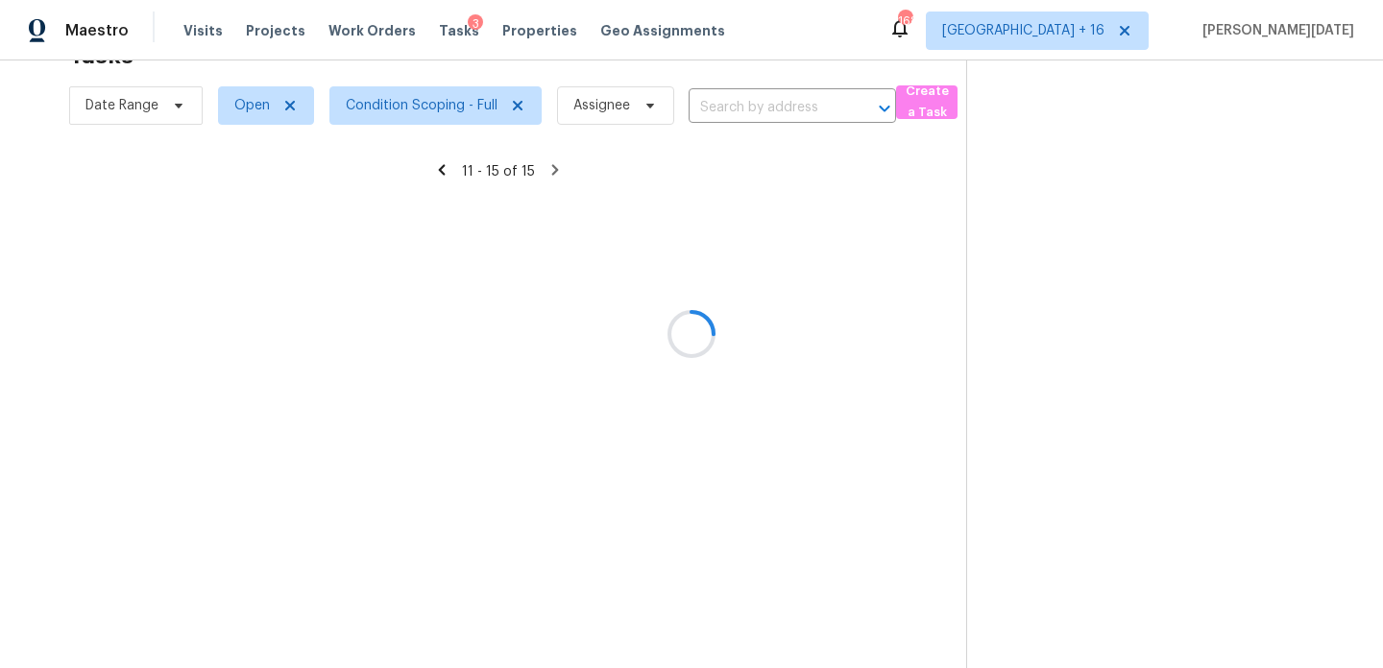
scroll to position [60, 0]
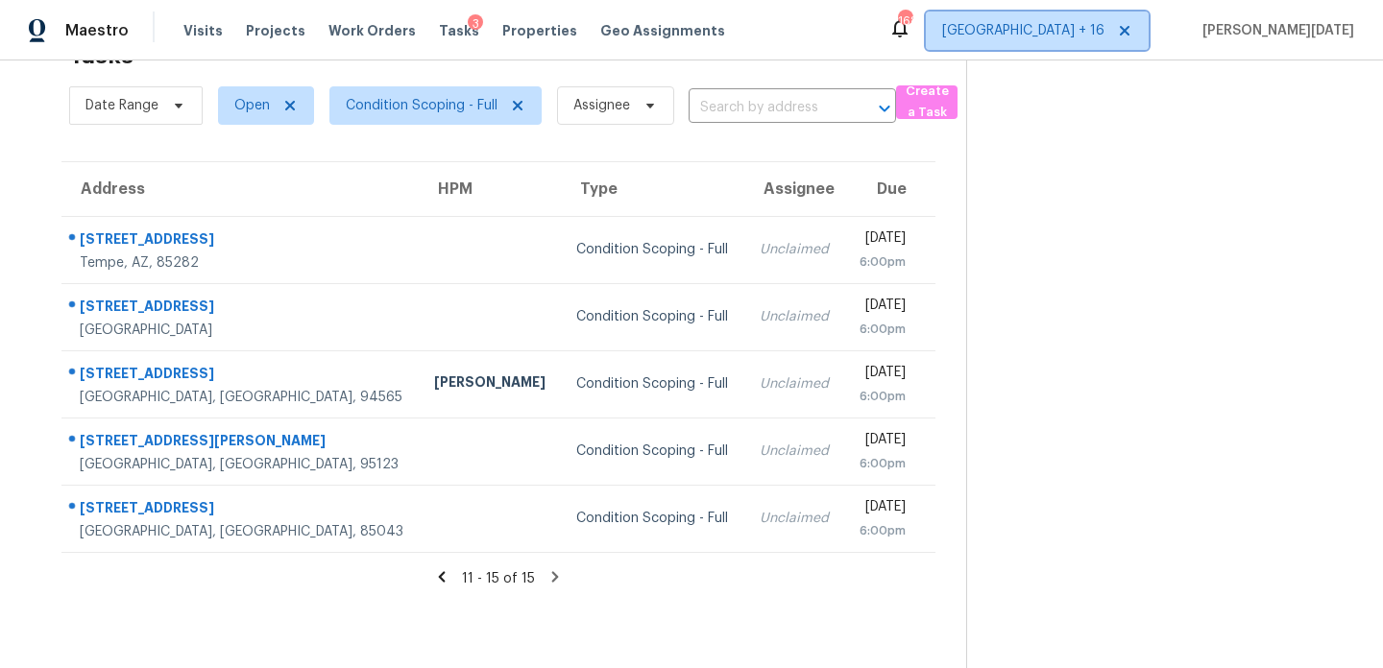
click at [1104, 22] on span "Denver + 16" at bounding box center [1023, 30] width 162 height 19
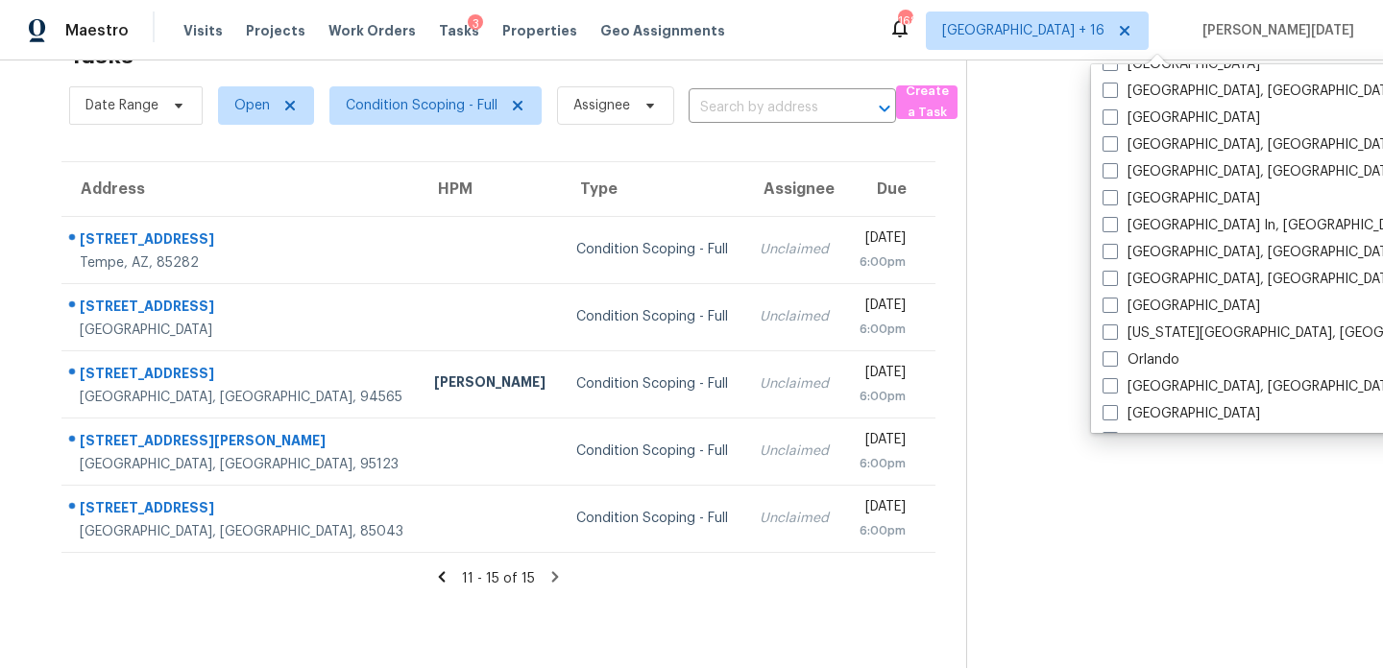
scroll to position [967, 0]
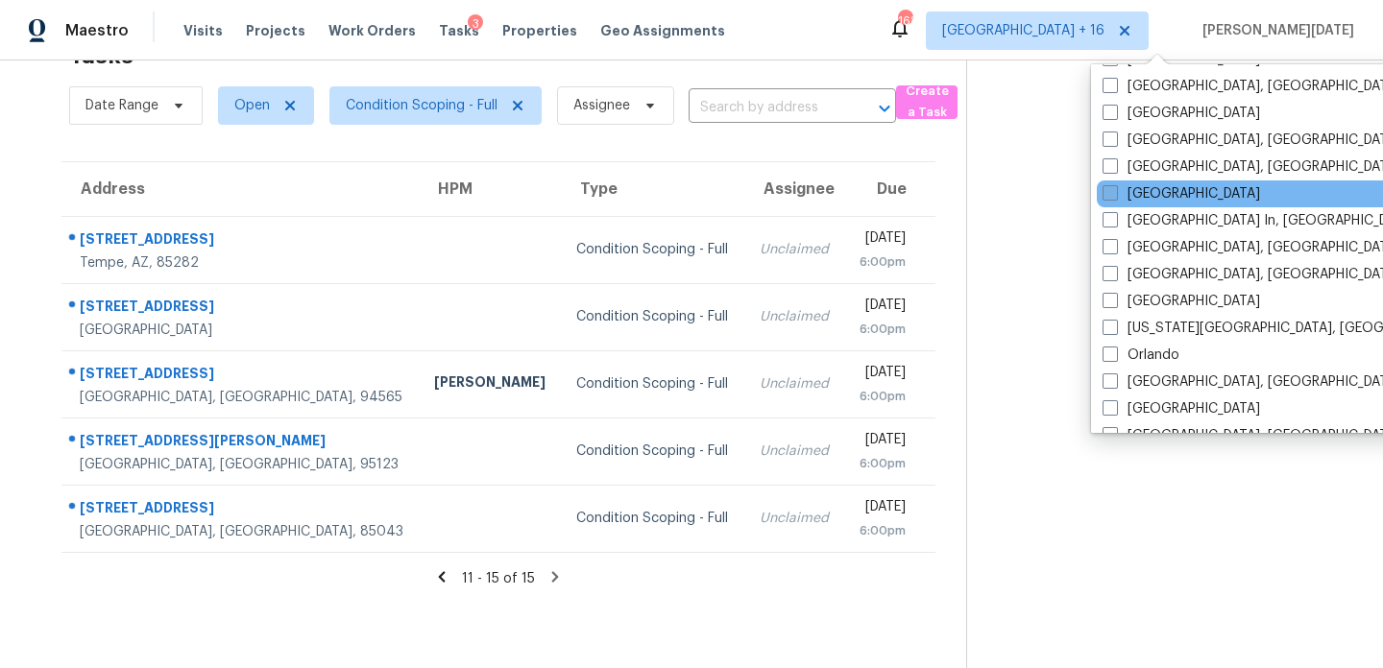
click at [1147, 200] on label "Las Vegas" at bounding box center [1180, 193] width 157 height 19
click at [1115, 197] on input "Las Vegas" at bounding box center [1108, 190] width 12 height 12
checkbox input "true"
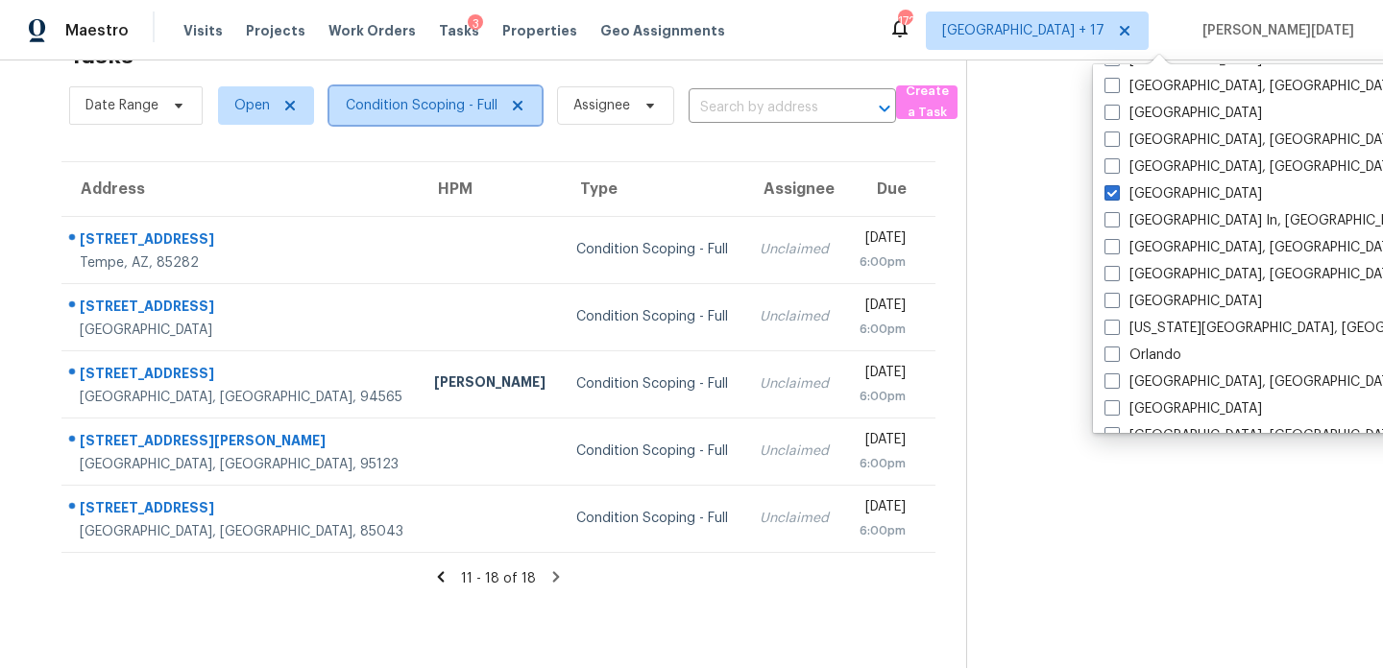
click at [431, 94] on span "Condition Scoping - Full" at bounding box center [435, 105] width 212 height 38
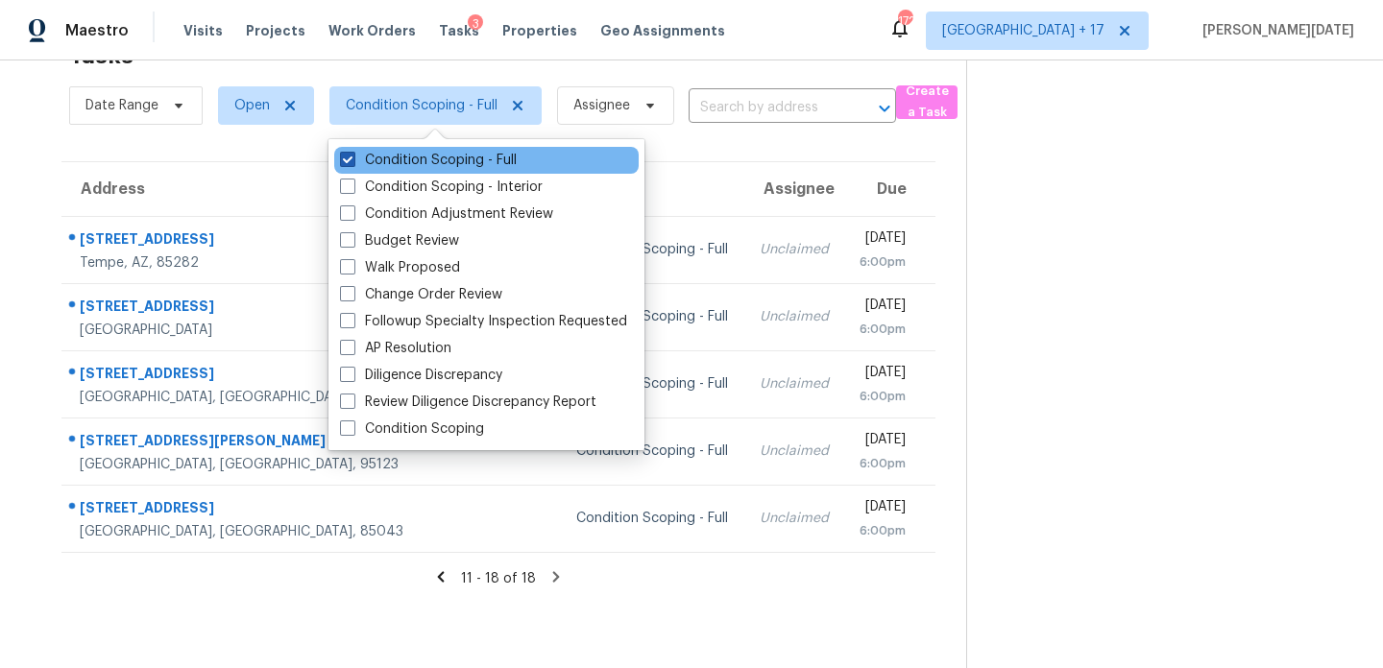
click at [417, 161] on label "Condition Scoping - Full" at bounding box center [428, 160] width 177 height 19
click at [352, 161] on input "Condition Scoping - Full" at bounding box center [346, 157] width 12 height 12
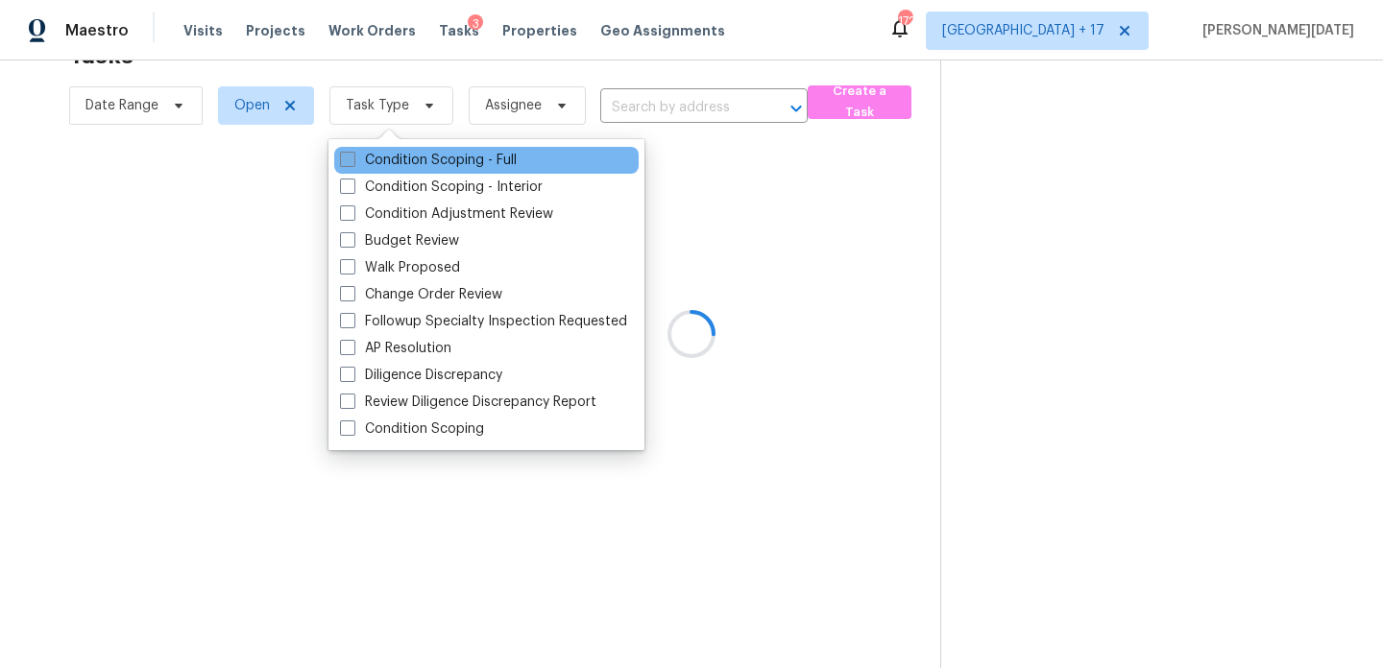
click at [417, 161] on label "Condition Scoping - Full" at bounding box center [428, 160] width 177 height 19
click at [352, 161] on input "Condition Scoping - Full" at bounding box center [346, 157] width 12 height 12
checkbox input "true"
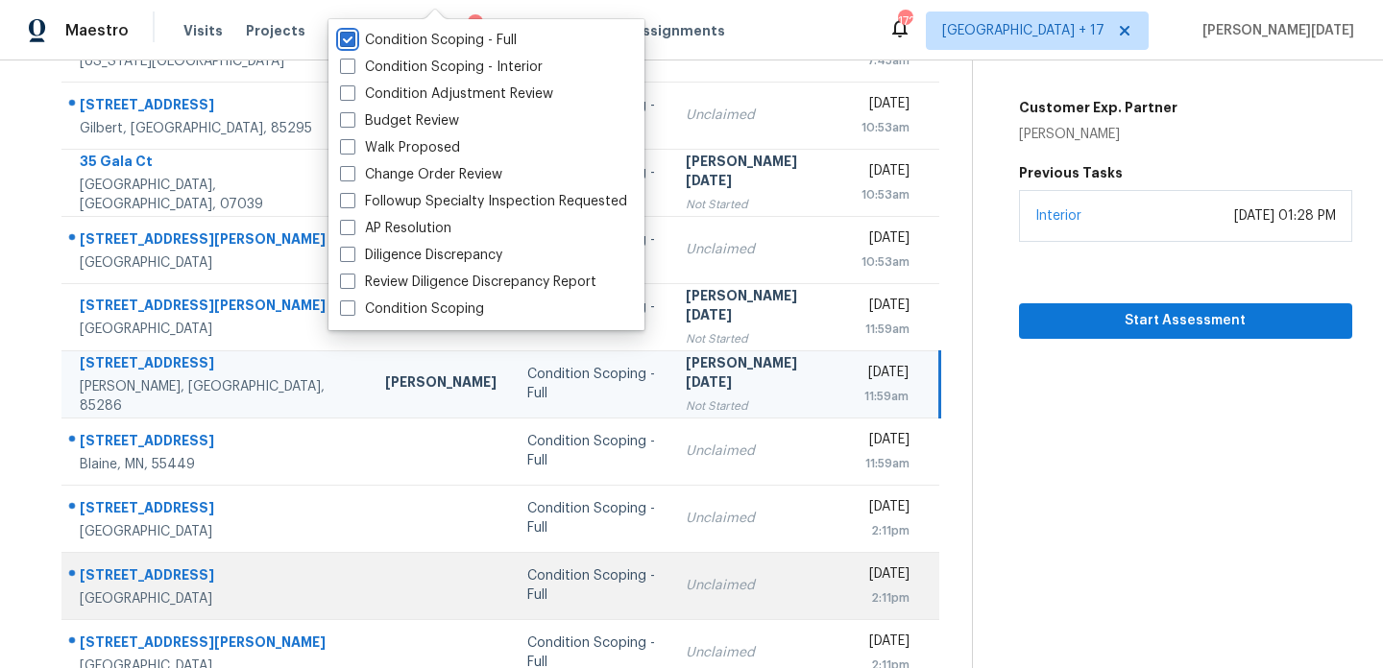
scroll to position [331, 0]
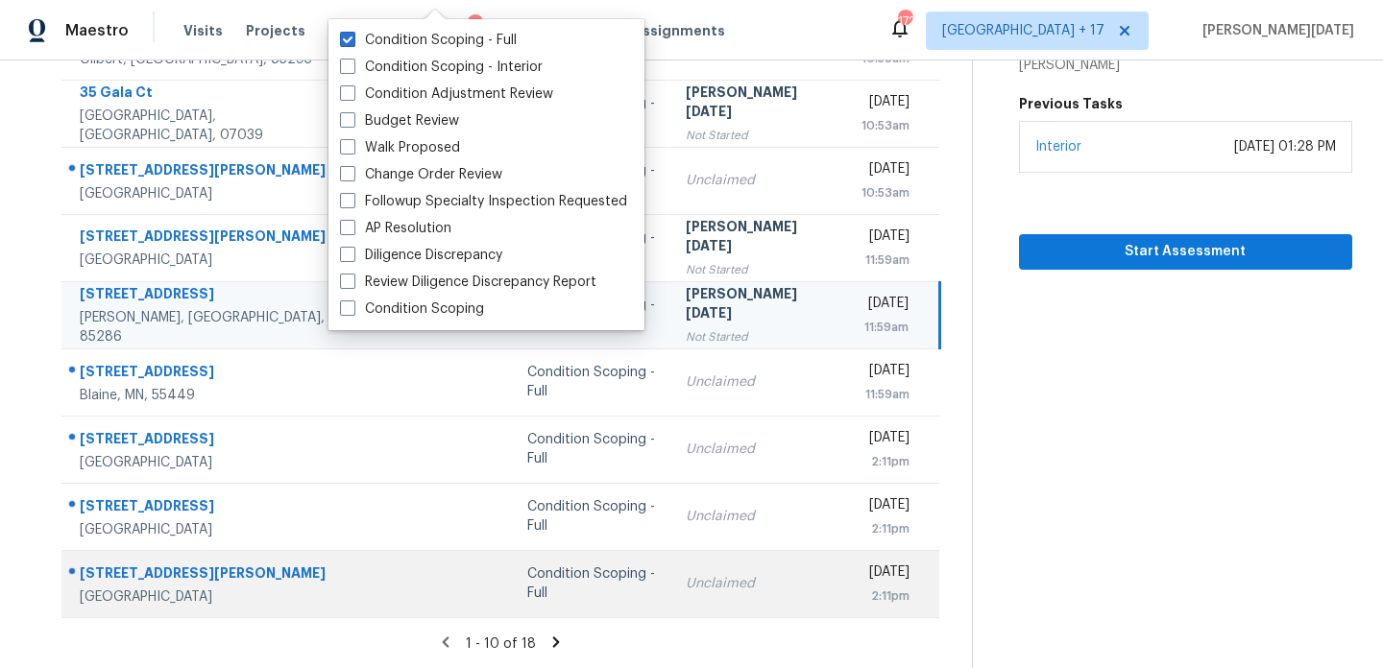
click at [726, 578] on div "Unclaimed" at bounding box center [758, 583] width 145 height 19
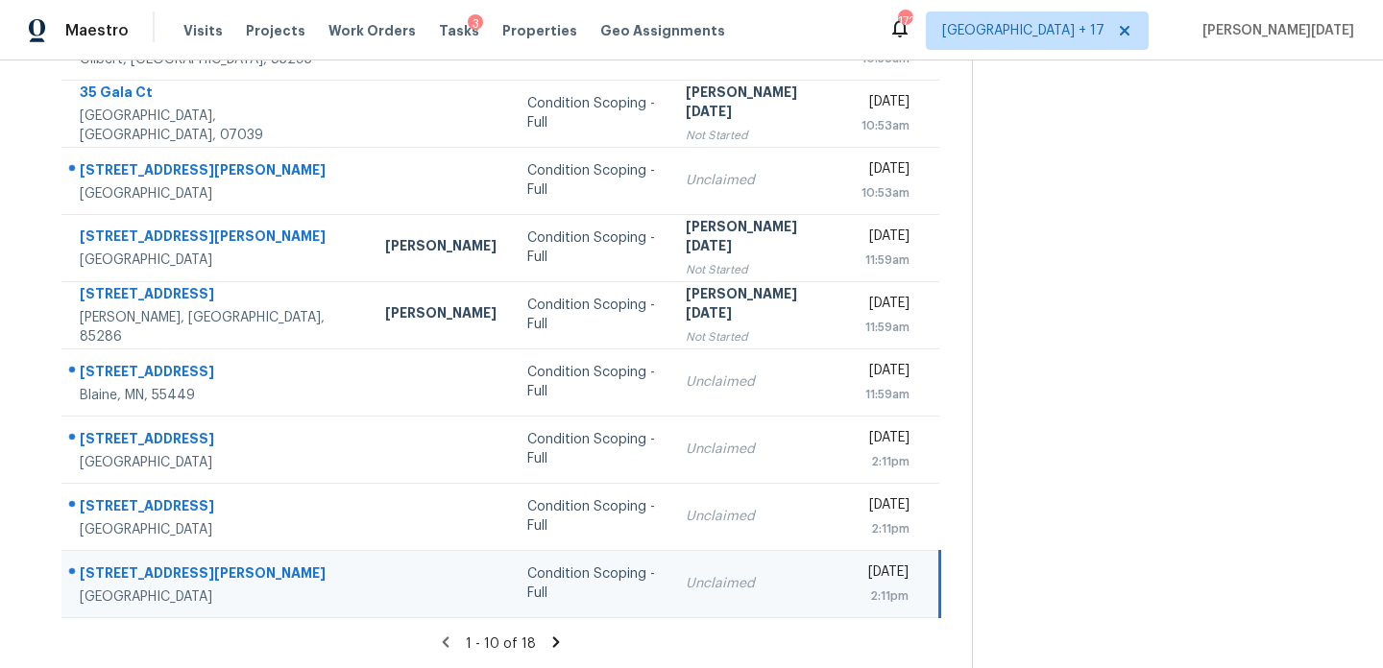
click at [726, 578] on div "Unclaimed" at bounding box center [758, 583] width 145 height 19
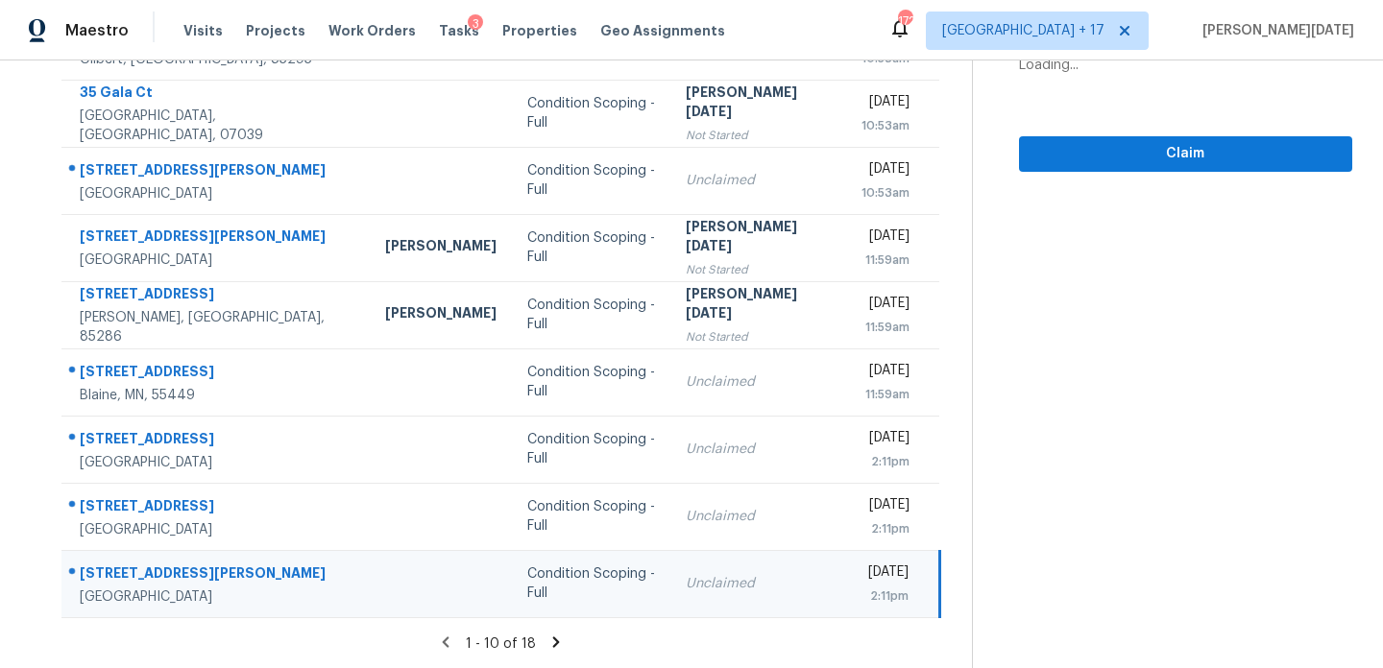
click at [861, 579] on div "[DATE]" at bounding box center [884, 575] width 47 height 24
click at [886, 579] on div "[DATE]" at bounding box center [884, 575] width 47 height 24
click at [1177, 160] on span "Claim" at bounding box center [1185, 154] width 302 height 24
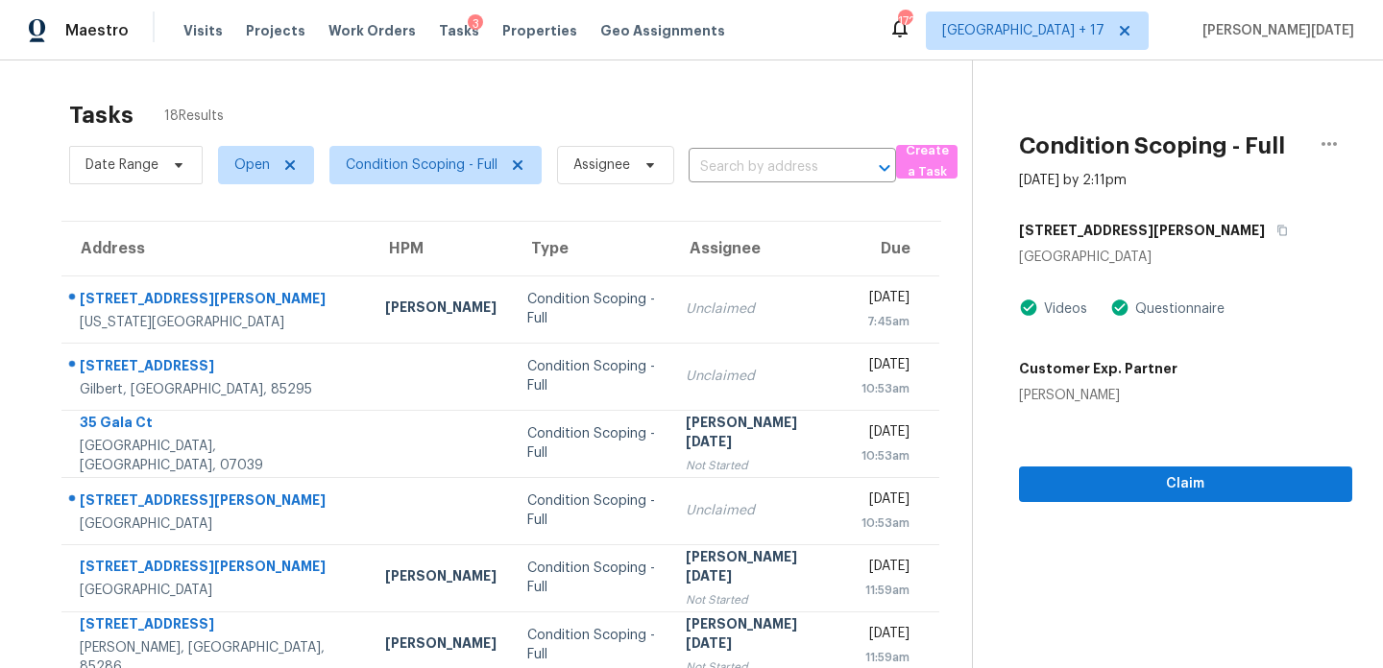
scroll to position [0, 0]
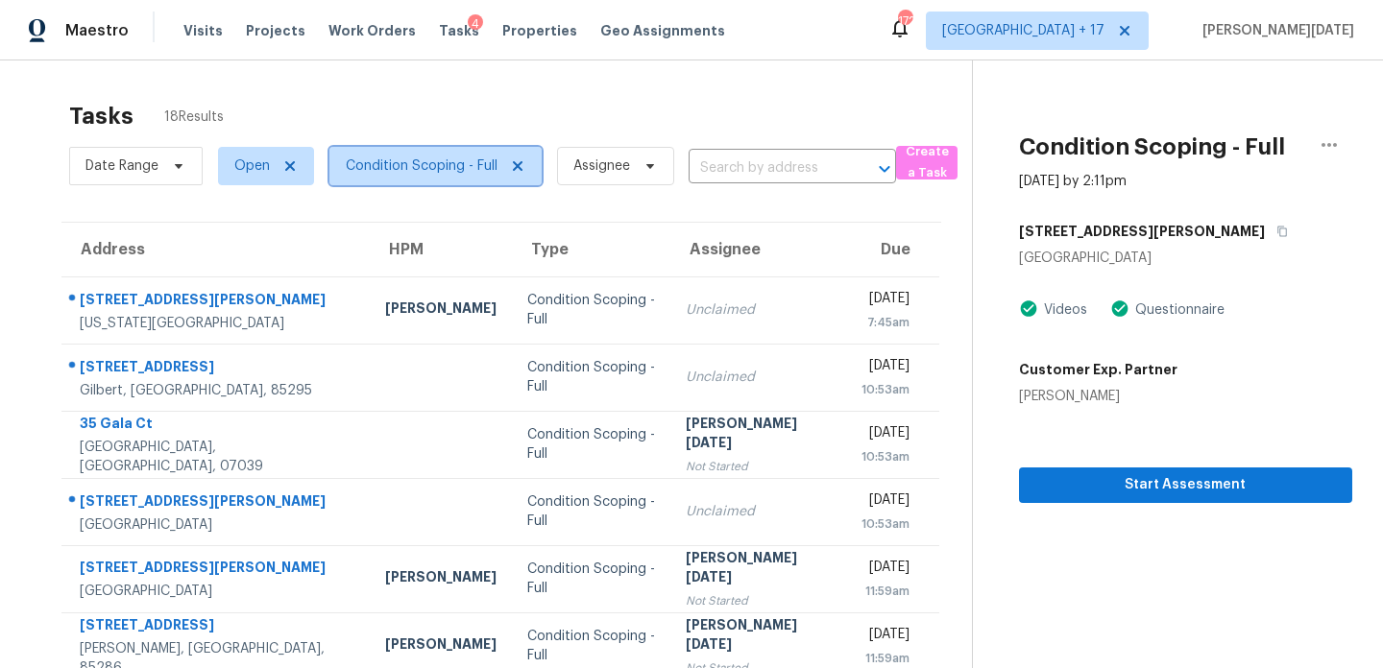
click at [455, 176] on span "Condition Scoping - Full" at bounding box center [435, 166] width 212 height 38
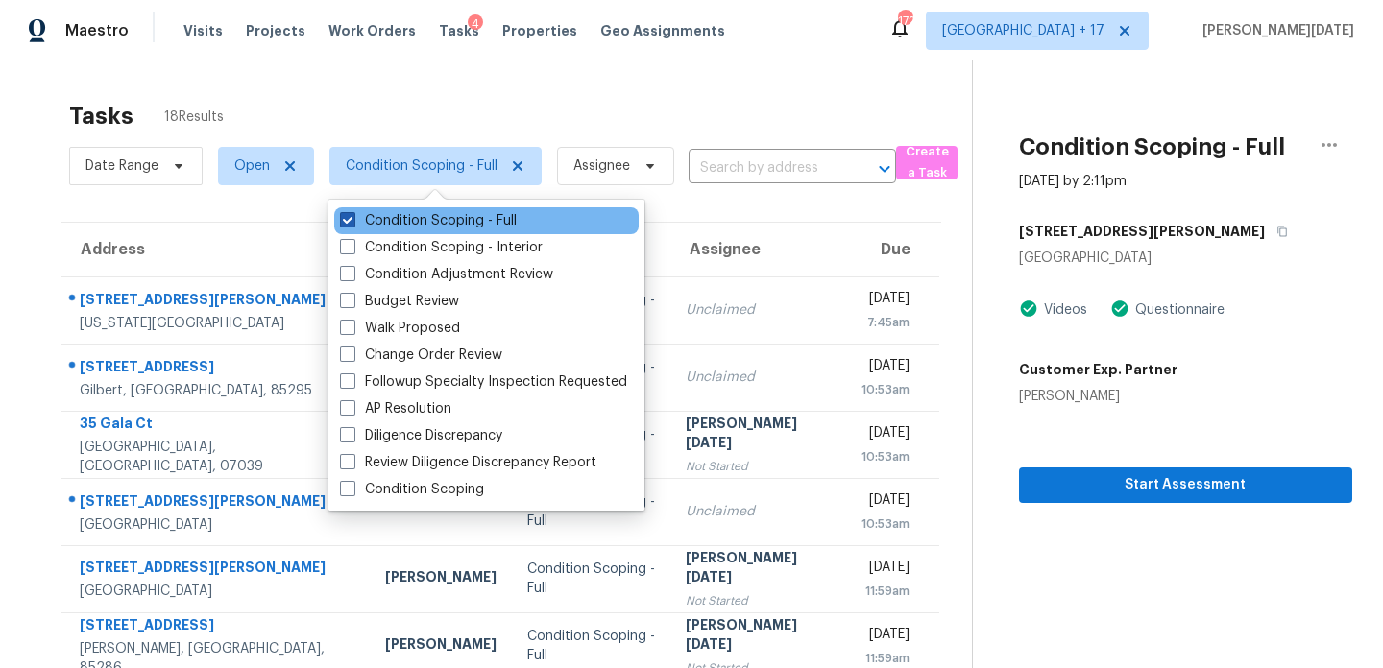
click at [447, 217] on label "Condition Scoping - Full" at bounding box center [428, 220] width 177 height 19
click at [352, 217] on input "Condition Scoping - Full" at bounding box center [346, 217] width 12 height 12
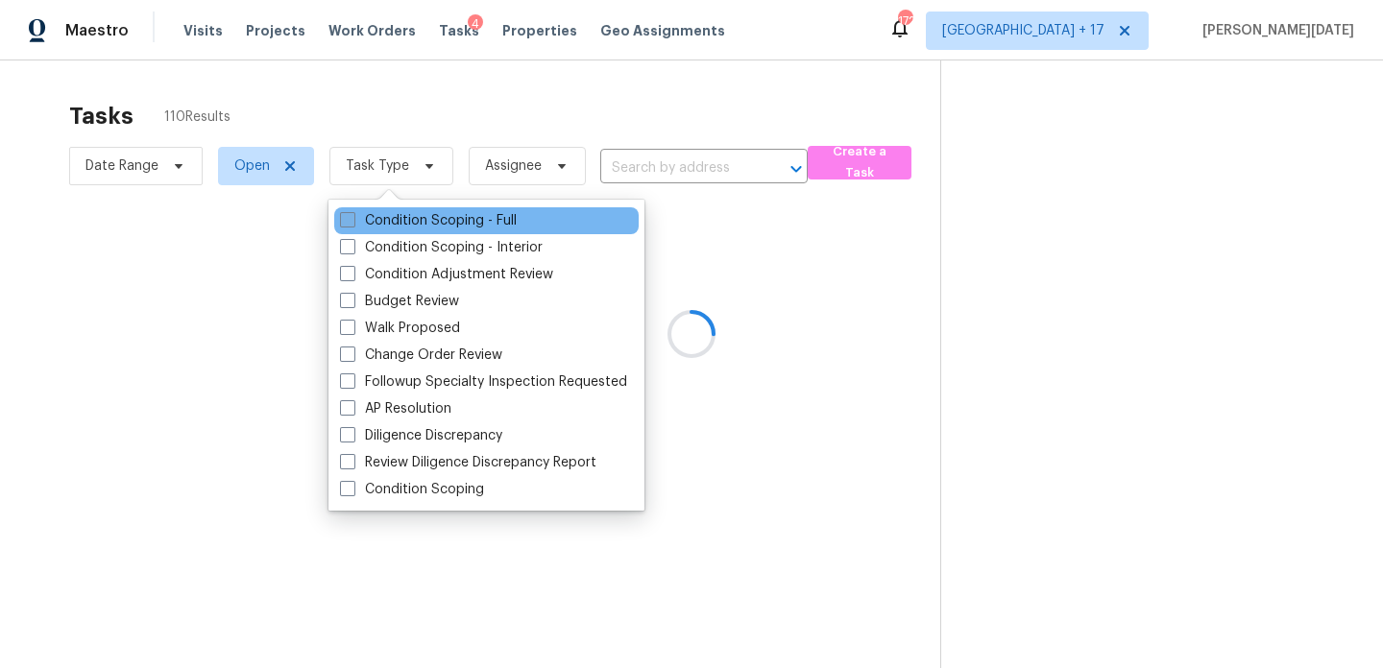
click at [447, 217] on label "Condition Scoping - Full" at bounding box center [428, 220] width 177 height 19
click at [352, 217] on input "Condition Scoping - Full" at bounding box center [346, 217] width 12 height 12
checkbox input "true"
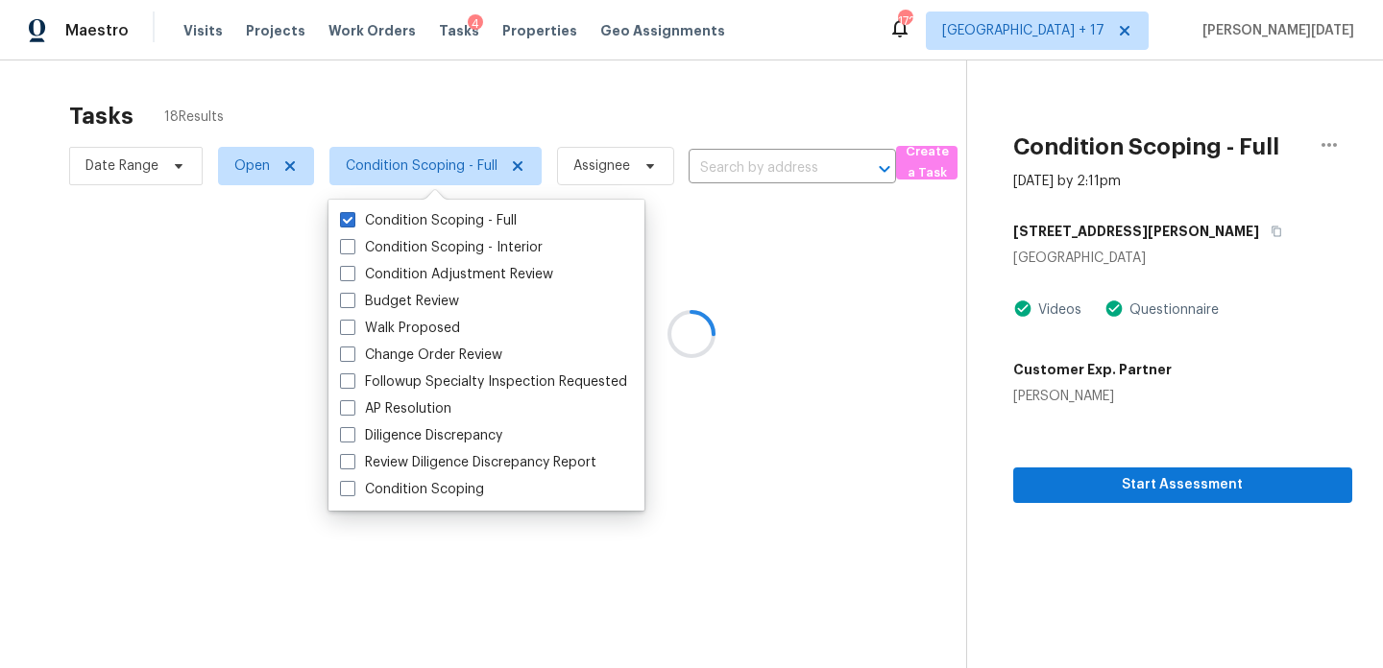
click at [681, 85] on div at bounding box center [691, 334] width 1383 height 668
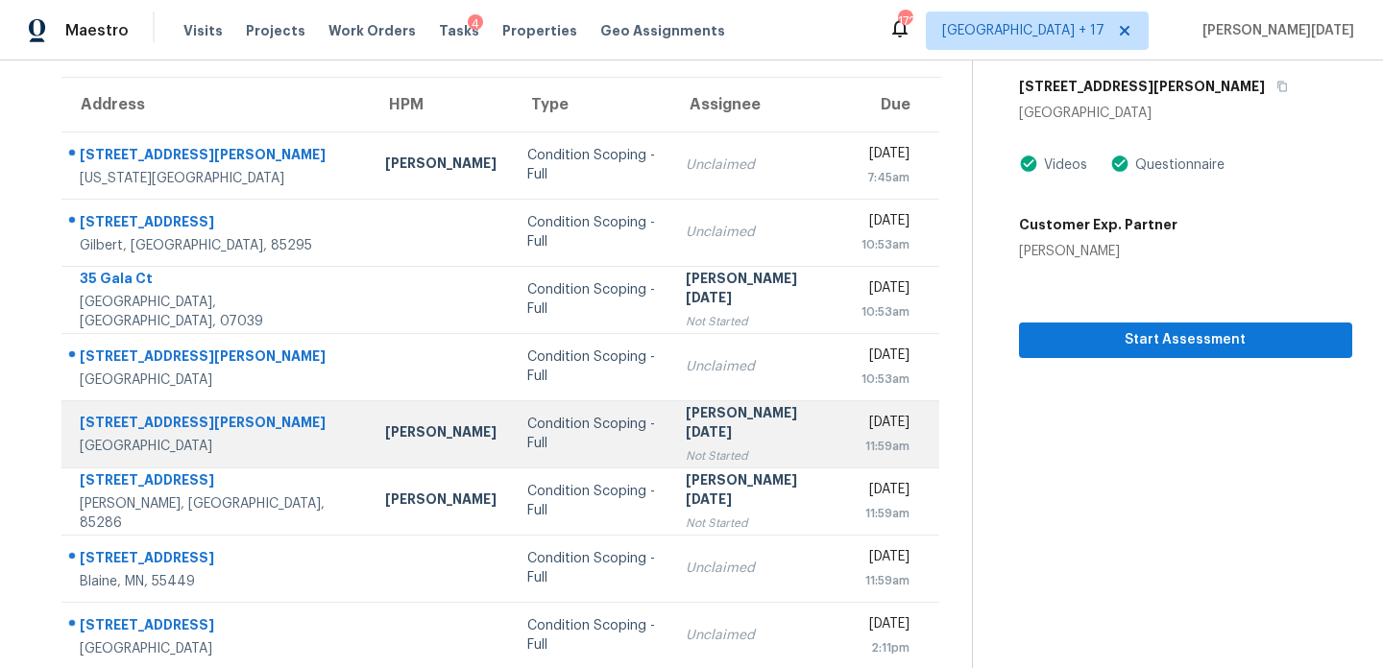
scroll to position [331, 0]
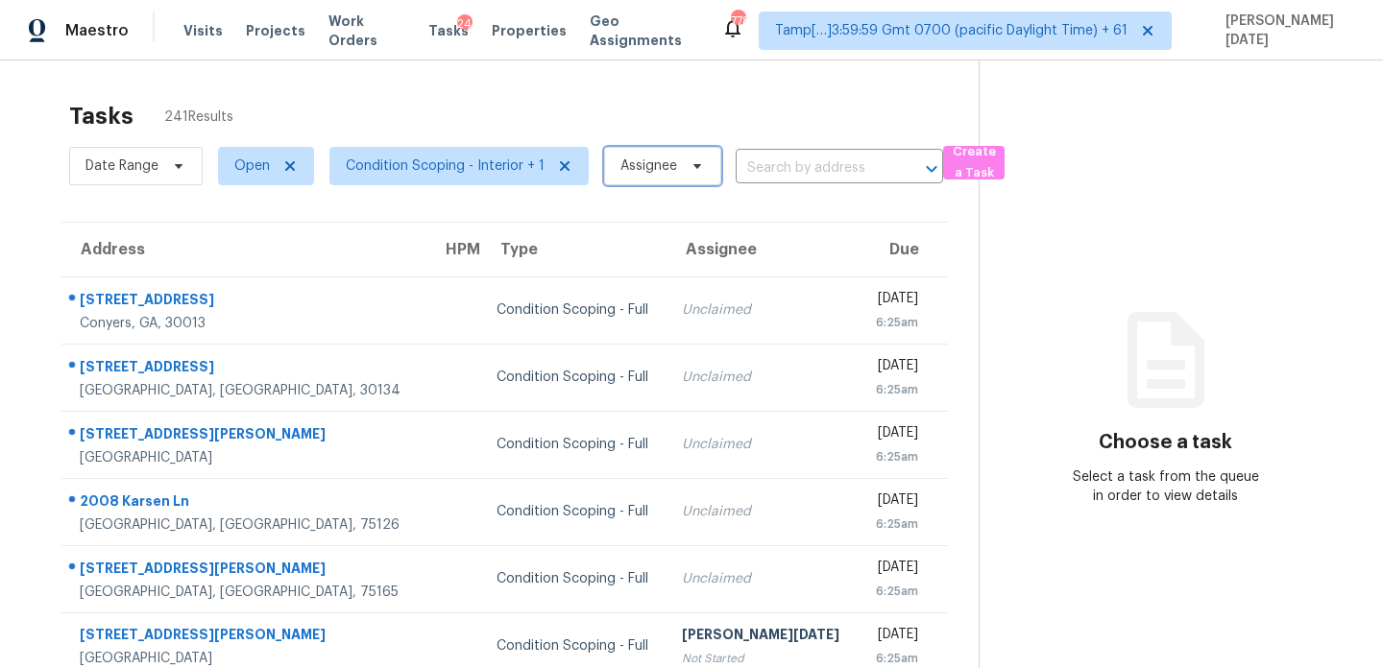
click at [684, 164] on span at bounding box center [694, 165] width 21 height 15
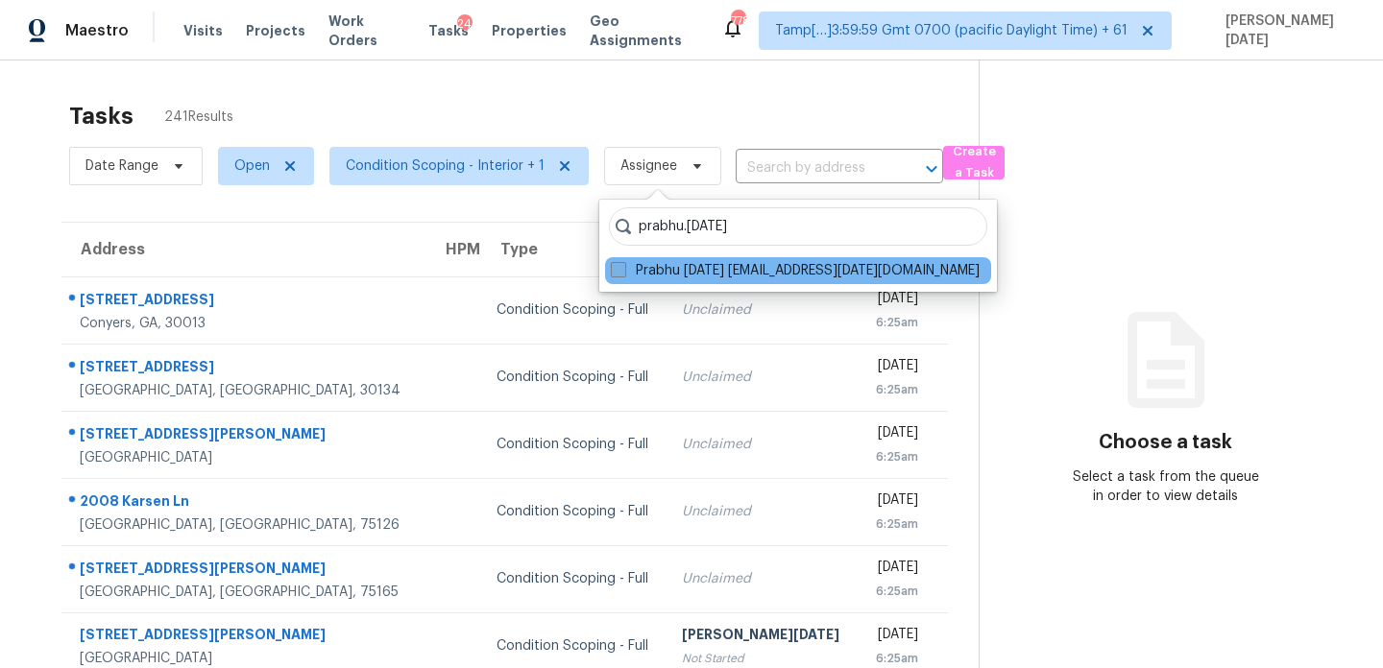
type input "prabhu.raja"
click at [622, 271] on span at bounding box center [618, 269] width 15 height 15
click at [622, 271] on input "Prabhu Raja prabhu.raja@opendoor.com" at bounding box center [617, 267] width 12 height 12
checkbox input "true"
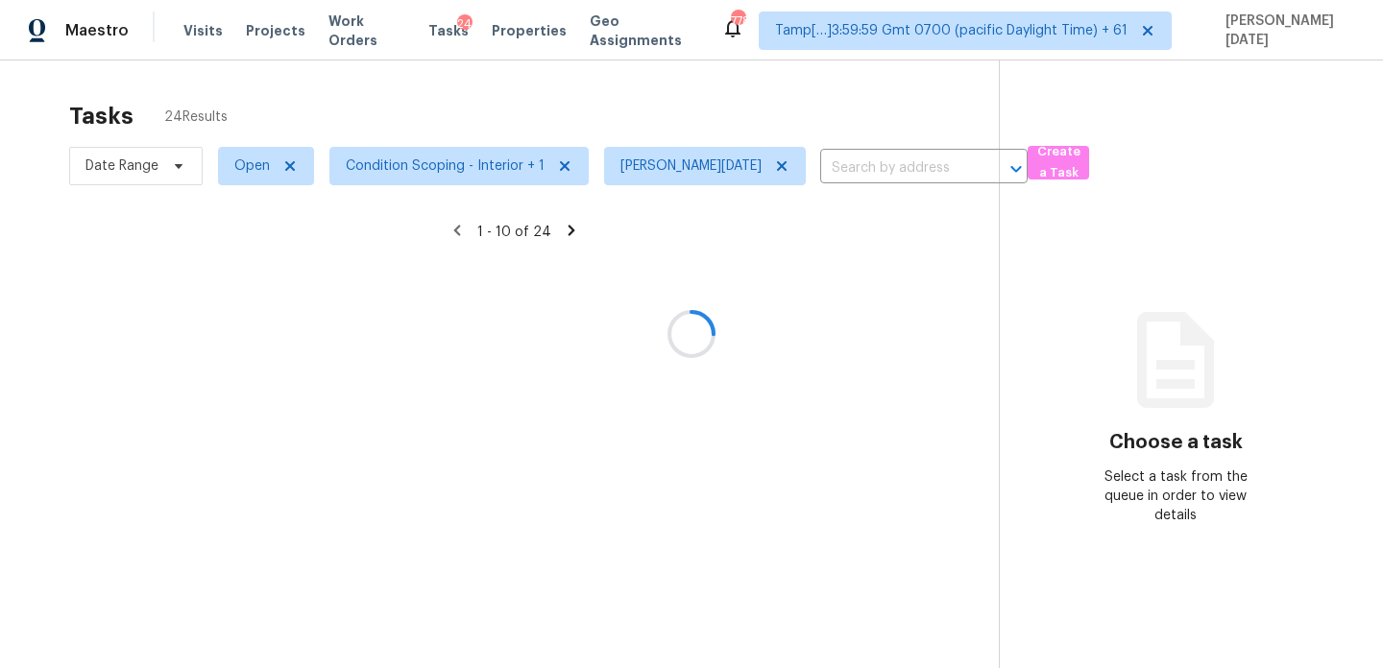
click at [703, 105] on div at bounding box center [691, 334] width 1383 height 668
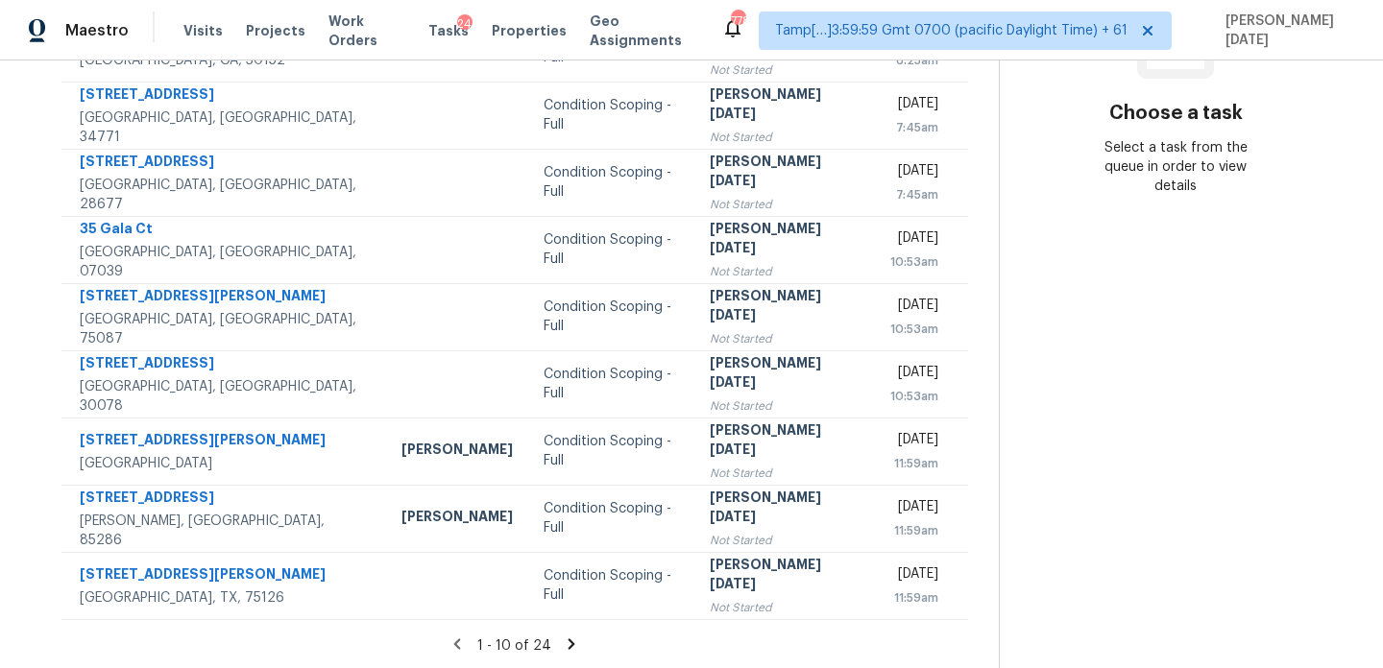
scroll to position [331, 0]
